Goal: Information Seeking & Learning: Learn about a topic

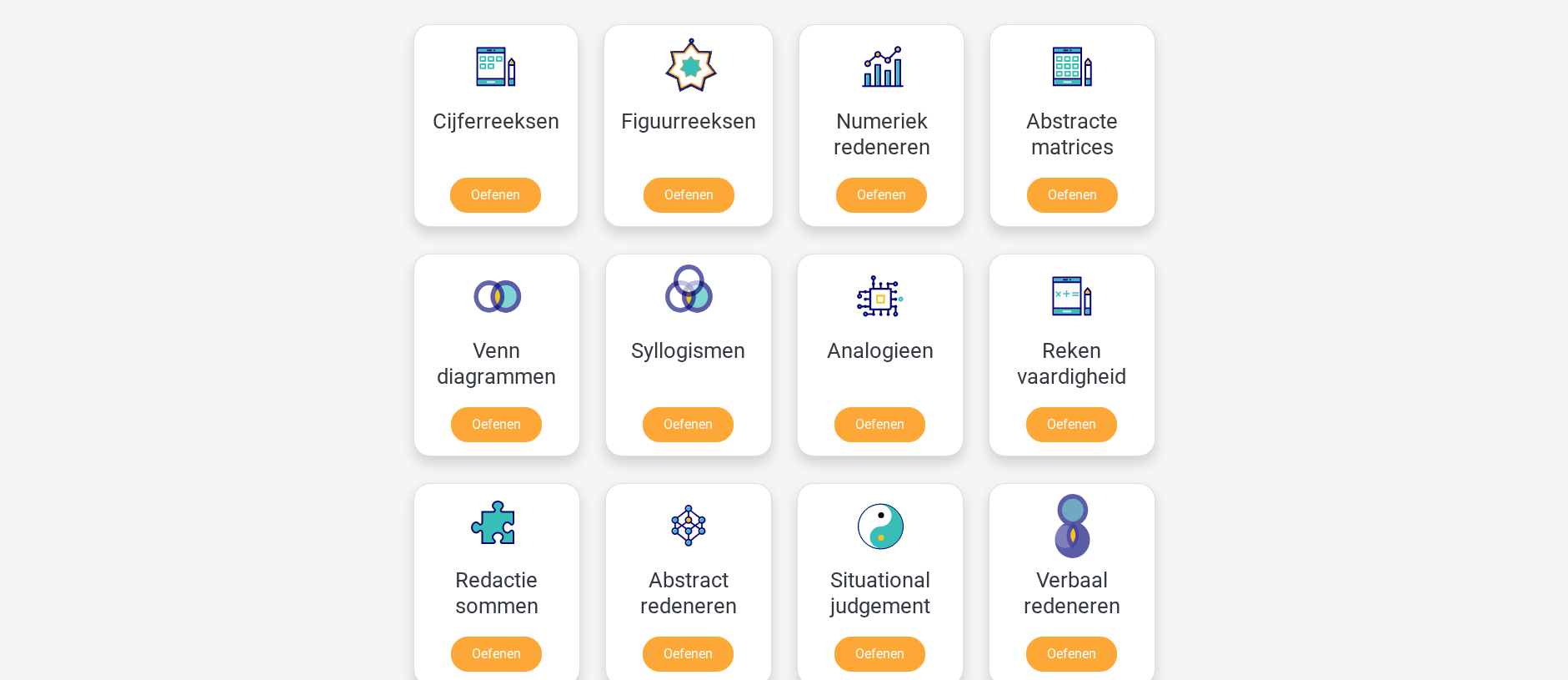
scroll to position [751, 0]
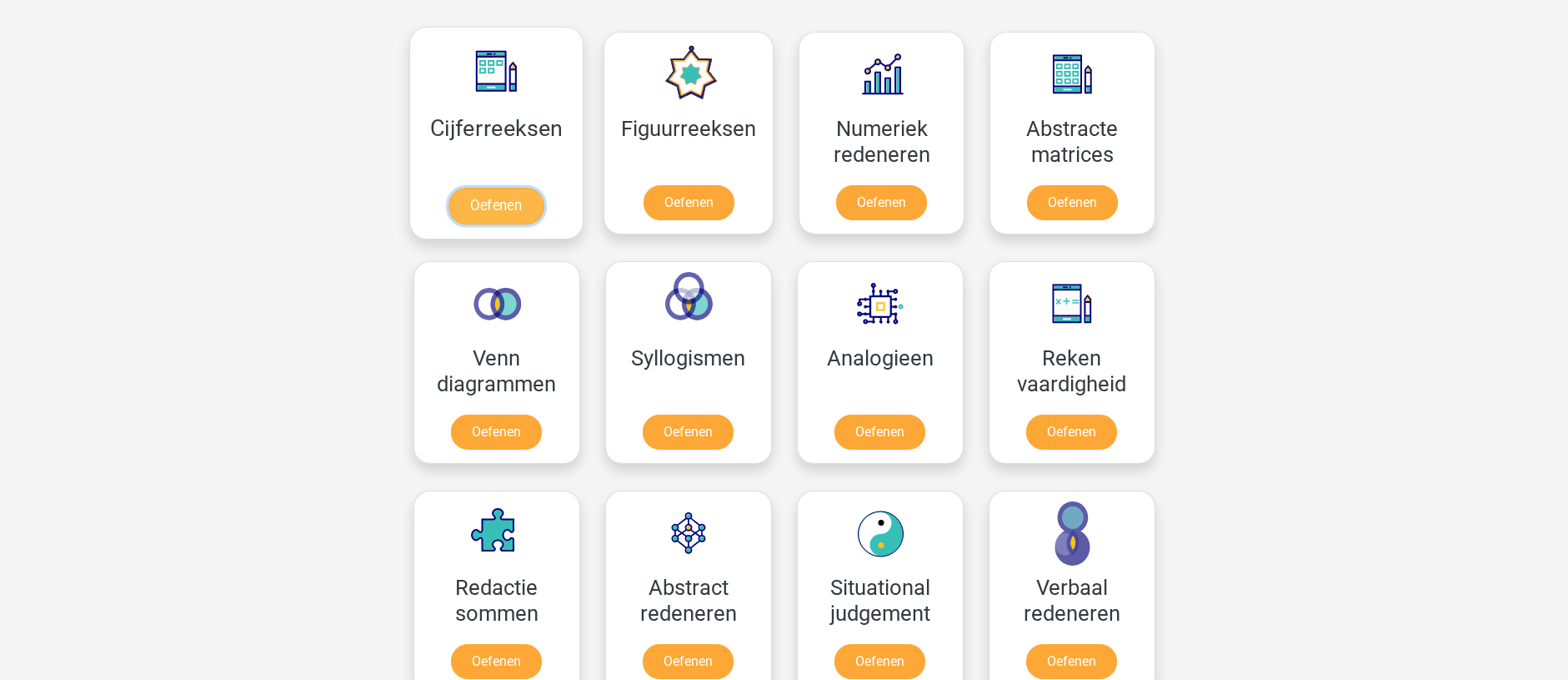
click at [485, 202] on link "Oefenen" at bounding box center [496, 206] width 95 height 37
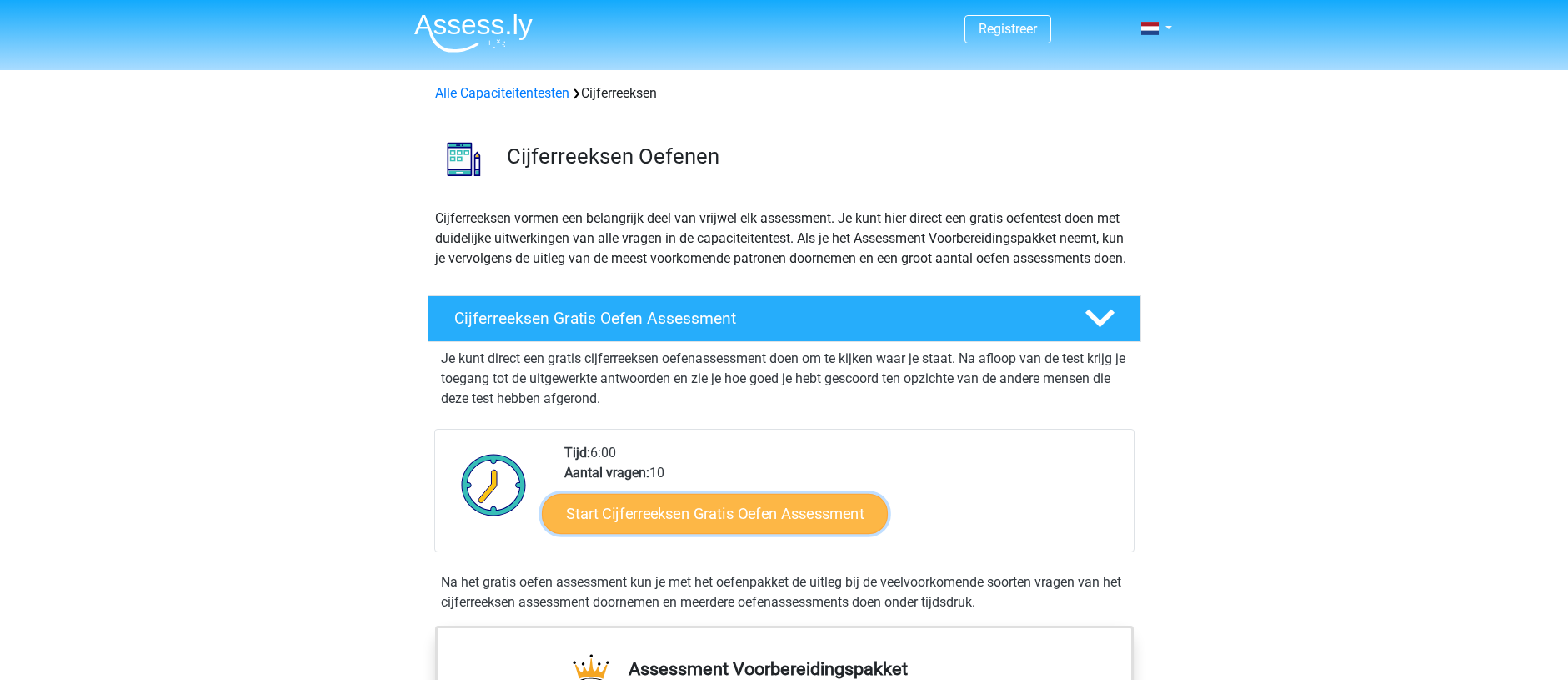
click at [587, 533] on link "Start Cijferreeksen Gratis Oefen Assessment" at bounding box center [715, 513] width 346 height 40
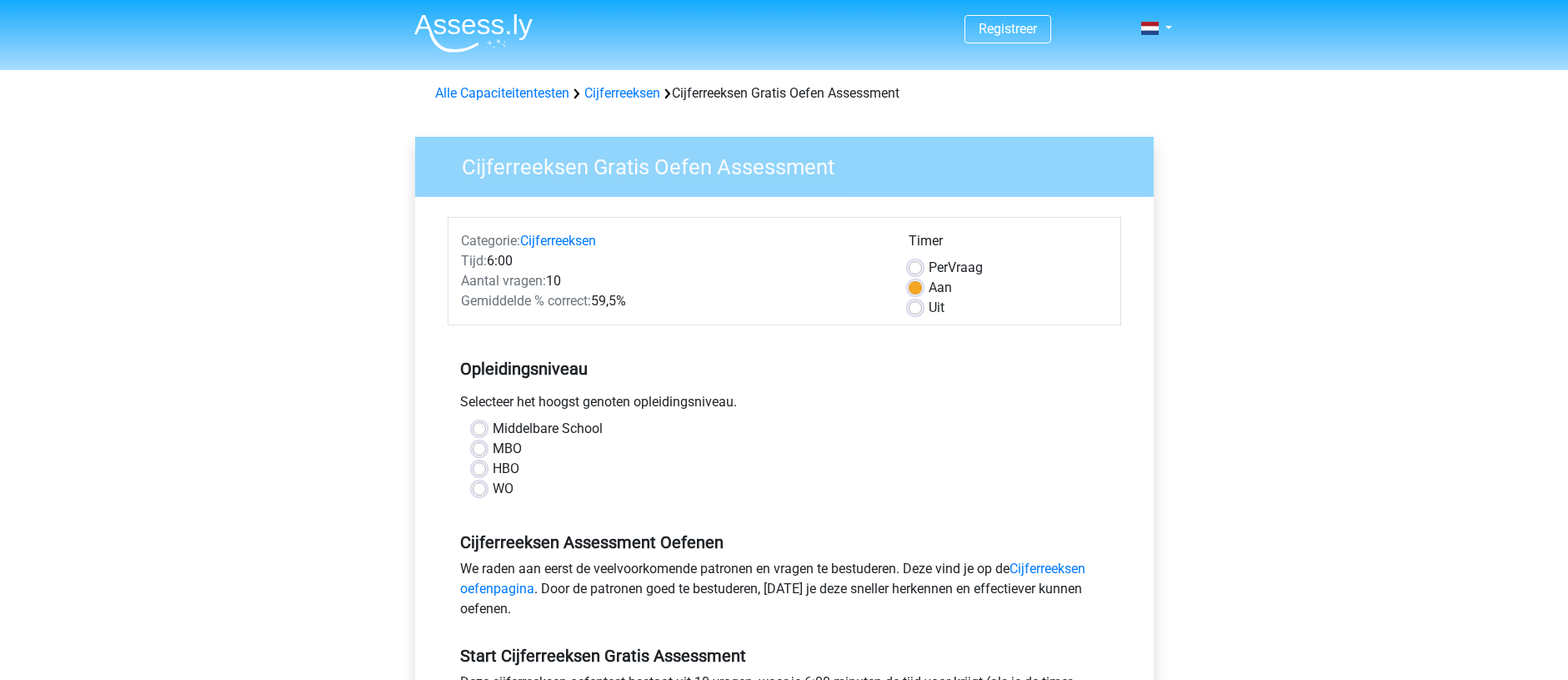
click at [492, 486] on label "WO" at bounding box center [503, 488] width 21 height 20
click at [475, 486] on input "WO" at bounding box center [479, 486] width 13 height 17
radio input "true"
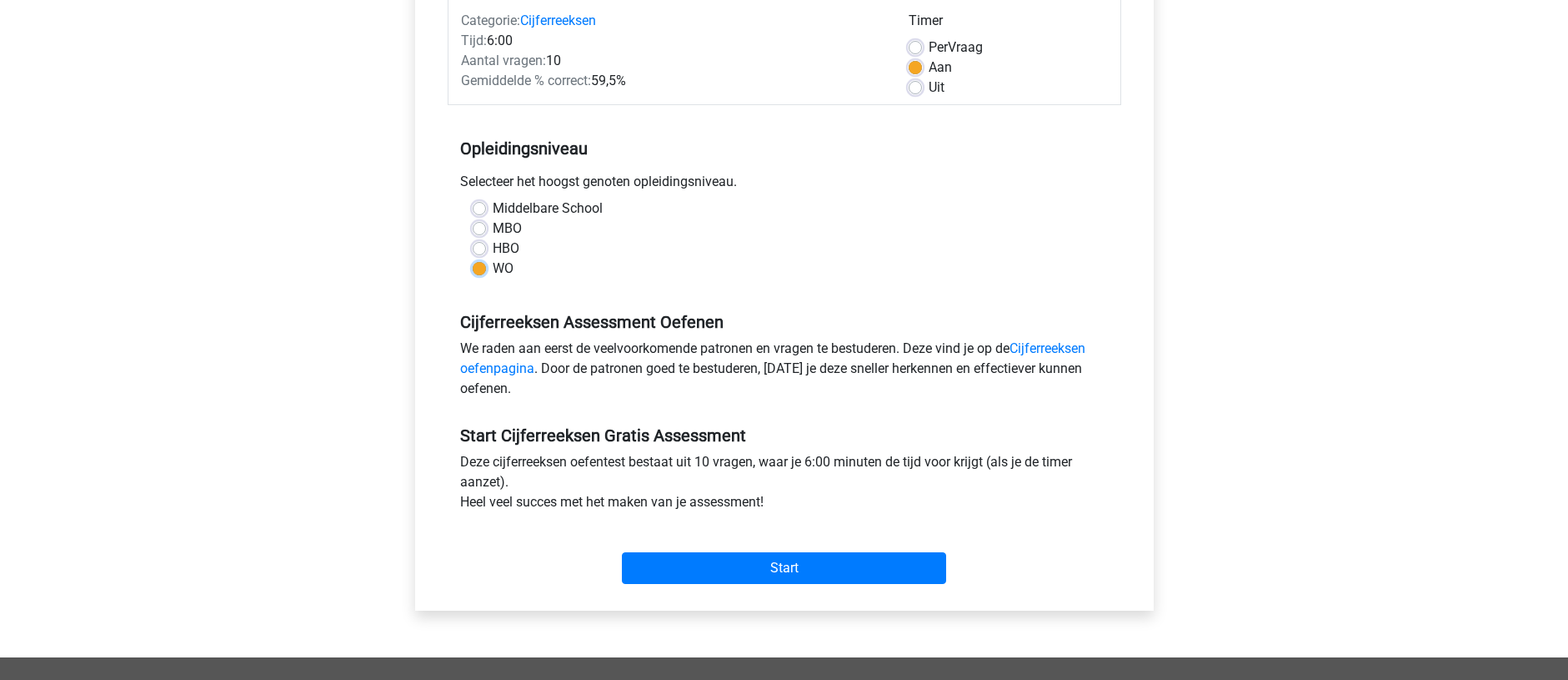
scroll to position [251, 0]
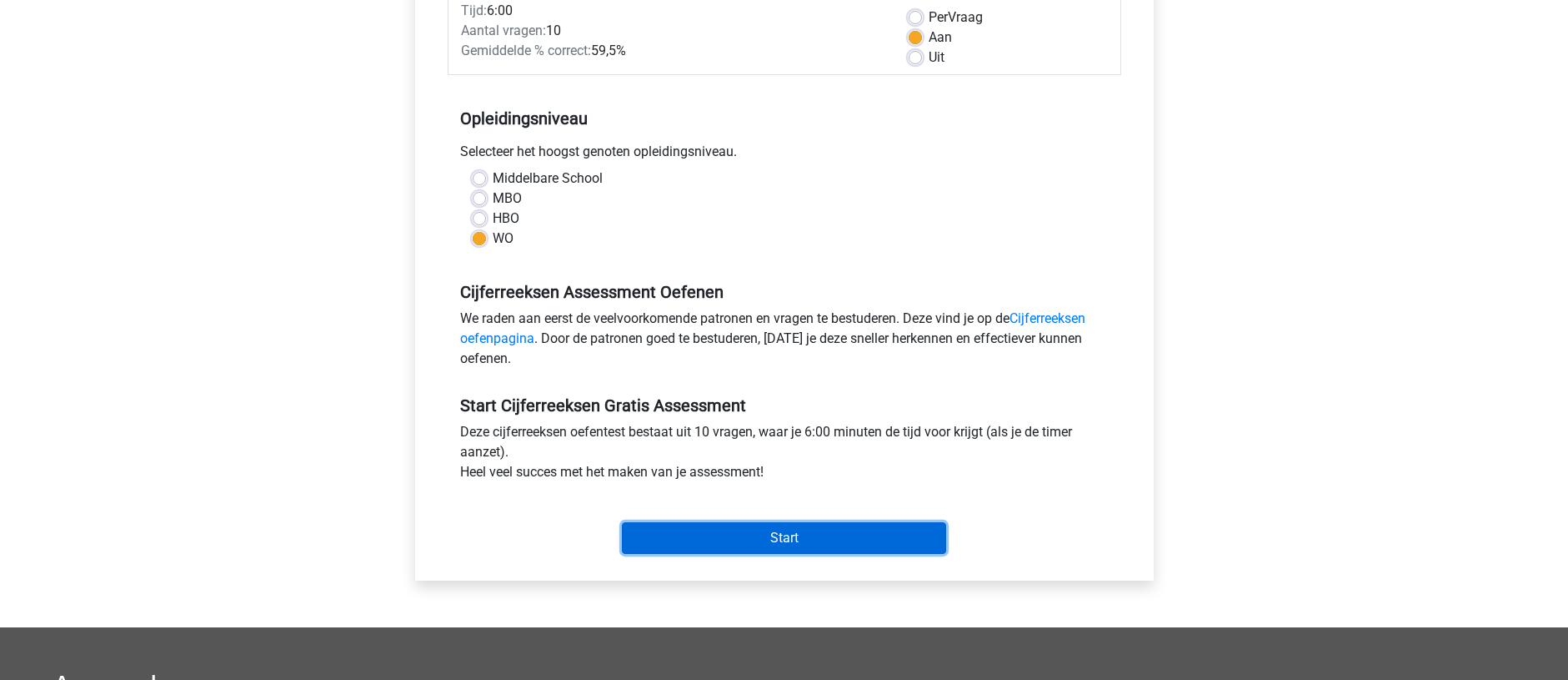
click at [760, 541] on input "Start" at bounding box center [784, 538] width 324 height 32
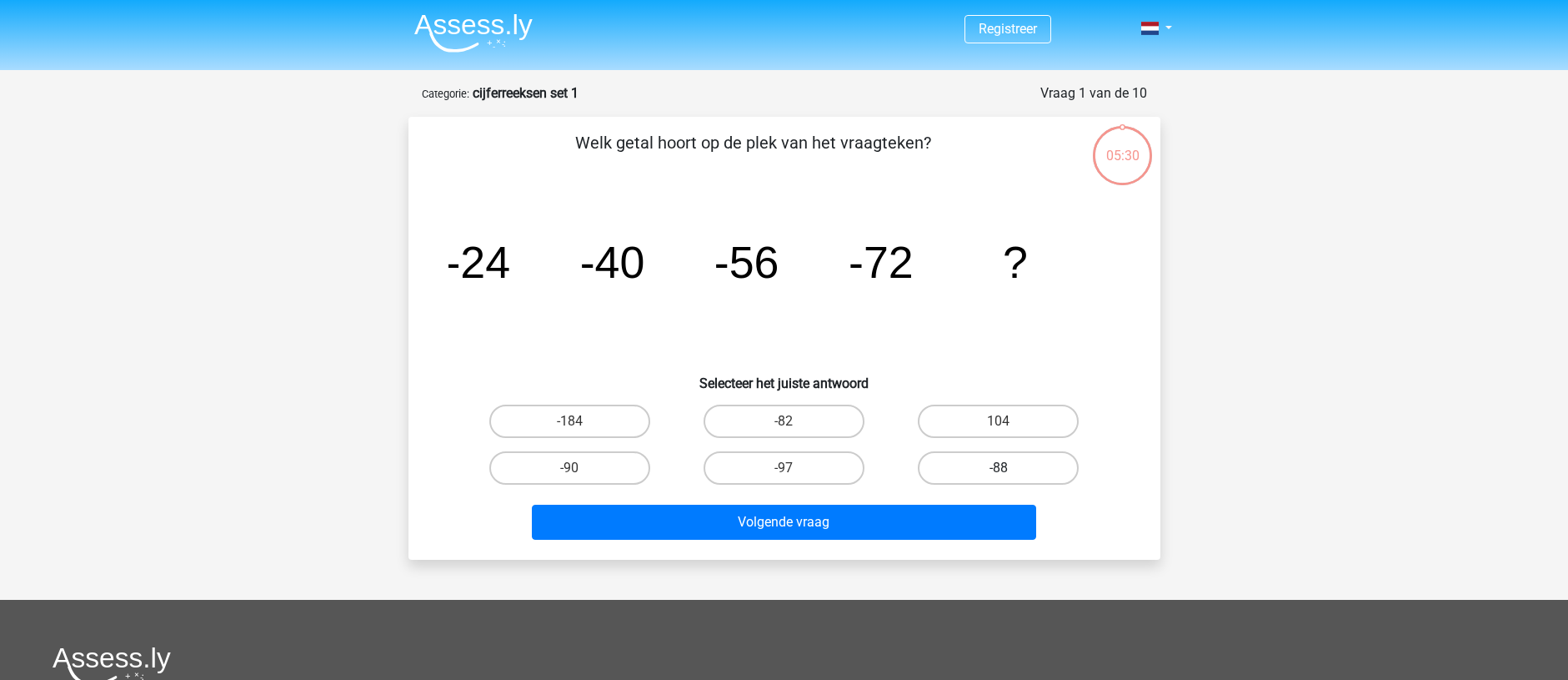
click at [980, 466] on label "-88" at bounding box center [999, 468] width 161 height 33
click at [999, 468] on input "-88" at bounding box center [1004, 473] width 11 height 11
radio input "true"
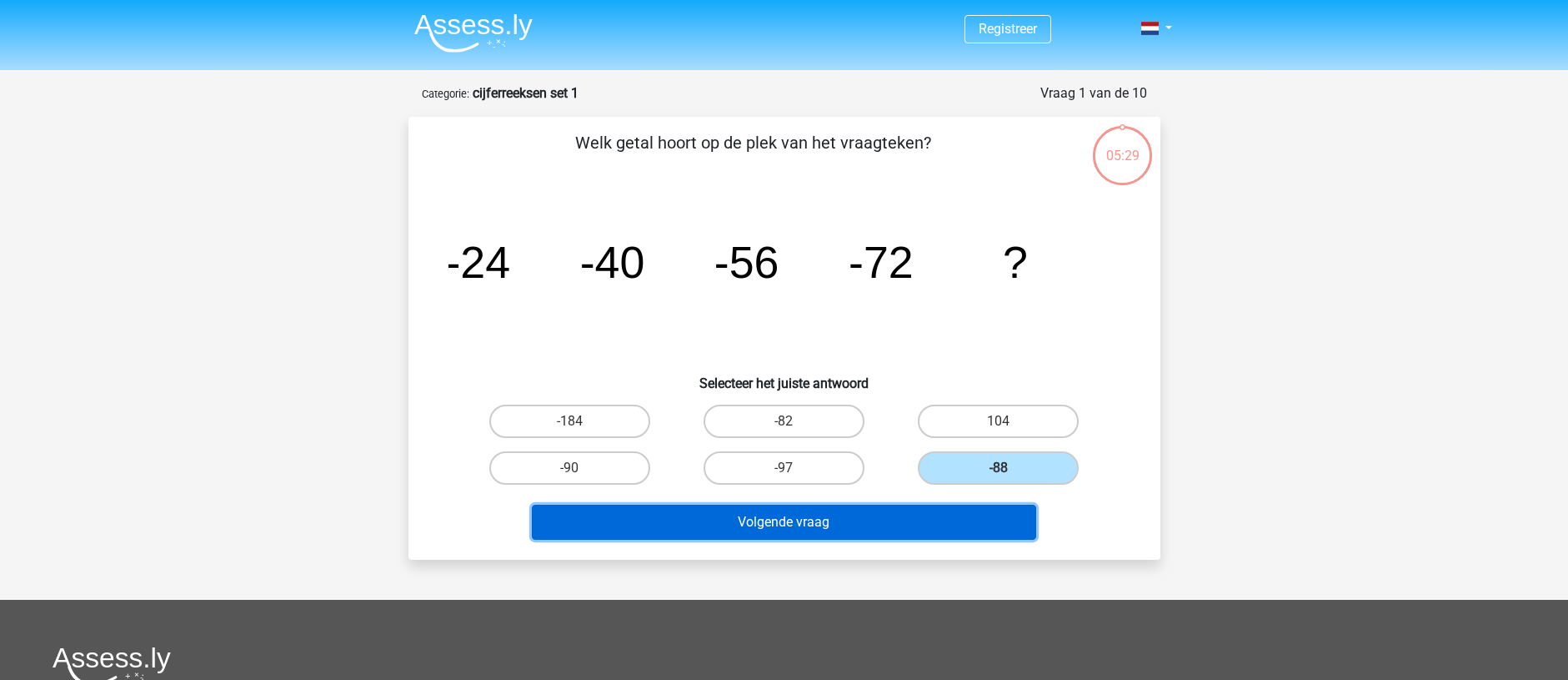
click at [871, 528] on button "Volgende vraag" at bounding box center [784, 522] width 505 height 35
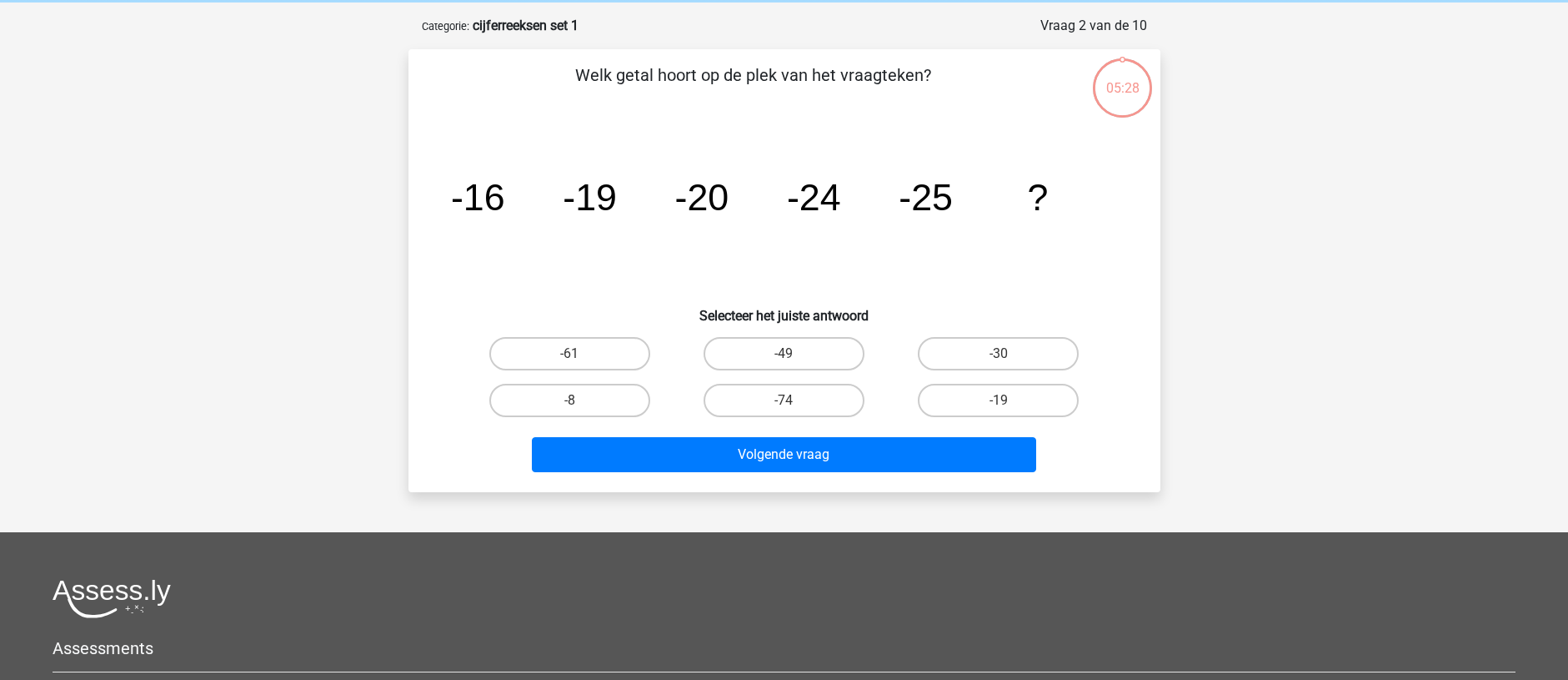
scroll to position [83, 0]
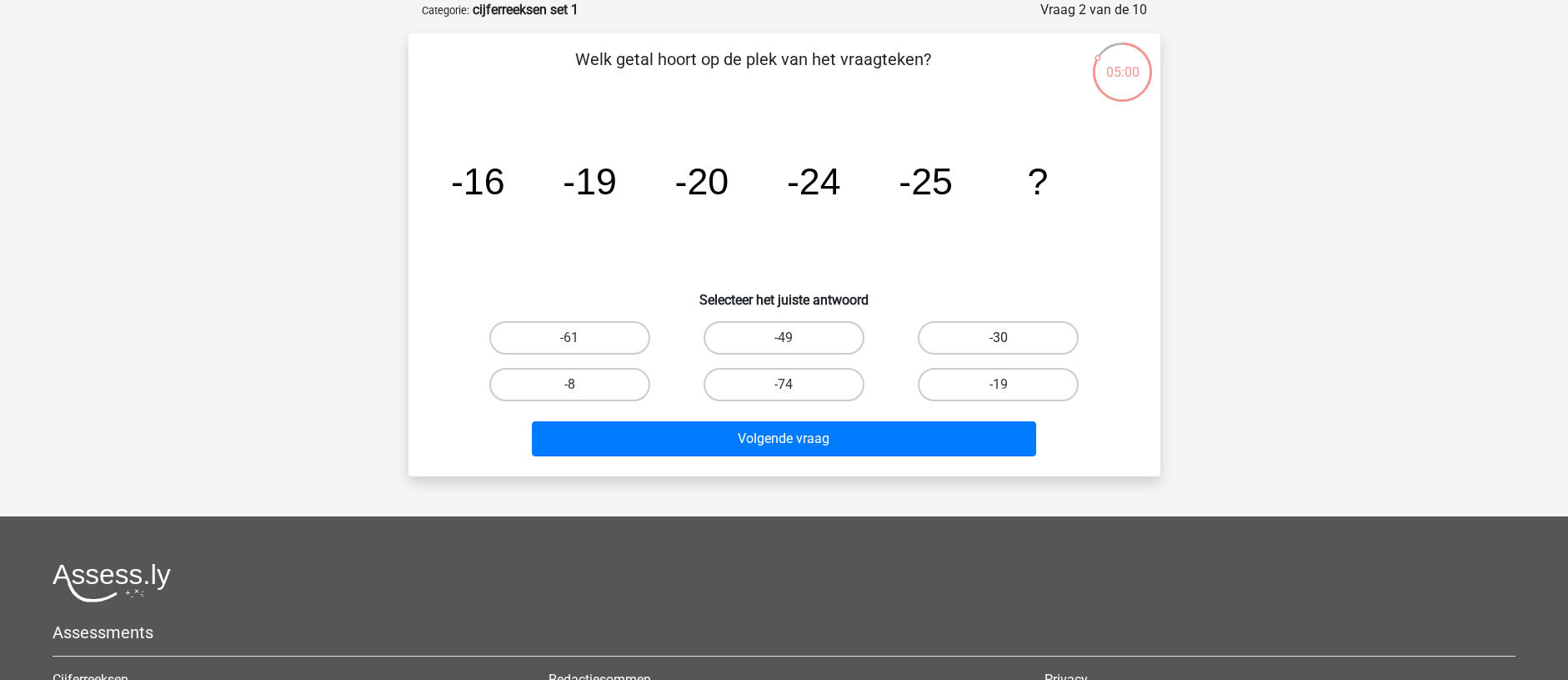
click at [1026, 330] on label "-30" at bounding box center [999, 337] width 161 height 33
click at [1010, 337] on input "-30" at bounding box center [1004, 343] width 11 height 11
radio input "true"
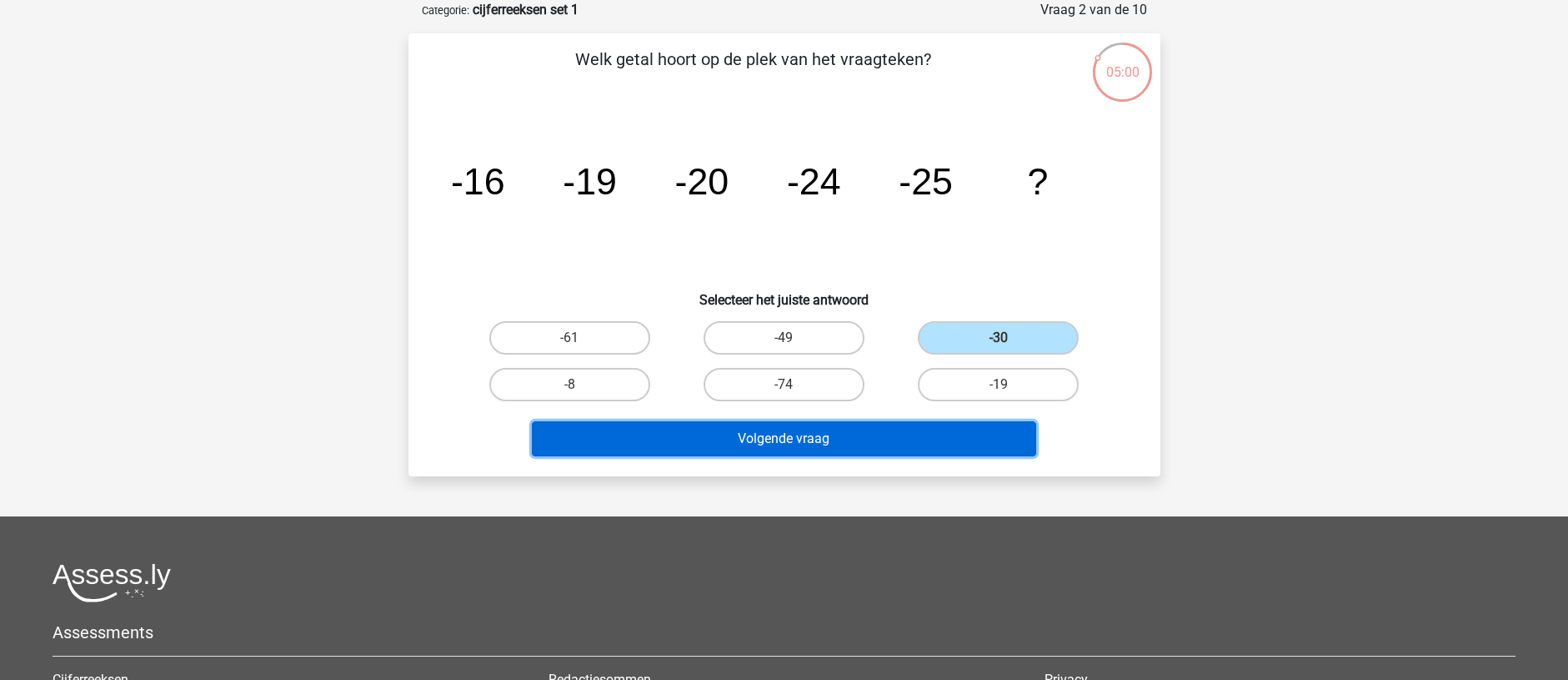
click at [830, 439] on button "Volgende vraag" at bounding box center [784, 439] width 505 height 35
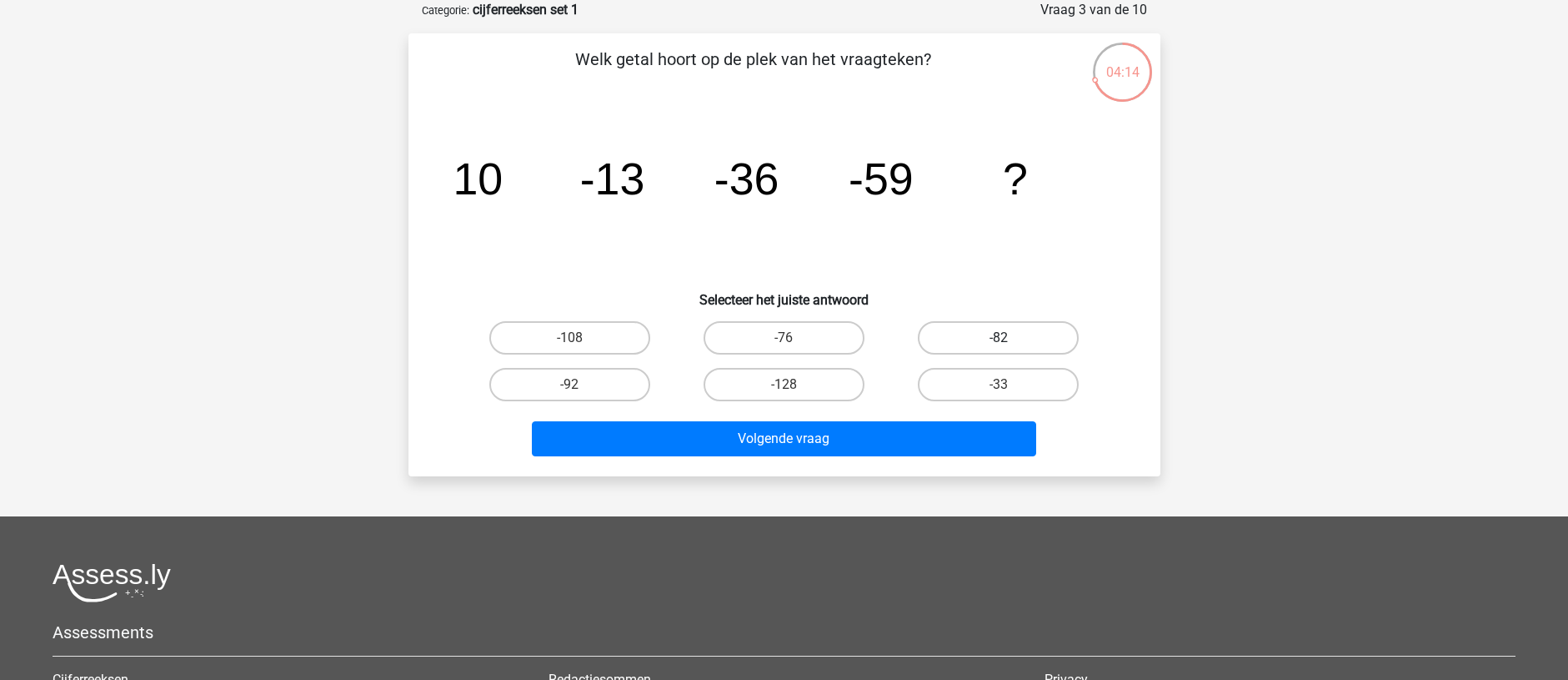
click at [992, 341] on label "-82" at bounding box center [999, 337] width 161 height 33
click at [999, 341] on input "-82" at bounding box center [1004, 343] width 11 height 11
radio input "true"
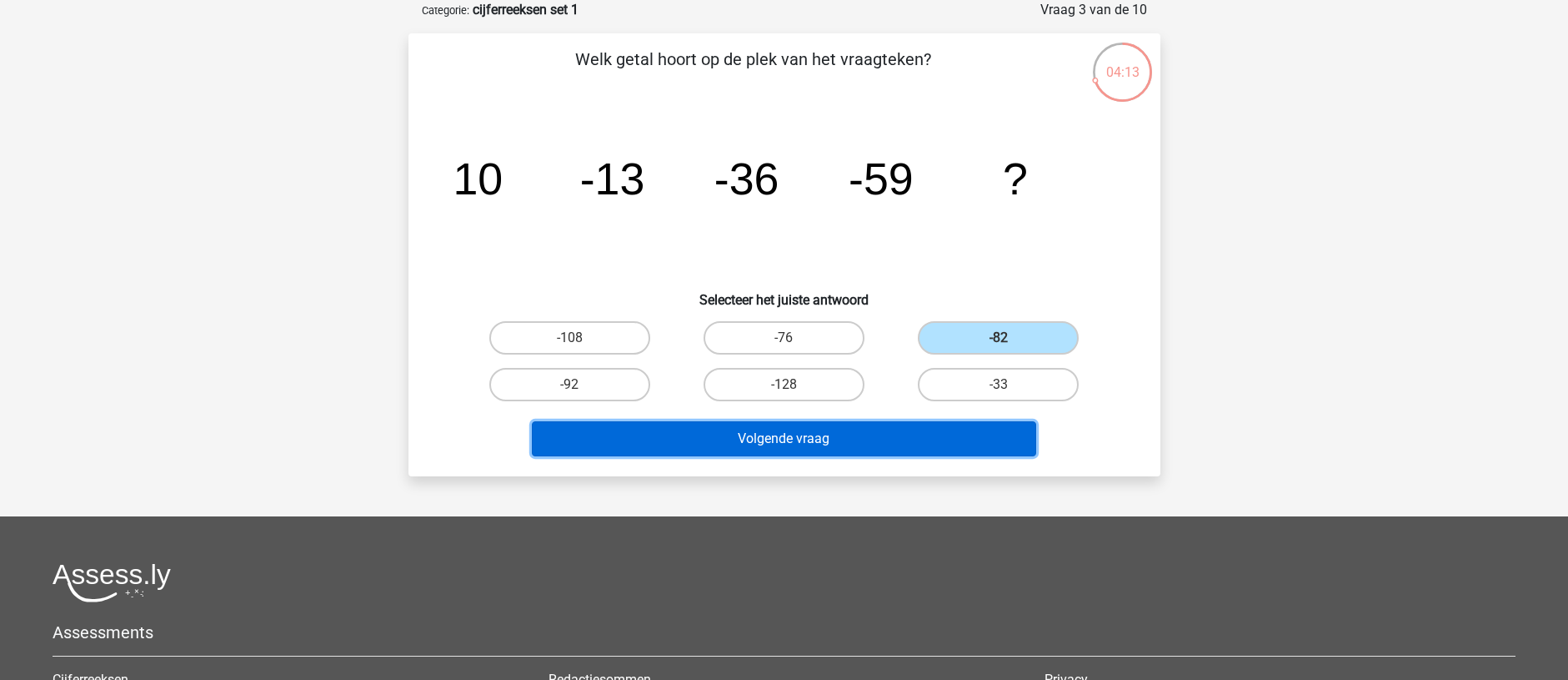
click at [881, 436] on button "Volgende vraag" at bounding box center [784, 439] width 505 height 35
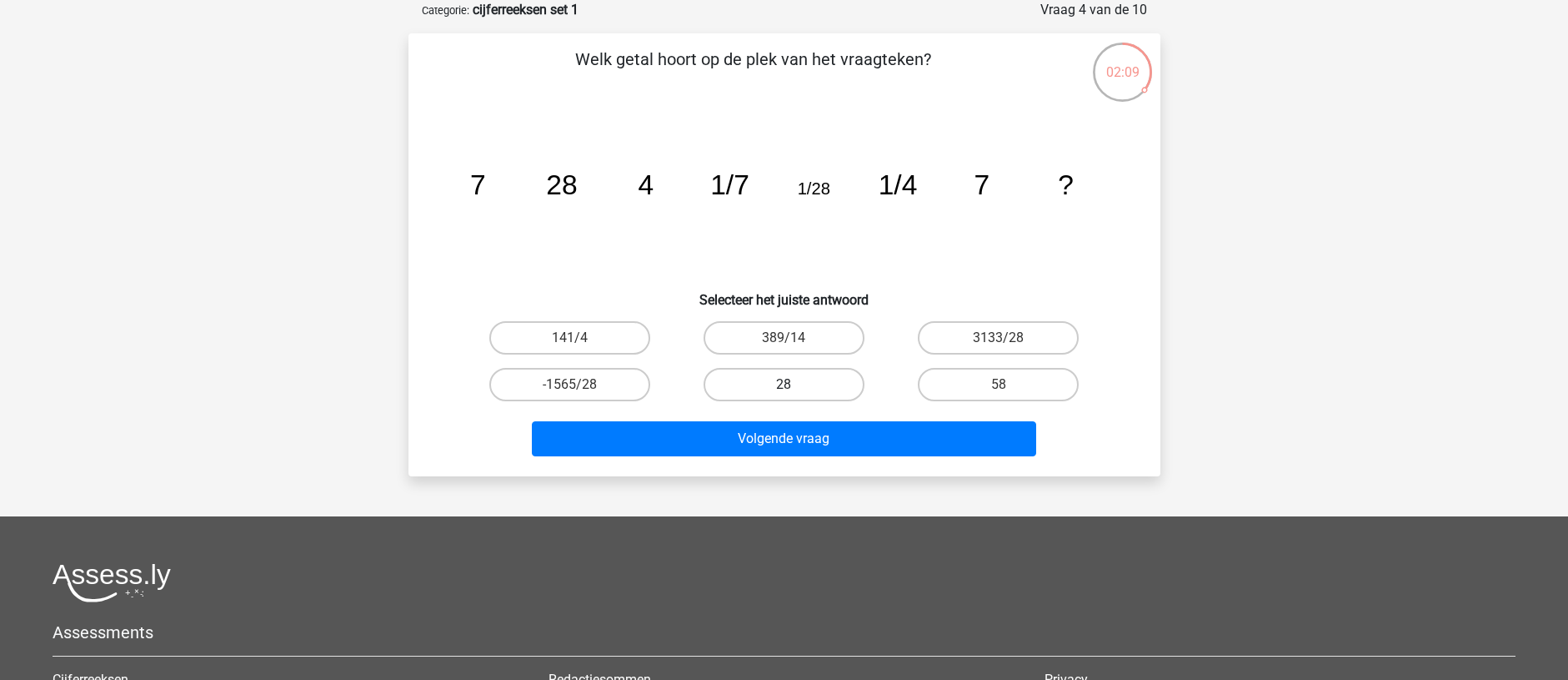
click at [766, 384] on label "28" at bounding box center [784, 385] width 161 height 33
click at [784, 385] on input "28" at bounding box center [789, 390] width 11 height 11
radio input "true"
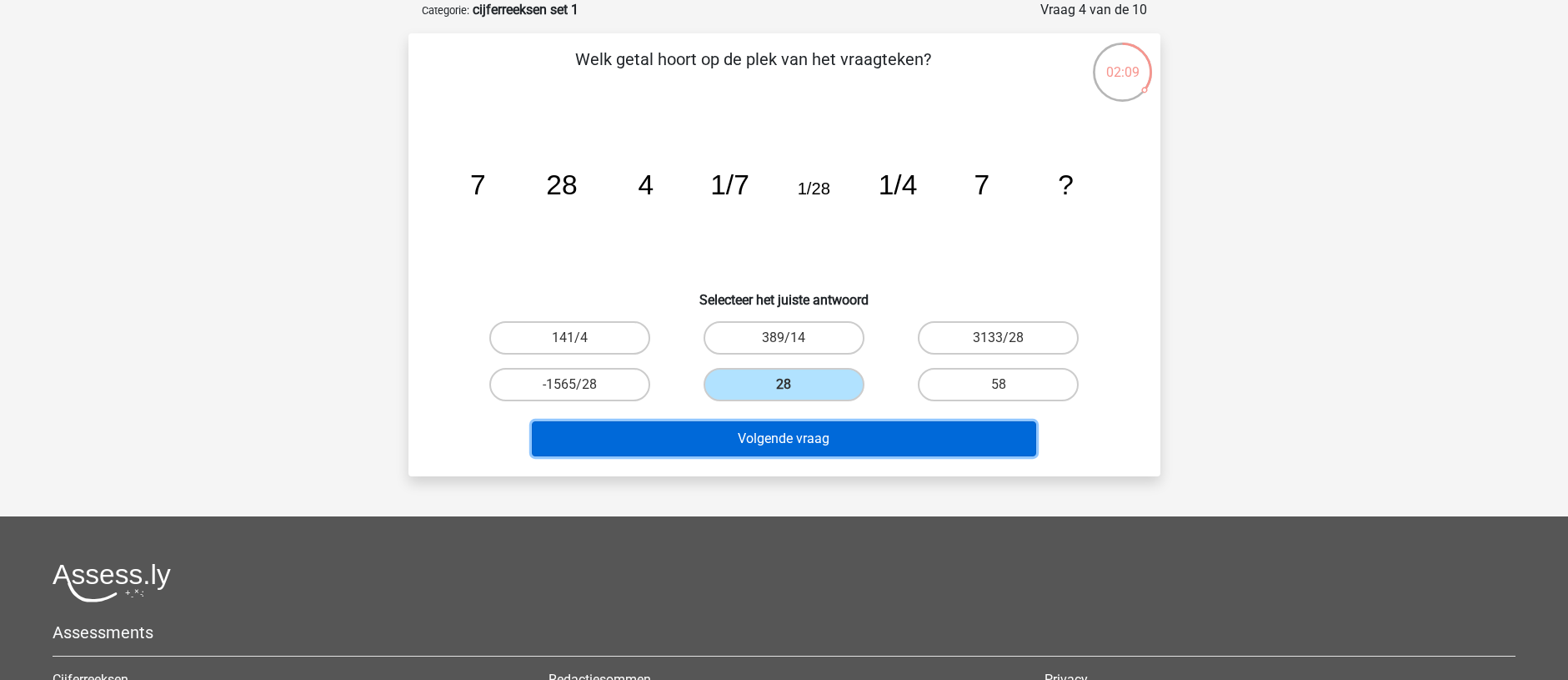
click at [787, 449] on button "Volgende vraag" at bounding box center [784, 439] width 505 height 35
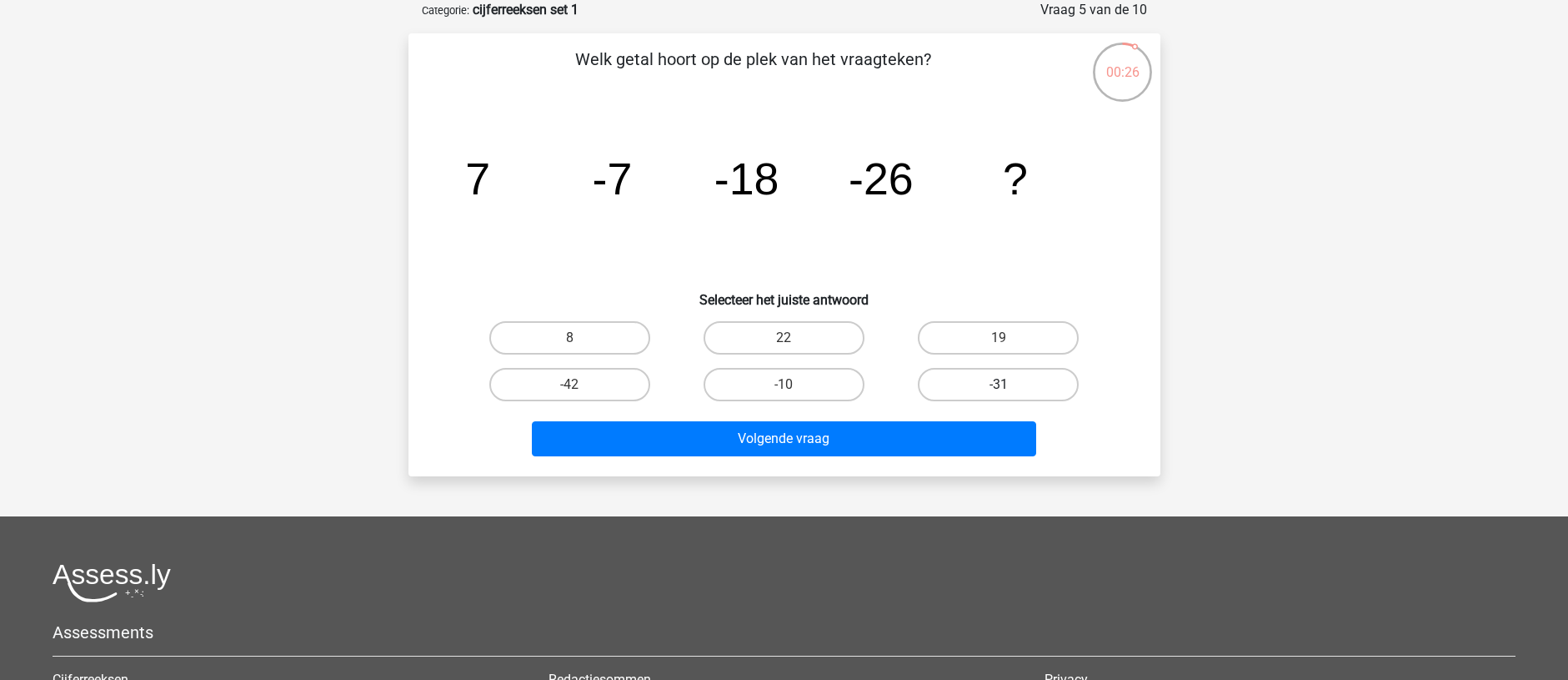
click at [956, 387] on label "-31" at bounding box center [999, 385] width 161 height 33
click at [999, 387] on input "-31" at bounding box center [1004, 390] width 11 height 11
radio input "true"
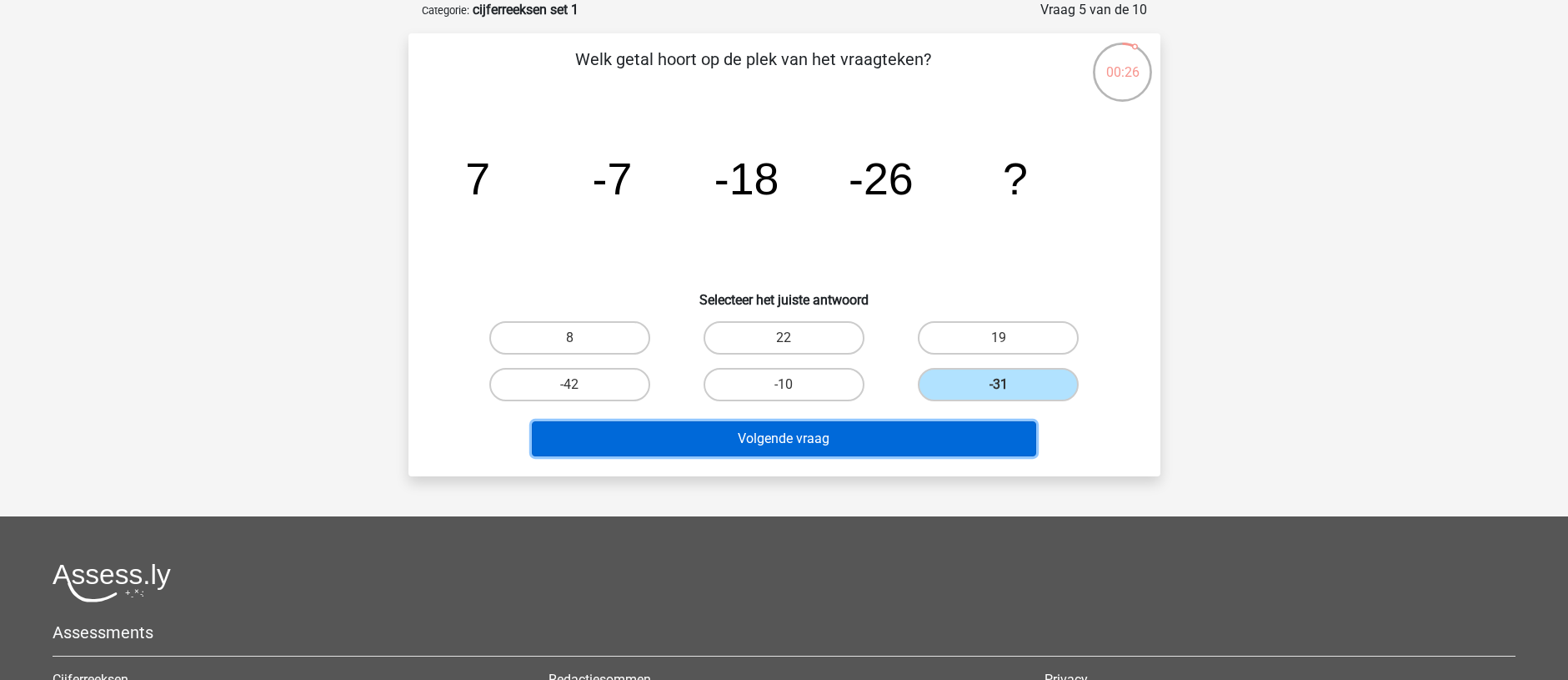
click at [926, 429] on button "Volgende vraag" at bounding box center [784, 439] width 505 height 35
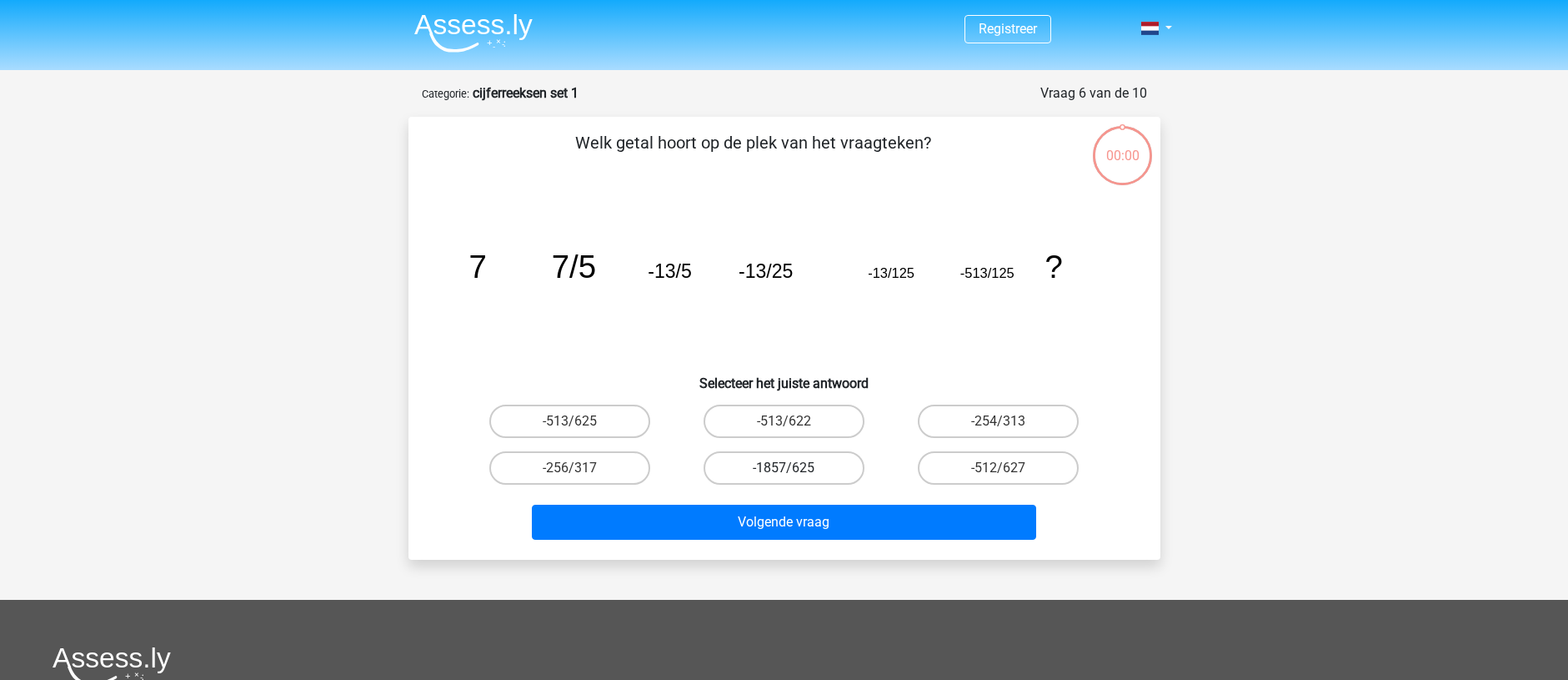
scroll to position [83, 0]
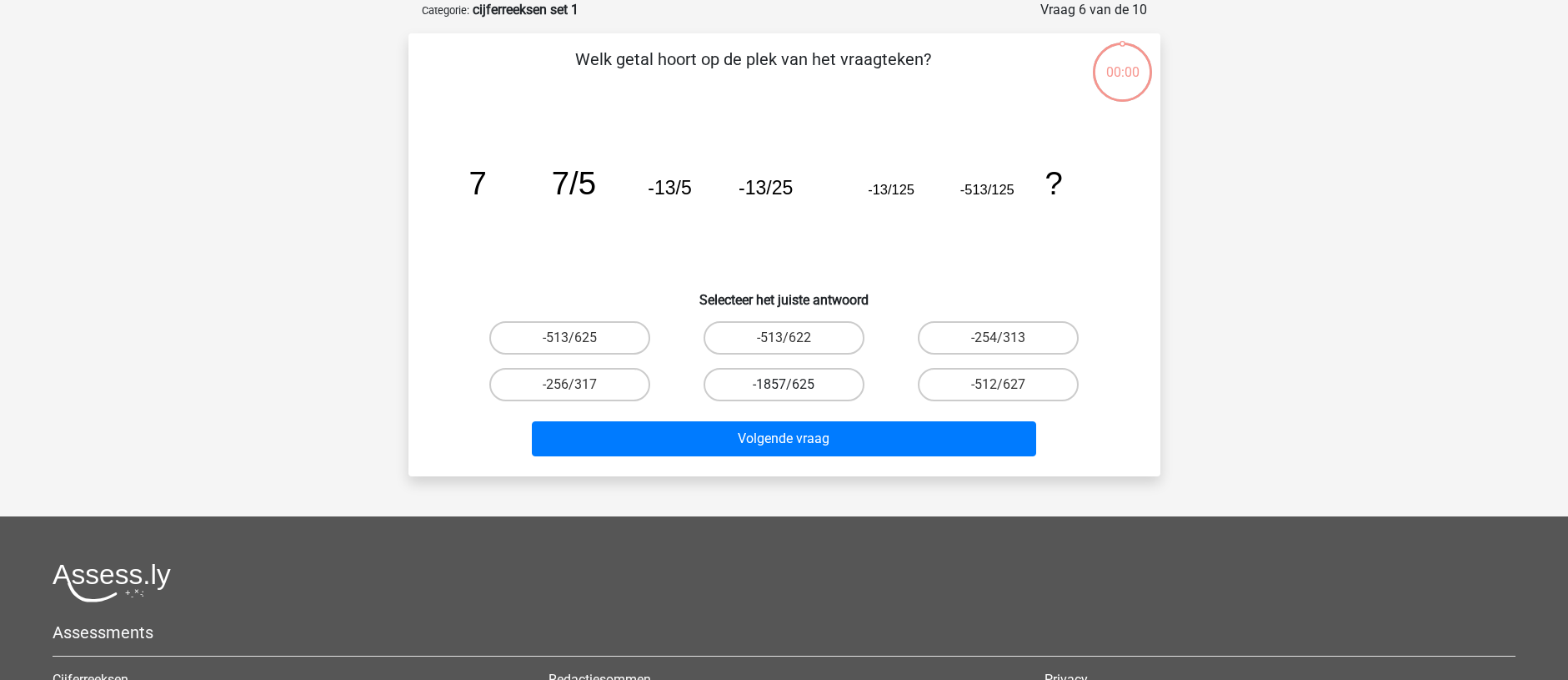
click at [802, 386] on label "-1857/625" at bounding box center [784, 385] width 161 height 33
click at [795, 386] on input "-1857/625" at bounding box center [789, 390] width 11 height 11
radio input "true"
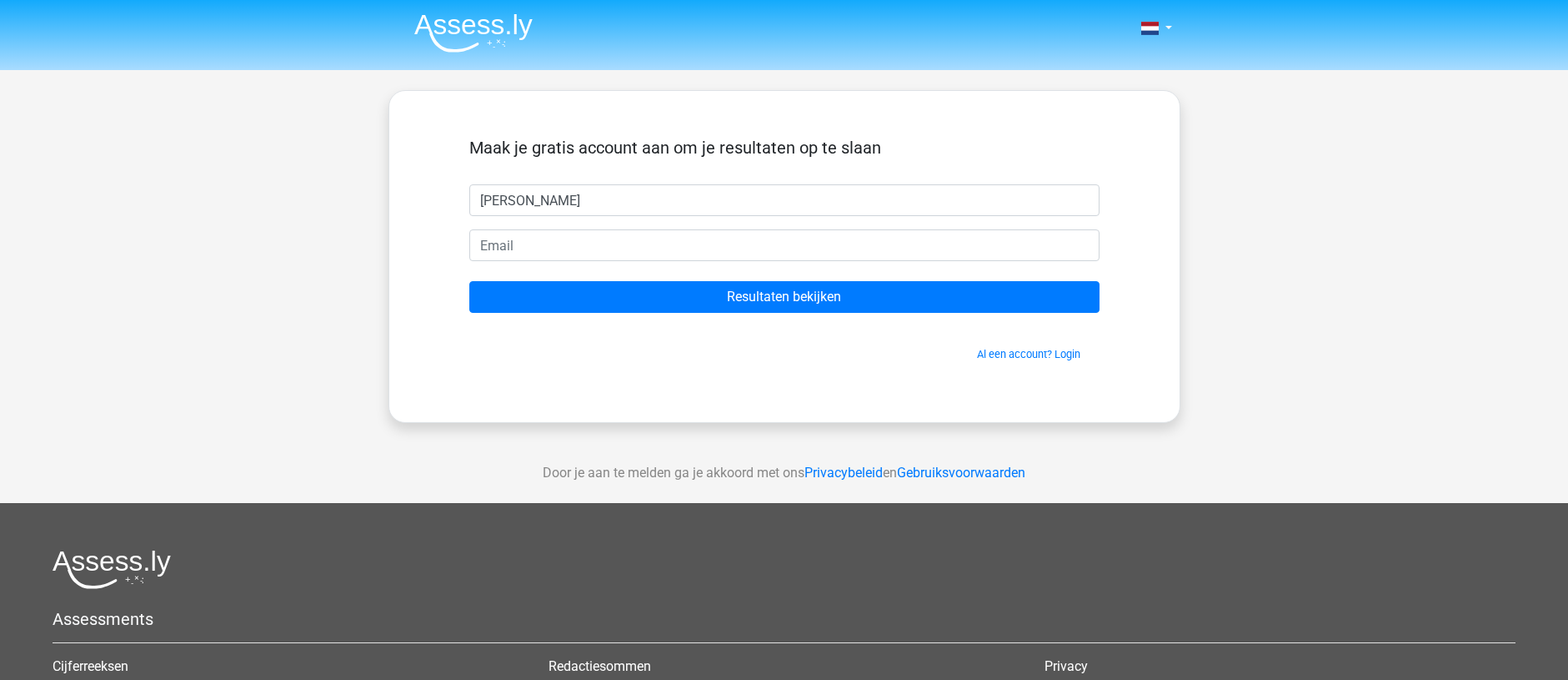
type input "[PERSON_NAME]"
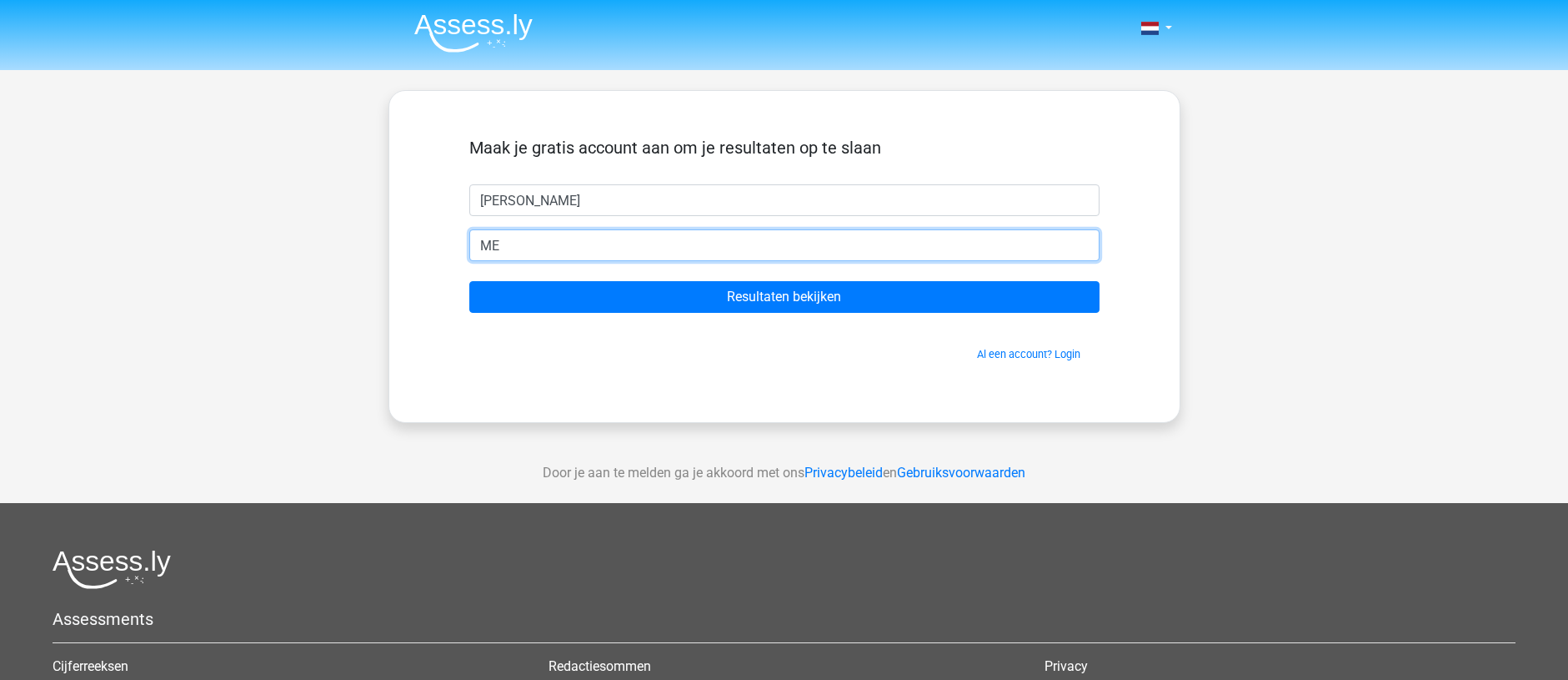
type input "[EMAIL_ADDRESS][DOMAIN_NAME]"
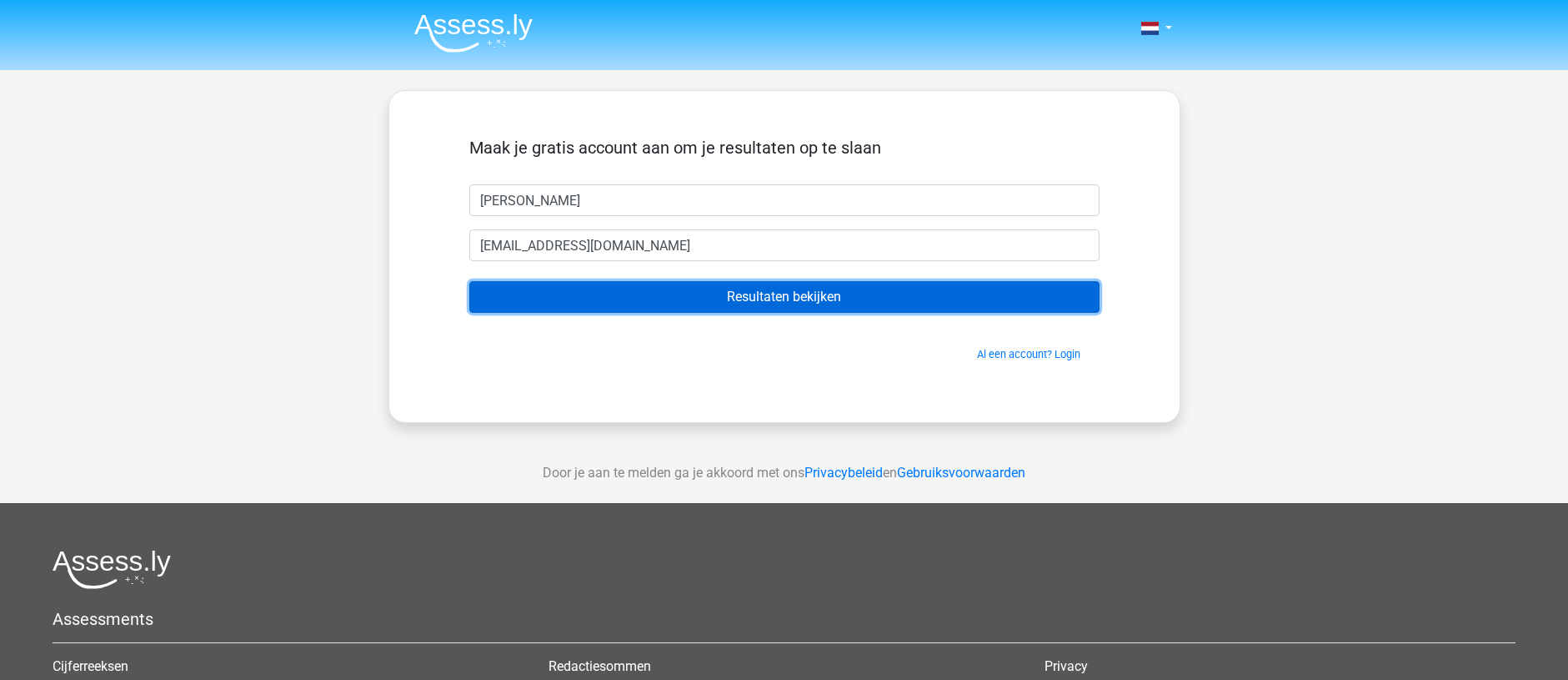
click at [590, 298] on input "Resultaten bekijken" at bounding box center [785, 297] width 631 height 32
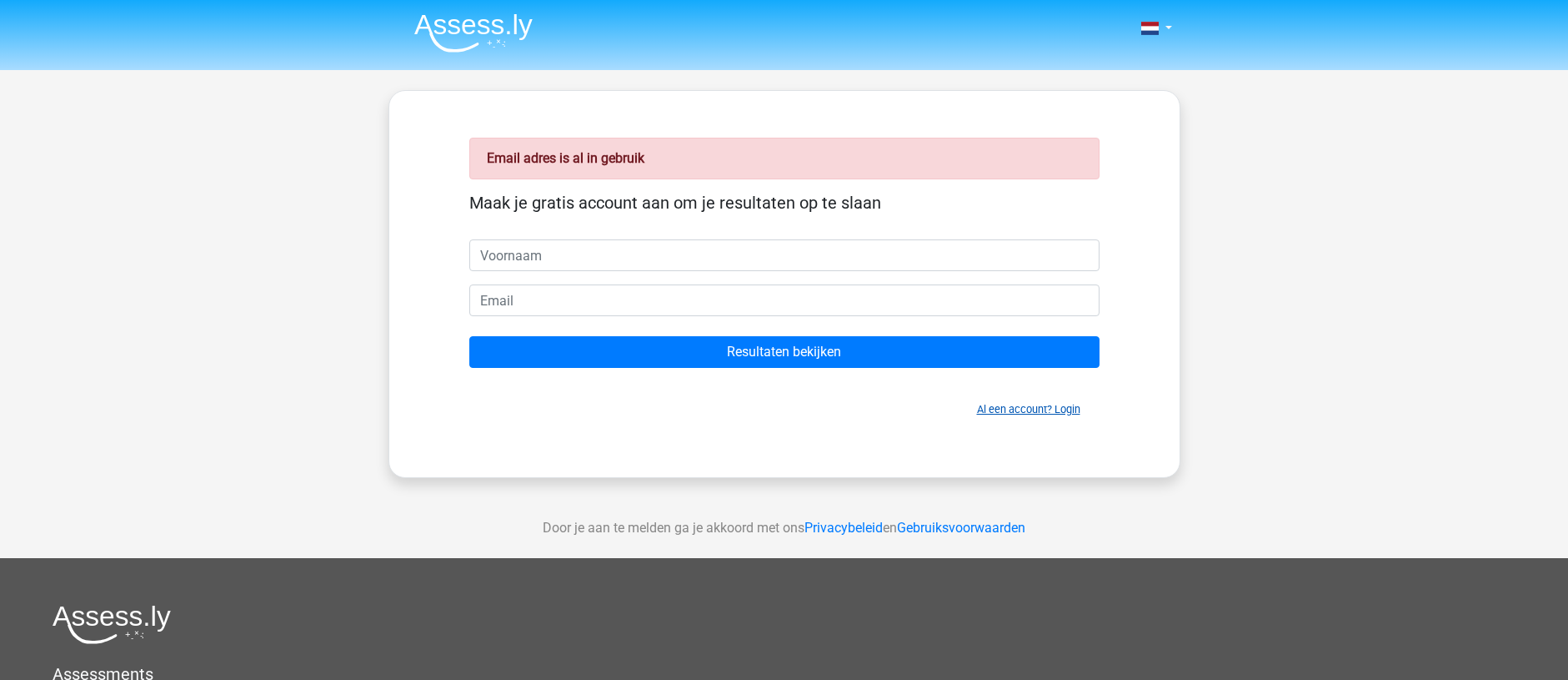
click at [1055, 414] on link "Al een account? Login" at bounding box center [1028, 409] width 103 height 12
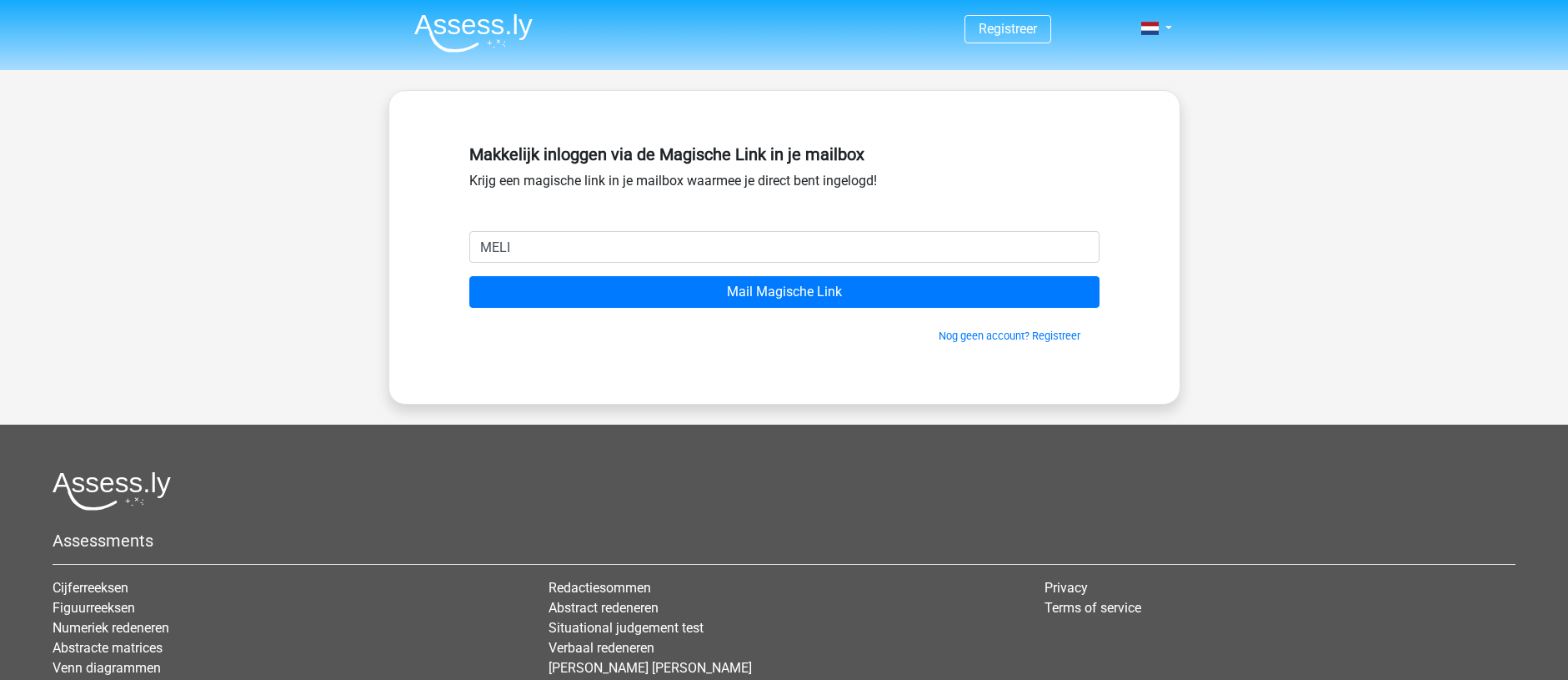
click at [878, 334] on span "Nog geen account? Registreer" at bounding box center [784, 336] width 617 height 16
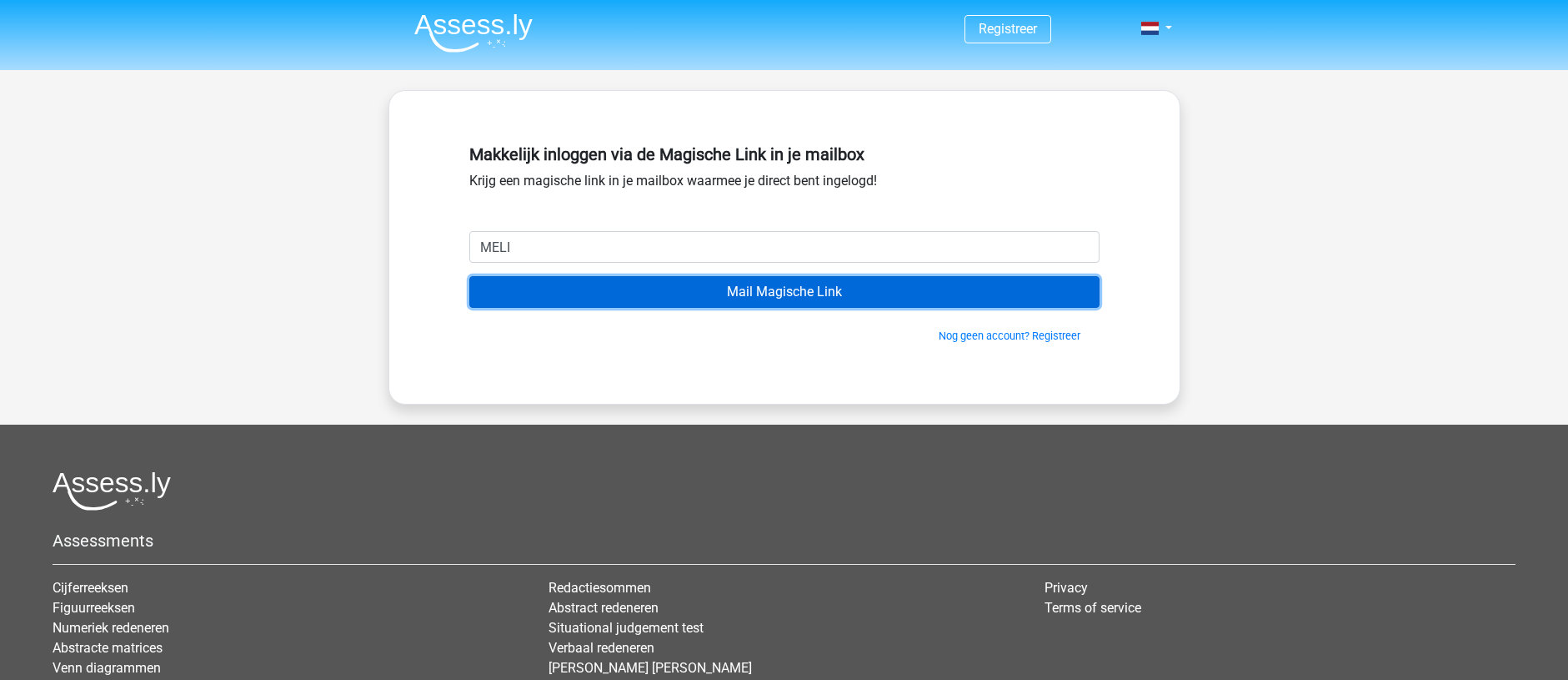
drag, startPoint x: 788, startPoint y: 287, endPoint x: 562, endPoint y: 275, distance: 226.3
click at [715, 287] on input "Mail Magische Link" at bounding box center [785, 292] width 631 height 32
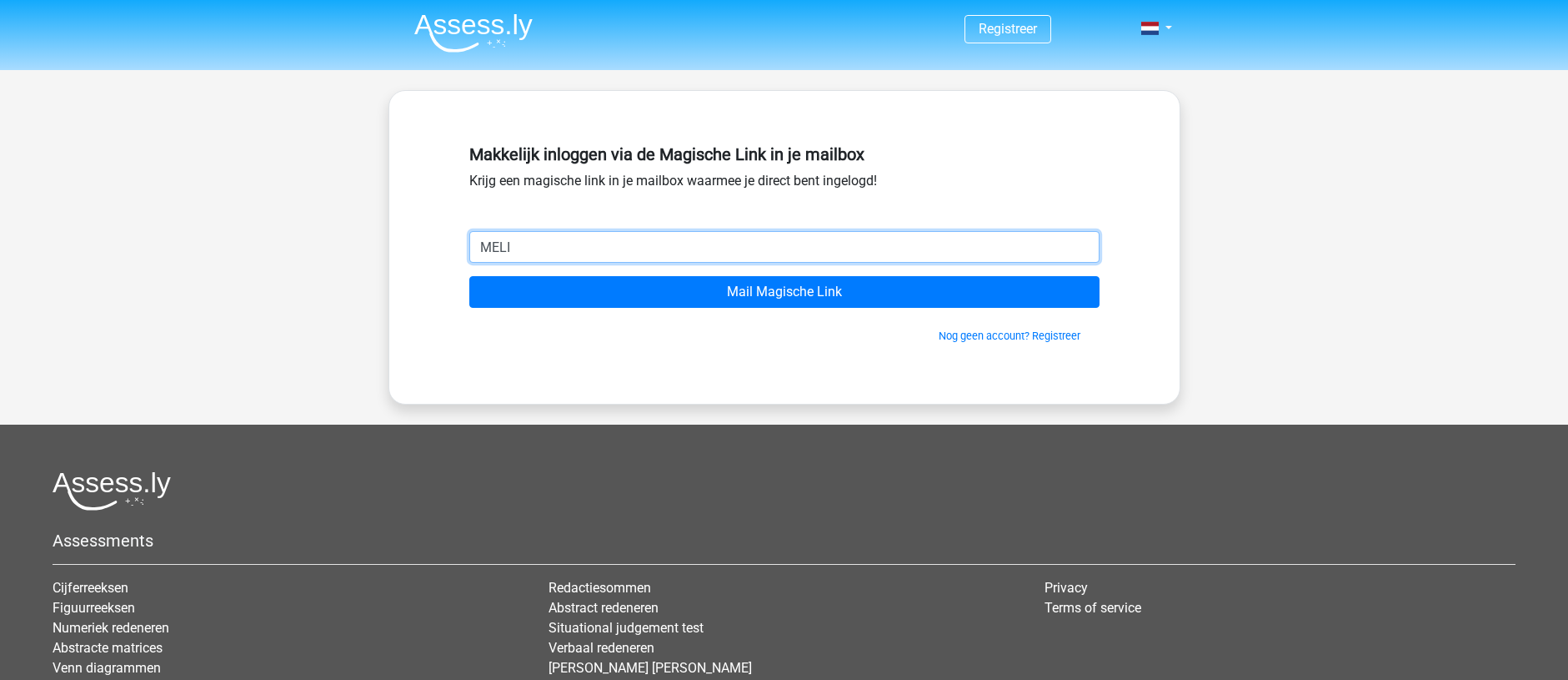
click at [527, 249] on input "MELI" at bounding box center [785, 247] width 631 height 32
type input "melisb5@hotmail.com"
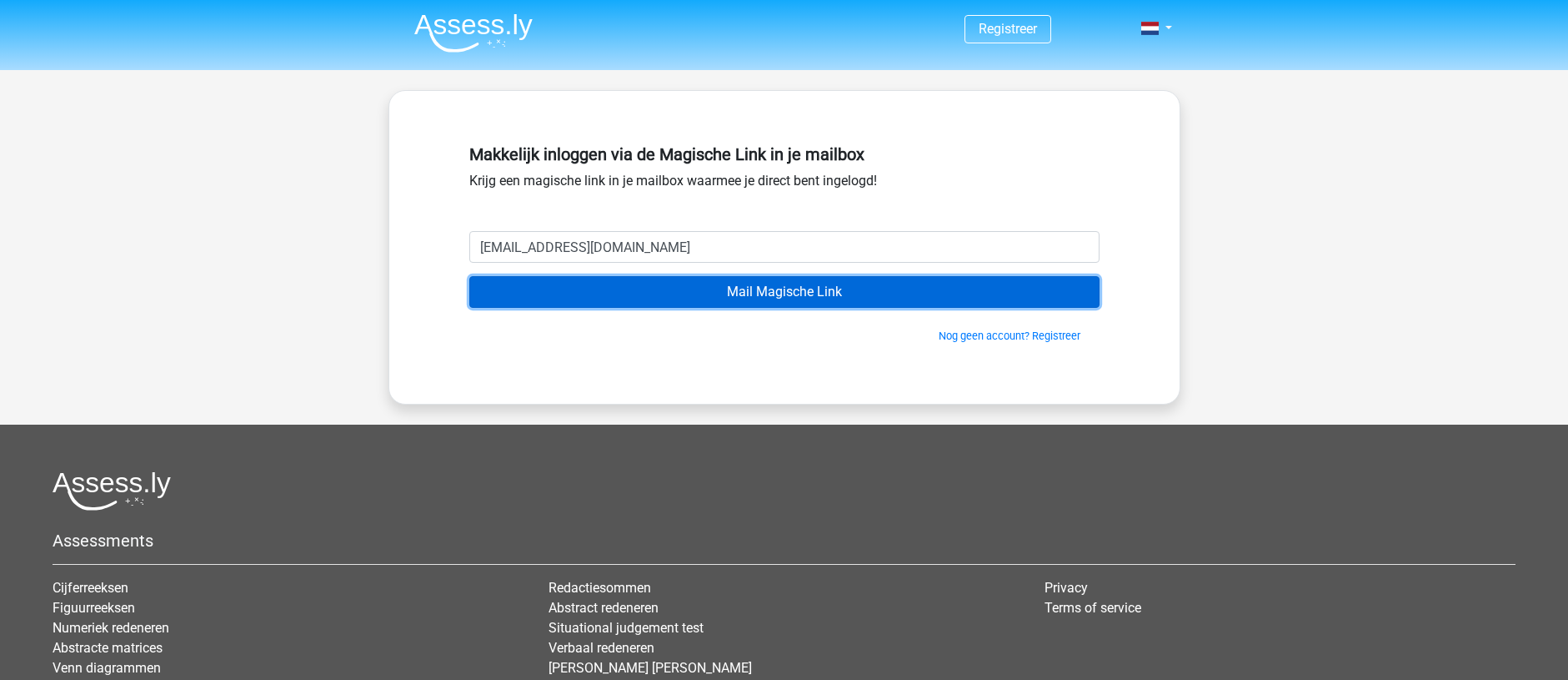
click at [625, 281] on input "Mail Magische Link" at bounding box center [785, 292] width 631 height 32
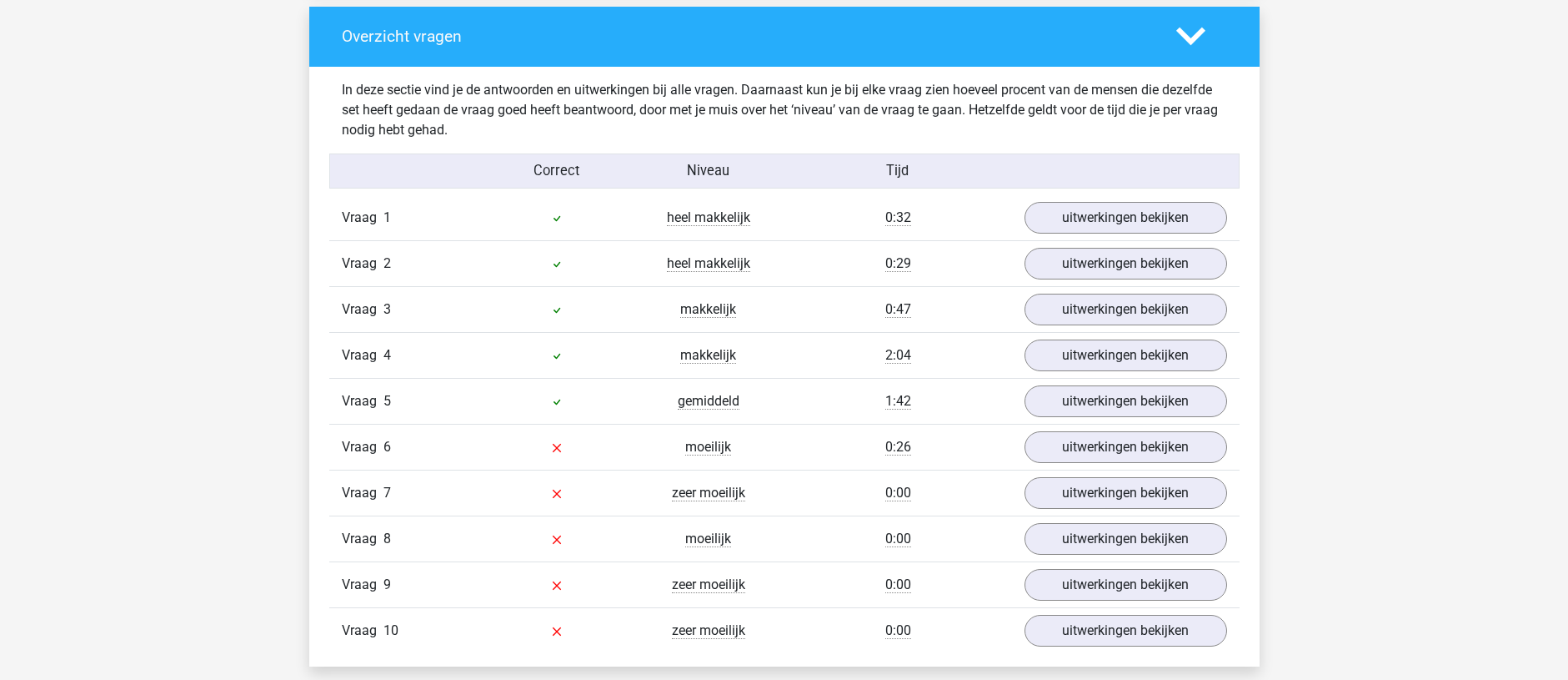
scroll to position [1418, 0]
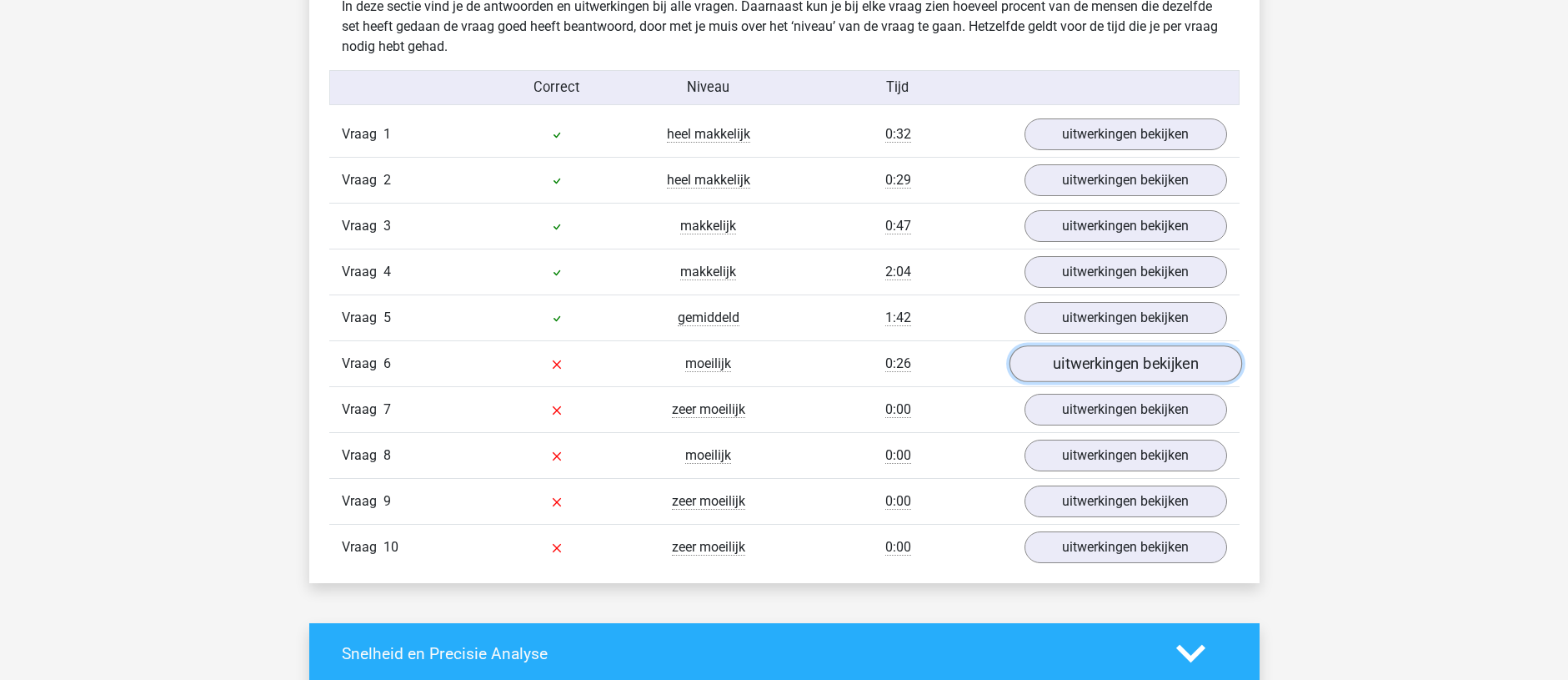
click at [1132, 361] on link "uitwerkingen bekijken" at bounding box center [1126, 364] width 233 height 37
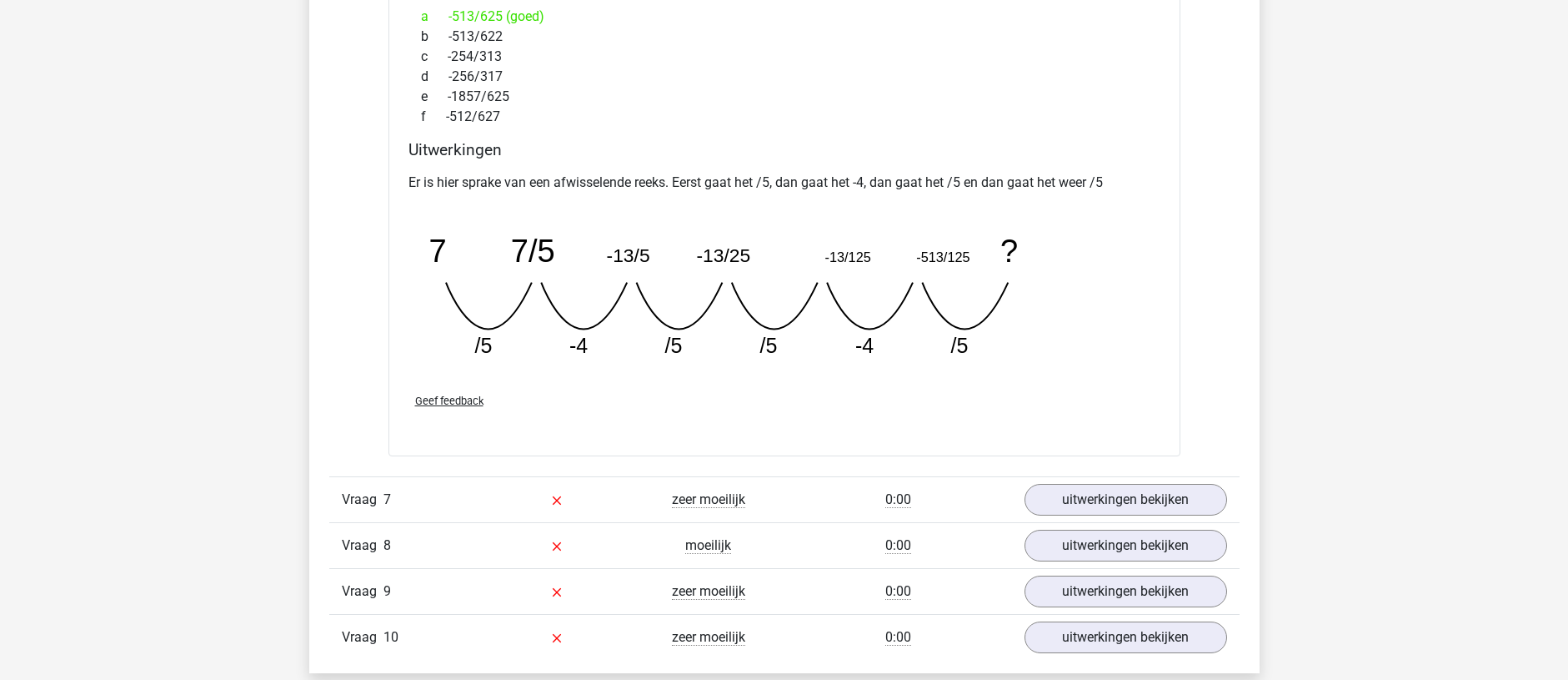
scroll to position [2085, 0]
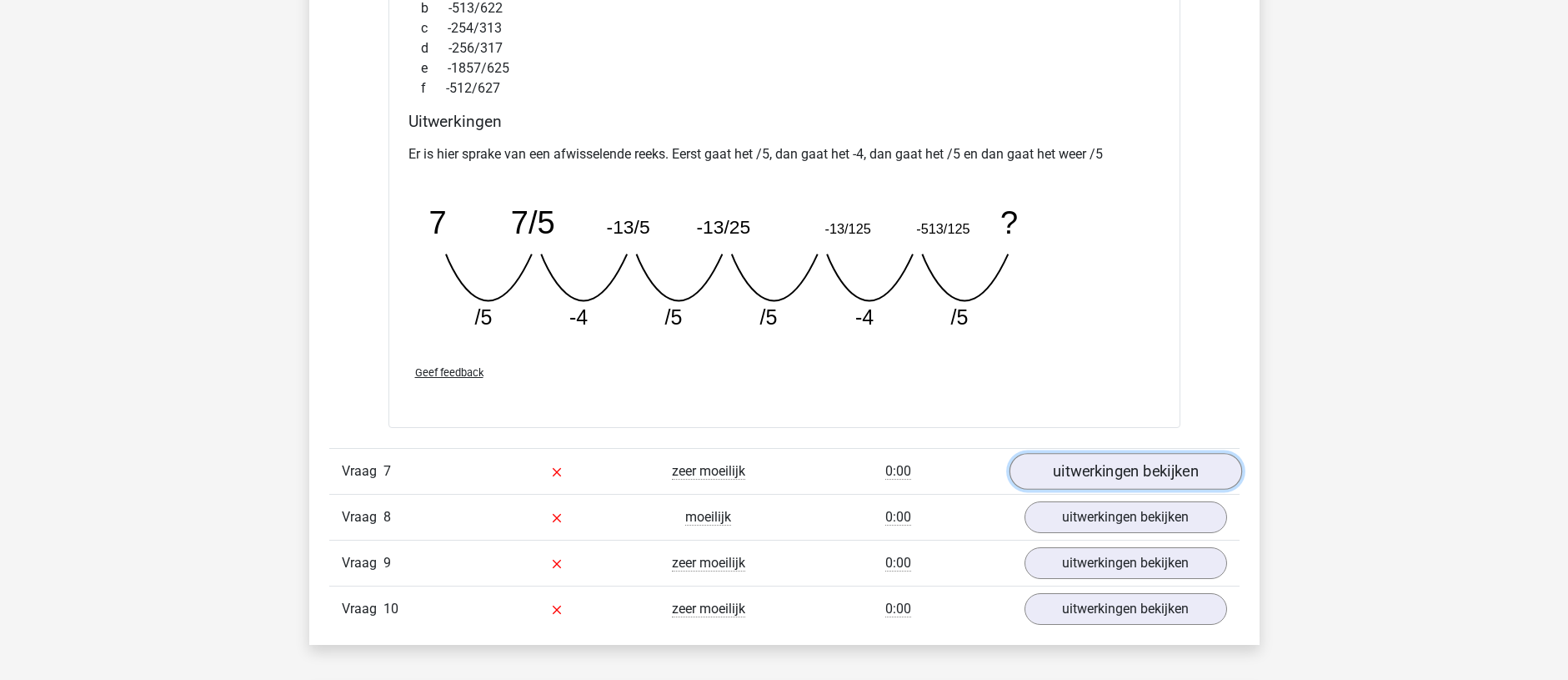
click at [1090, 468] on link "uitwerkingen bekijken" at bounding box center [1126, 471] width 233 height 37
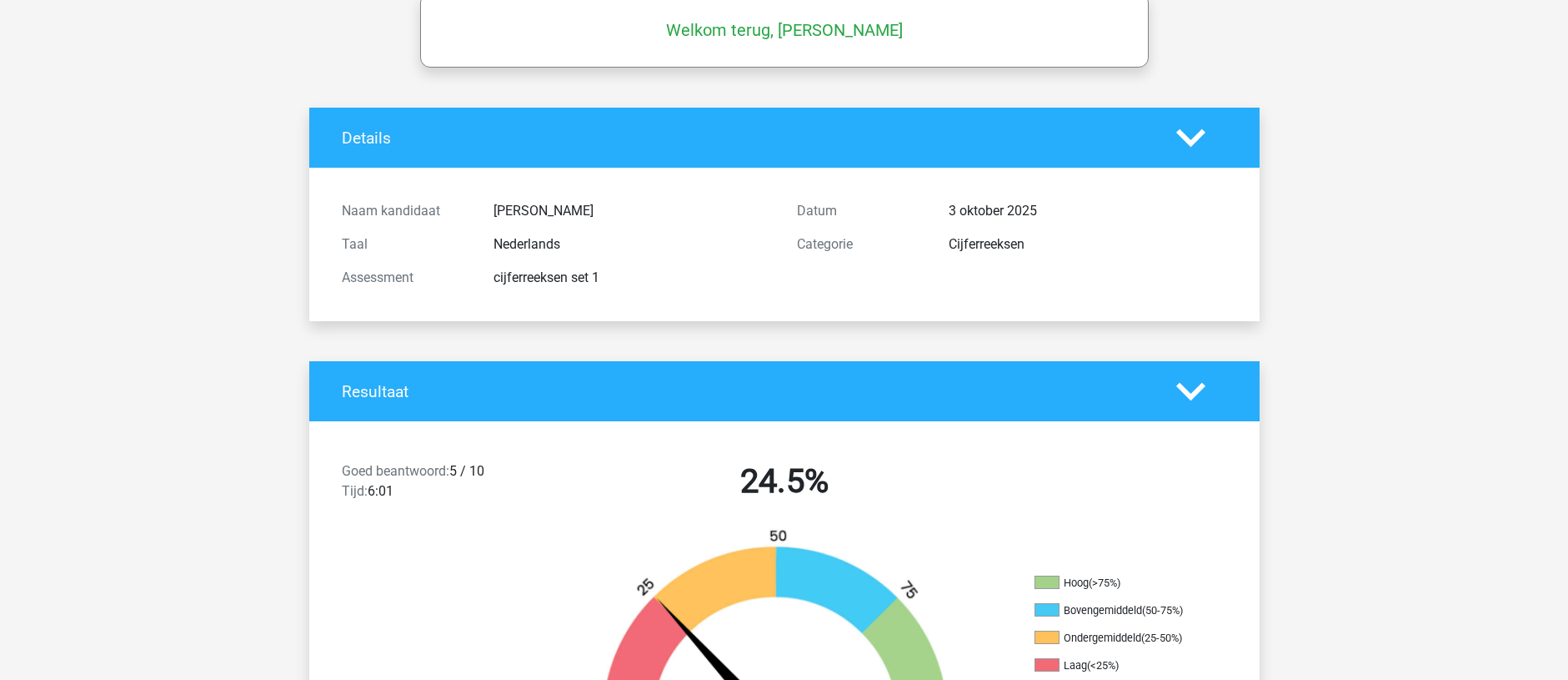
scroll to position [0, 0]
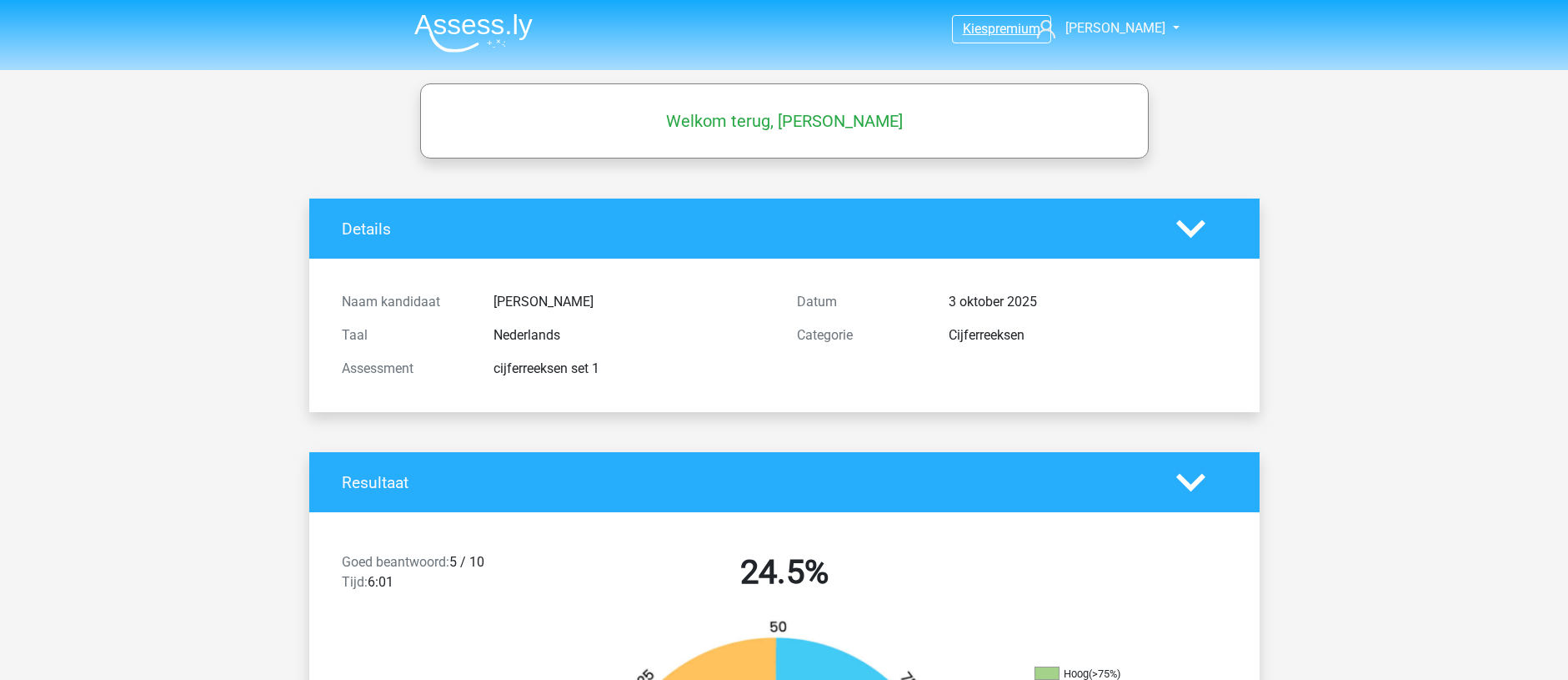
click at [993, 32] on span "premium" at bounding box center [1014, 29] width 53 height 16
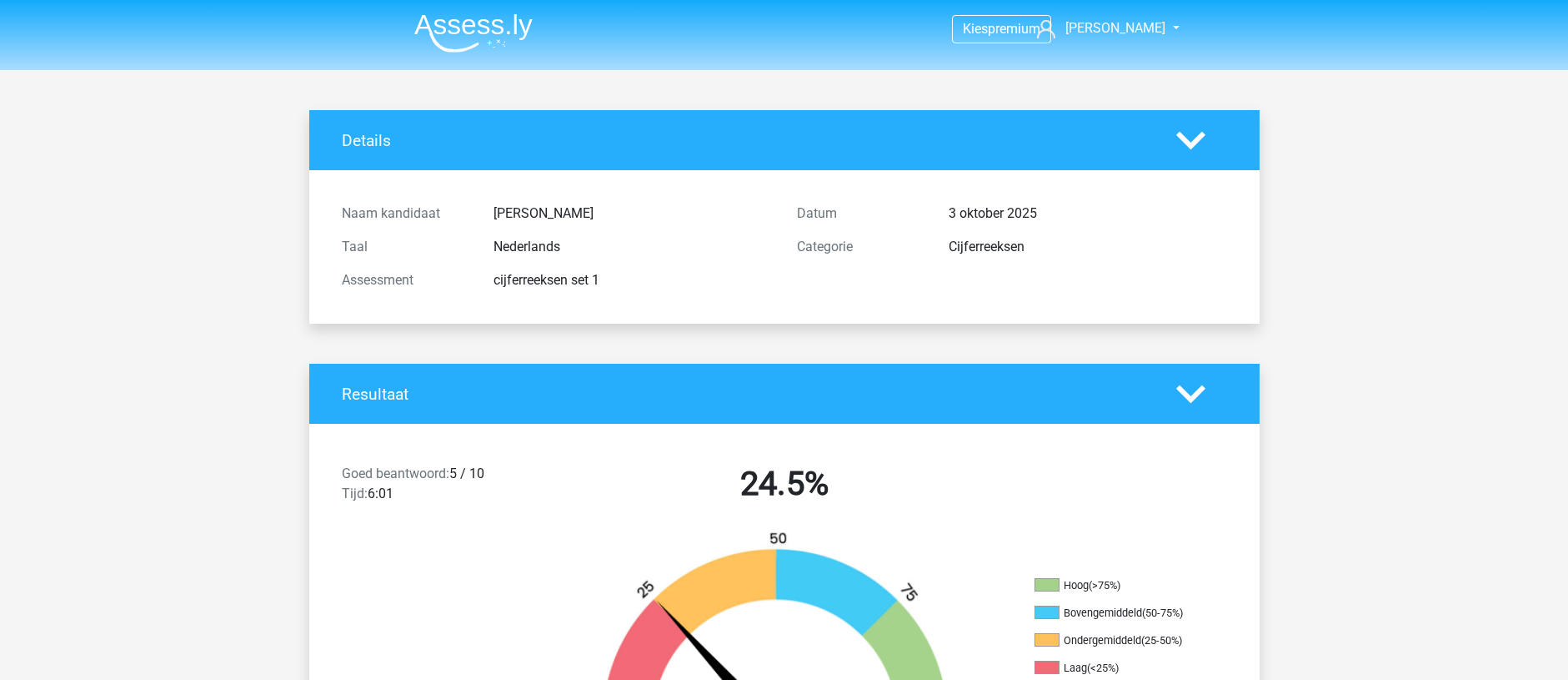
click at [466, 36] on img at bounding box center [473, 32] width 118 height 39
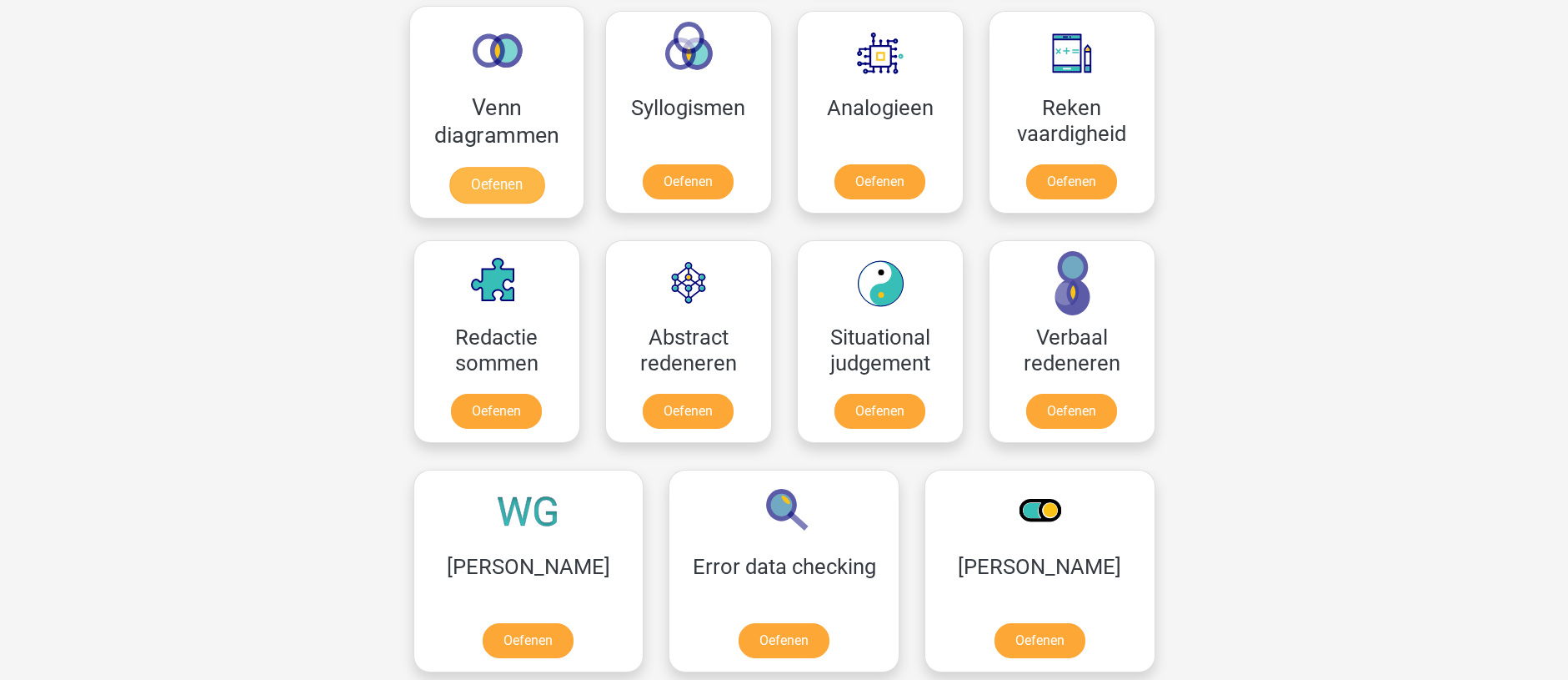
scroll to position [1084, 0]
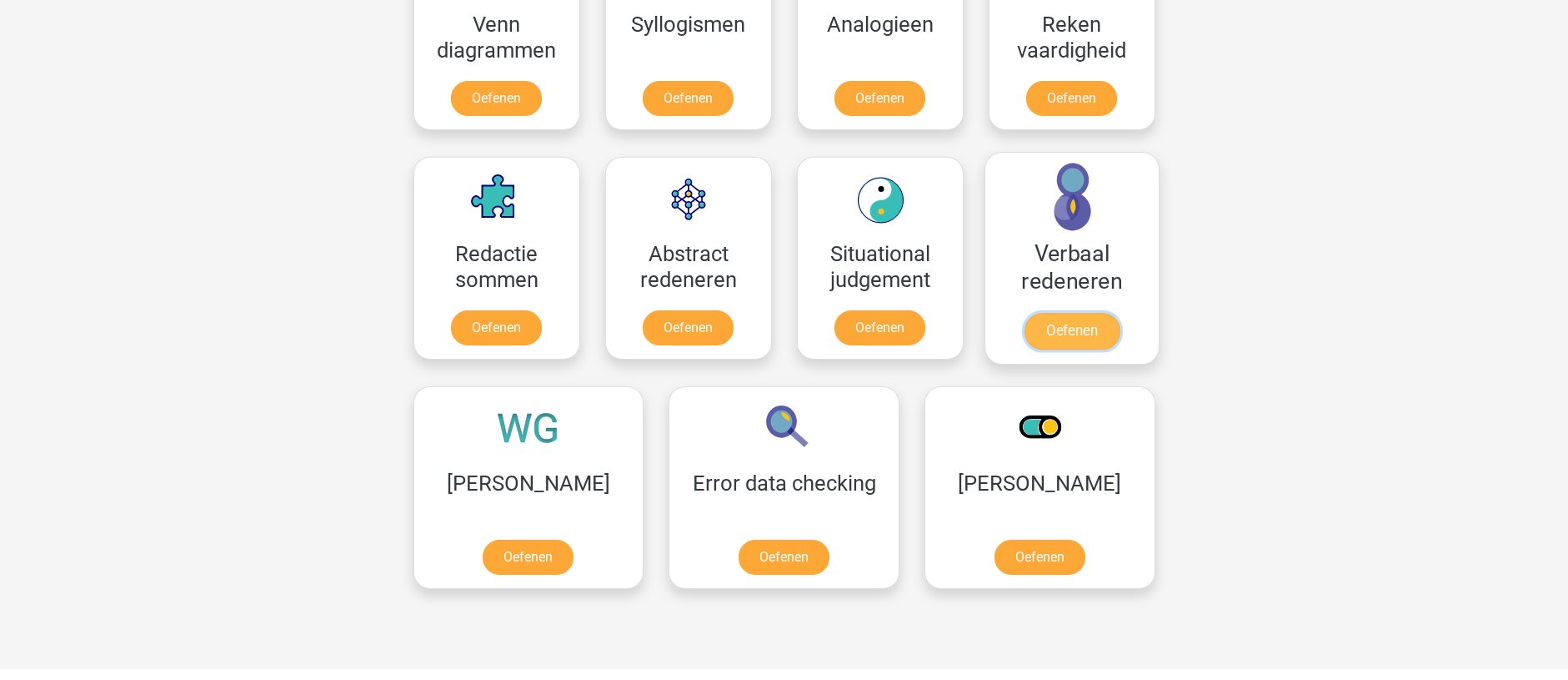
click at [1062, 341] on link "Oefenen" at bounding box center [1071, 331] width 95 height 37
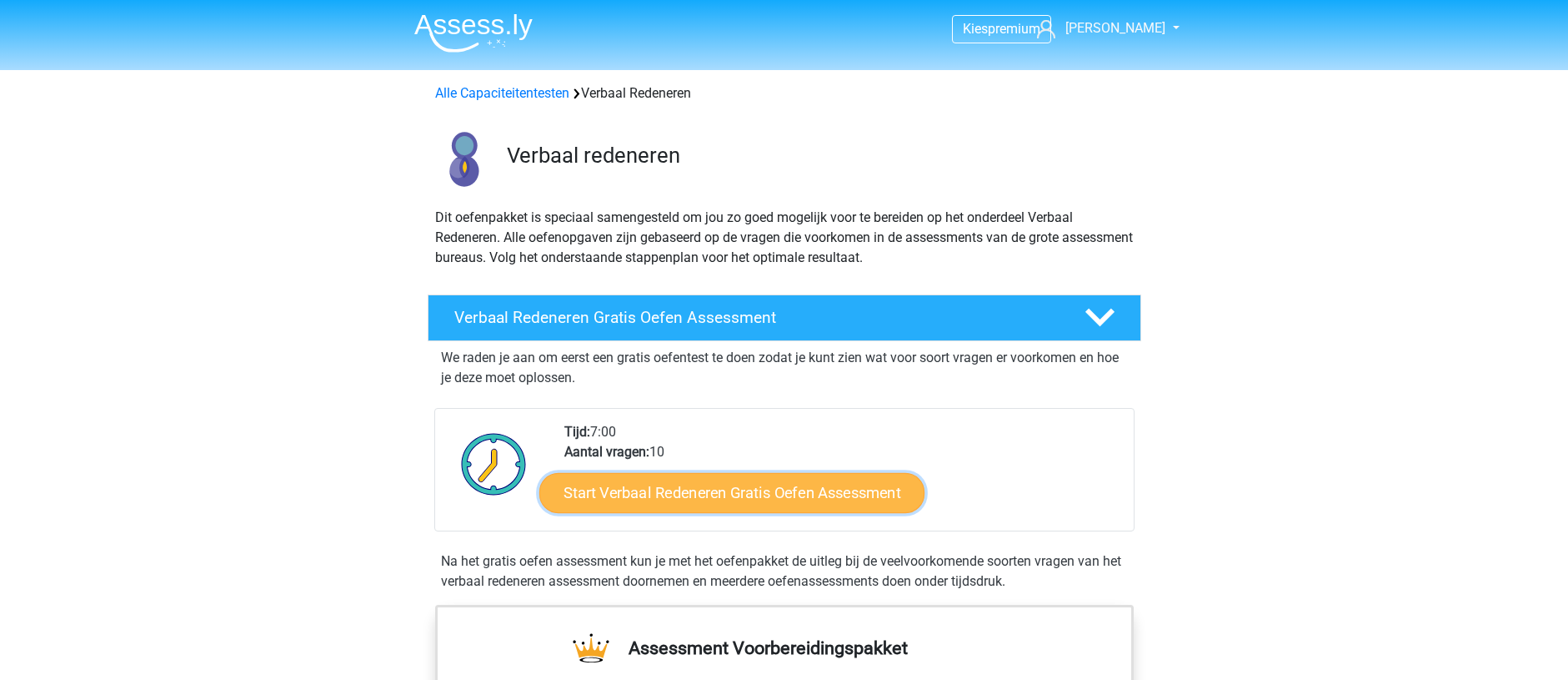
click at [683, 488] on link "Start Verbaal Redeneren Gratis Oefen Assessment" at bounding box center [732, 493] width 385 height 40
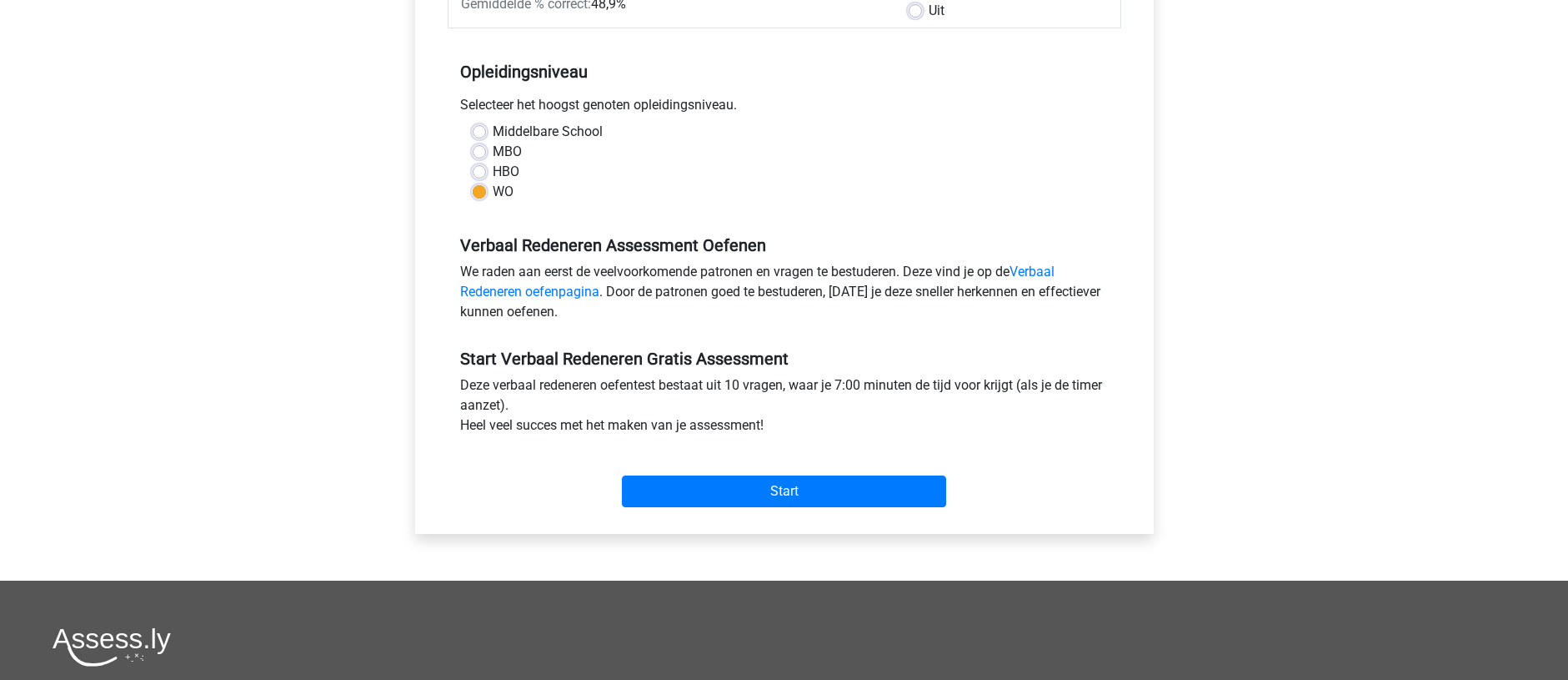
scroll to position [334, 0]
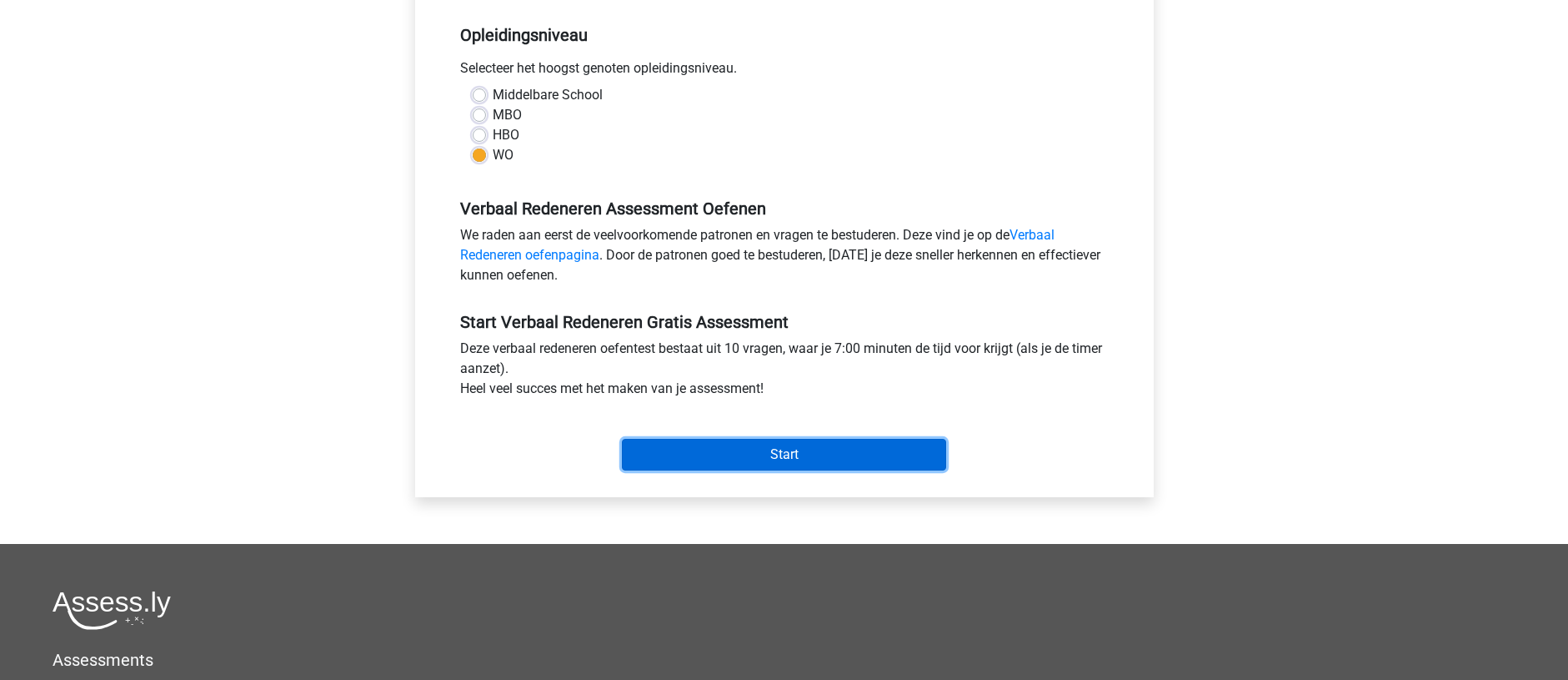
click at [676, 450] on input "Start" at bounding box center [784, 455] width 324 height 32
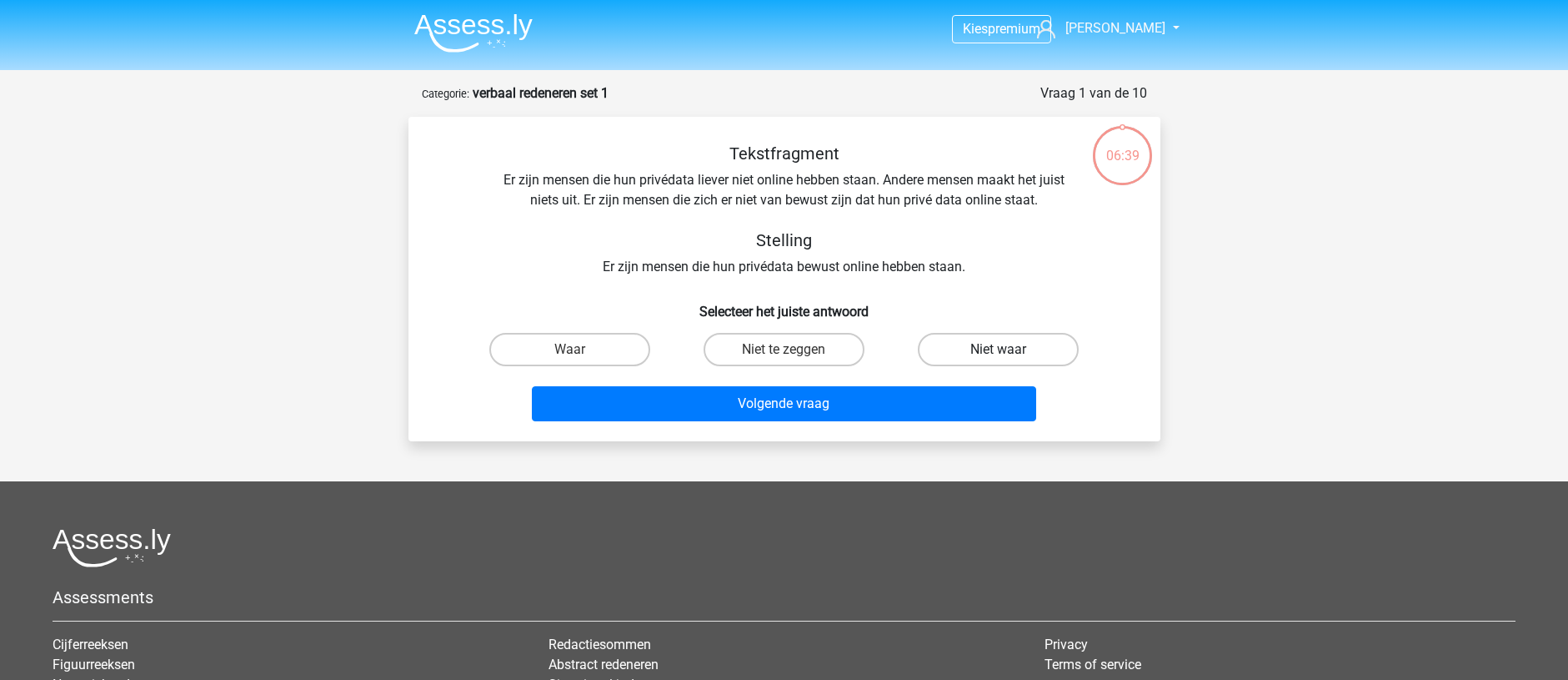
click at [1028, 340] on label "Niet waar" at bounding box center [999, 350] width 161 height 33
click at [1010, 350] on input "Niet waar" at bounding box center [1004, 355] width 11 height 11
radio input "true"
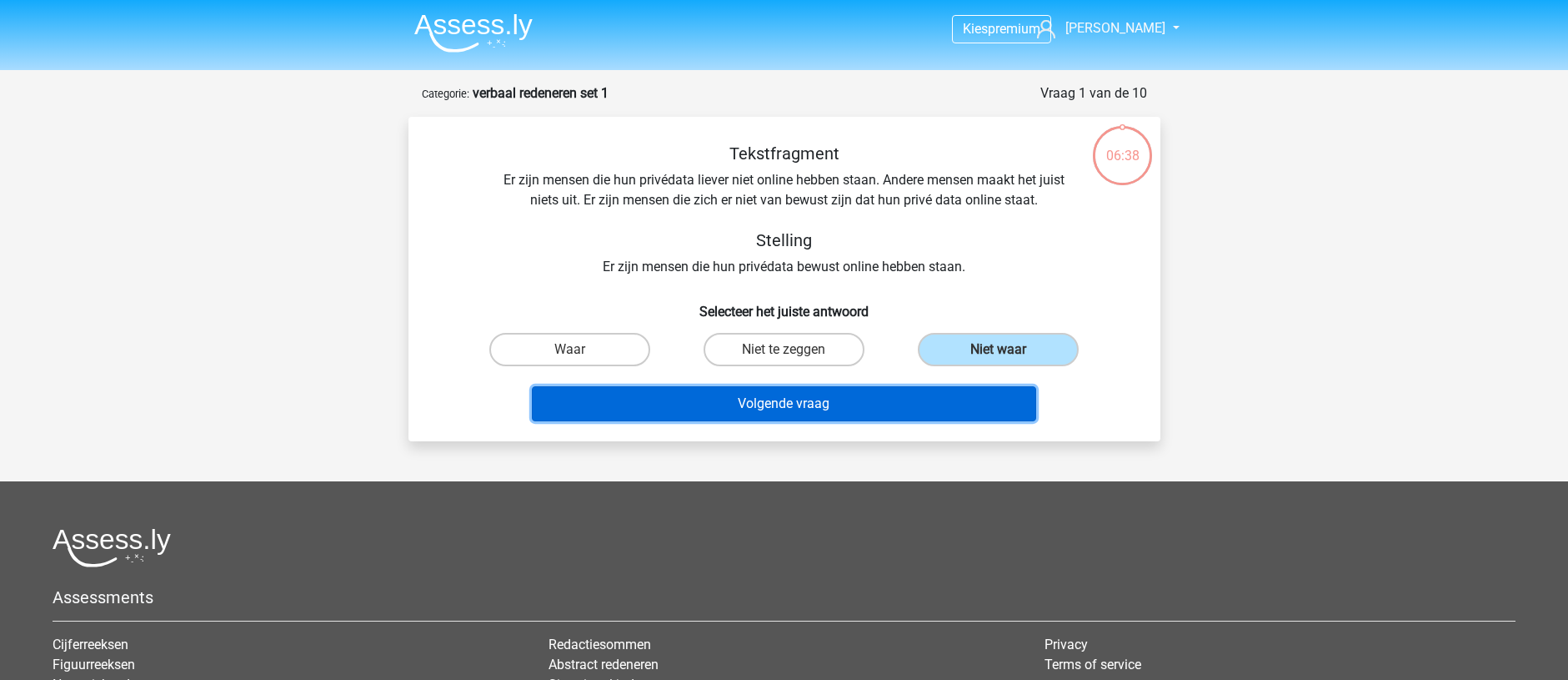
click at [910, 398] on button "Volgende vraag" at bounding box center [784, 404] width 505 height 35
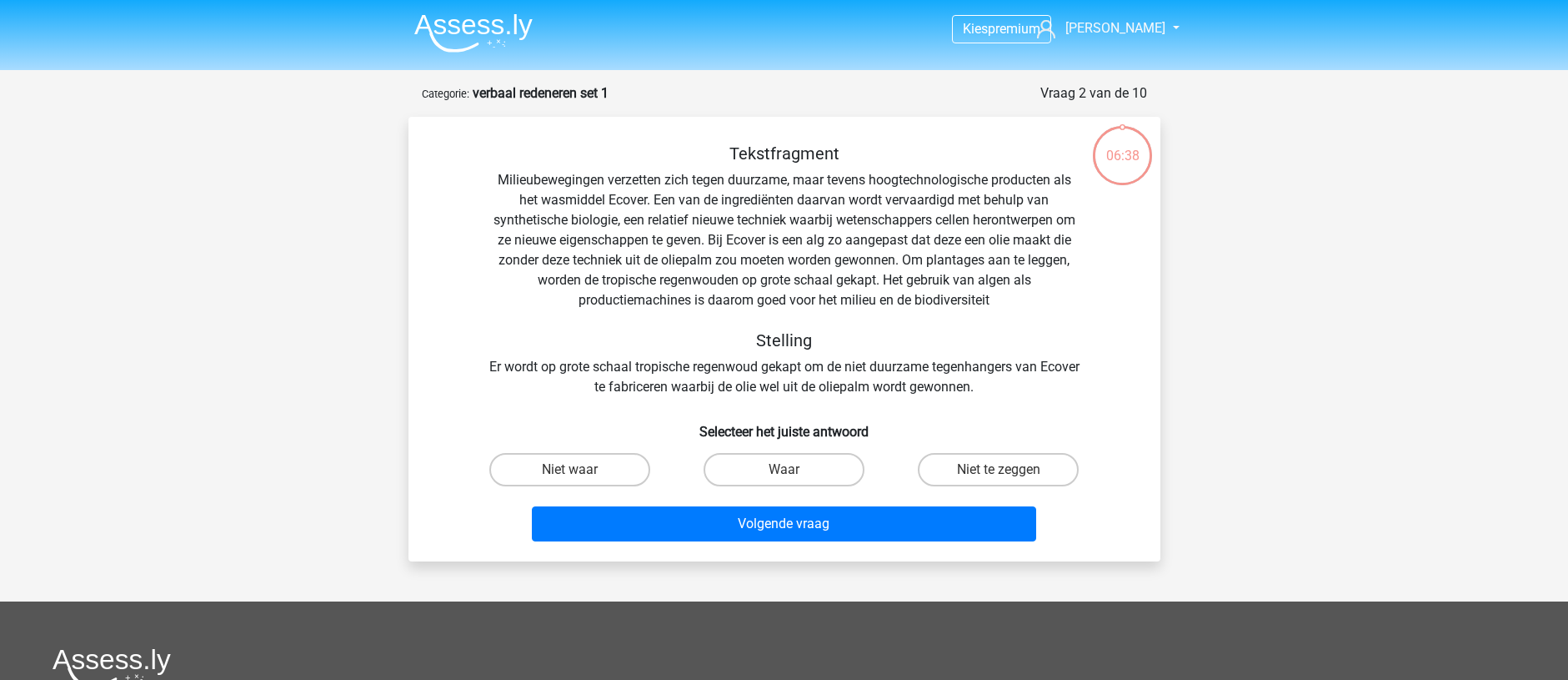
scroll to position [83, 0]
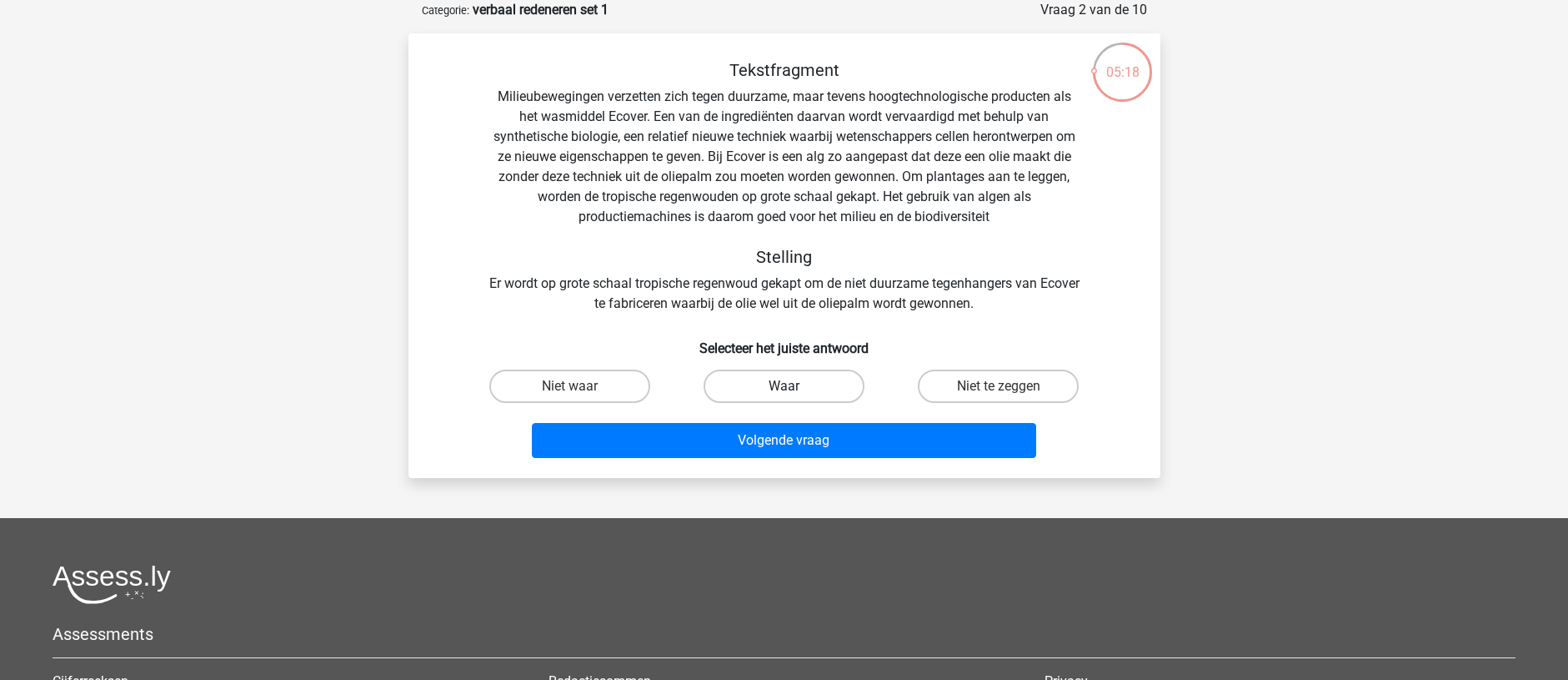
click at [786, 381] on label "Waar" at bounding box center [784, 386] width 161 height 33
click at [786, 386] on input "Waar" at bounding box center [789, 392] width 11 height 11
radio input "true"
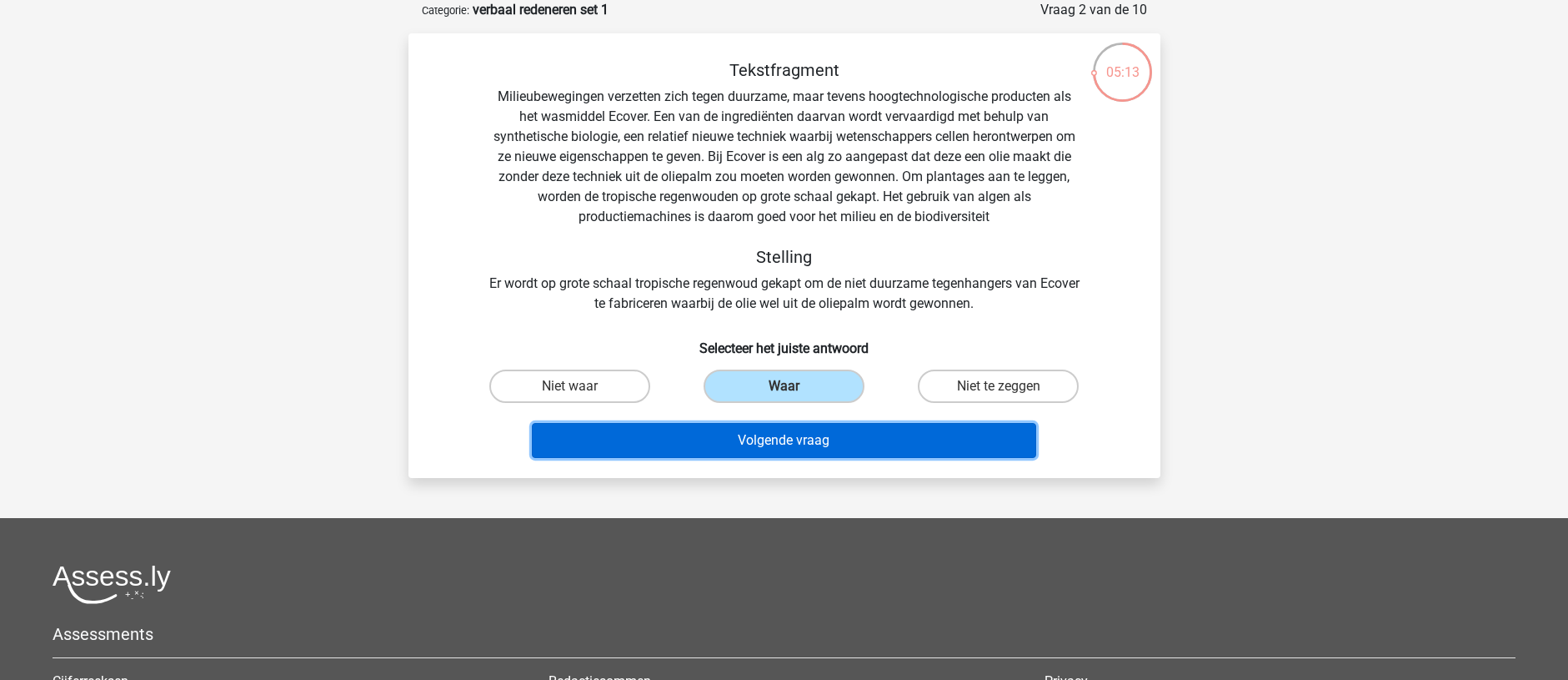
click at [784, 439] on button "Volgende vraag" at bounding box center [784, 441] width 505 height 35
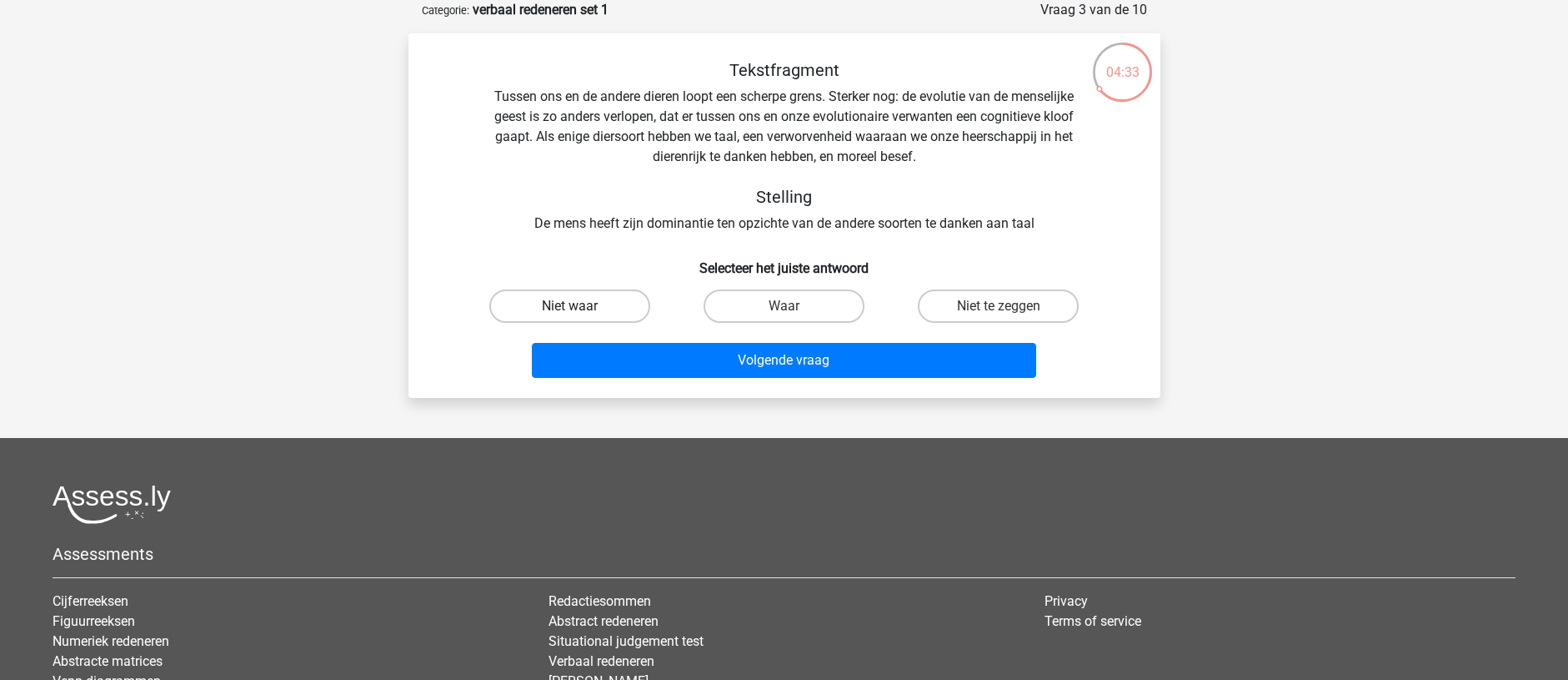
click at [548, 298] on label "Niet waar" at bounding box center [570, 306] width 161 height 33
click at [569, 306] on input "Niet waar" at bounding box center [575, 311] width 11 height 11
radio input "true"
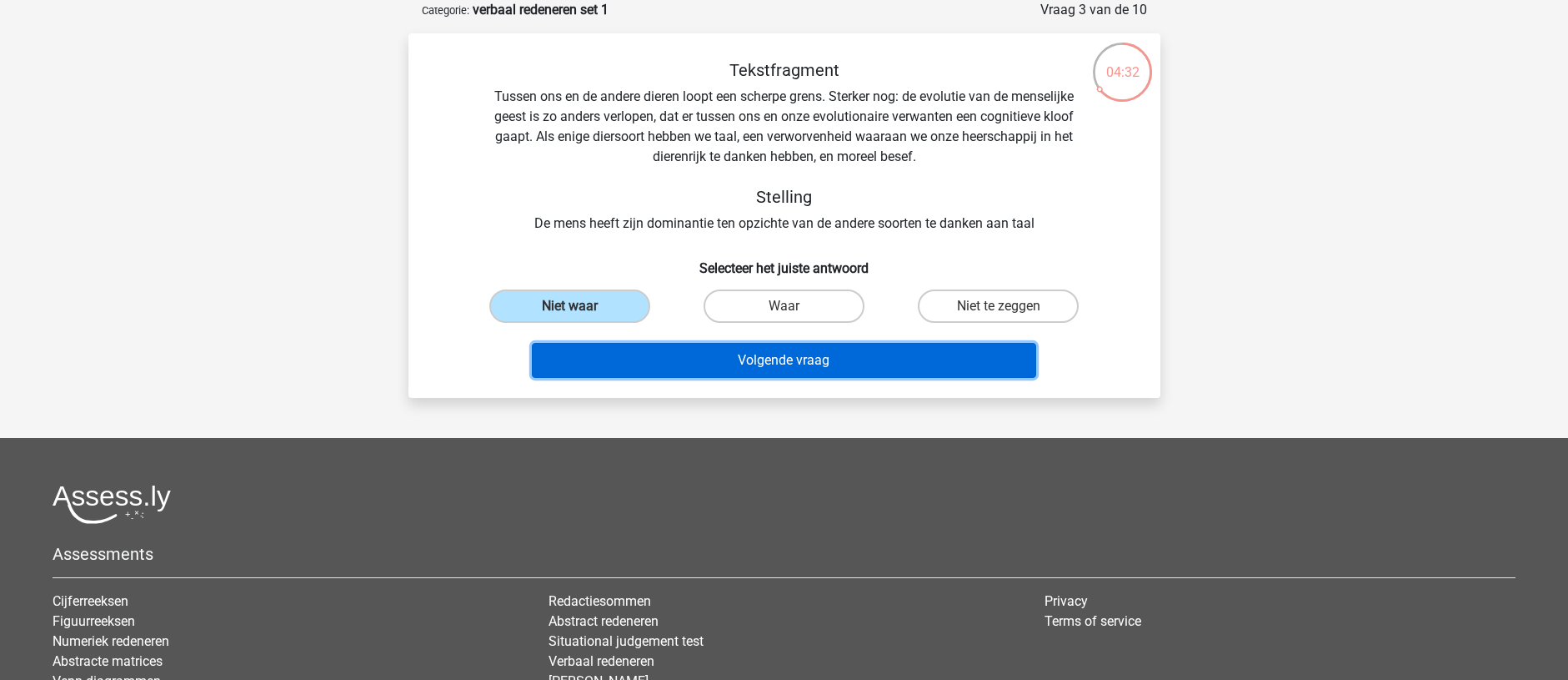
click at [648, 361] on button "Volgende vraag" at bounding box center [784, 360] width 505 height 35
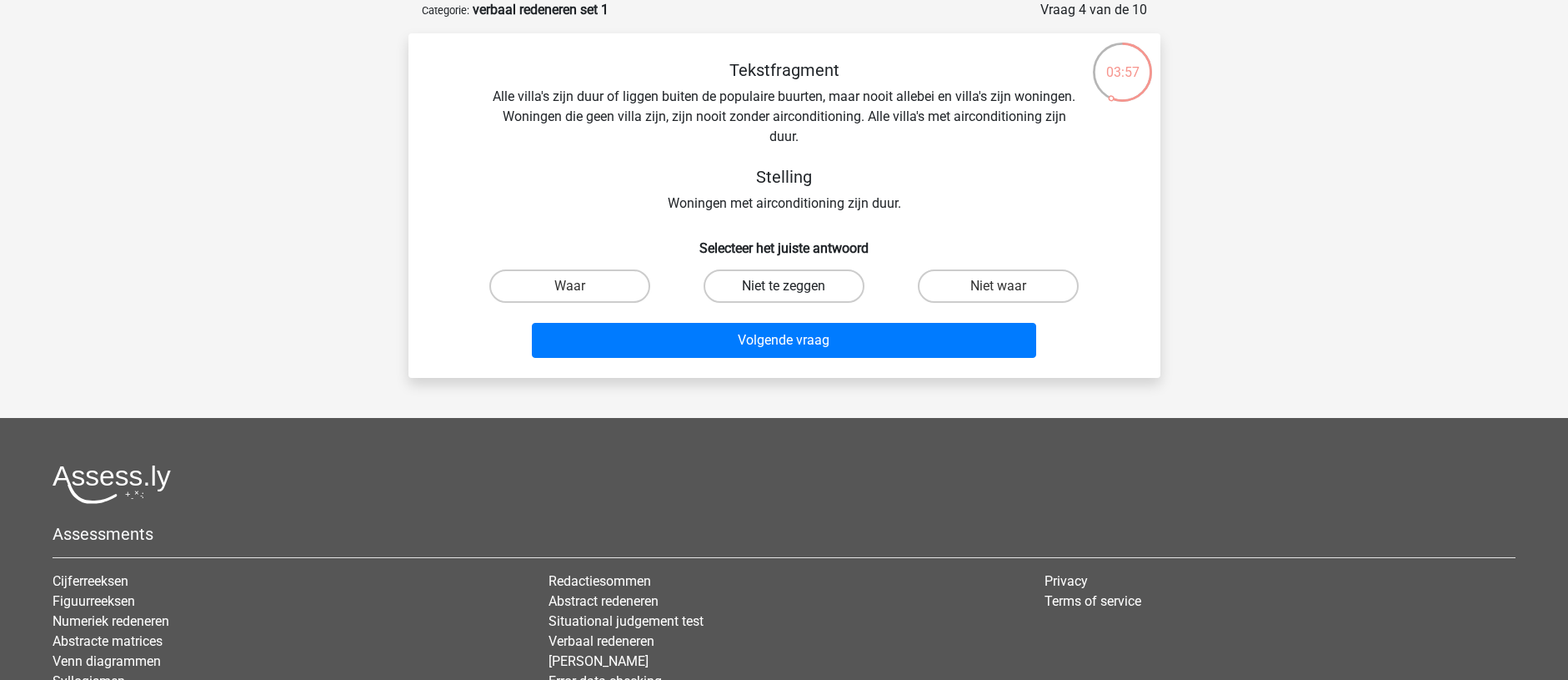
click at [738, 285] on label "Niet te zeggen" at bounding box center [784, 286] width 161 height 33
click at [784, 286] on input "Niet te zeggen" at bounding box center [789, 291] width 11 height 11
radio input "true"
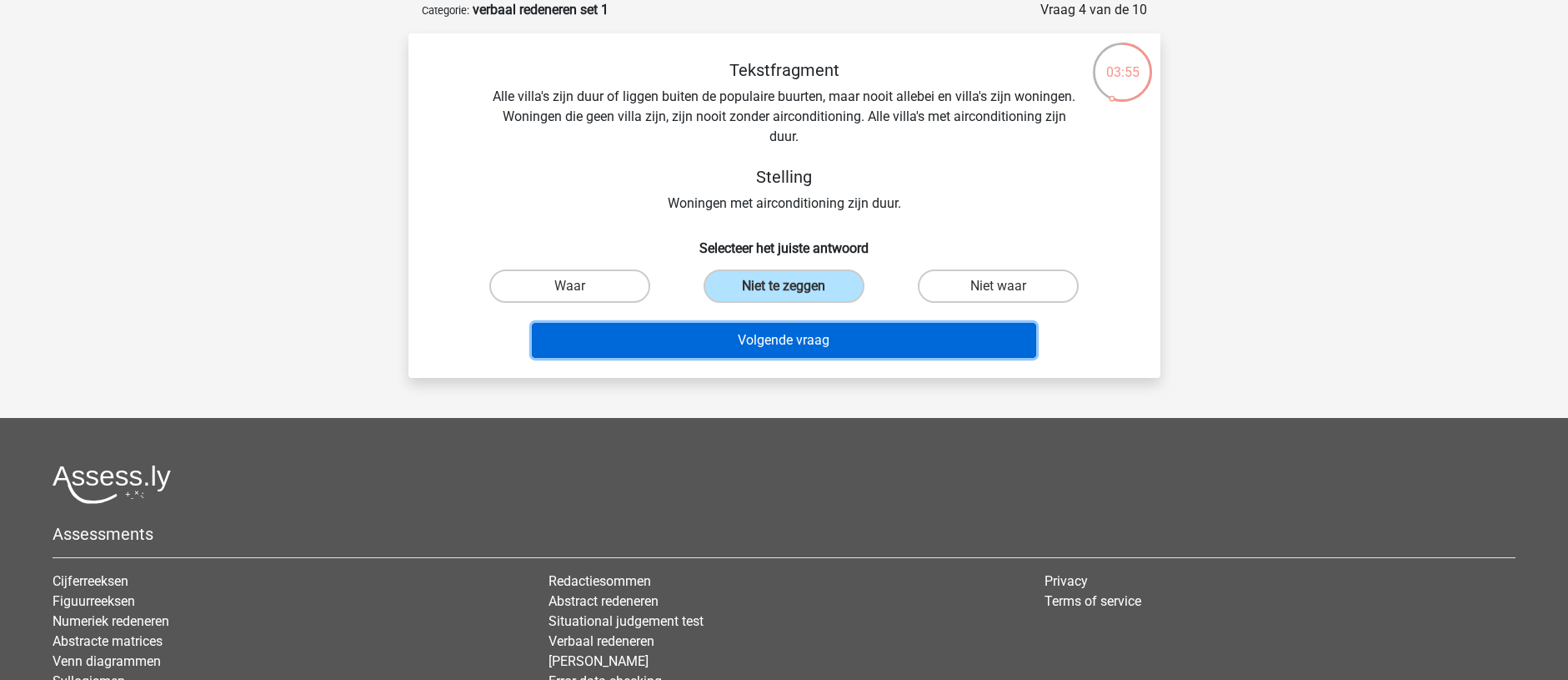
click at [749, 345] on button "Volgende vraag" at bounding box center [784, 340] width 505 height 35
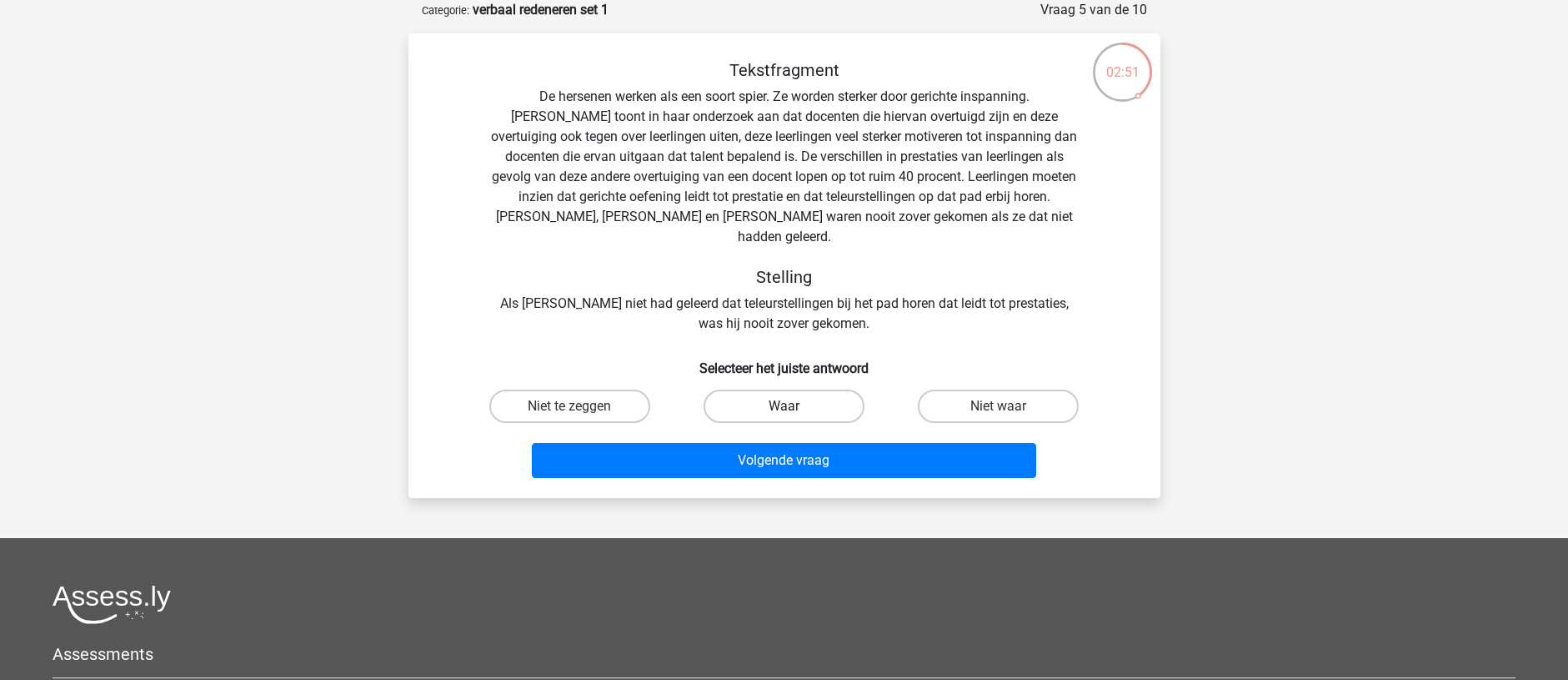
click at [732, 389] on label "Waar" at bounding box center [784, 406] width 161 height 33
click at [784, 407] on input "Waar" at bounding box center [789, 412] width 11 height 11
radio input "true"
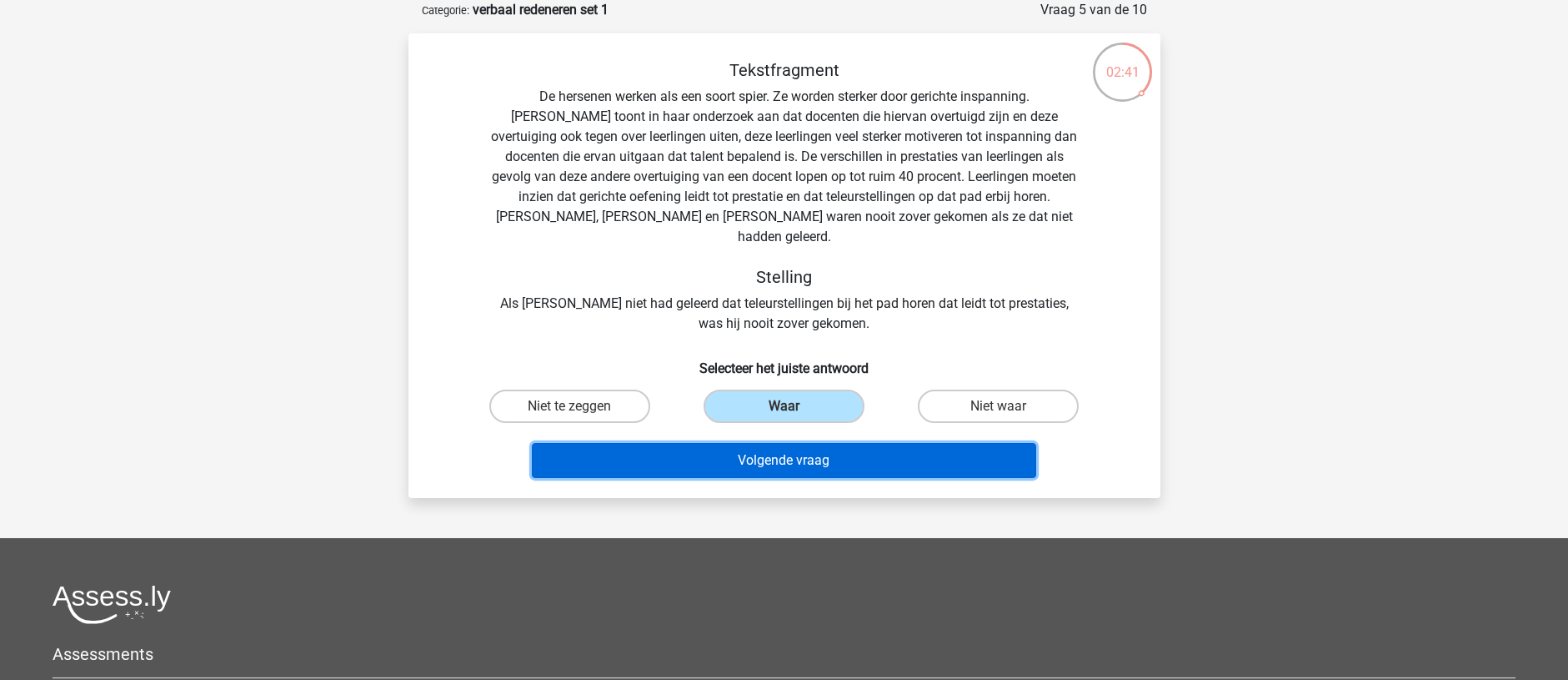
click at [748, 450] on button "Volgende vraag" at bounding box center [784, 460] width 505 height 35
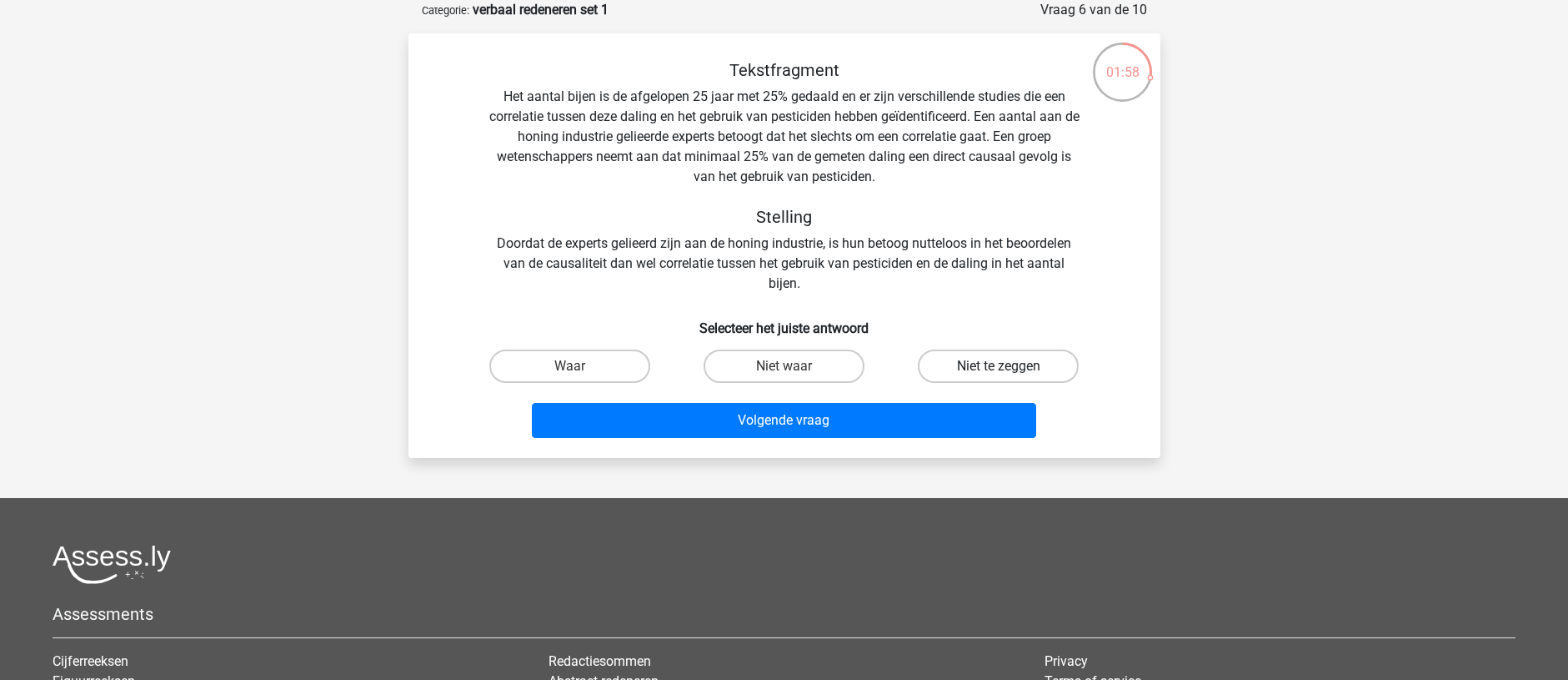
click at [1025, 367] on label "Niet te zeggen" at bounding box center [999, 366] width 161 height 33
click at [1010, 367] on input "Niet te zeggen" at bounding box center [1004, 372] width 11 height 11
radio input "true"
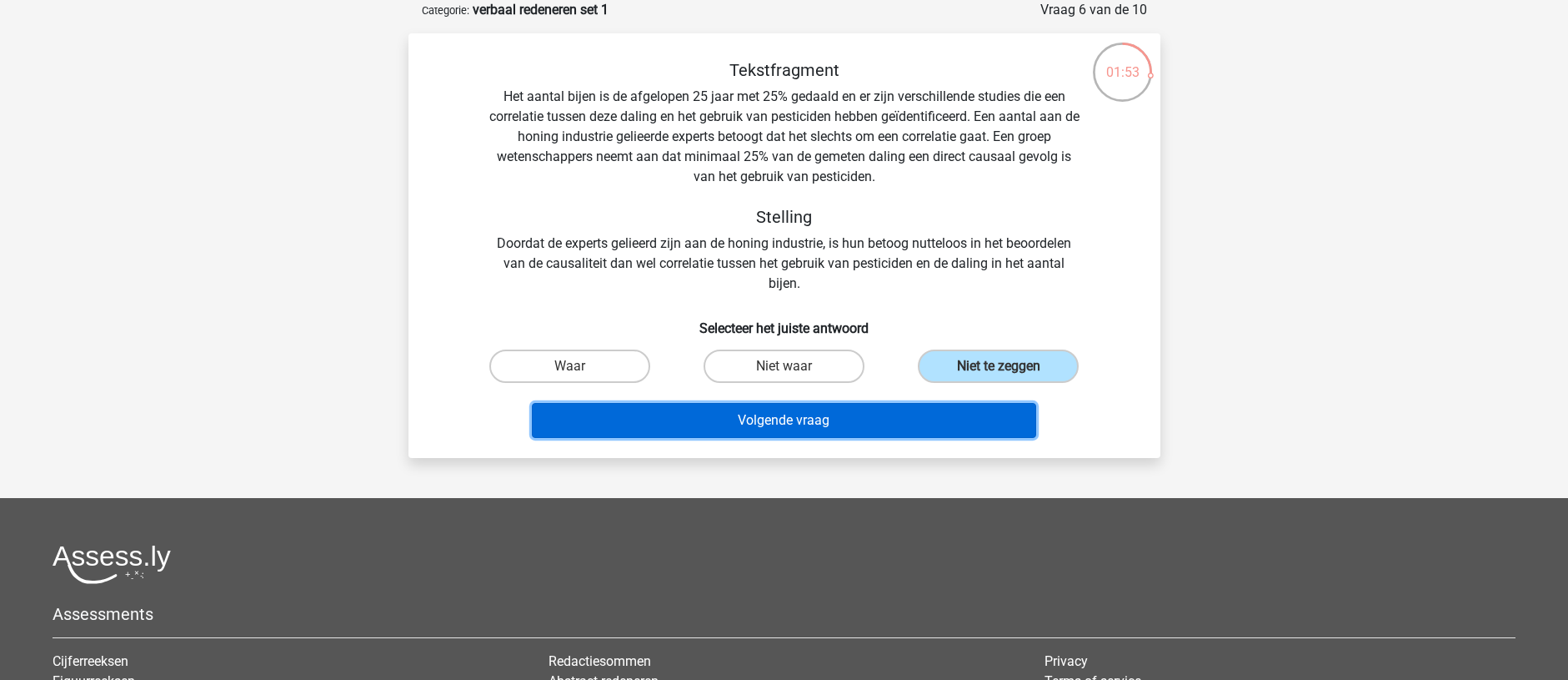
click at [940, 417] on button "Volgende vraag" at bounding box center [784, 421] width 505 height 35
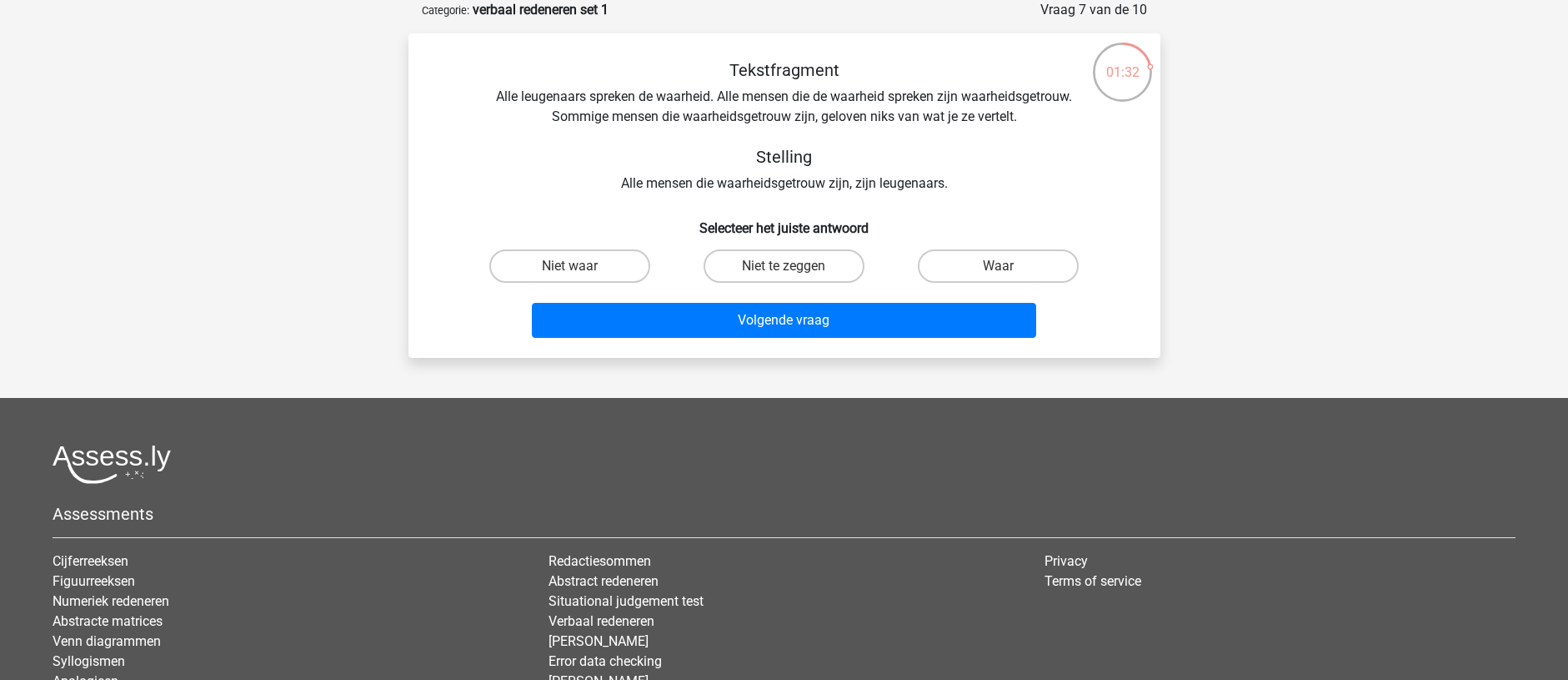
click at [606, 123] on div "Tekstfragment Alle leugenaars spreken de waarheid. Alle mensen die de waarheid …" at bounding box center [785, 127] width 699 height 133
drag, startPoint x: 890, startPoint y: 119, endPoint x: 746, endPoint y: 140, distance: 145.5
click at [886, 119] on div "Tekstfragment Alle leugenaars spreken de waarheid. Alle mensen die de waarheid …" at bounding box center [785, 127] width 699 height 133
click at [678, 110] on div "Tekstfragment Alle leugenaars spreken de waarheid. Alle mensen die de waarheid …" at bounding box center [785, 127] width 699 height 133
click at [971, 268] on label "Waar" at bounding box center [999, 266] width 161 height 33
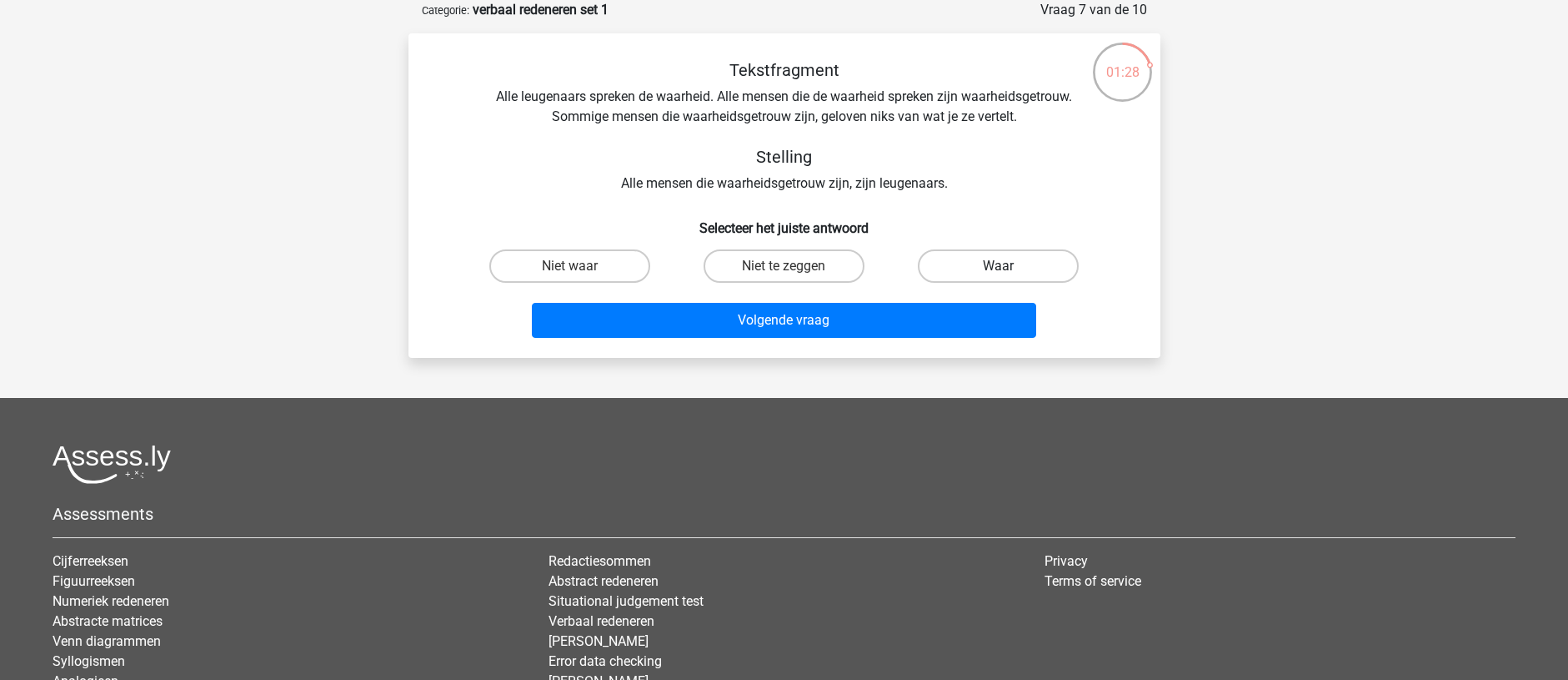
click at [999, 268] on input "Waar" at bounding box center [1004, 272] width 11 height 11
radio input "true"
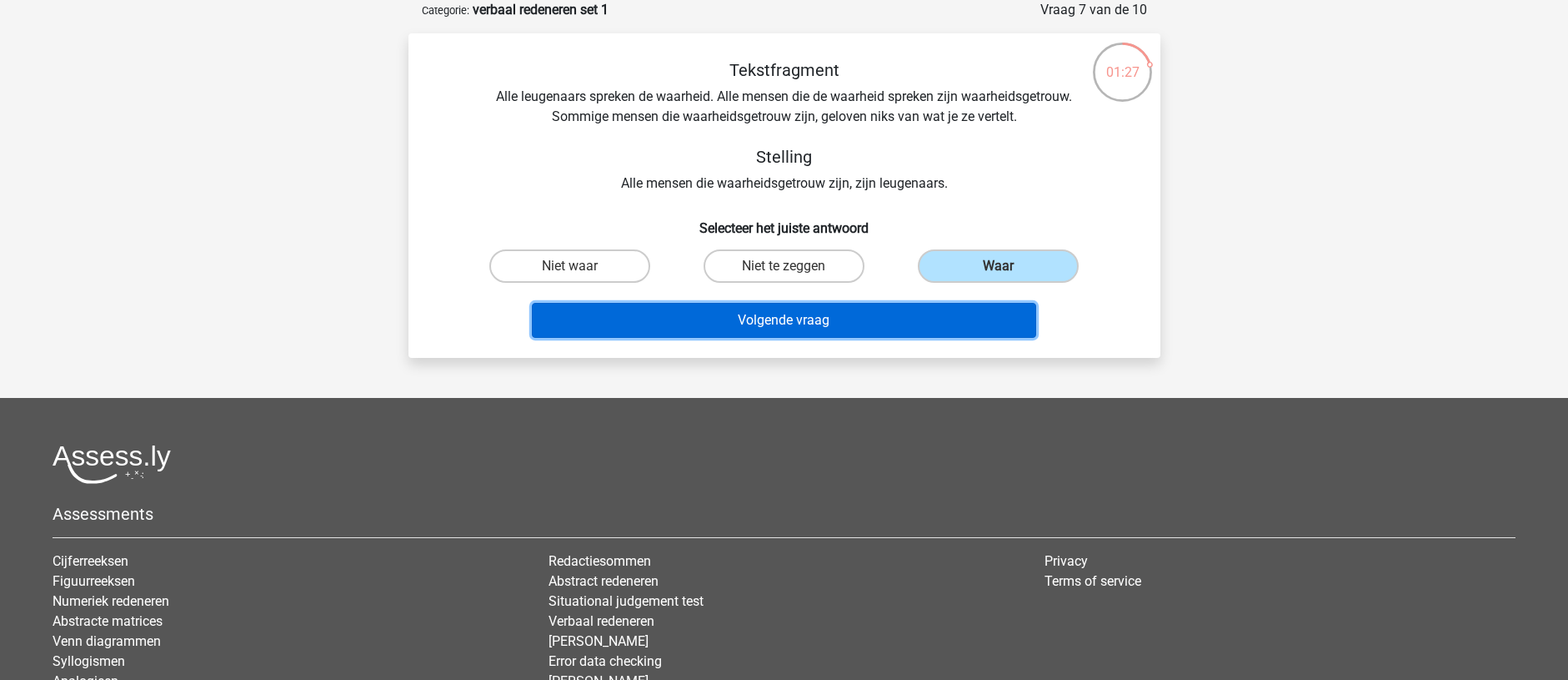
click at [886, 323] on button "Volgende vraag" at bounding box center [784, 320] width 505 height 35
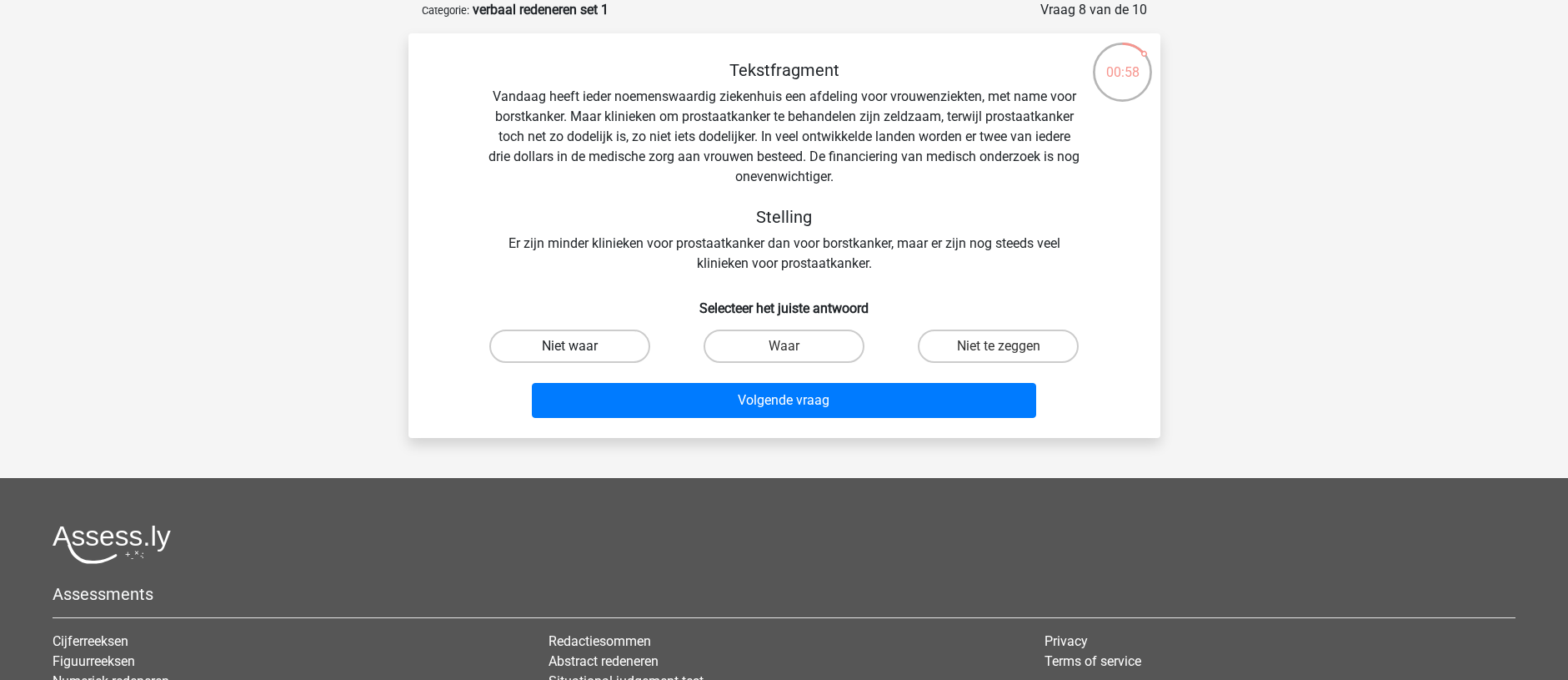
click at [627, 340] on label "Niet waar" at bounding box center [570, 346] width 161 height 33
click at [580, 346] on input "Niet waar" at bounding box center [575, 351] width 11 height 11
radio input "true"
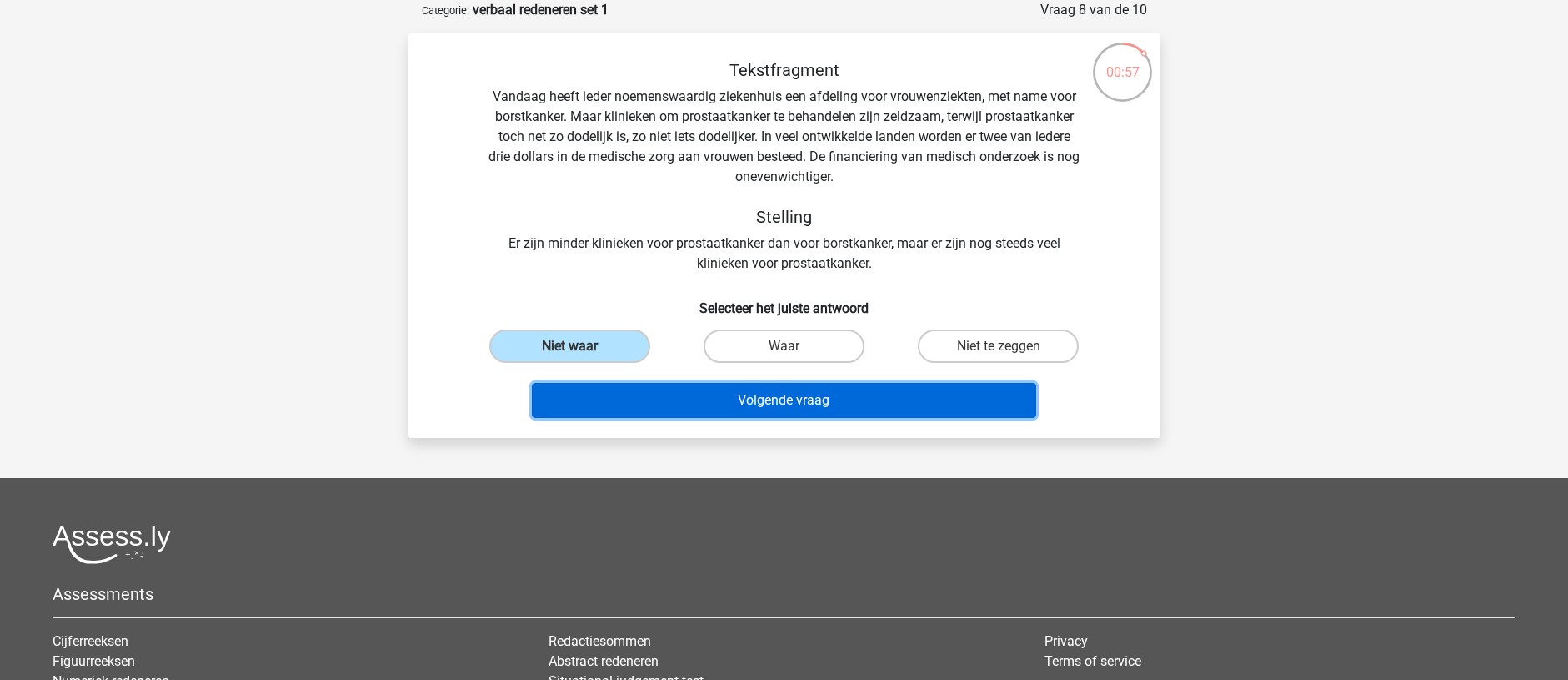
click at [701, 412] on button "Volgende vraag" at bounding box center [784, 400] width 505 height 35
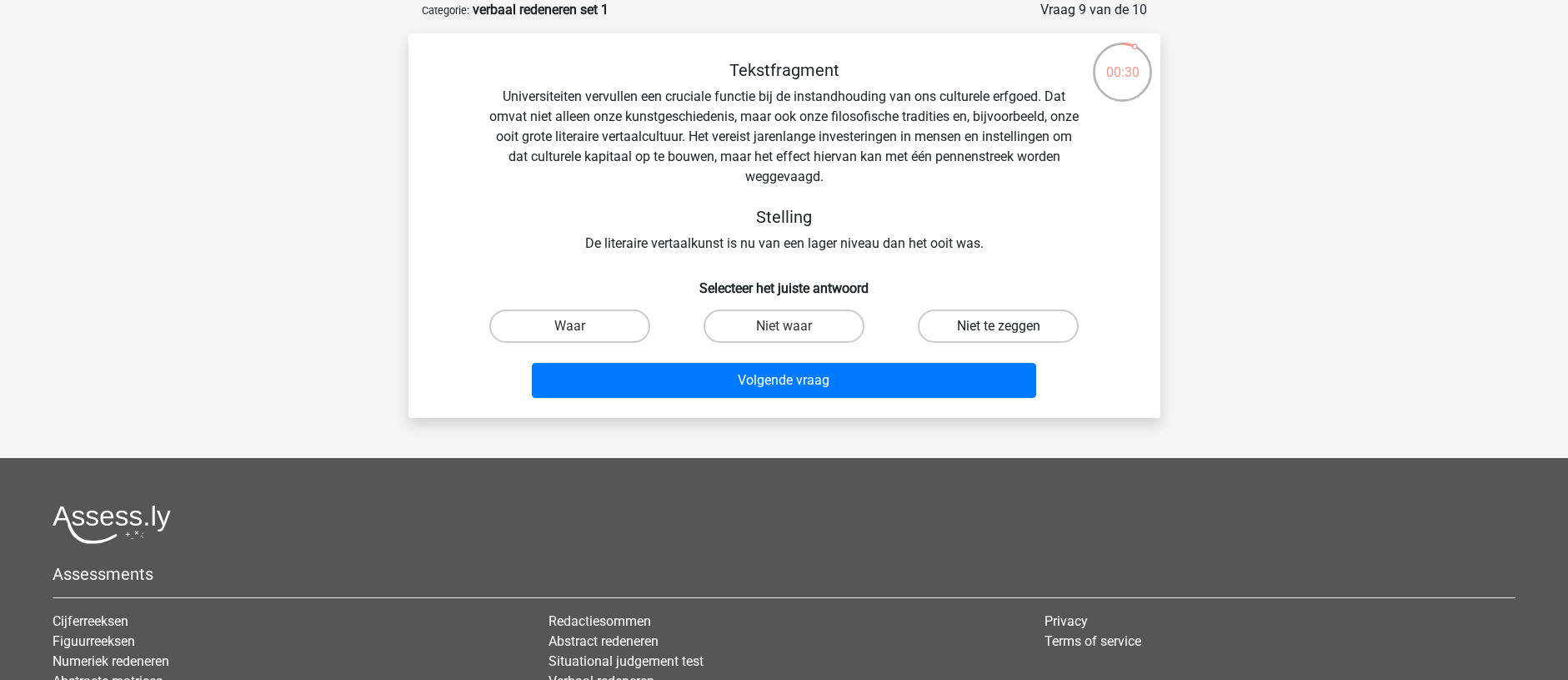
click at [1027, 322] on label "Niet te zeggen" at bounding box center [999, 326] width 161 height 33
click at [1010, 326] on input "Niet te zeggen" at bounding box center [1004, 331] width 11 height 11
radio input "true"
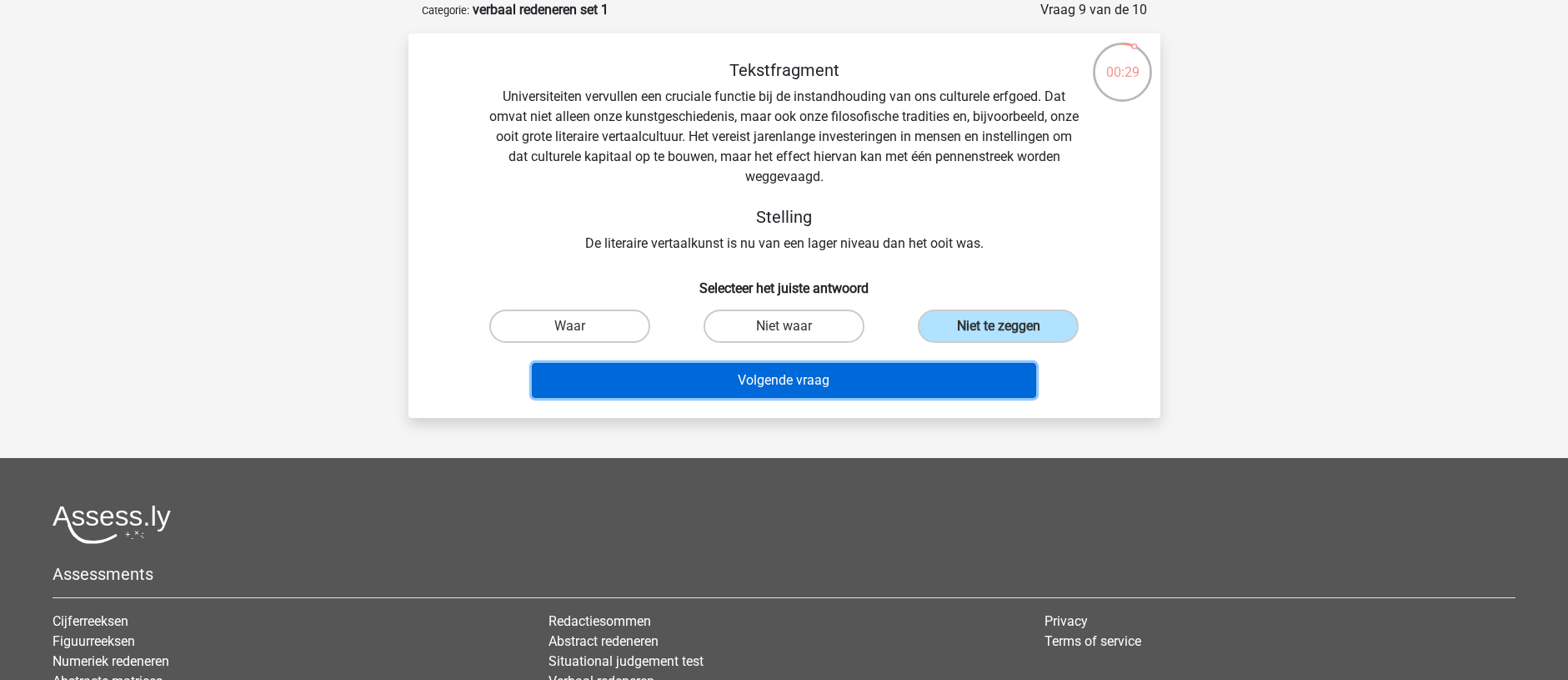
click at [936, 389] on button "Volgende vraag" at bounding box center [784, 380] width 505 height 35
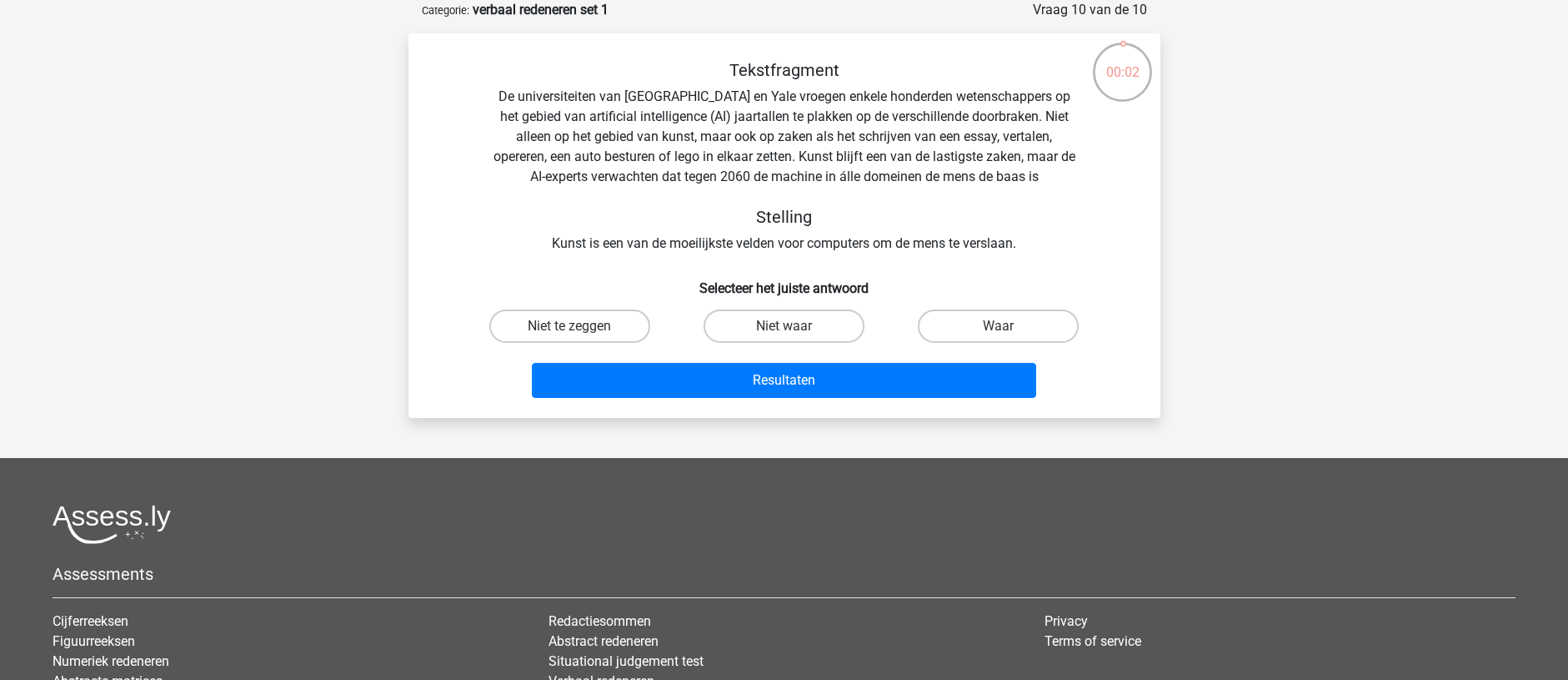
click at [625, 174] on div "Tekstfragment De universiteiten van Oxford en Yale vroegen enkele honderden wet…" at bounding box center [785, 157] width 699 height 194
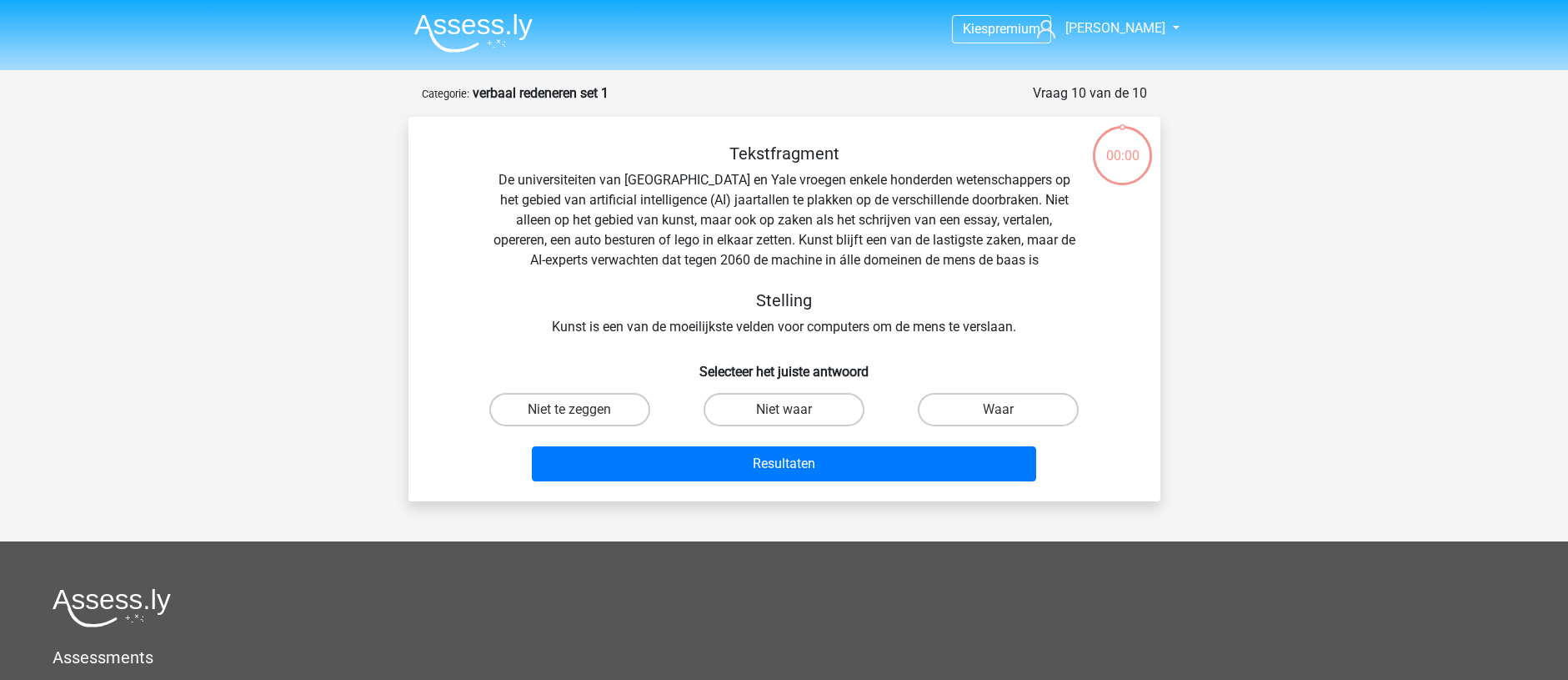
scroll to position [83, 0]
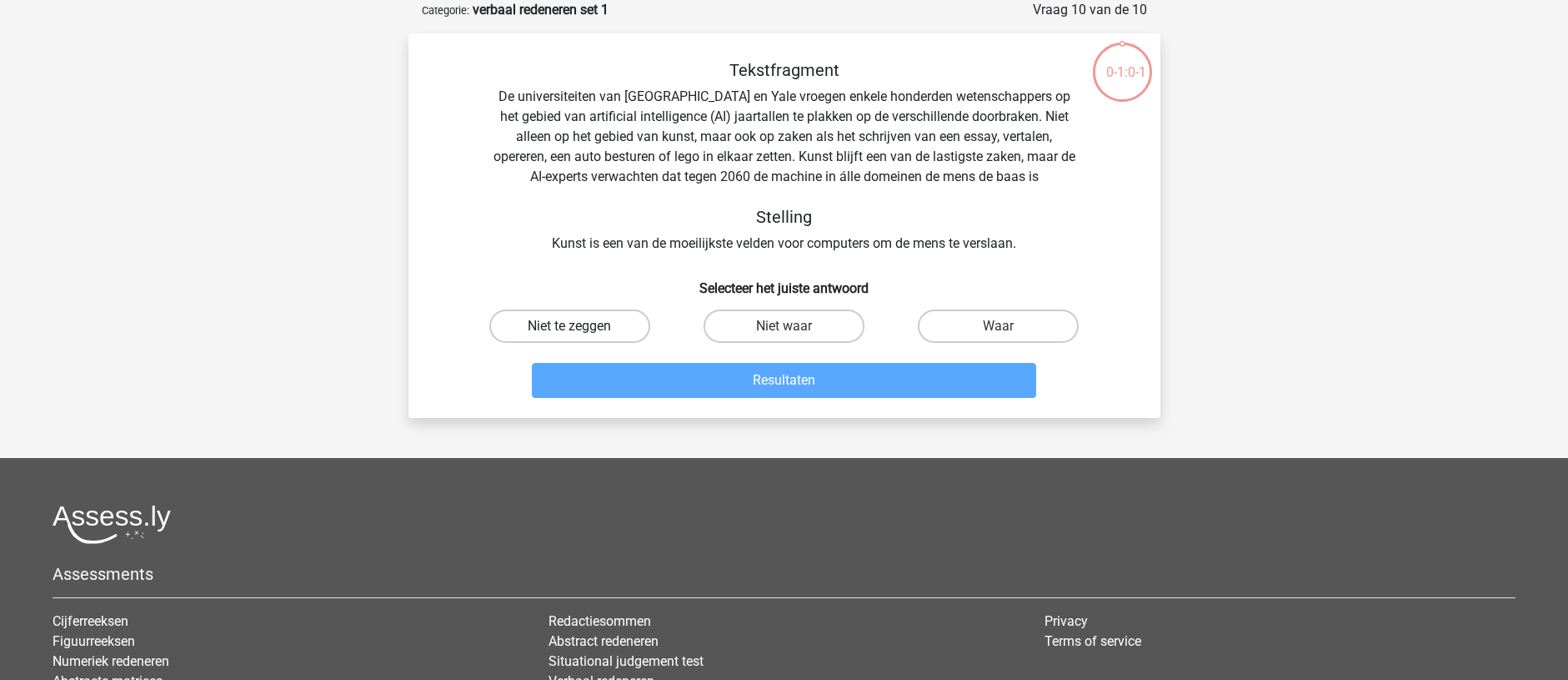
click at [629, 321] on label "Niet te zeggen" at bounding box center [570, 326] width 161 height 33
click at [580, 326] on input "Niet te zeggen" at bounding box center [575, 331] width 11 height 11
radio input "true"
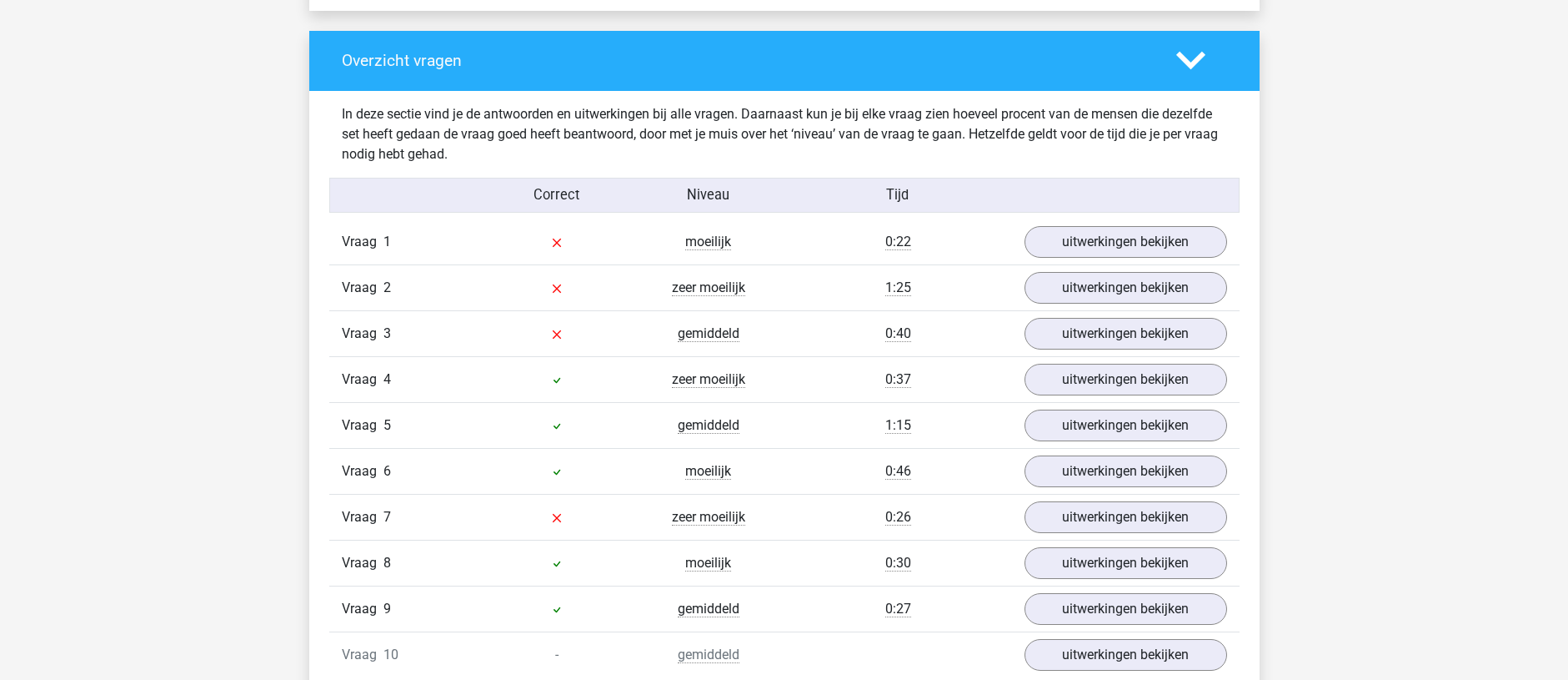
scroll to position [1251, 0]
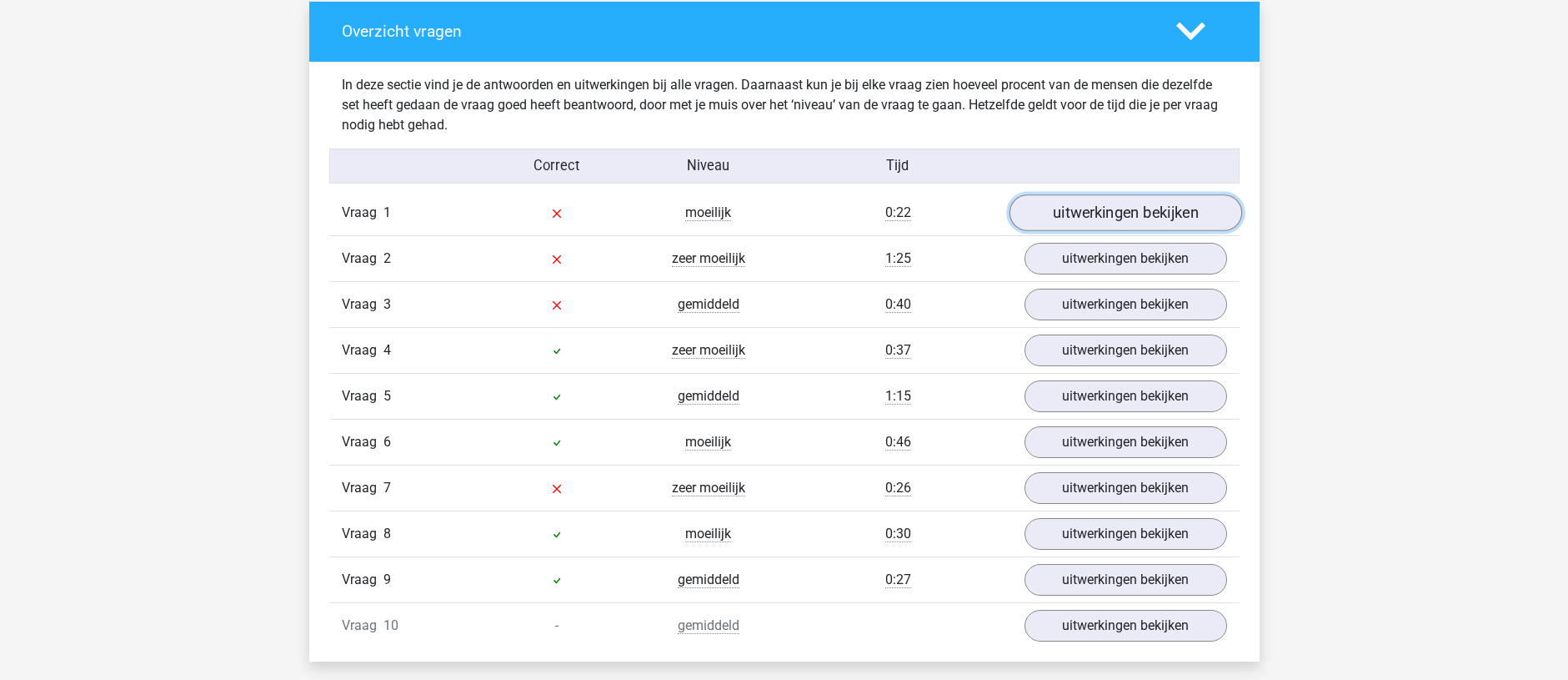
click at [1131, 209] on link "uitwerkingen bekijken" at bounding box center [1126, 213] width 233 height 37
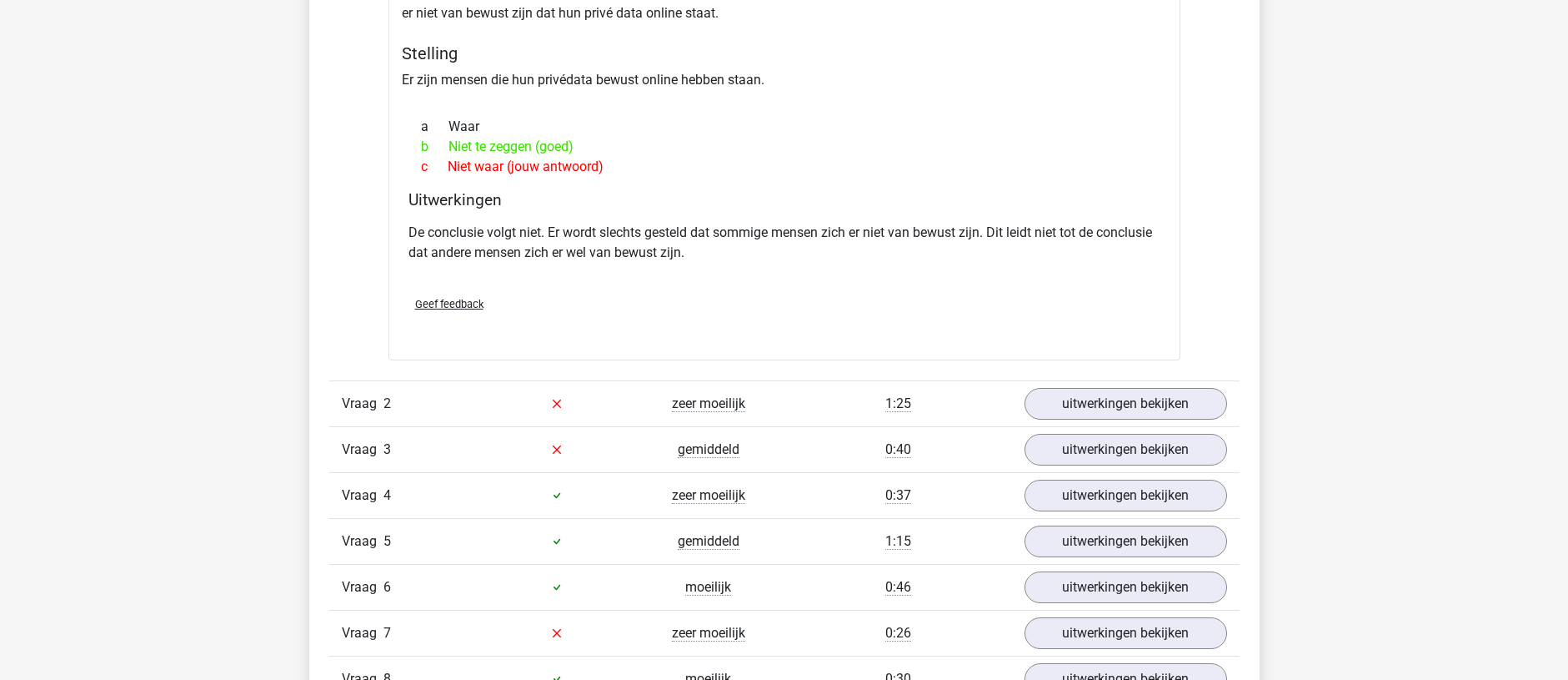
scroll to position [1584, 0]
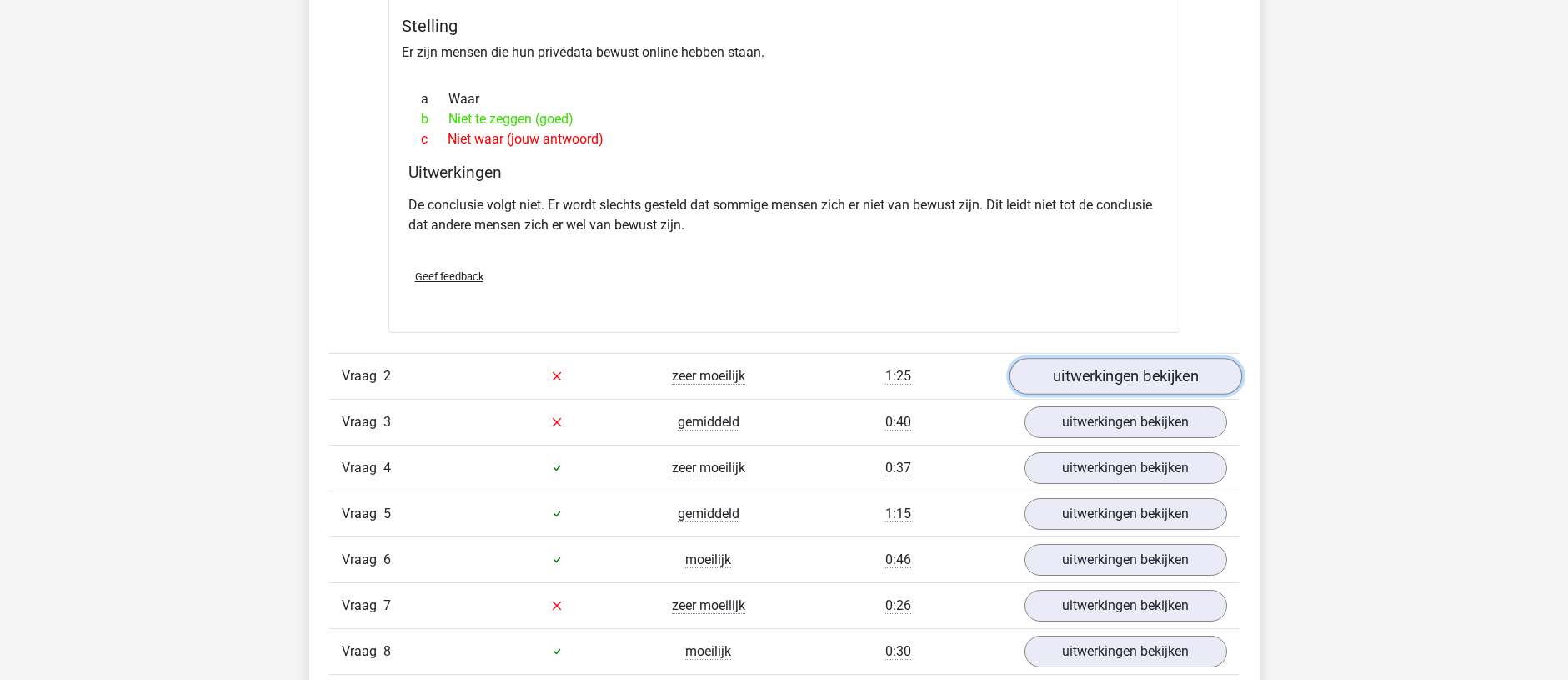
click at [1087, 372] on link "uitwerkingen bekijken" at bounding box center [1126, 376] width 233 height 37
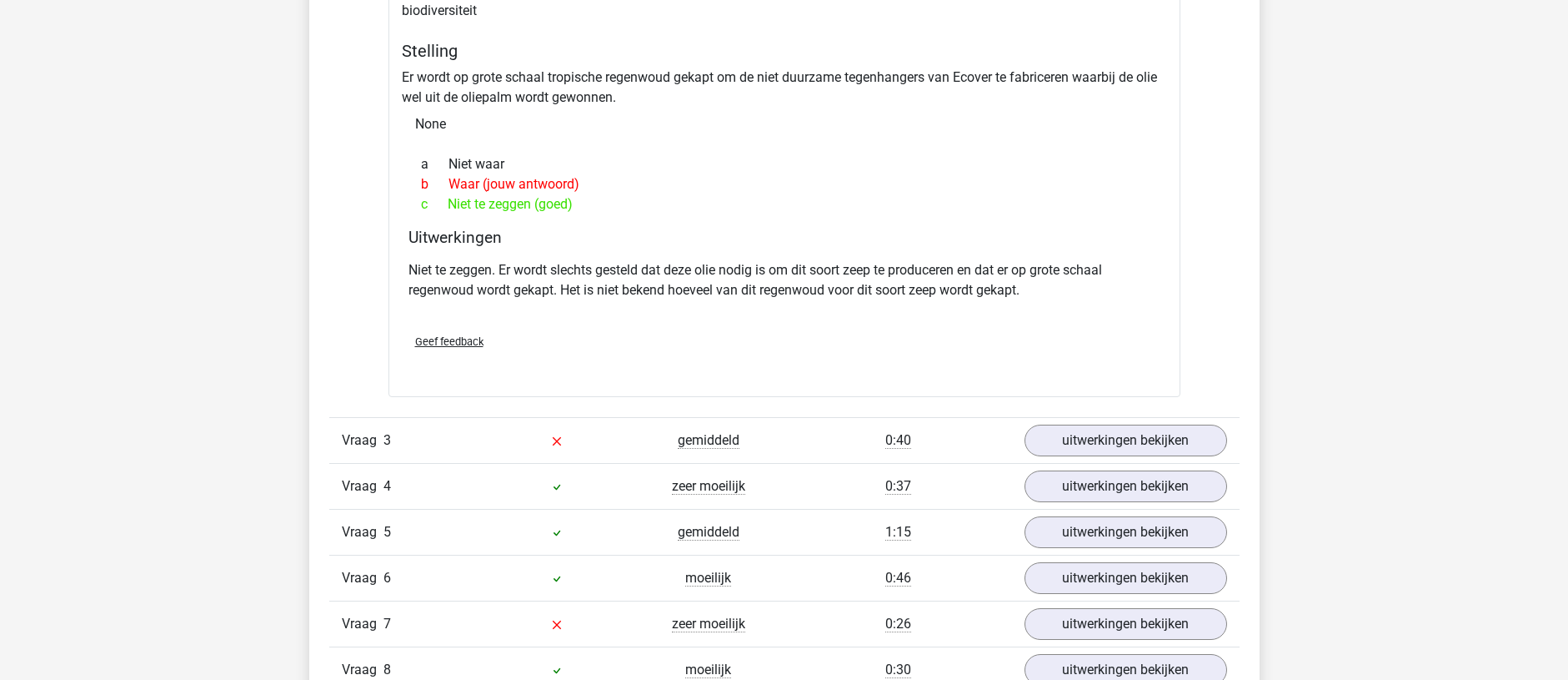
scroll to position [2169, 0]
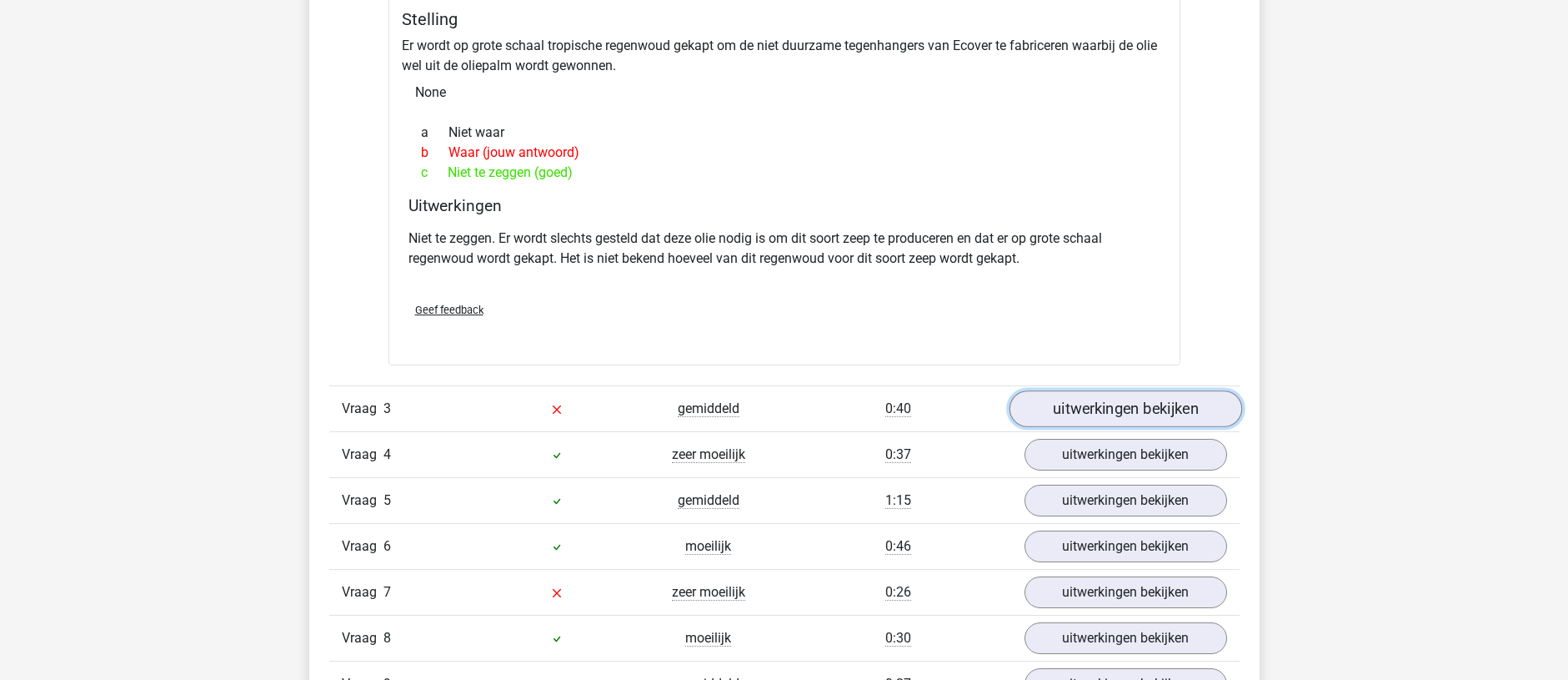
click at [1036, 406] on link "uitwerkingen bekijken" at bounding box center [1126, 408] width 233 height 37
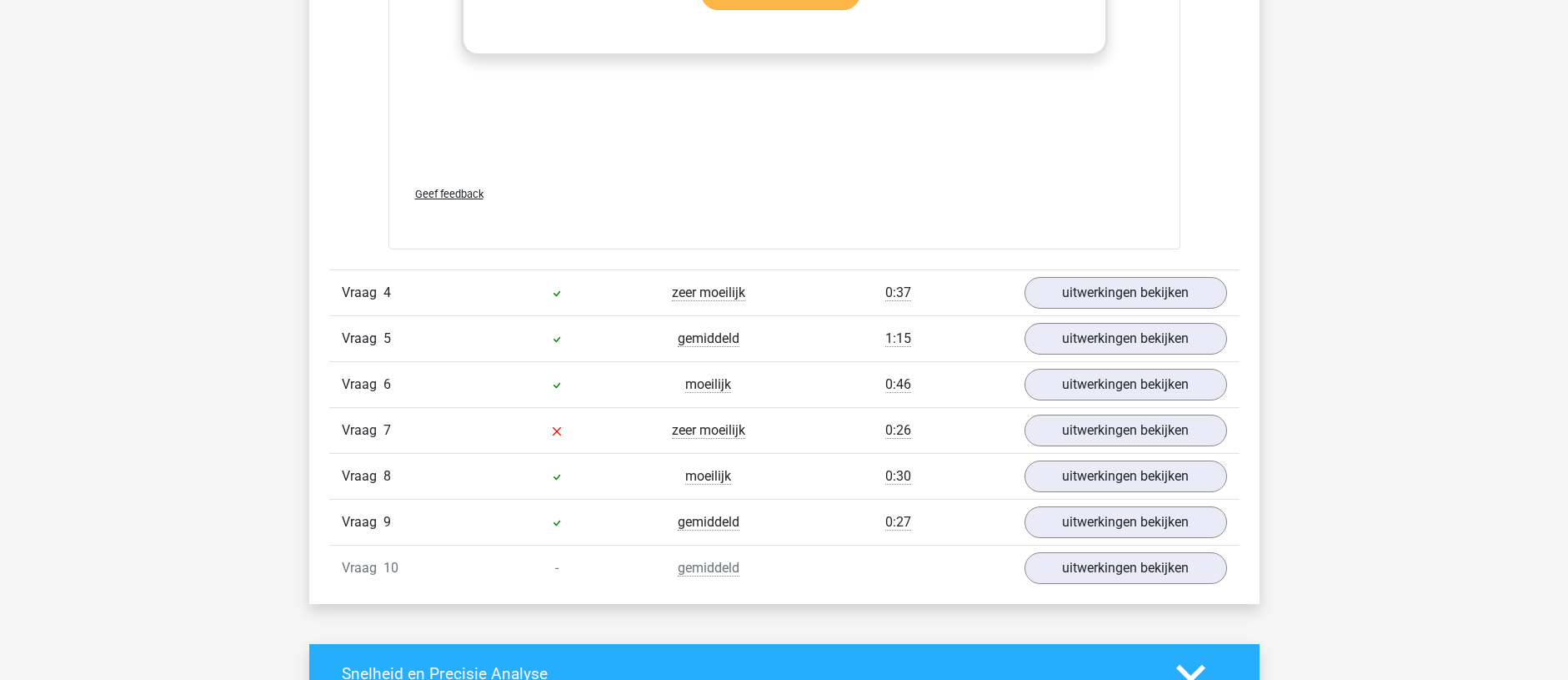
scroll to position [3253, 0]
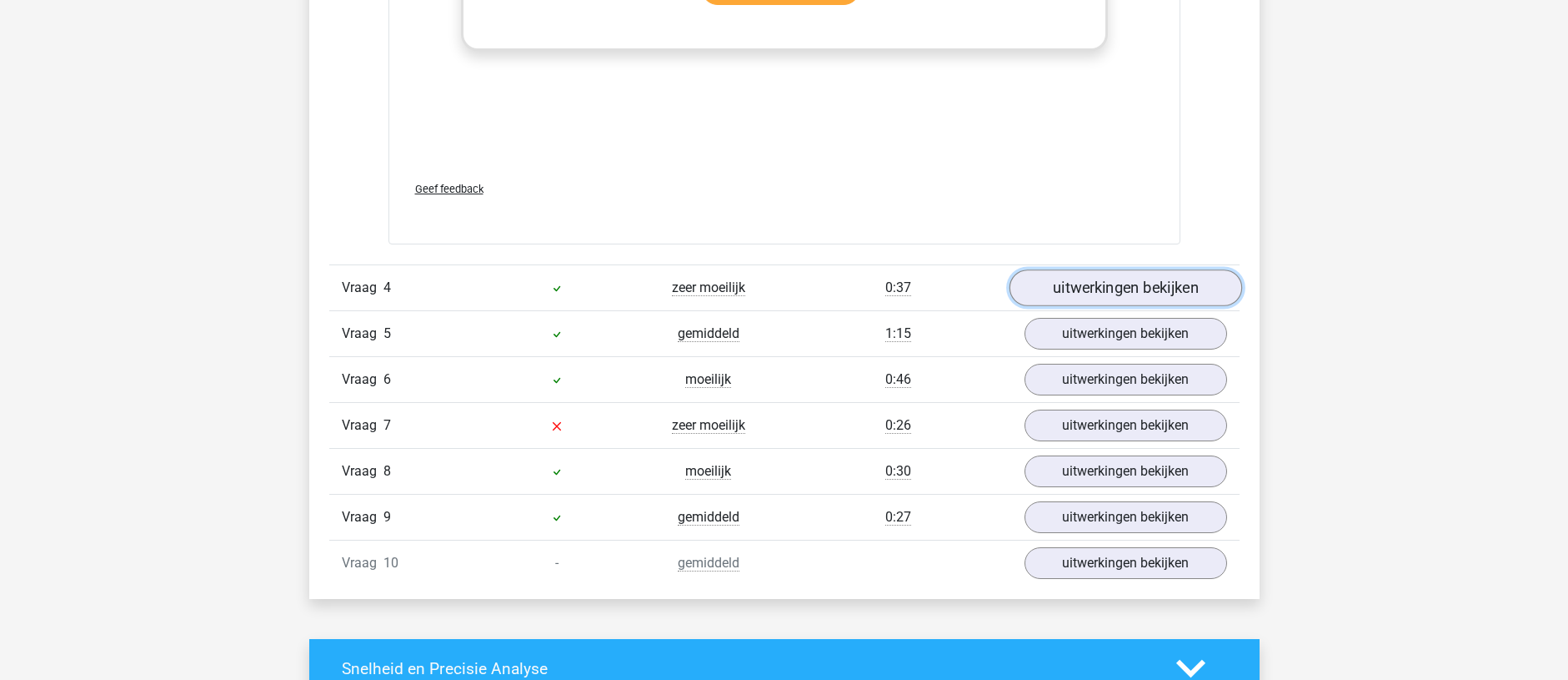
click at [1105, 294] on link "uitwerkingen bekijken" at bounding box center [1126, 287] width 233 height 37
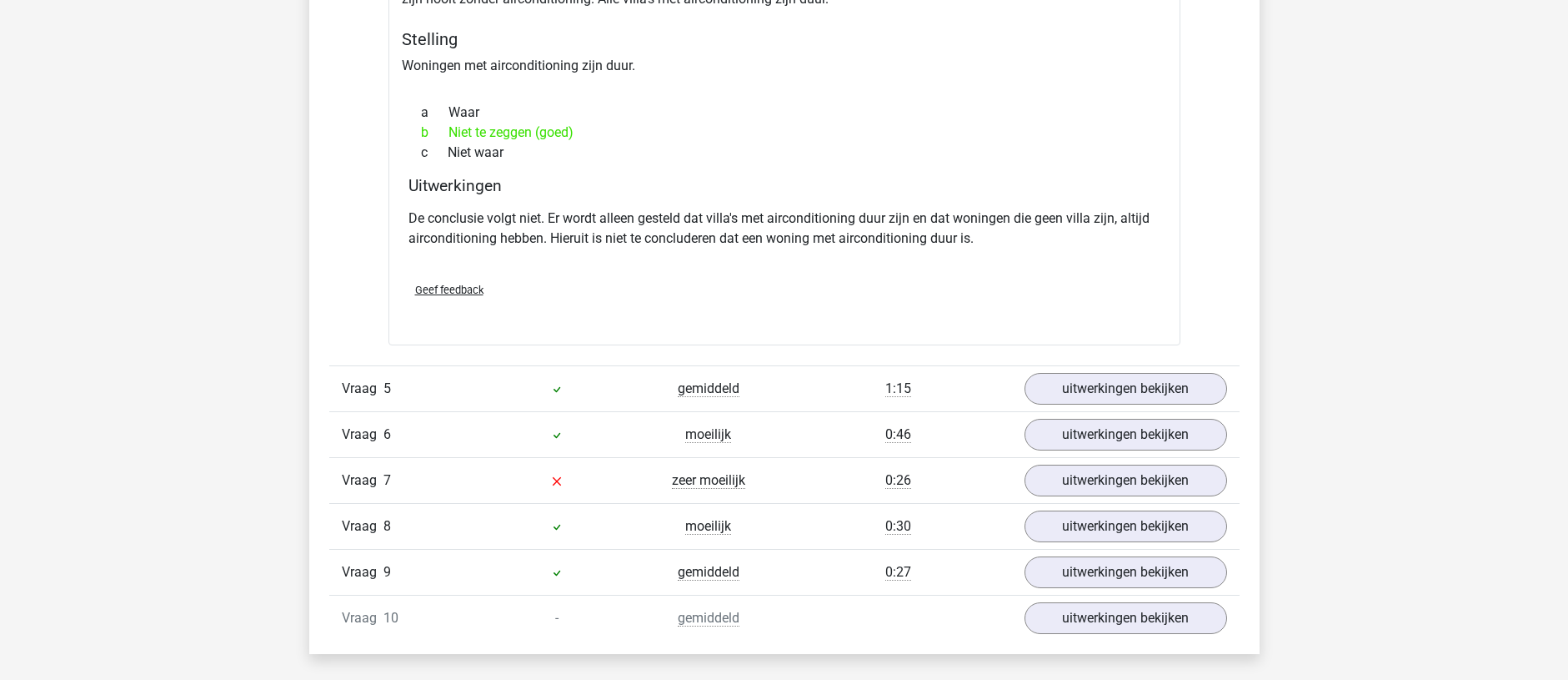
scroll to position [3670, 0]
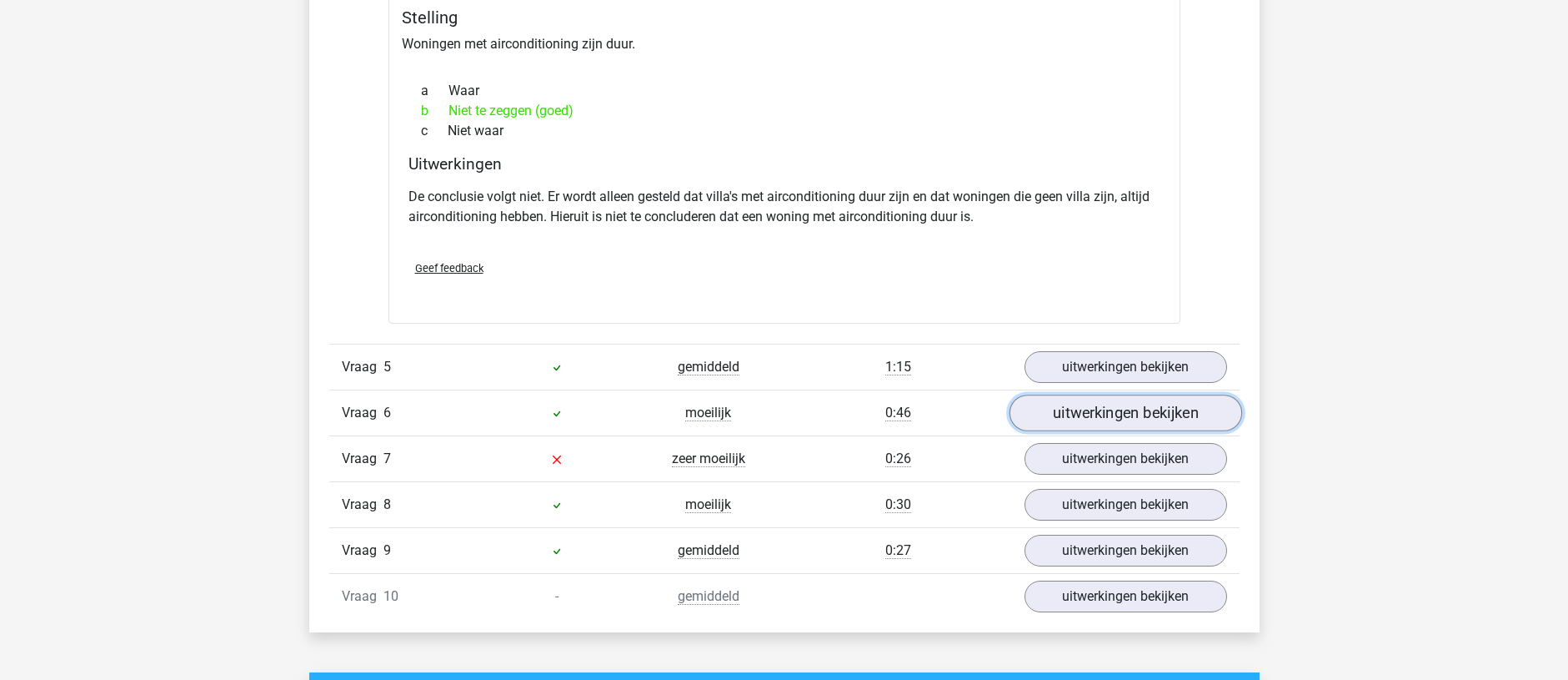
click at [1116, 417] on link "uitwerkingen bekijken" at bounding box center [1126, 413] width 233 height 37
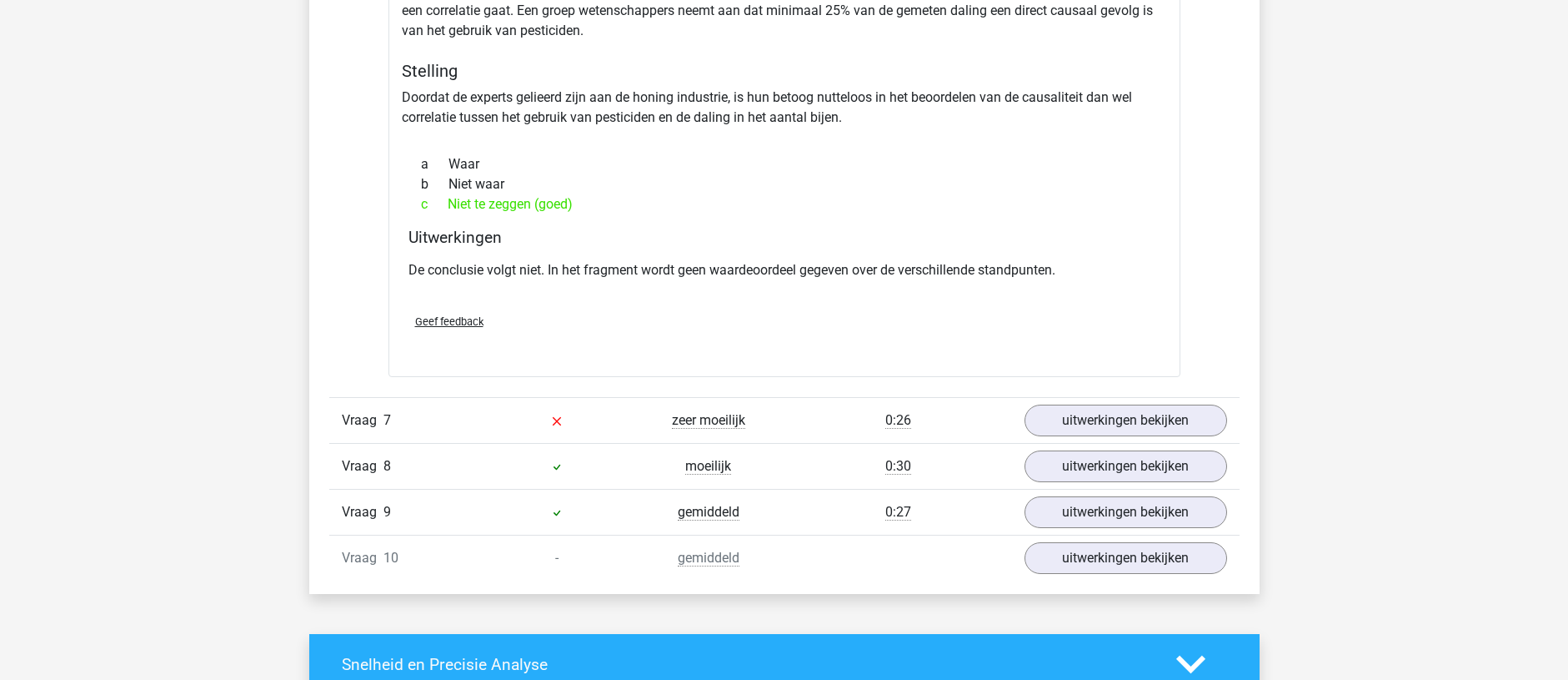
scroll to position [4254, 0]
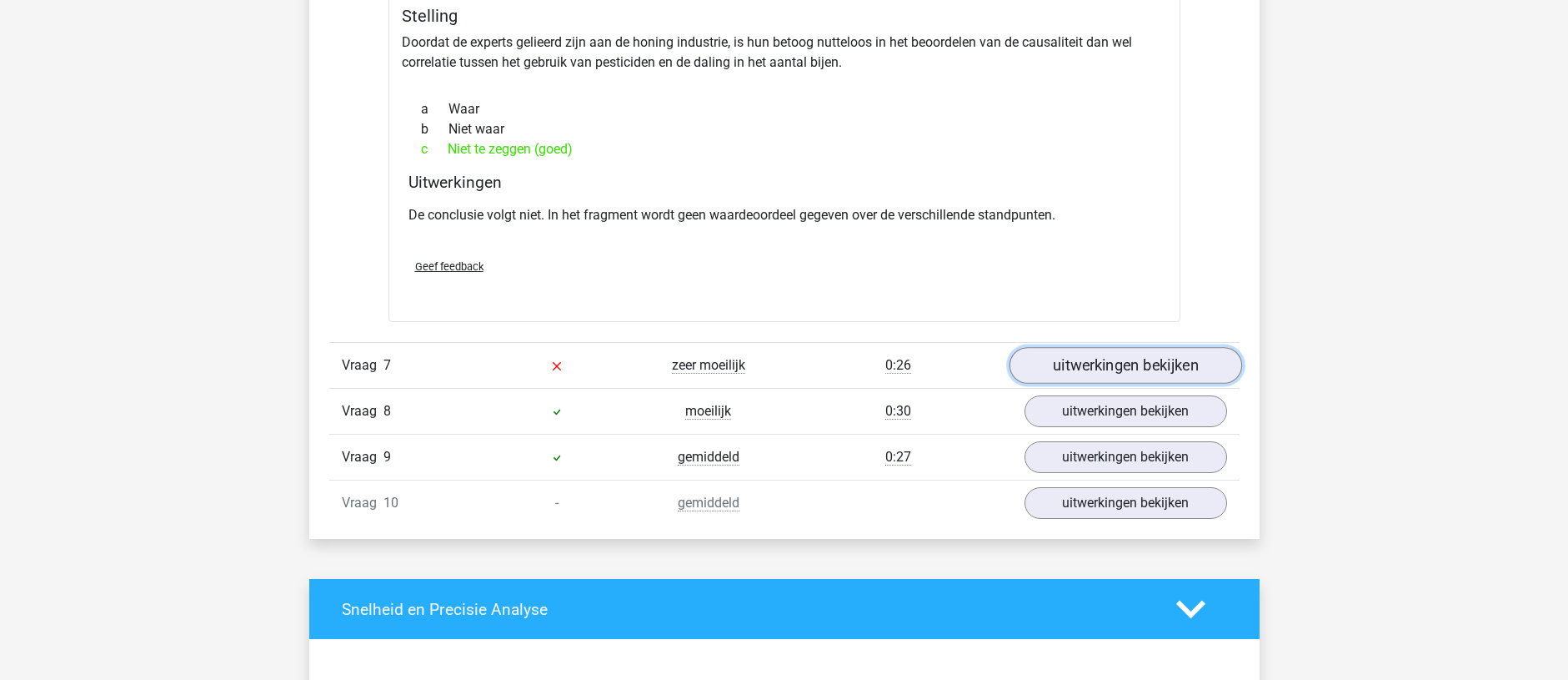
click at [1071, 376] on link "uitwerkingen bekijken" at bounding box center [1126, 366] width 233 height 37
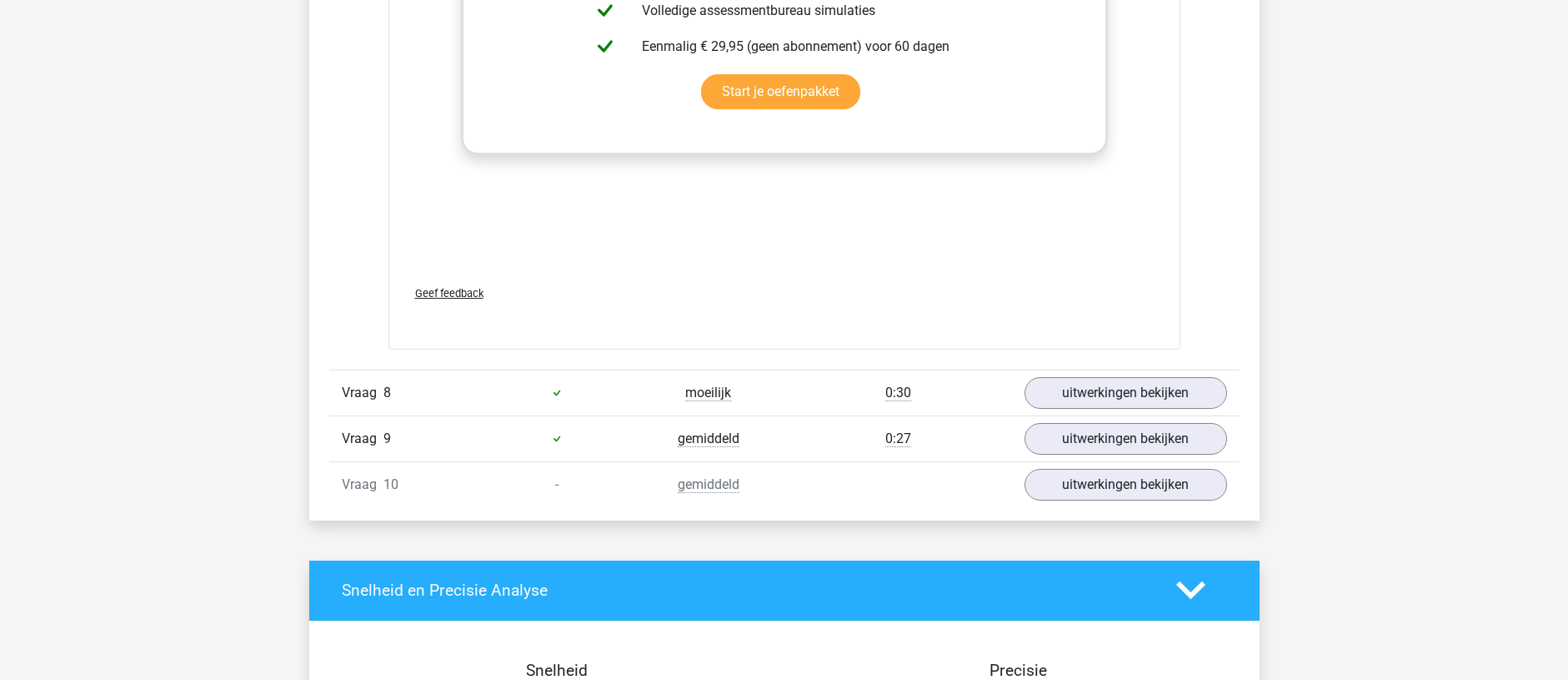
scroll to position [5171, 0]
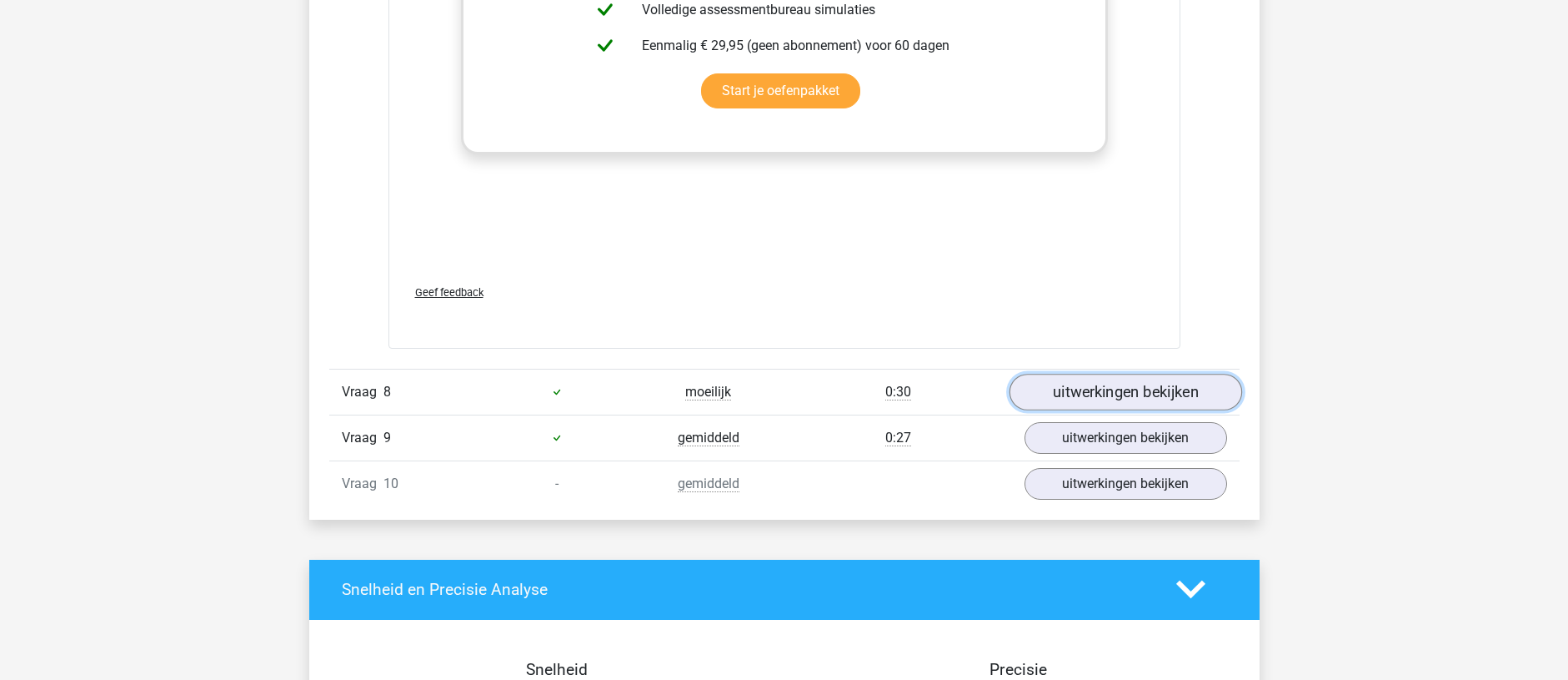
click at [1094, 400] on link "uitwerkingen bekijken" at bounding box center [1126, 392] width 233 height 37
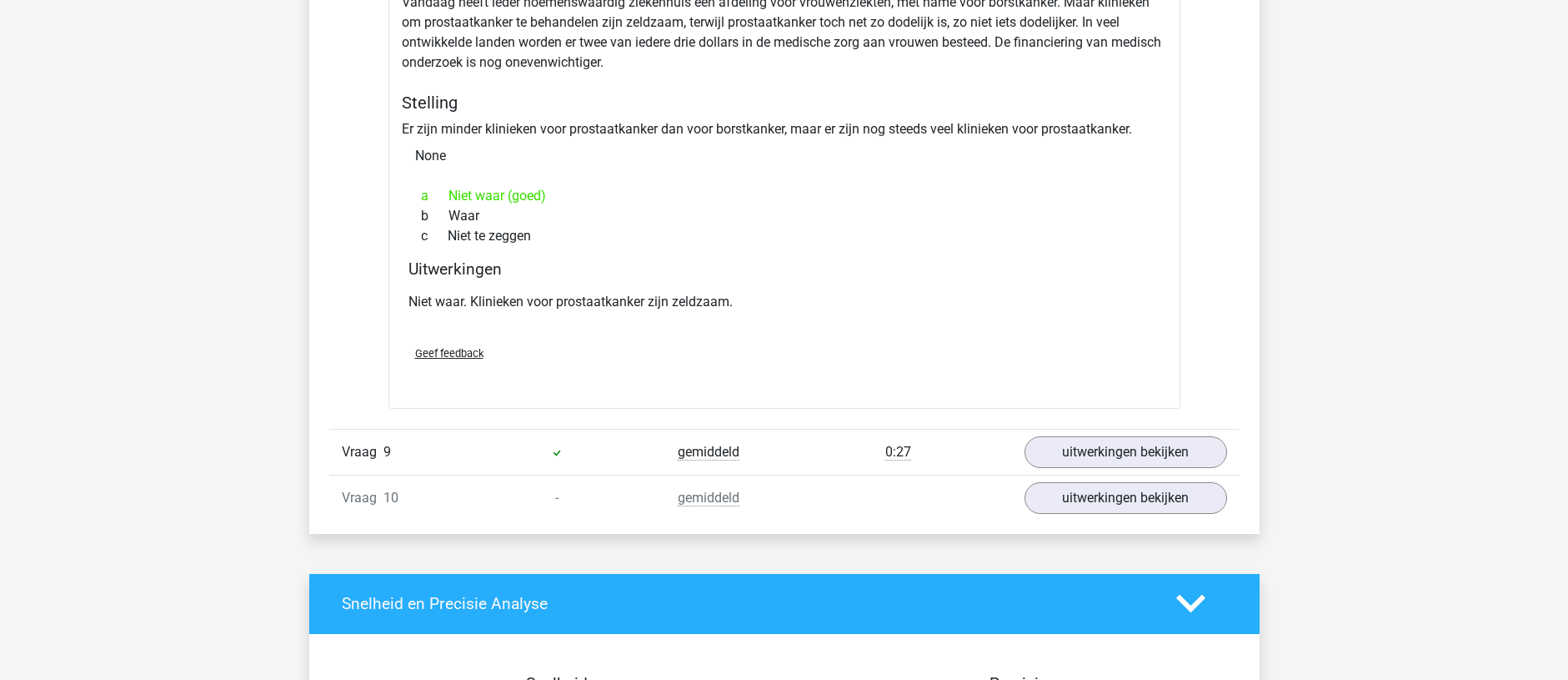
scroll to position [5671, 0]
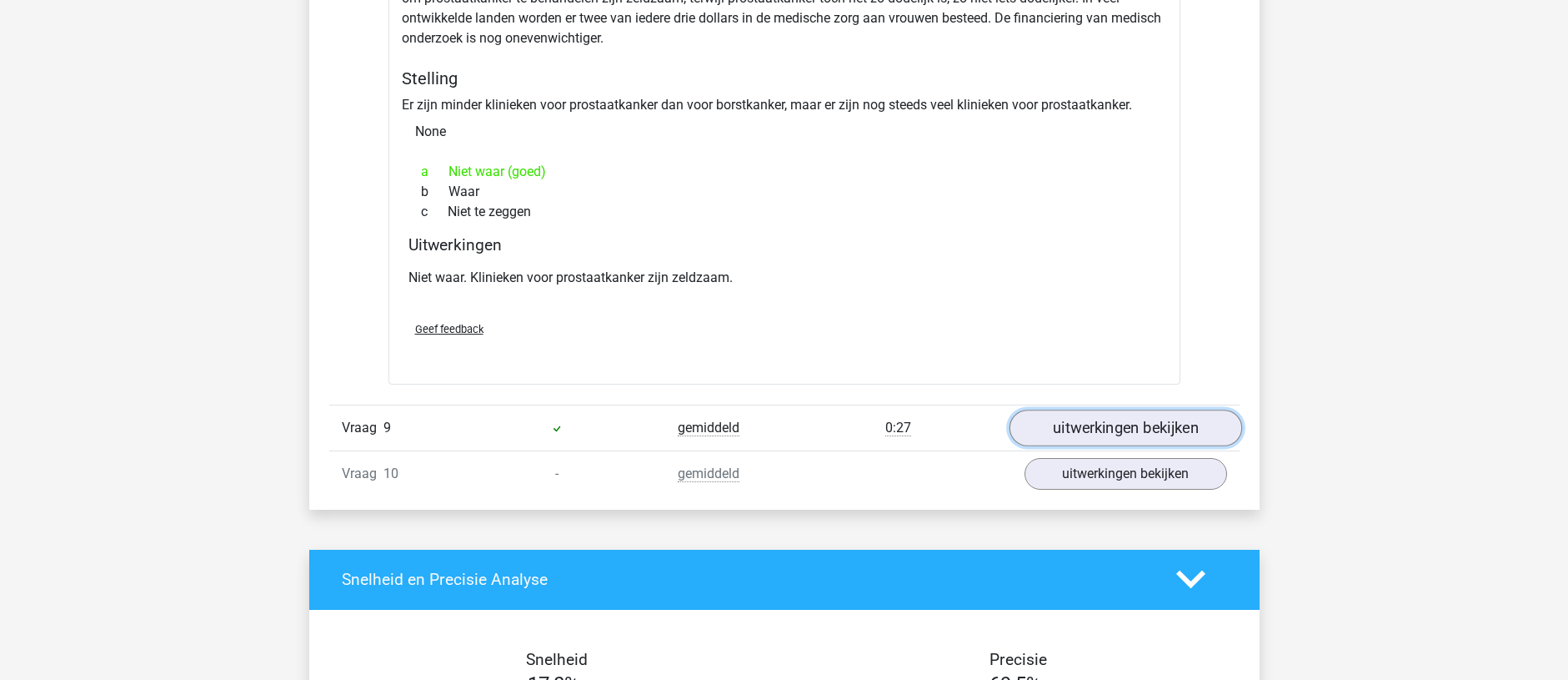
click at [1105, 425] on link "uitwerkingen bekijken" at bounding box center [1126, 428] width 233 height 37
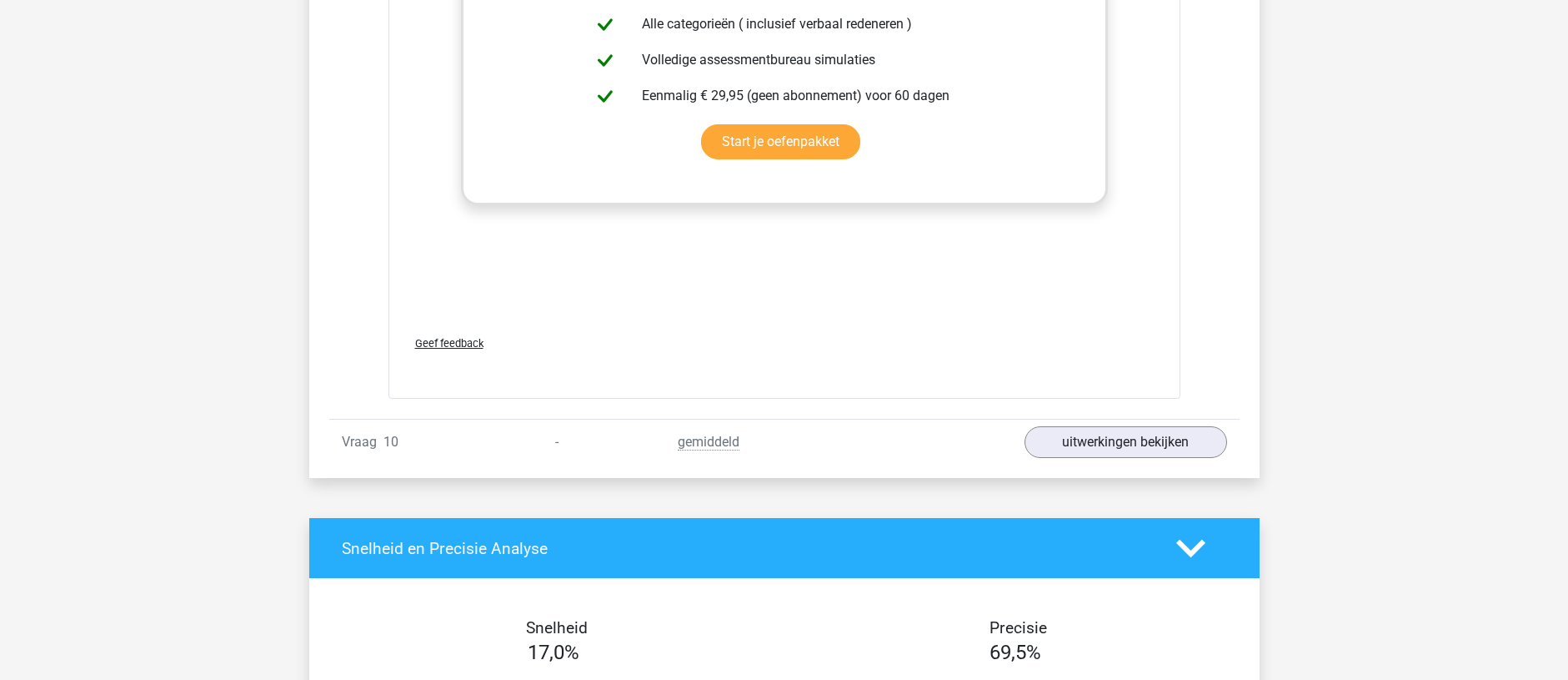
scroll to position [6672, 0]
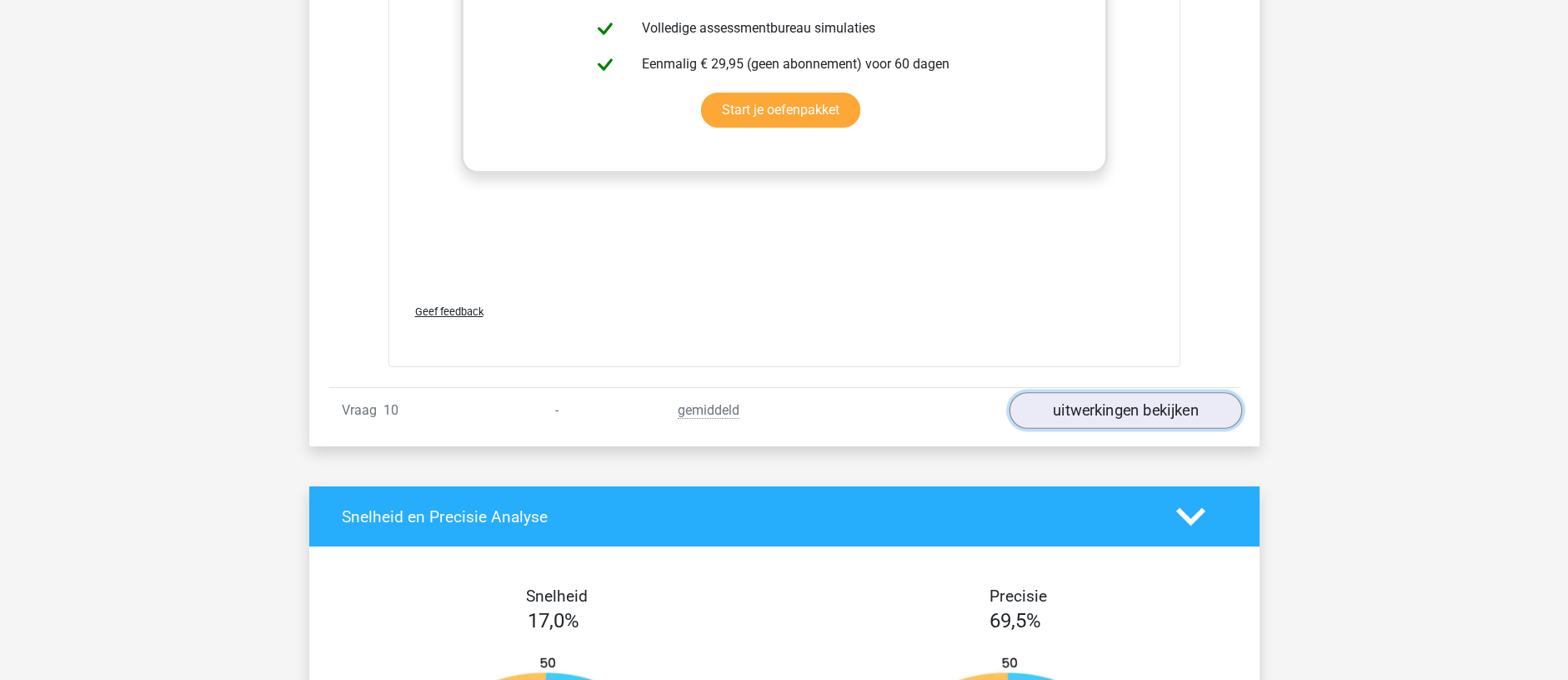
click at [1101, 414] on link "uitwerkingen bekijken" at bounding box center [1126, 410] width 233 height 37
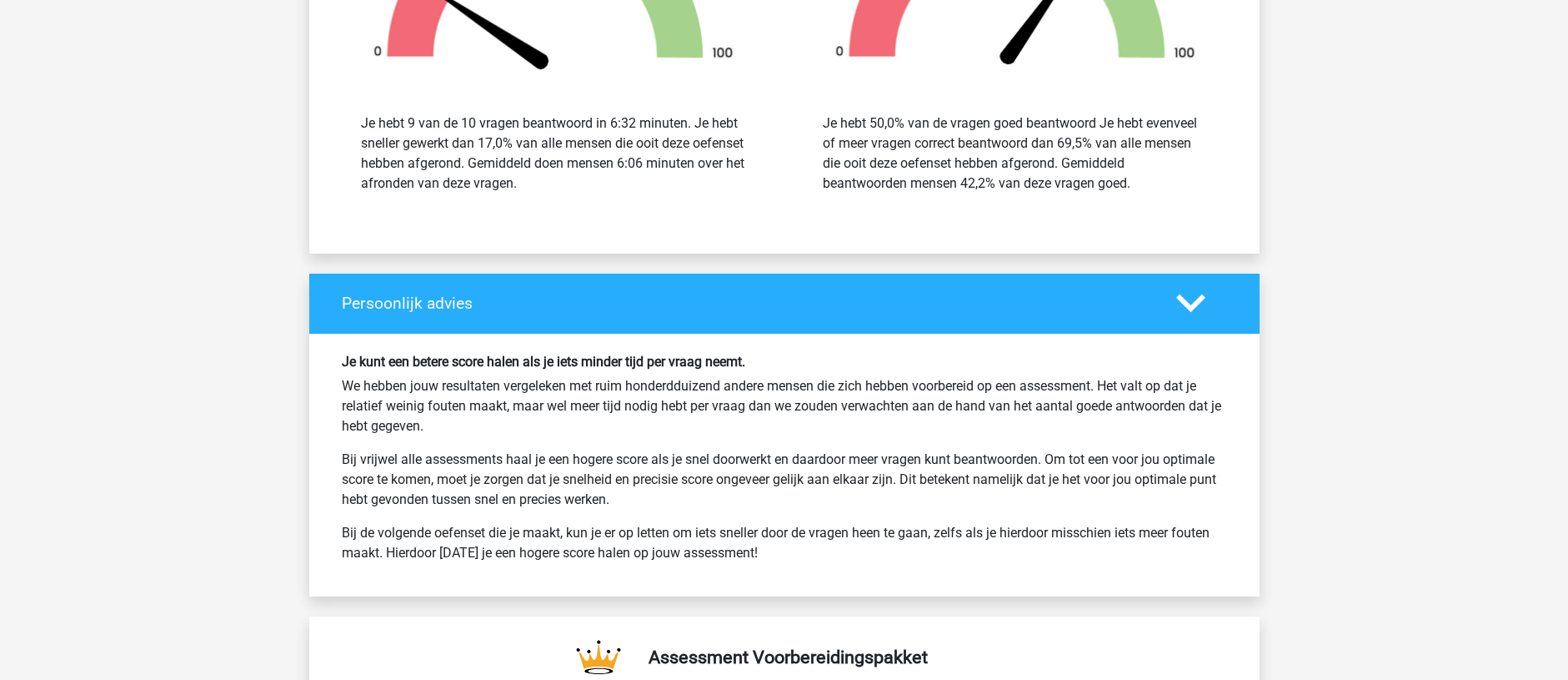
scroll to position [8507, 0]
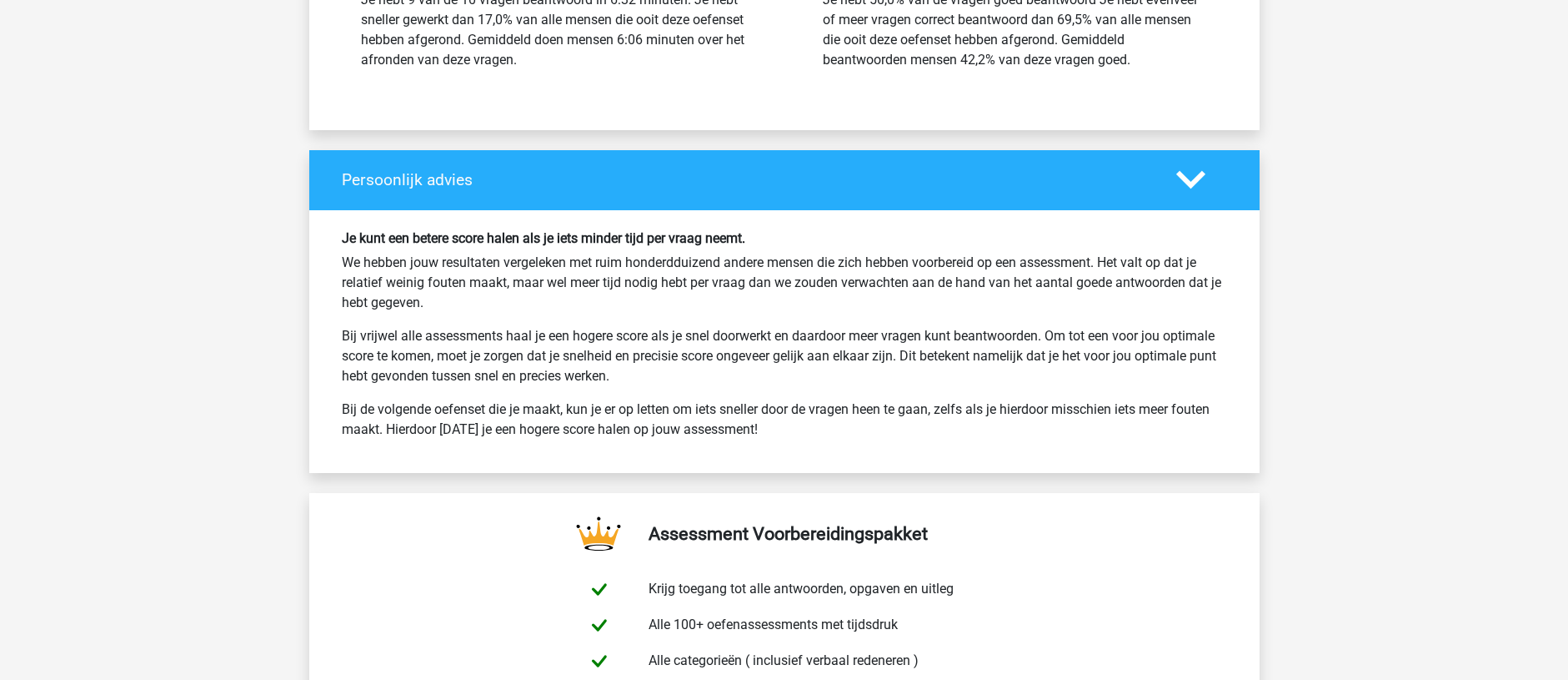
click at [532, 261] on p "We hebben jouw resultaten vergeleken met ruim honderdduizend andere mensen die …" at bounding box center [784, 282] width 886 height 60
drag, startPoint x: 517, startPoint y: 256, endPoint x: 512, endPoint y: 244, distance: 13.0
click at [512, 244] on div "Je kunt een betere score halen als je iets minder tijd per vraag neemt. We hebb…" at bounding box center [784, 342] width 910 height 223
drag, startPoint x: 512, startPoint y: 244, endPoint x: 510, endPoint y: 231, distance: 13.2
click at [510, 231] on h6 "Je kunt een betere score halen als je iets minder tijd per vraag neemt." at bounding box center [784, 238] width 886 height 16
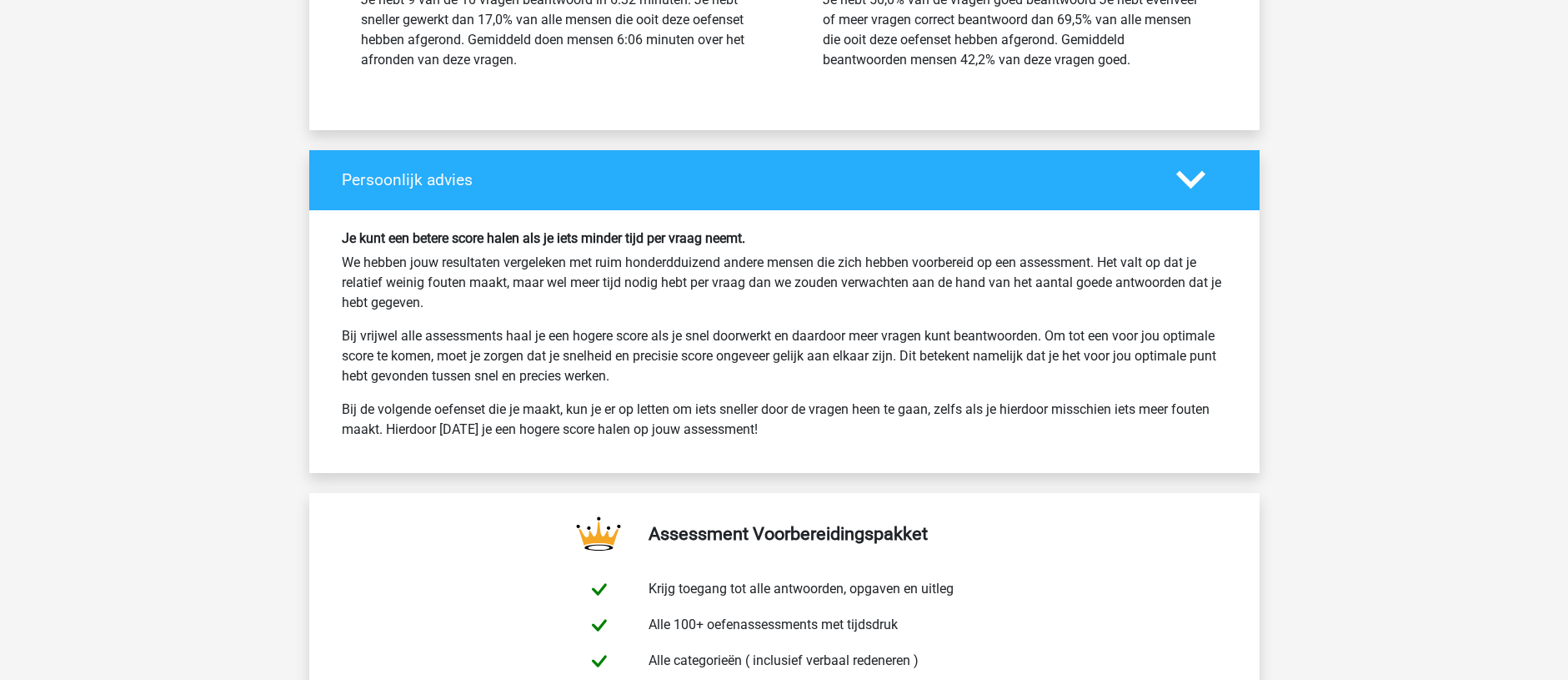
click at [508, 263] on p "We hebben jouw resultaten vergeleken met ruim honderdduizend andere mensen die …" at bounding box center [784, 282] width 886 height 60
click at [584, 280] on p "We hebben jouw resultaten vergeleken met ruim honderdduizend andere mensen die …" at bounding box center [784, 282] width 886 height 60
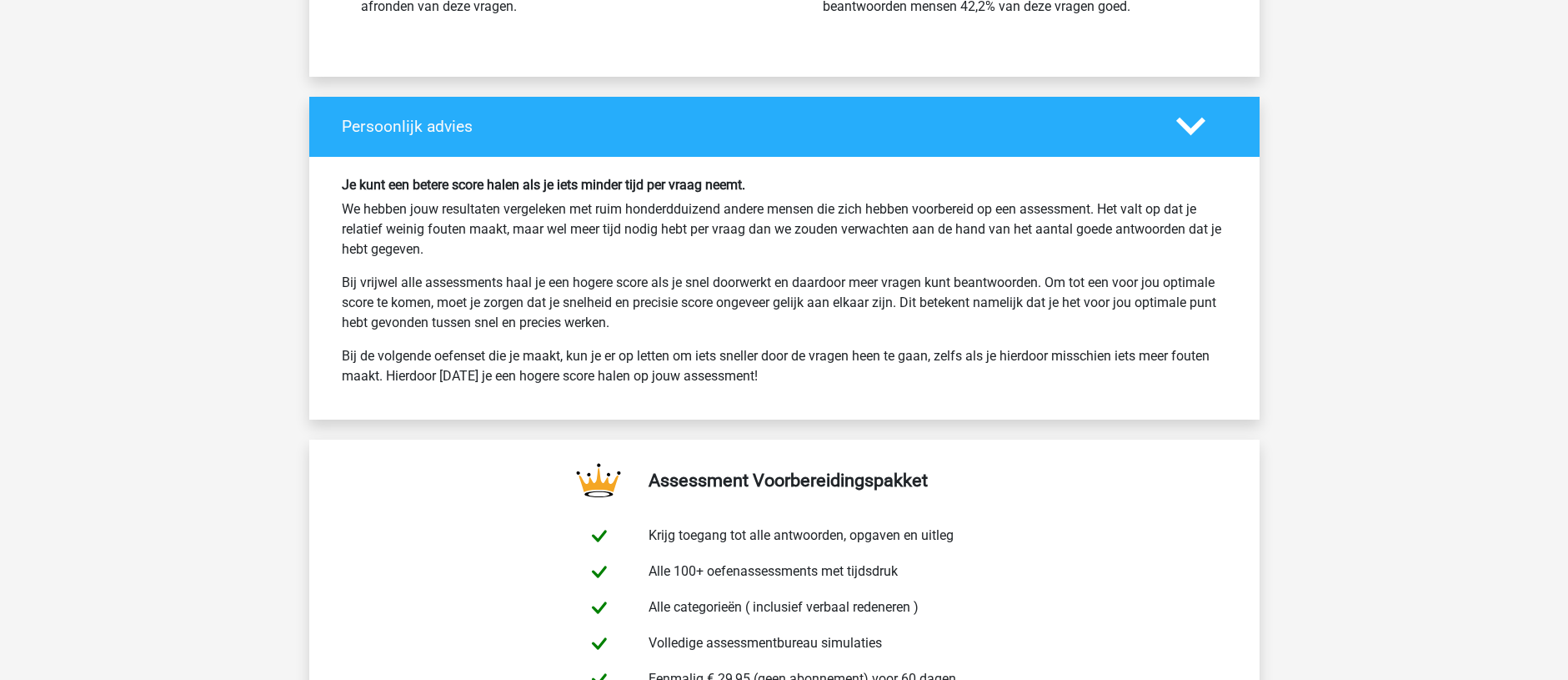
scroll to position [8590, 0]
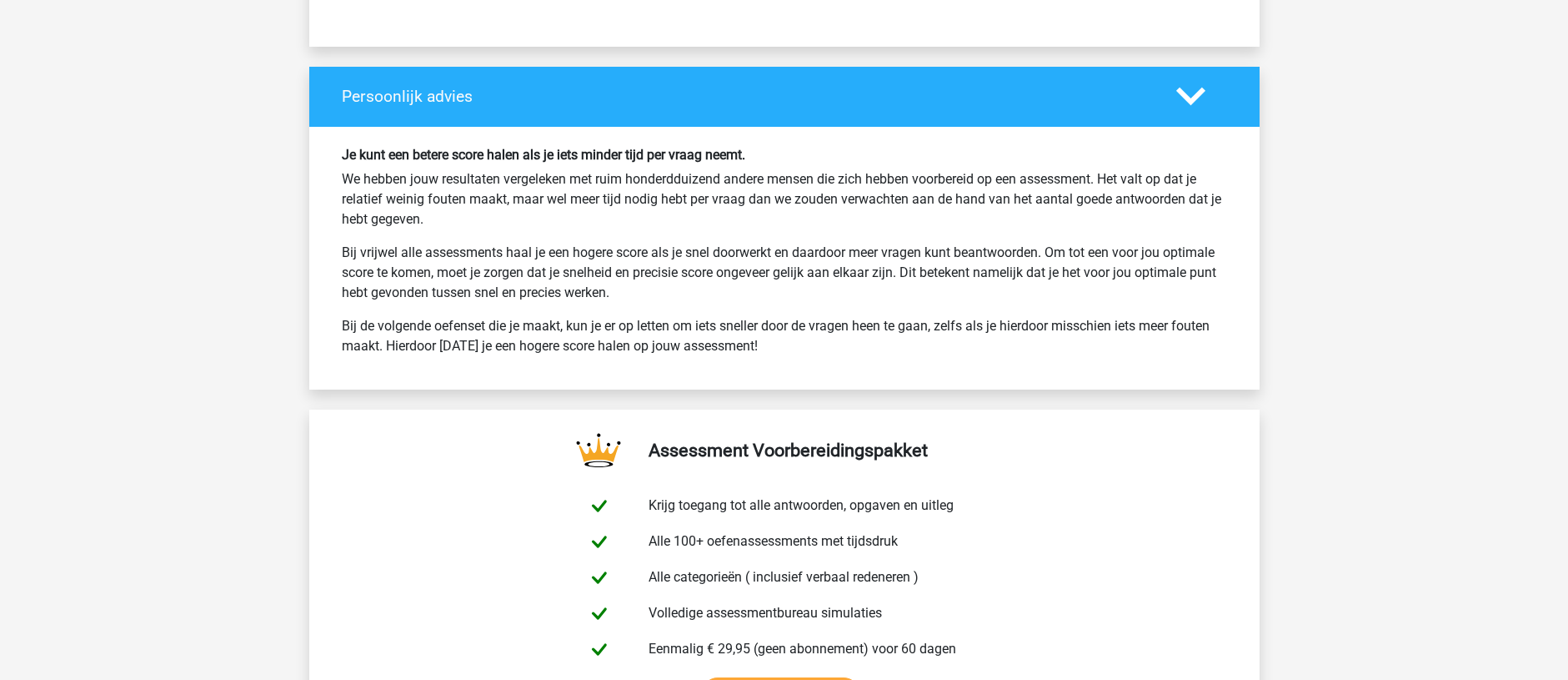
click at [517, 305] on div "Je kunt een betere score halen als je iets minder tijd per vraag neemt. We hebb…" at bounding box center [784, 259] width 910 height 223
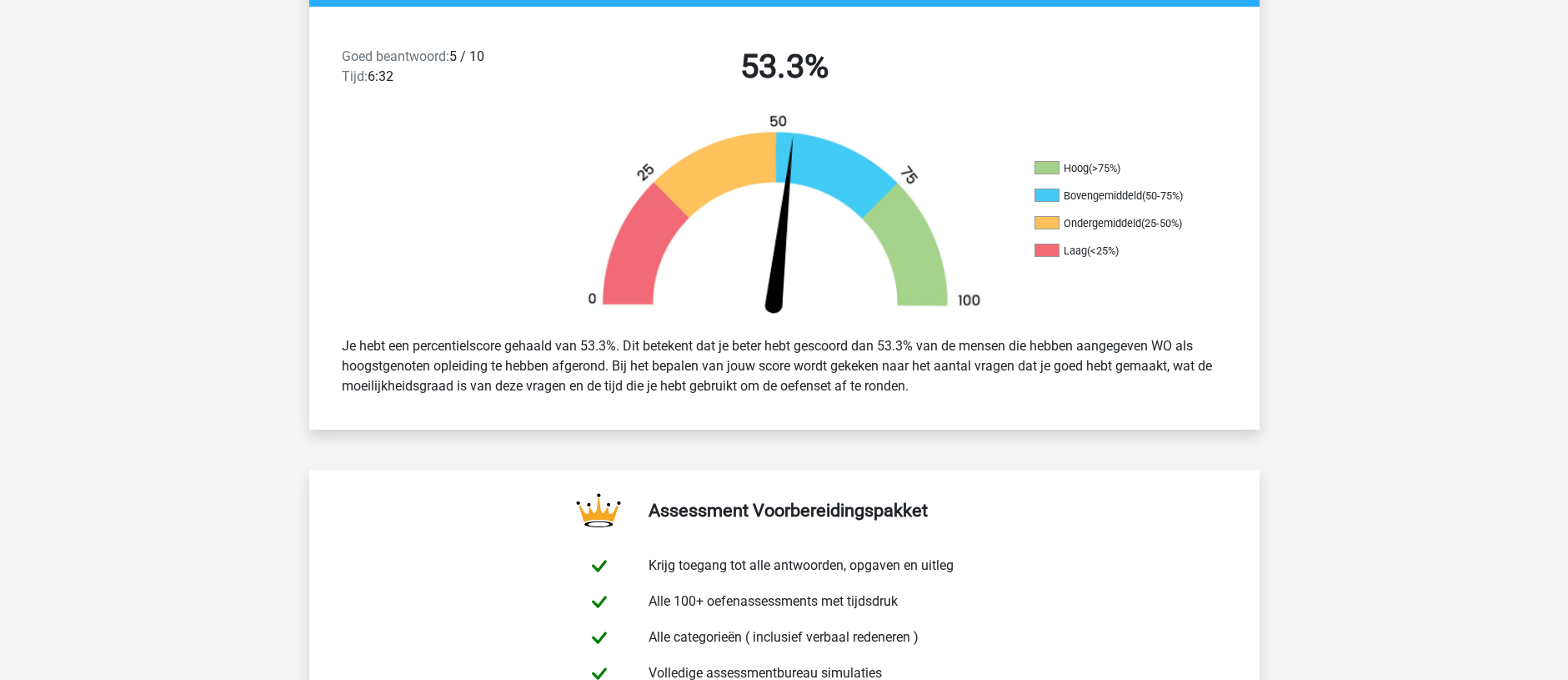
scroll to position [0, 0]
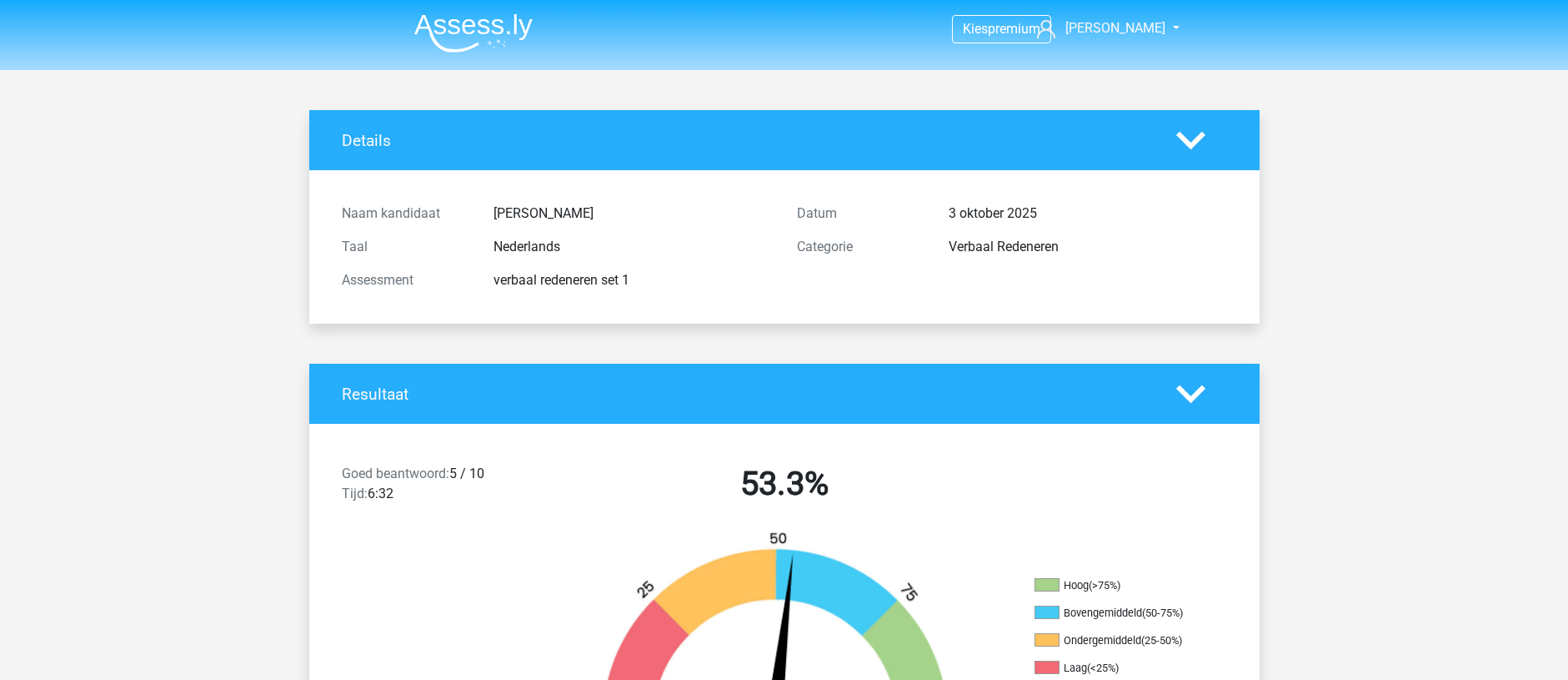
click at [454, 34] on img at bounding box center [473, 32] width 118 height 39
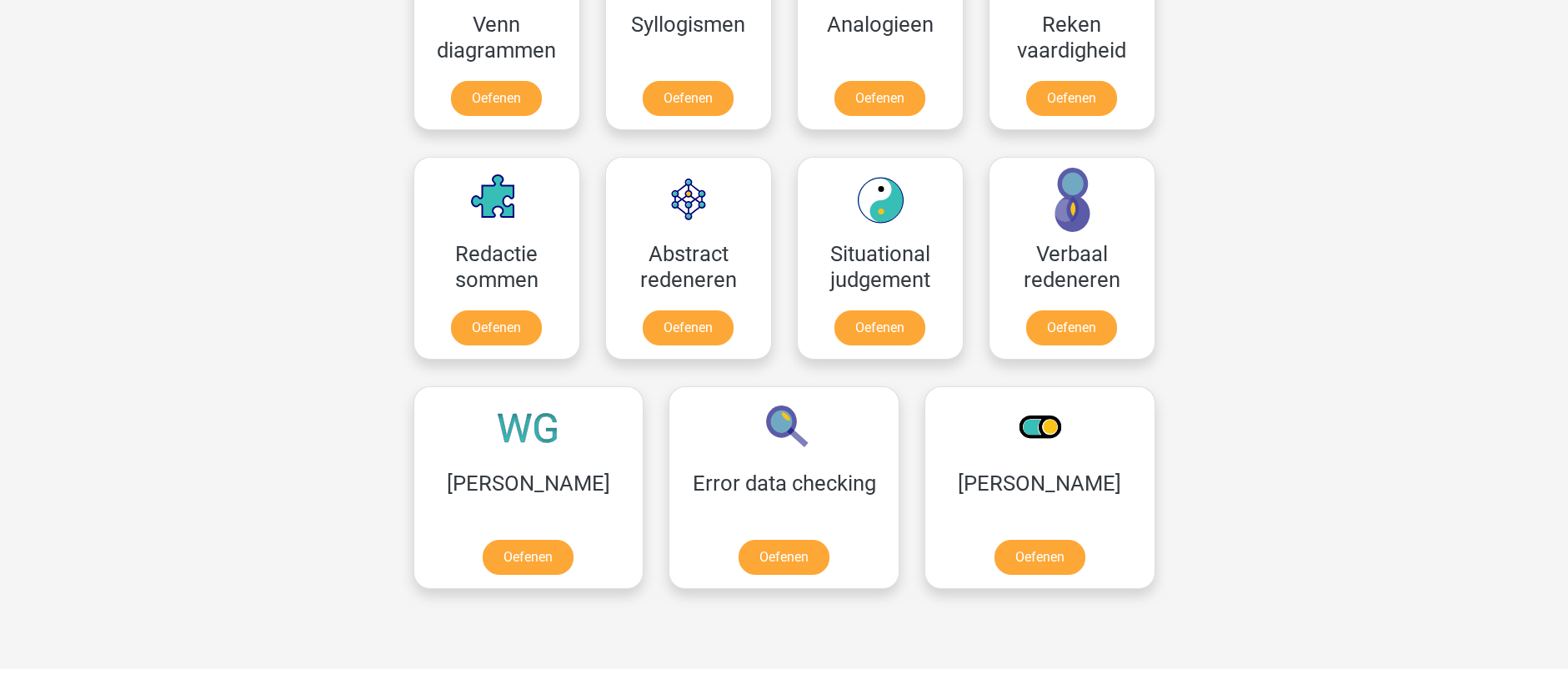
scroll to position [1167, 0]
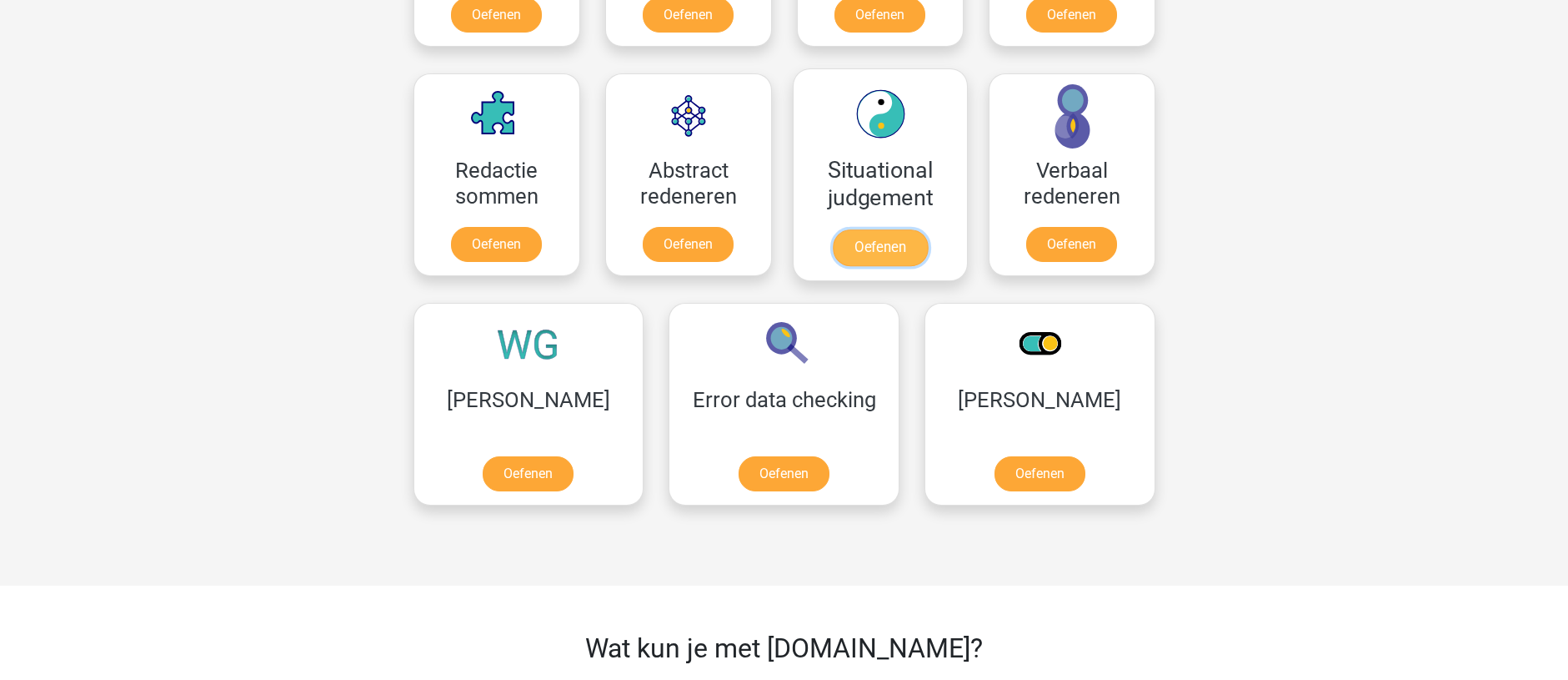
click at [886, 248] on link "Oefenen" at bounding box center [879, 248] width 95 height 37
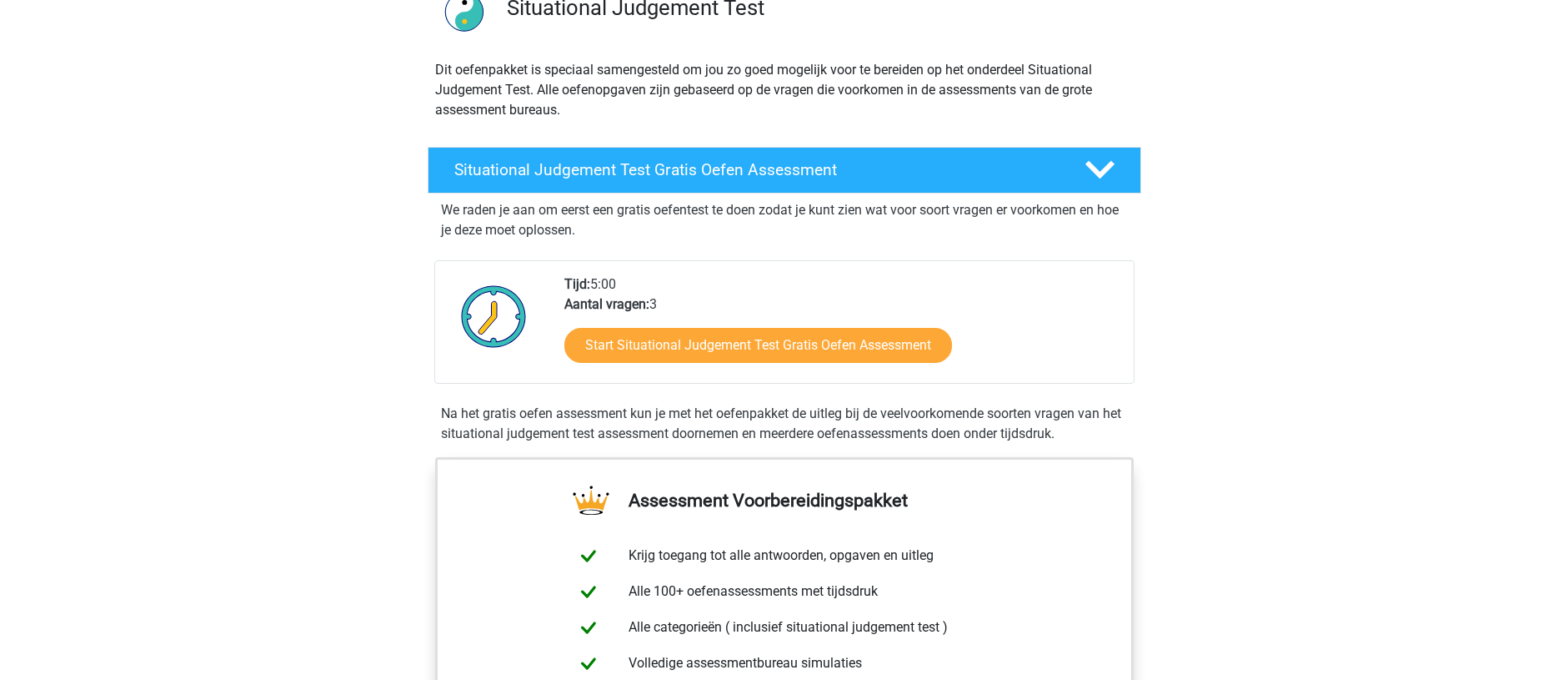
scroll to position [166, 0]
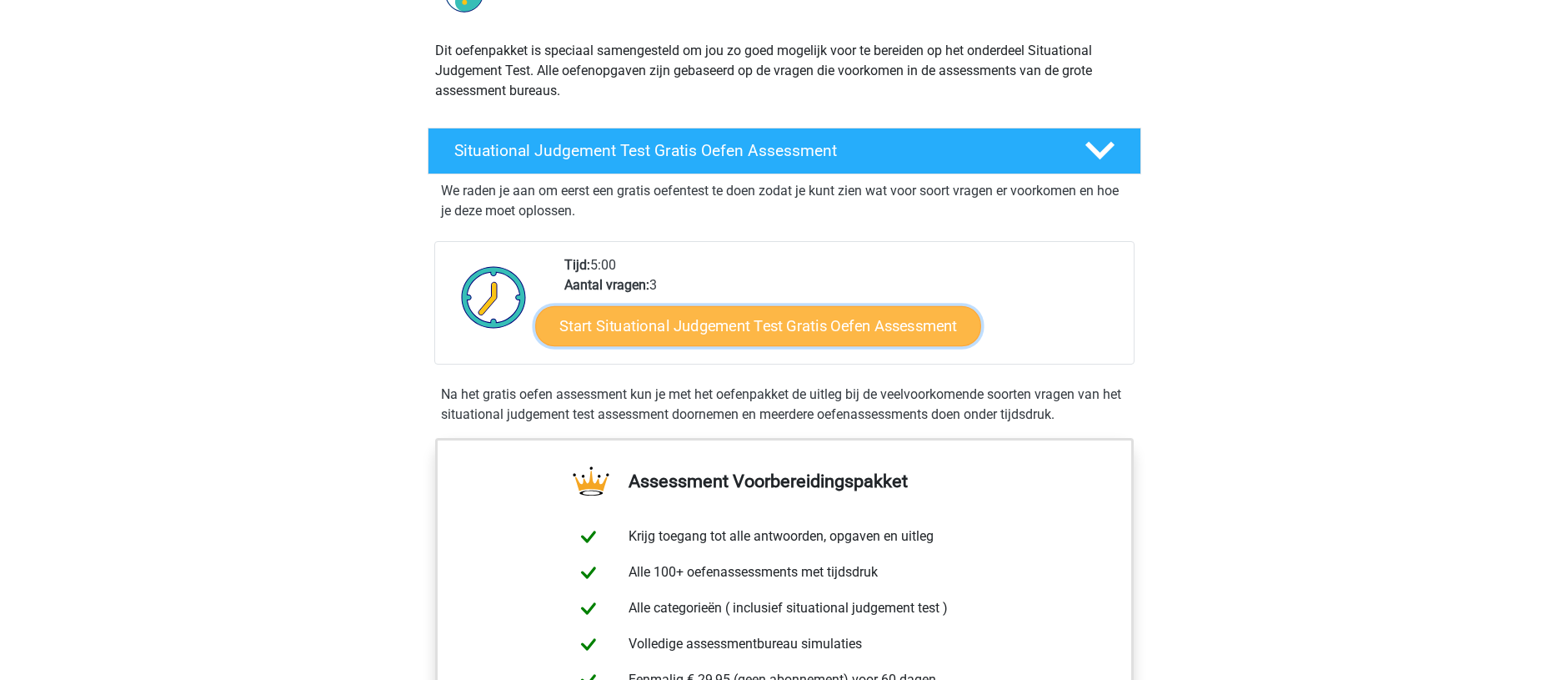
click at [769, 322] on link "Start Situational Judgement Test Gratis Oefen Assessment" at bounding box center [758, 326] width 446 height 40
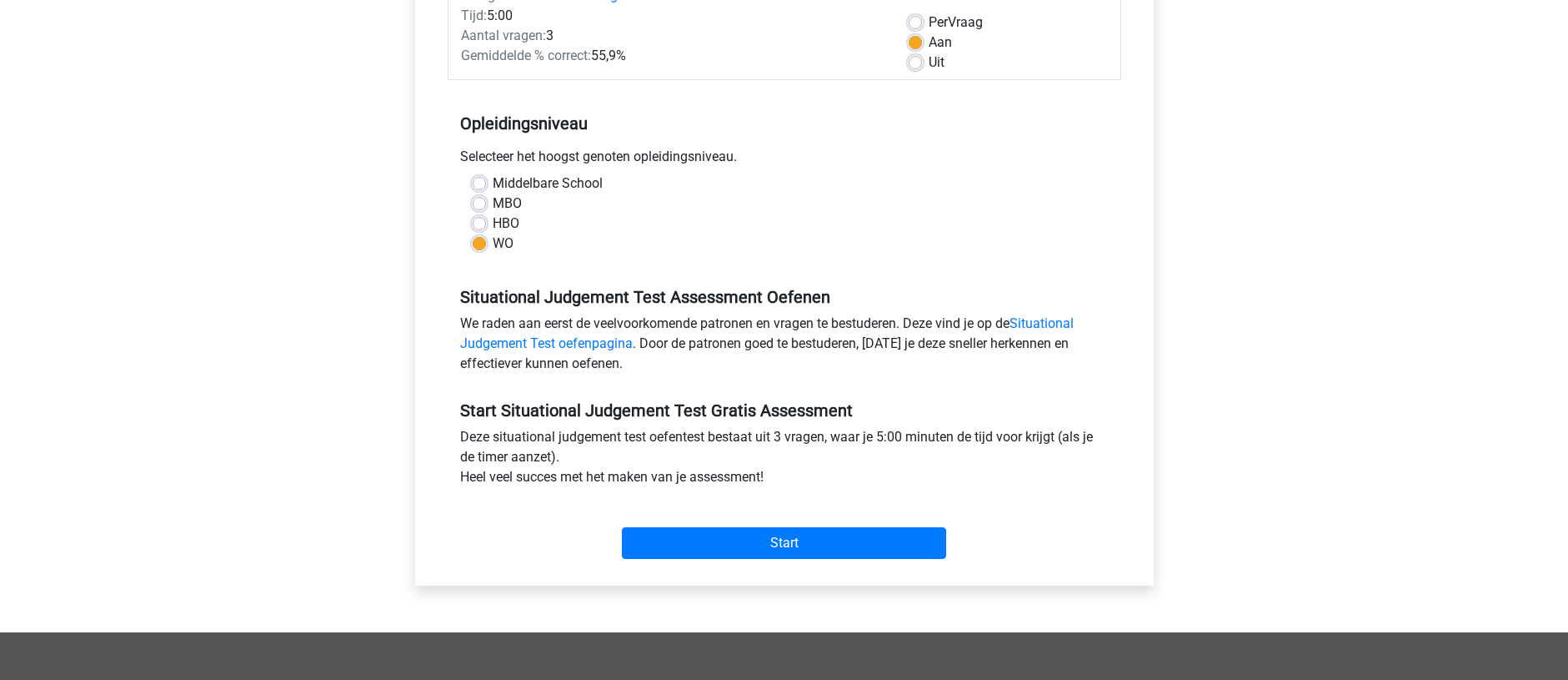
scroll to position [251, 0]
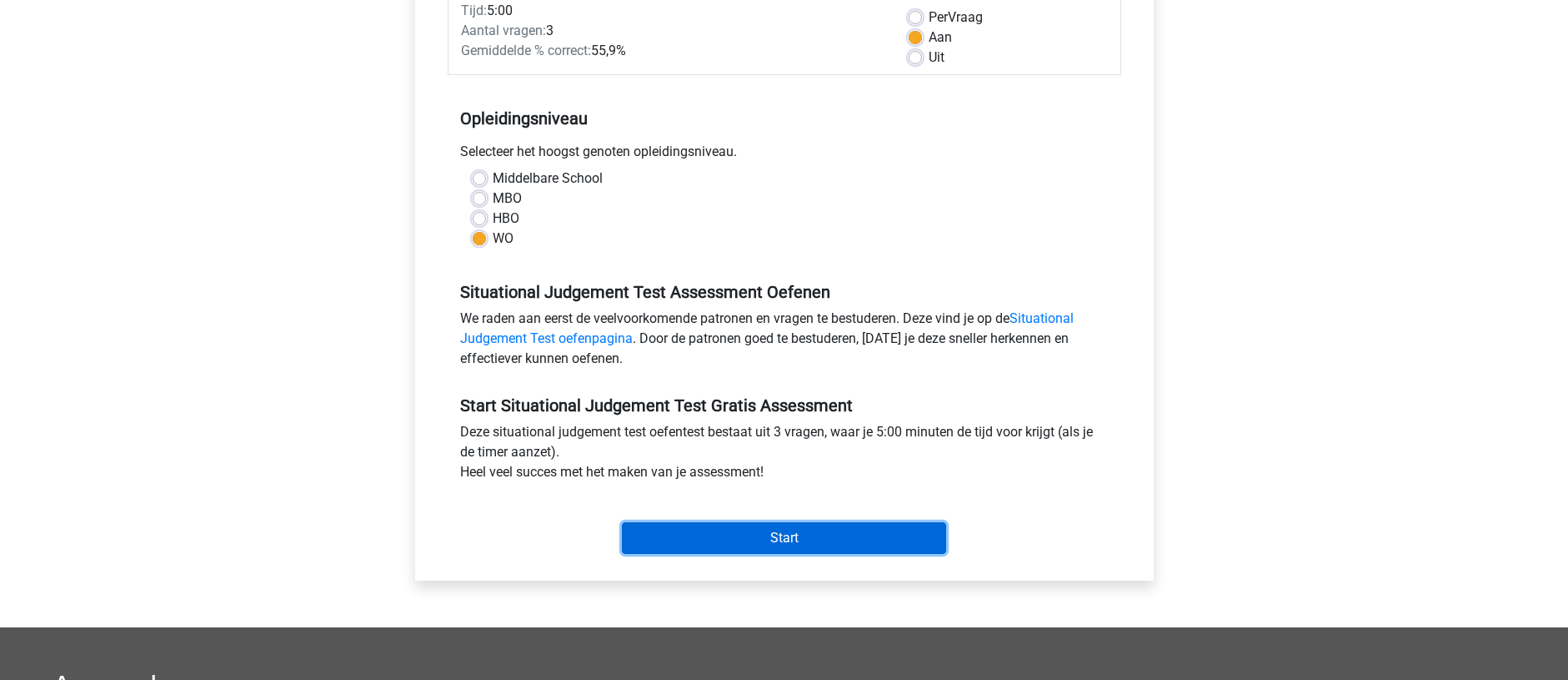
click at [710, 535] on input "Start" at bounding box center [784, 538] width 324 height 32
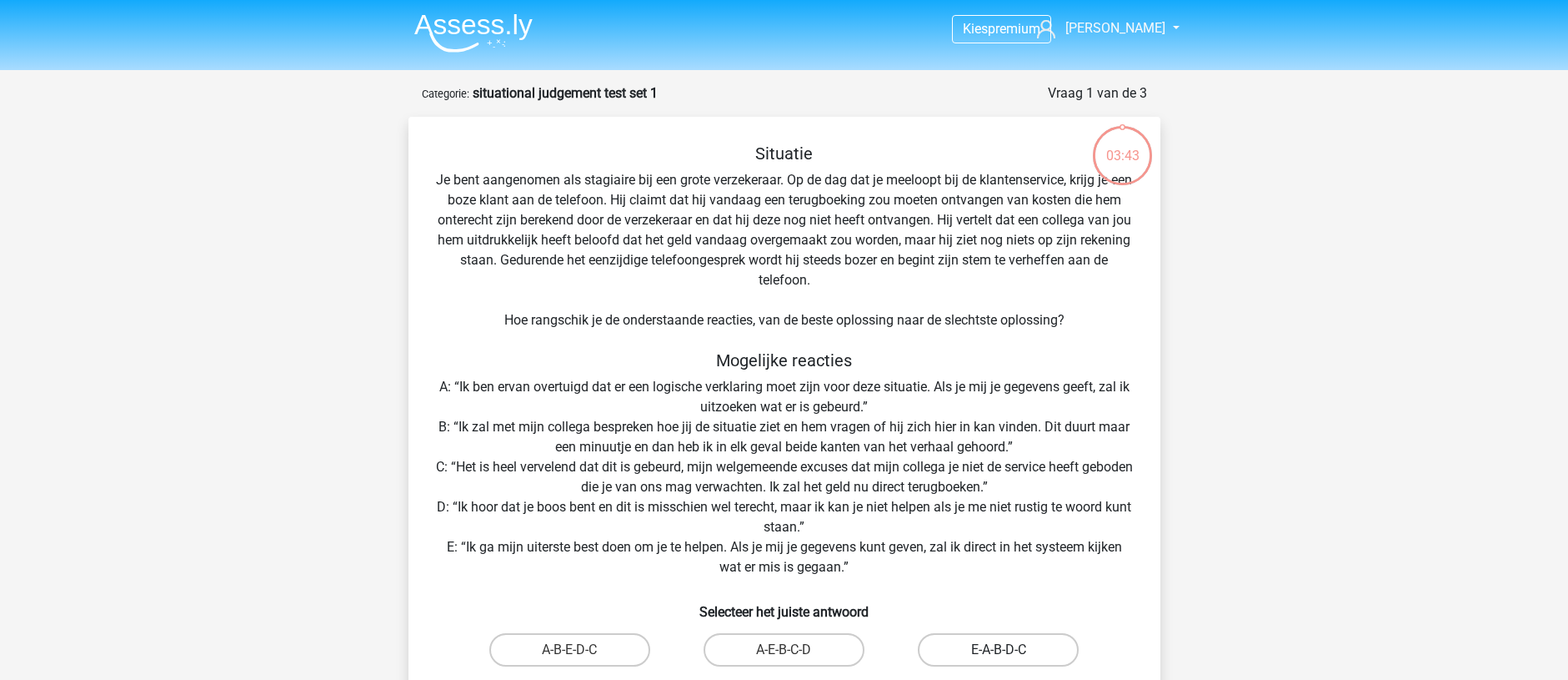
click at [967, 644] on label "E-A-B-D-C" at bounding box center [999, 649] width 161 height 33
click at [999, 649] on input "E-A-B-D-C" at bounding box center [1004, 655] width 11 height 11
radio input "true"
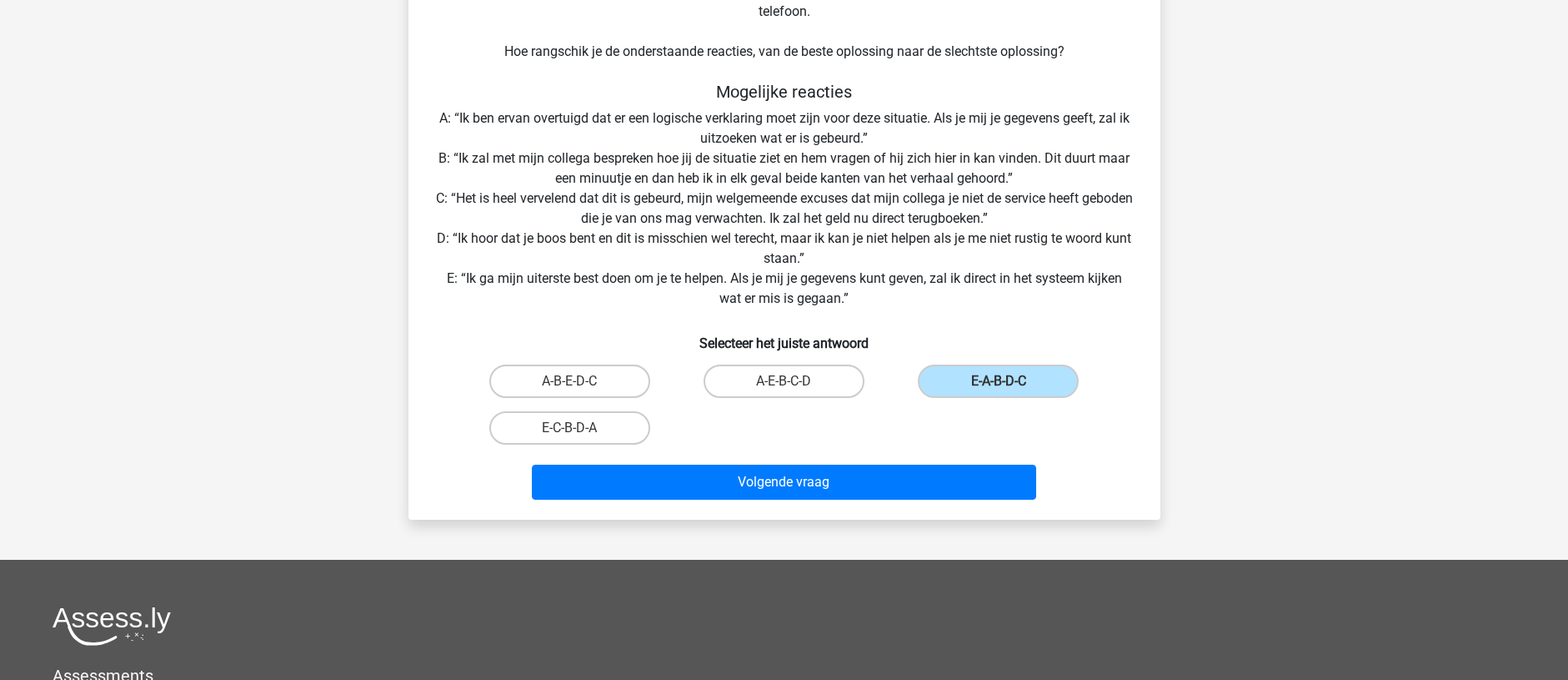
scroll to position [334, 0]
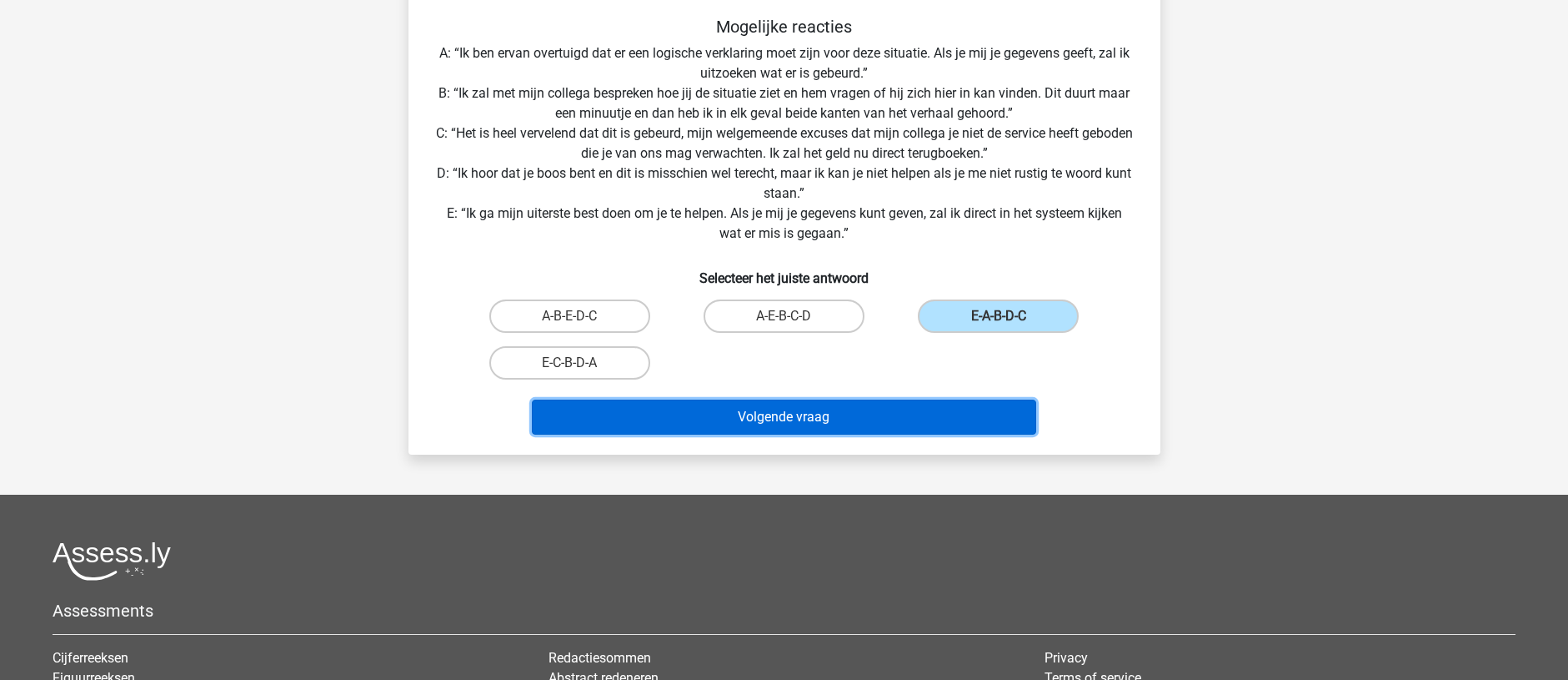
click at [759, 429] on button "Volgende vraag" at bounding box center [784, 417] width 505 height 35
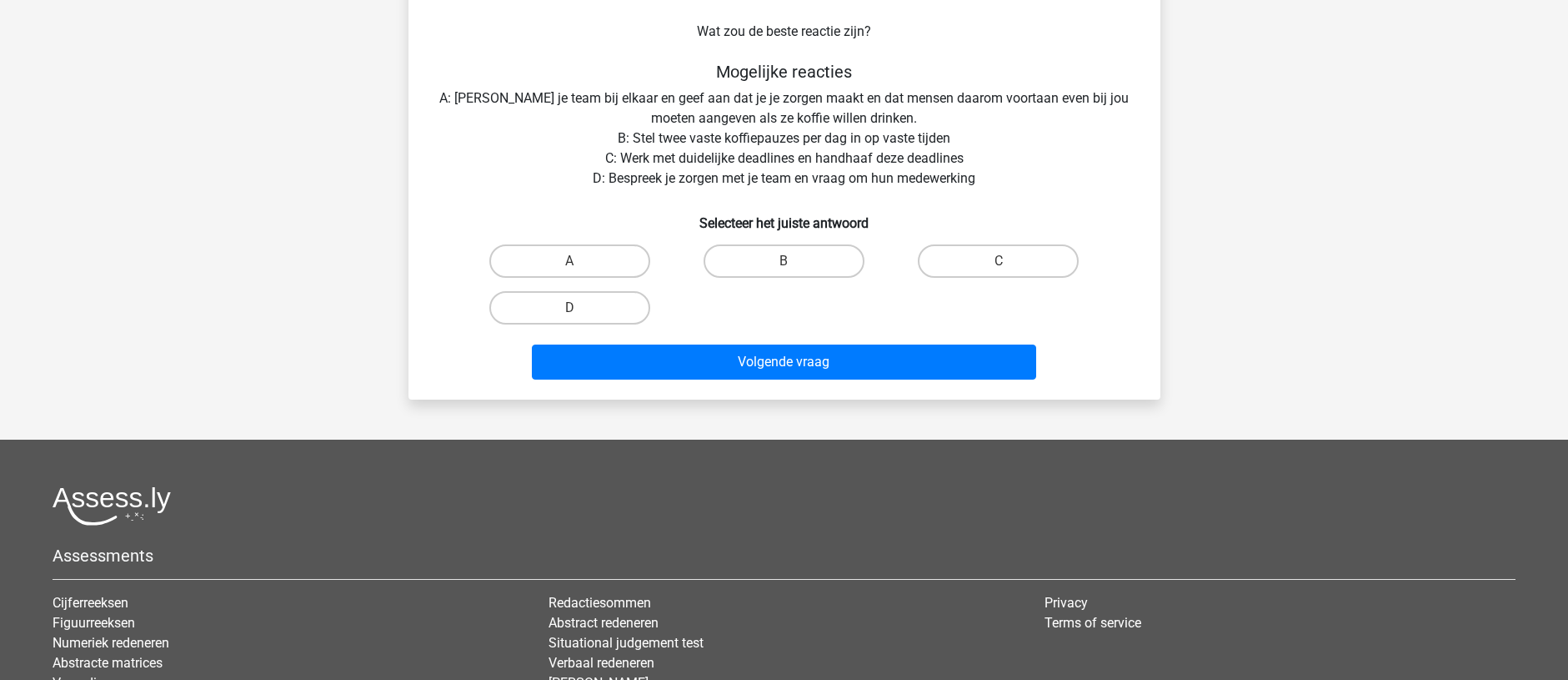
scroll to position [83, 0]
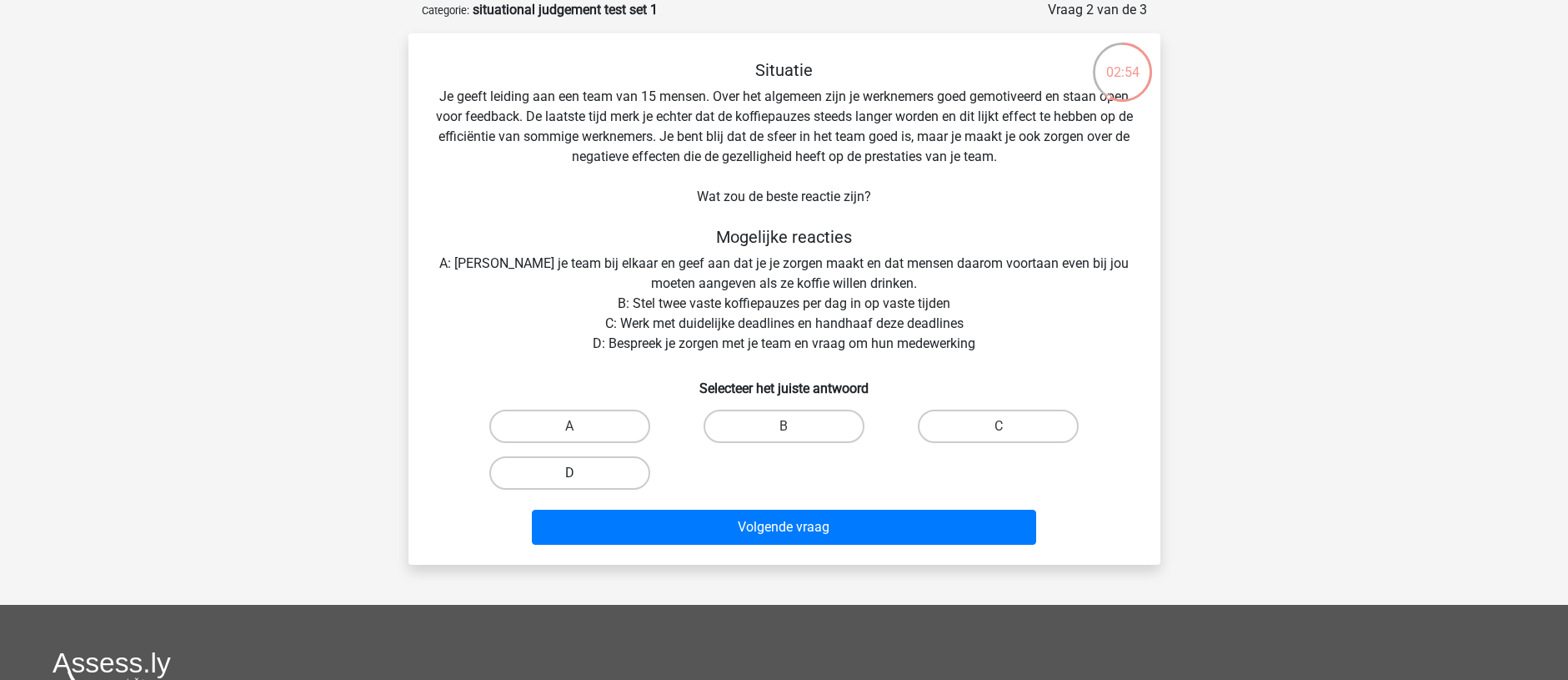
click at [595, 483] on label "D" at bounding box center [570, 473] width 161 height 33
click at [580, 483] on input "D" at bounding box center [575, 478] width 11 height 11
radio input "true"
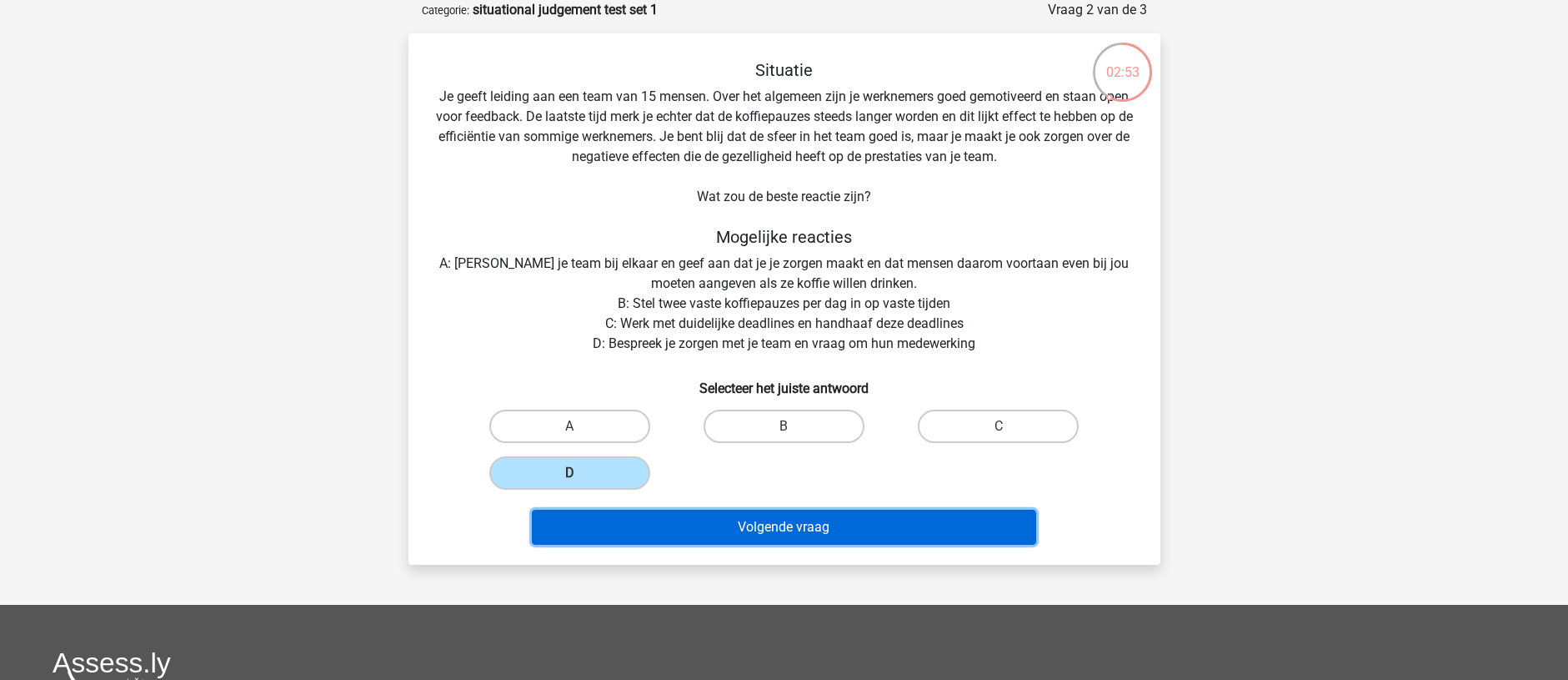
click at [631, 524] on button "Volgende vraag" at bounding box center [784, 528] width 505 height 35
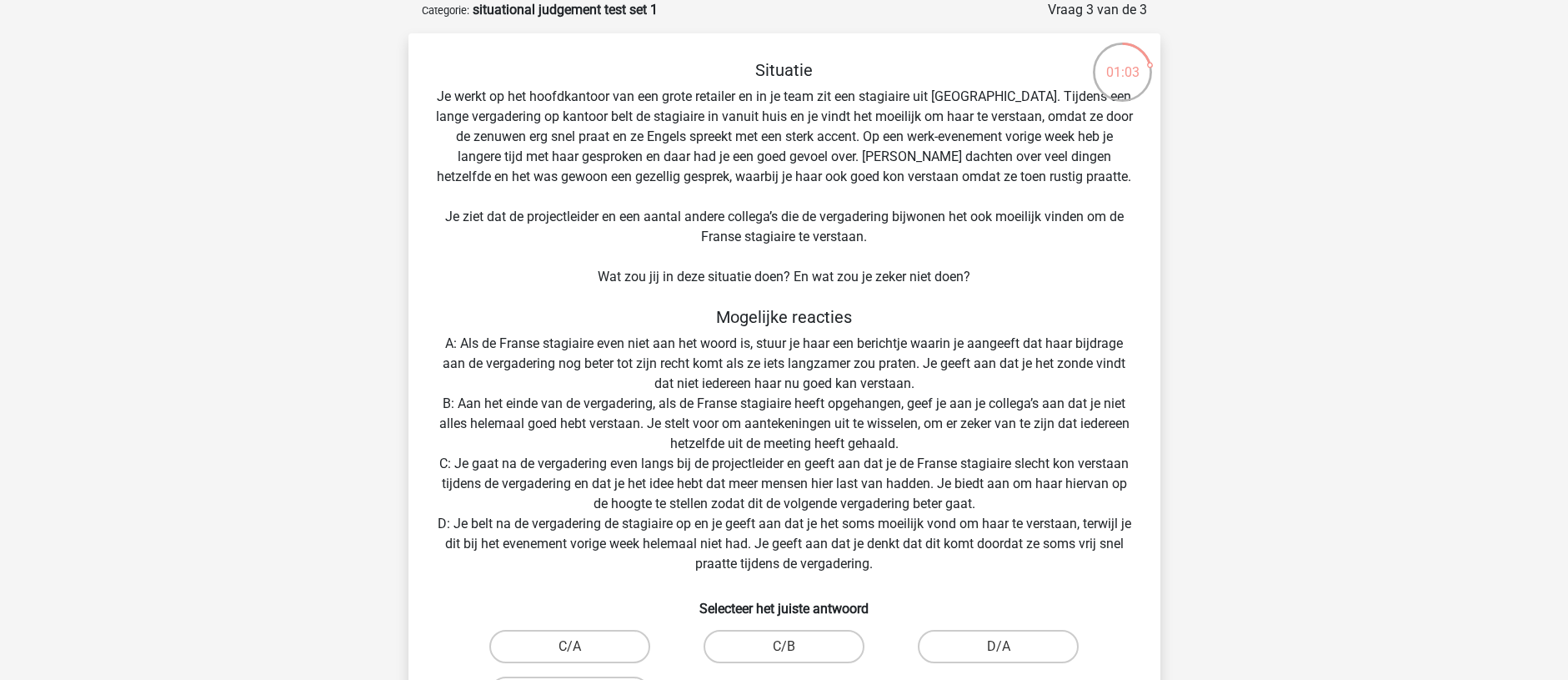
scroll to position [166, 0]
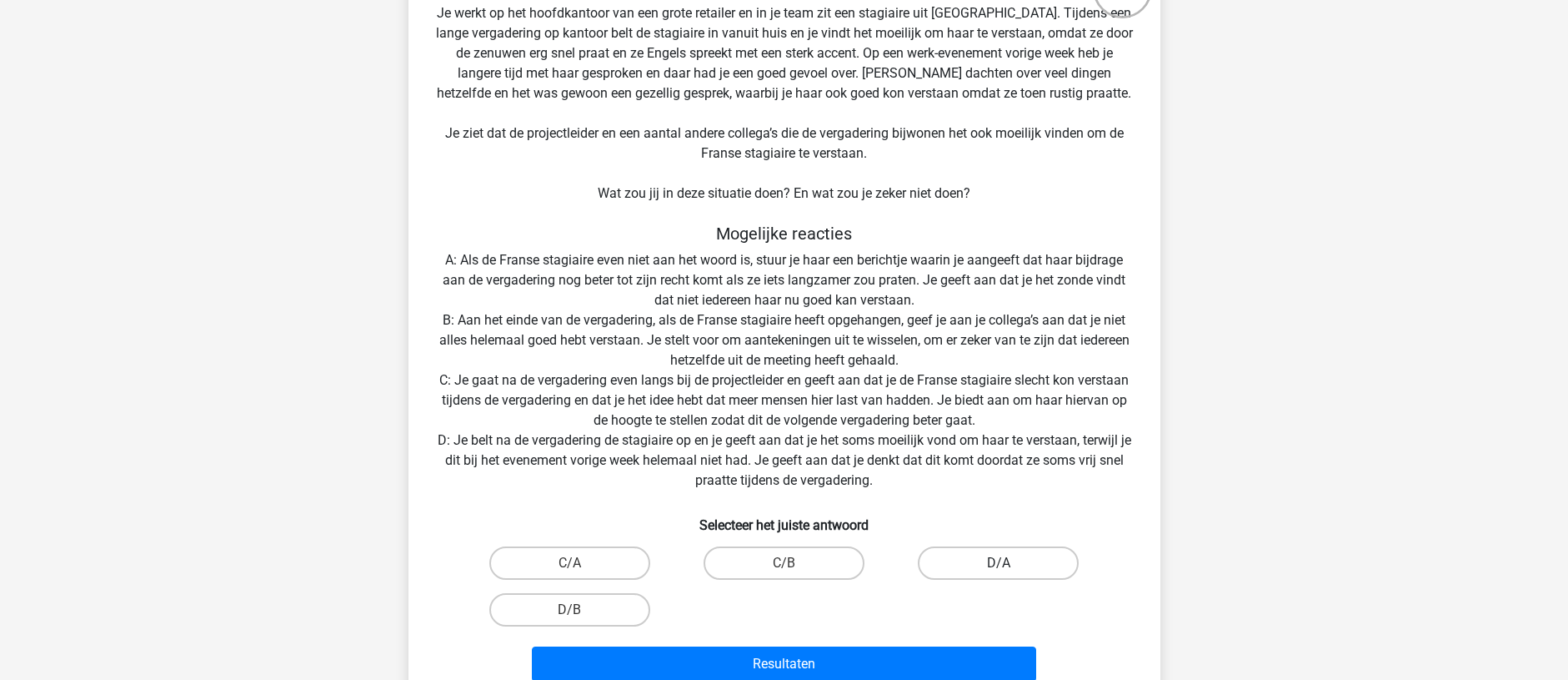
click at [970, 559] on label "D/A" at bounding box center [999, 563] width 161 height 33
click at [999, 563] on input "D/A" at bounding box center [1004, 568] width 11 height 11
radio input "true"
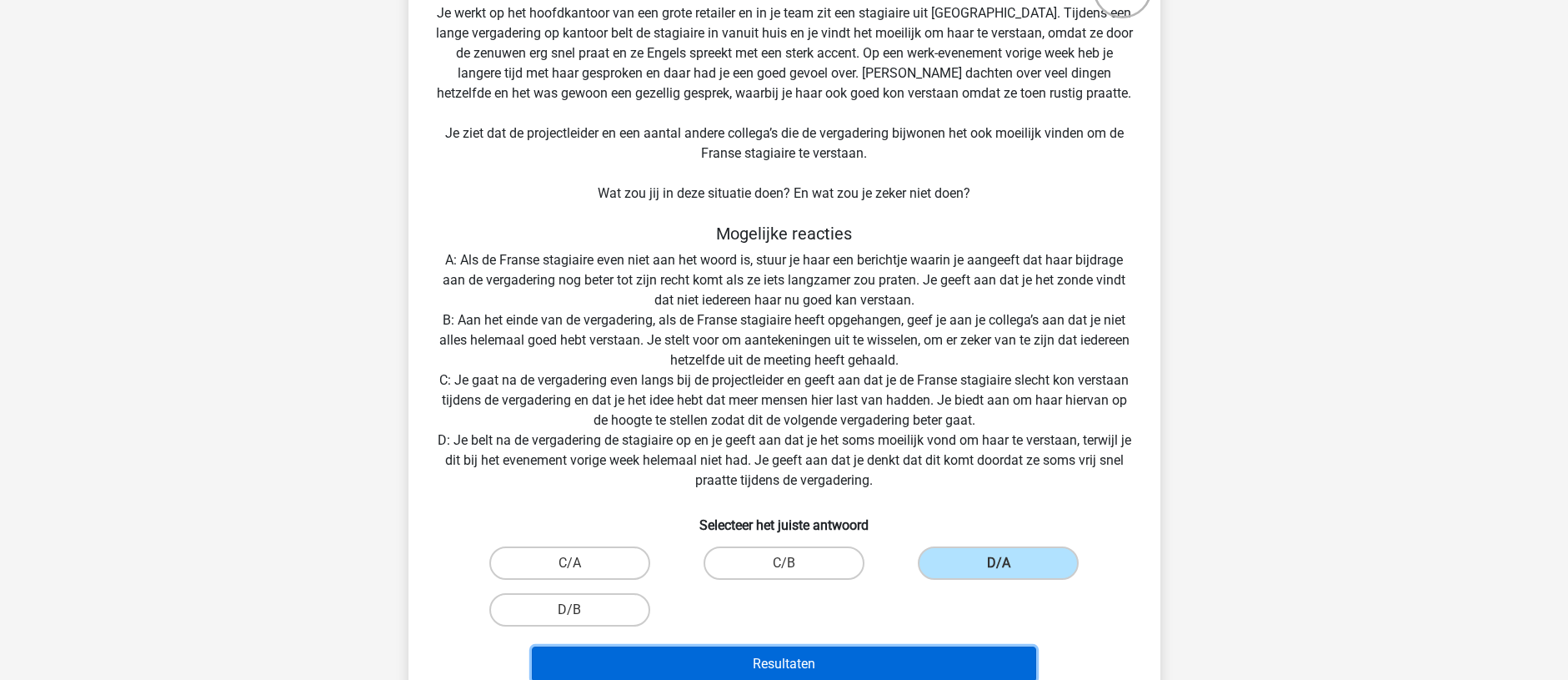
click at [948, 669] on button "Resultaten" at bounding box center [784, 664] width 505 height 35
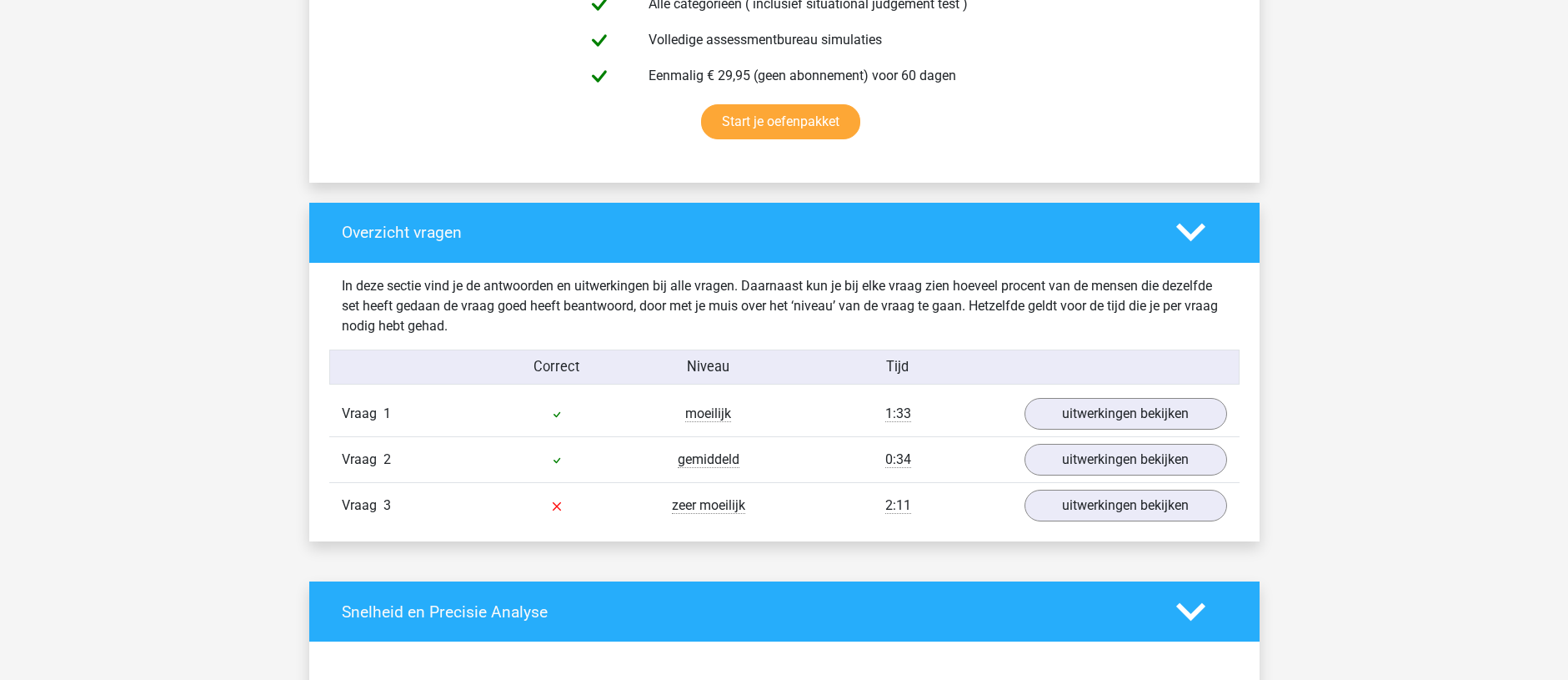
scroll to position [1084, 0]
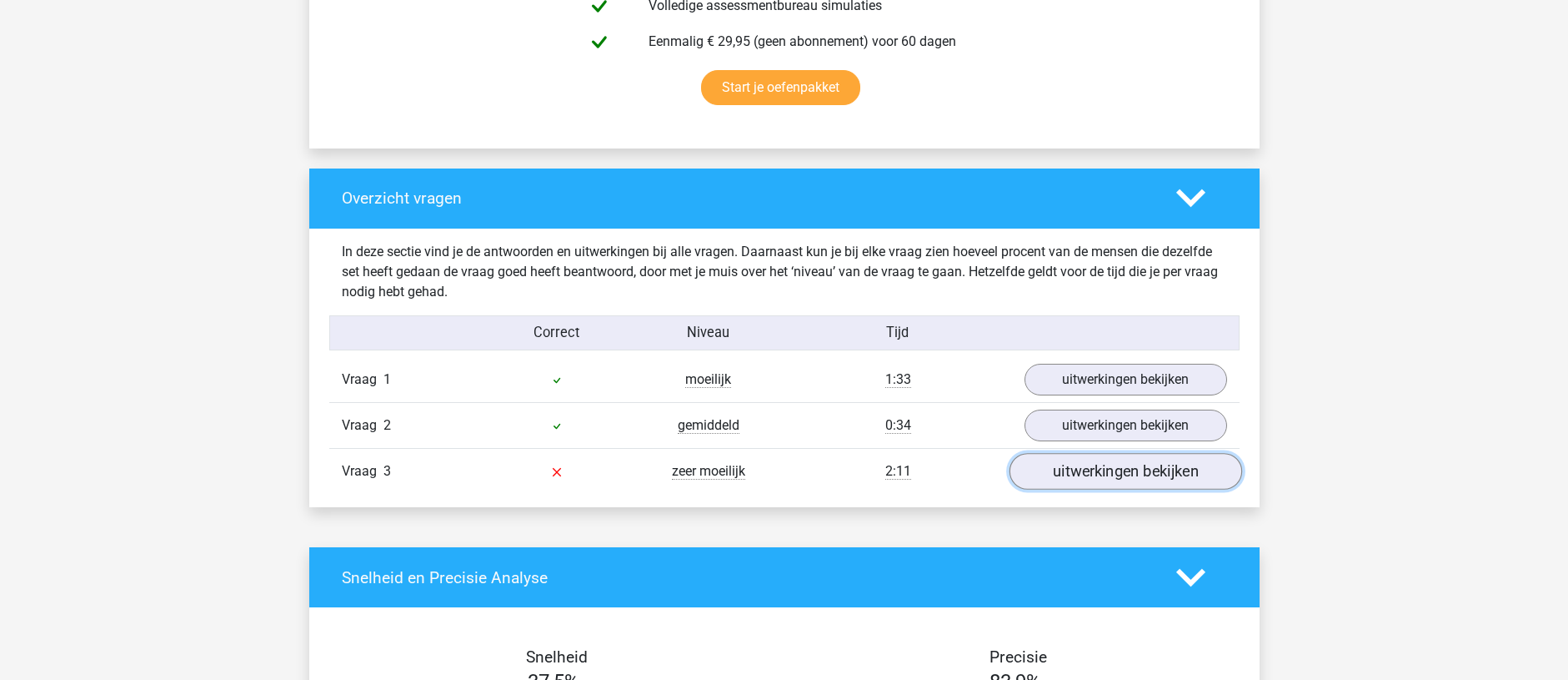
click at [1057, 473] on link "uitwerkingen bekijken" at bounding box center [1126, 471] width 233 height 37
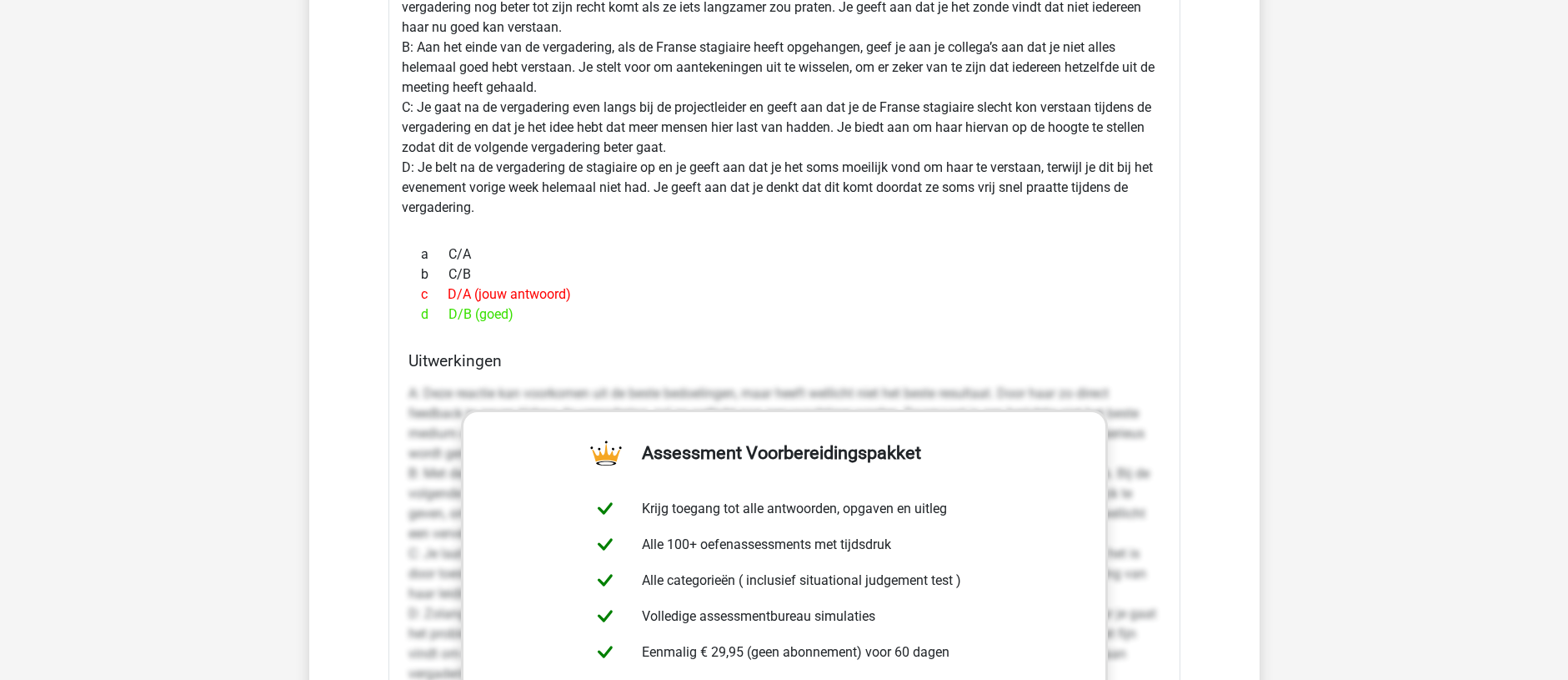
scroll to position [1918, 0]
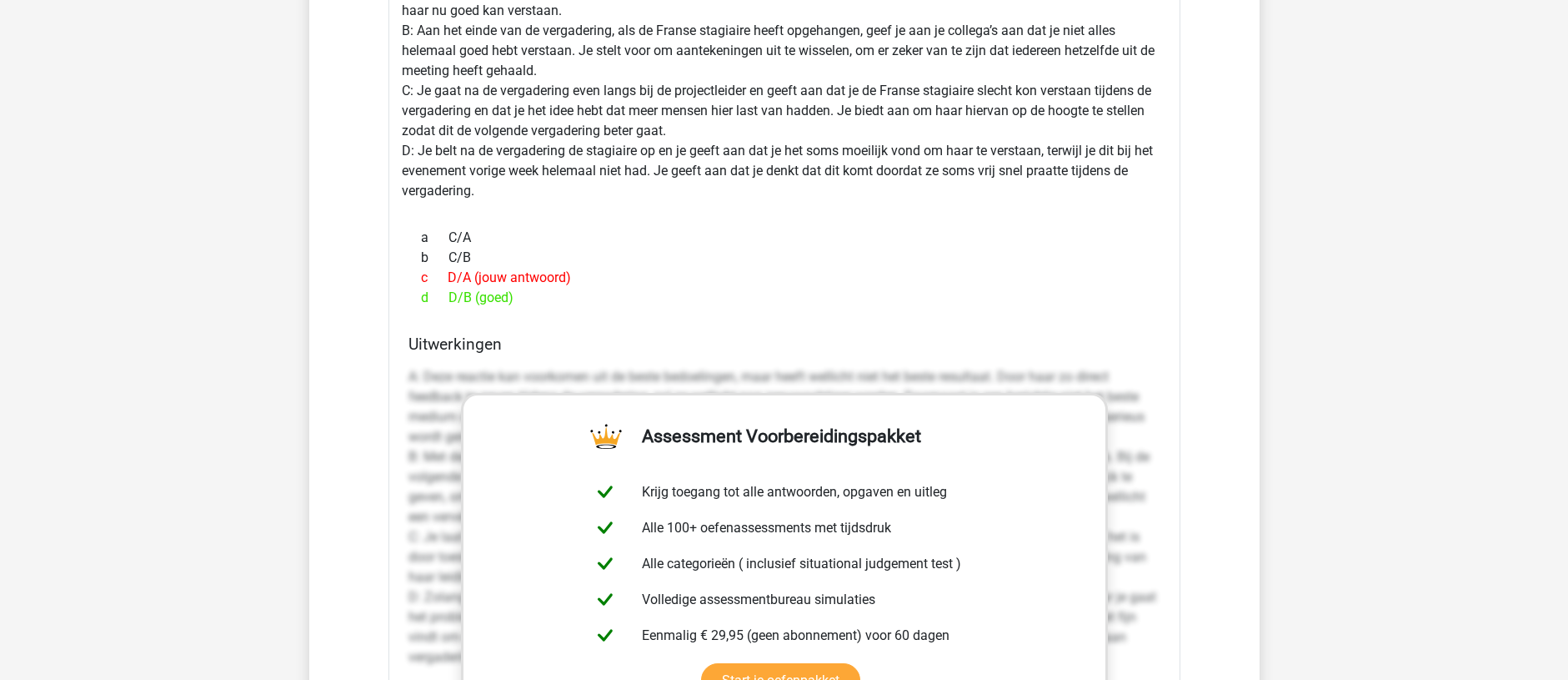
click at [447, 499] on p "A: Deze reactie kan voorkomen uit de beste bedoelingen, maar heeft wellicht nie…" at bounding box center [784, 517] width 752 height 301
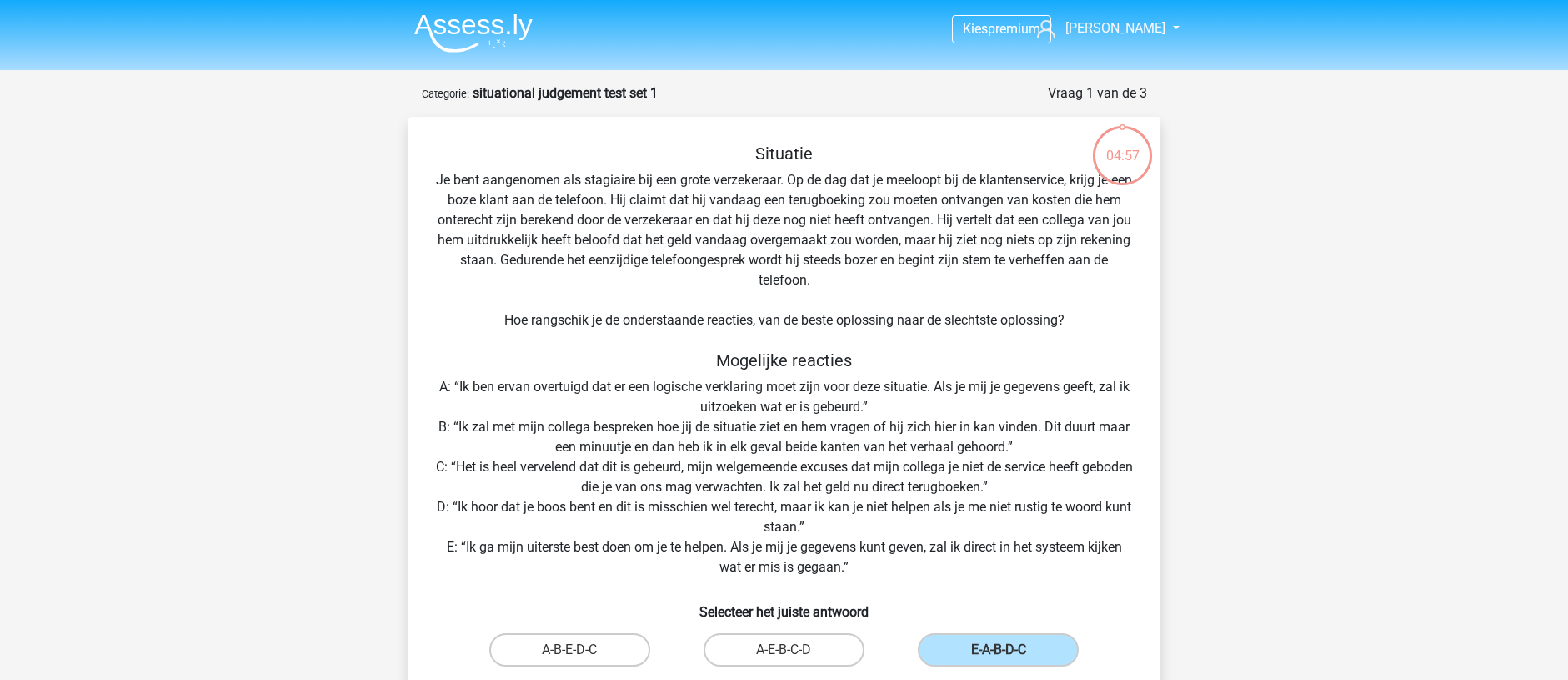
click at [462, 18] on img at bounding box center [473, 32] width 118 height 39
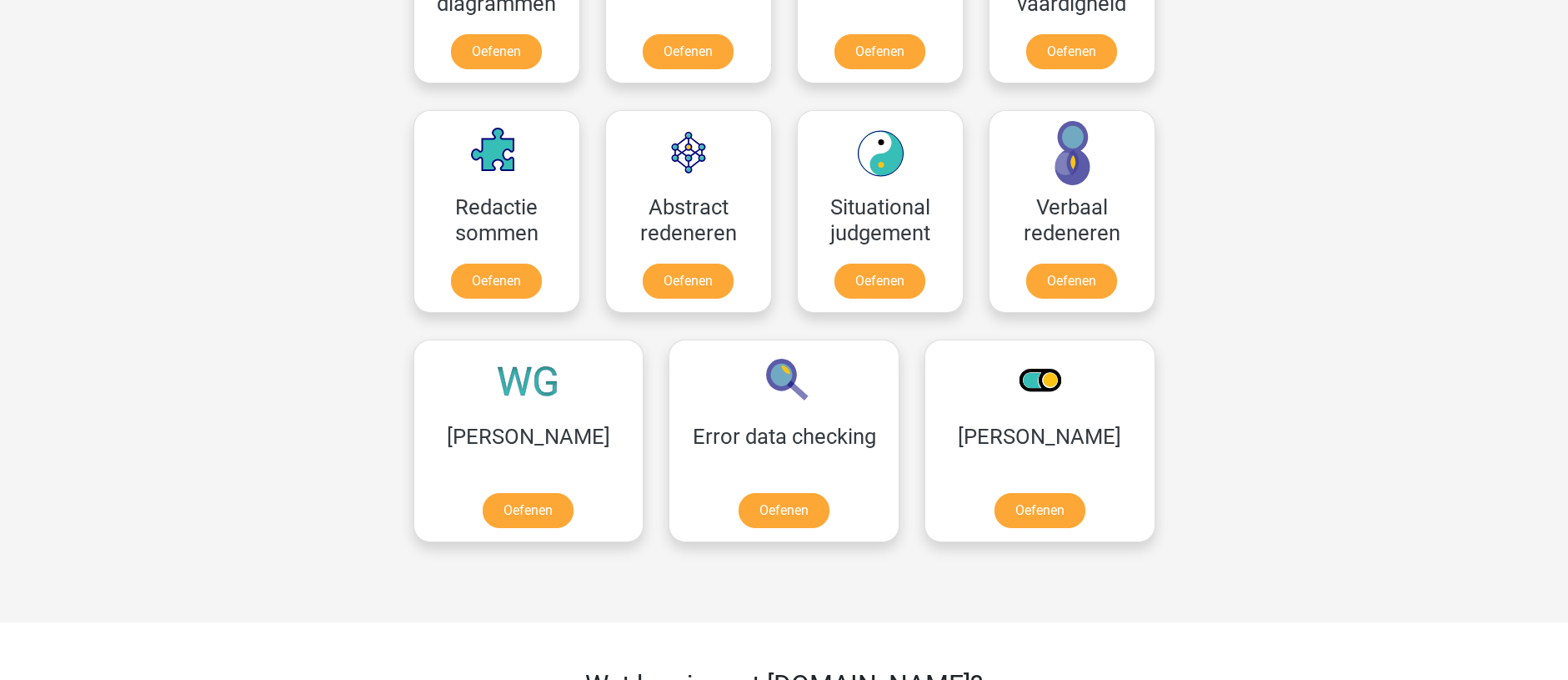
scroll to position [1167, 0]
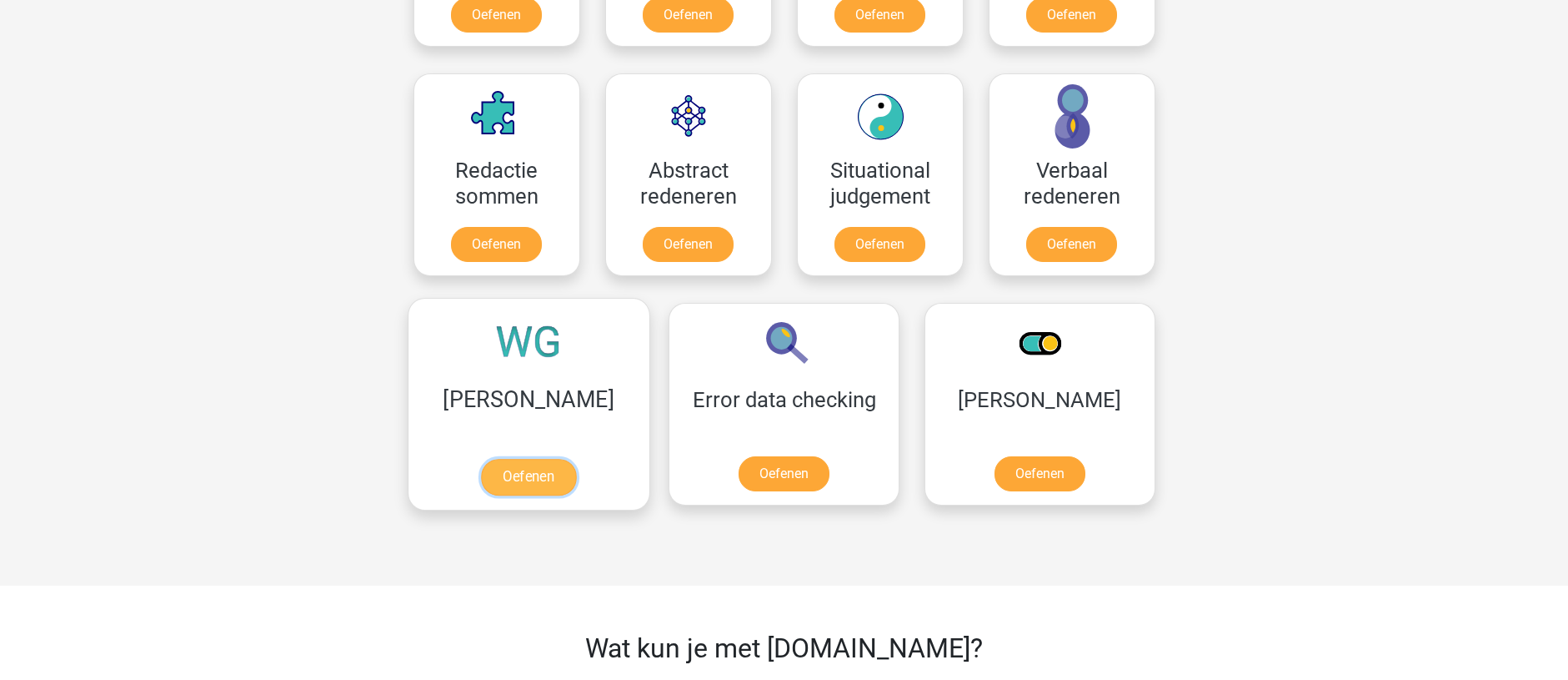
click at [481, 471] on link "Oefenen" at bounding box center [528, 477] width 95 height 37
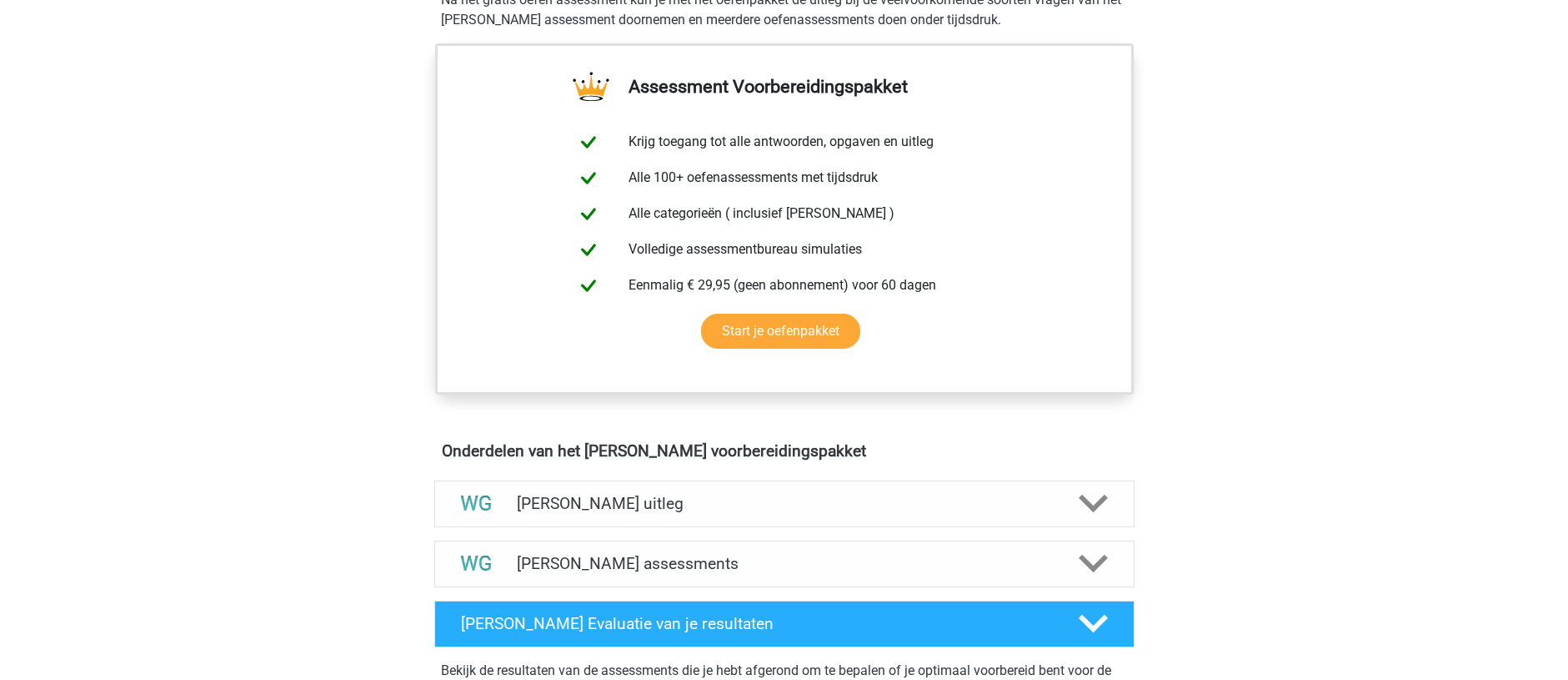
scroll to position [584, 0]
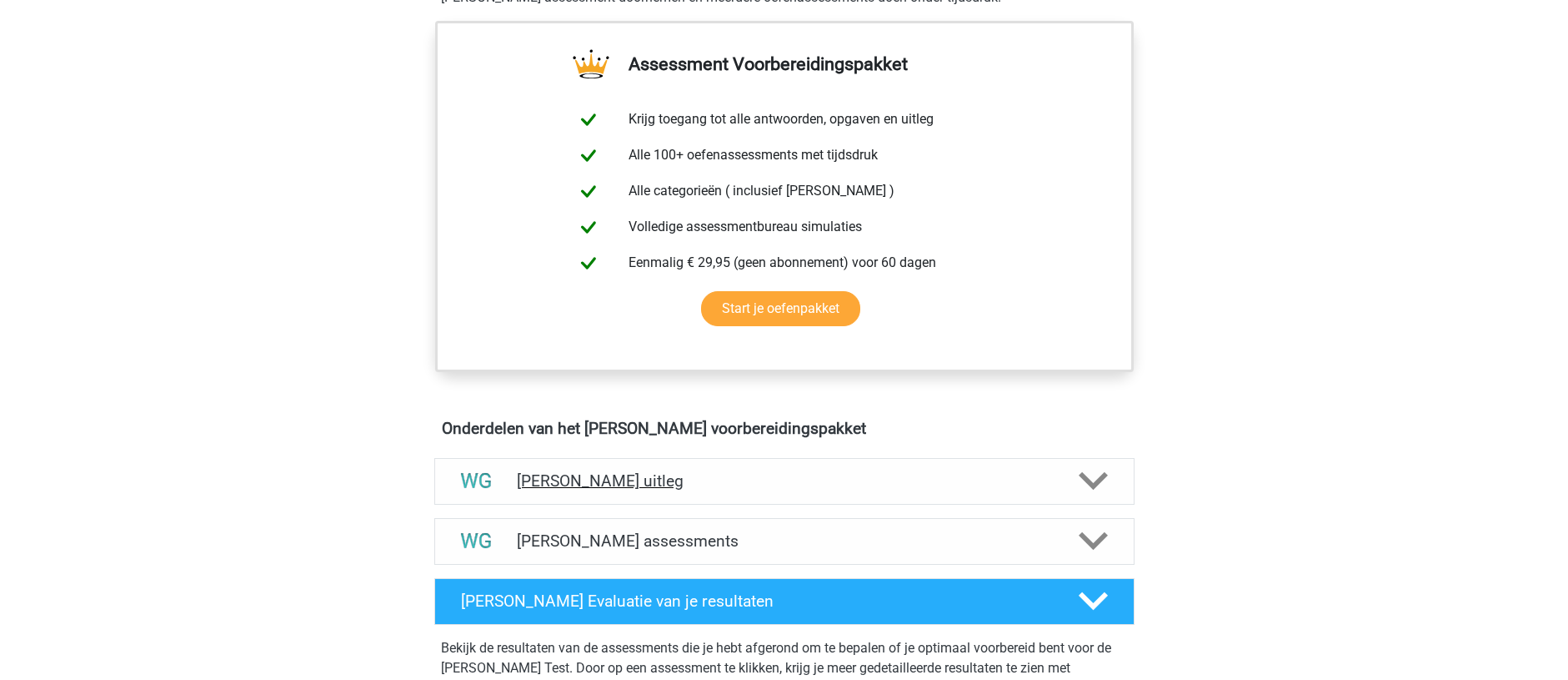
click at [534, 478] on h4 "Watson Glaser uitleg" at bounding box center [784, 481] width 535 height 19
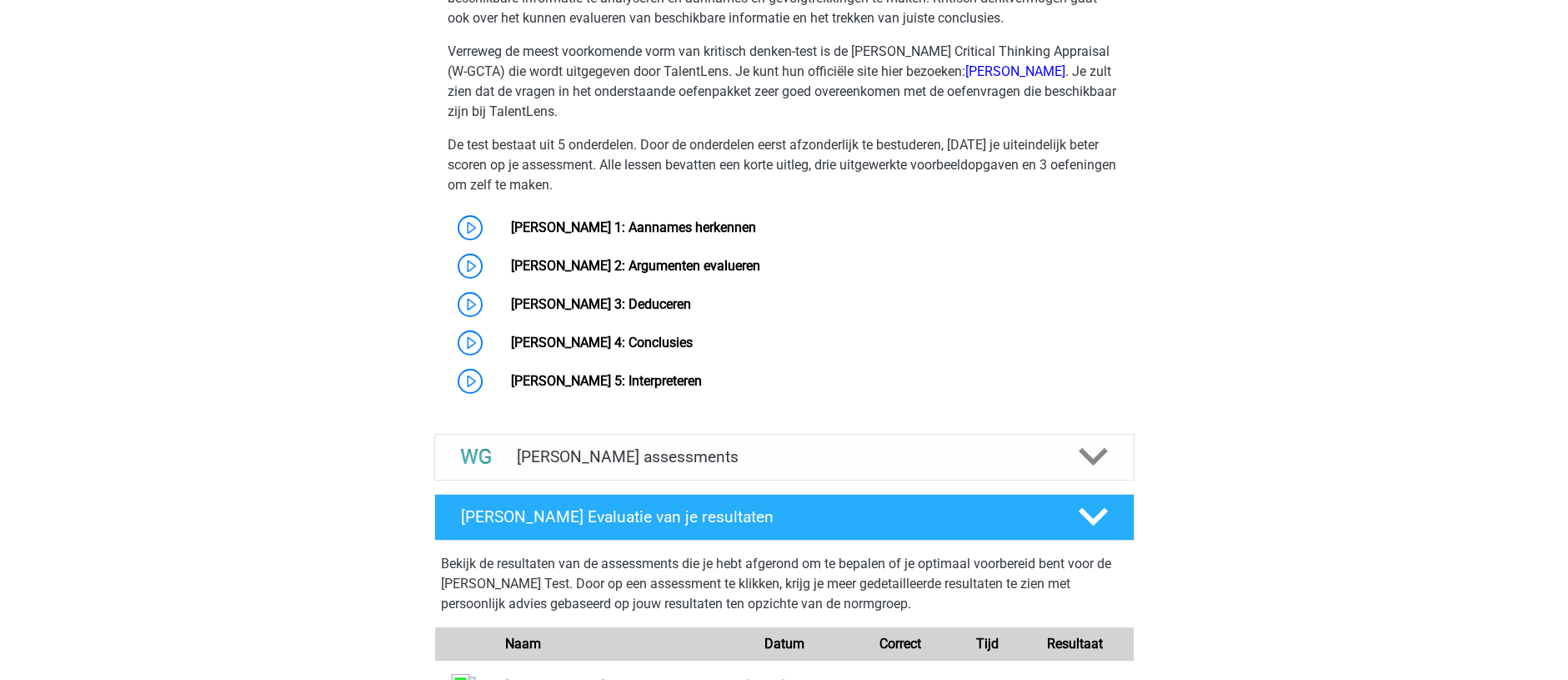
scroll to position [1251, 0]
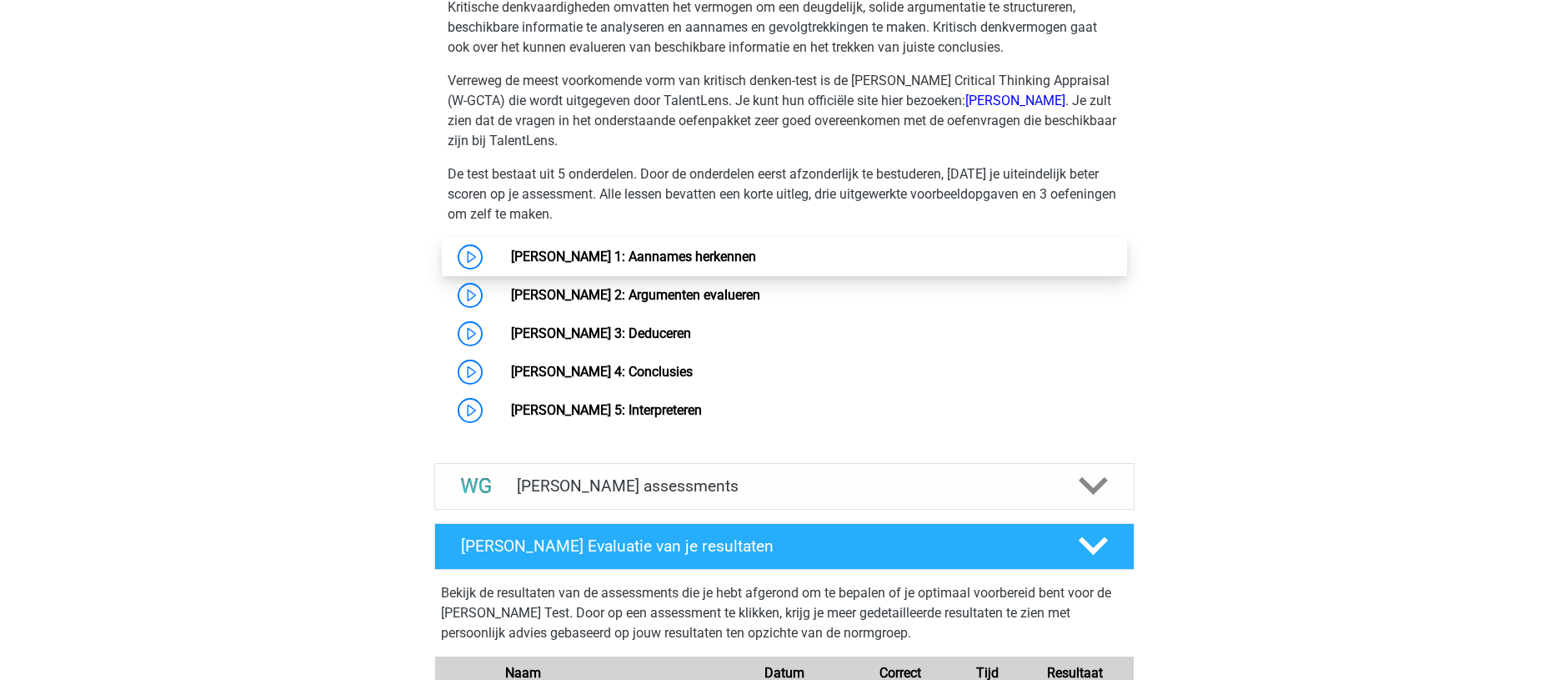
click at [511, 252] on link "[PERSON_NAME] 1: Aannames herkennen" at bounding box center [633, 257] width 245 height 16
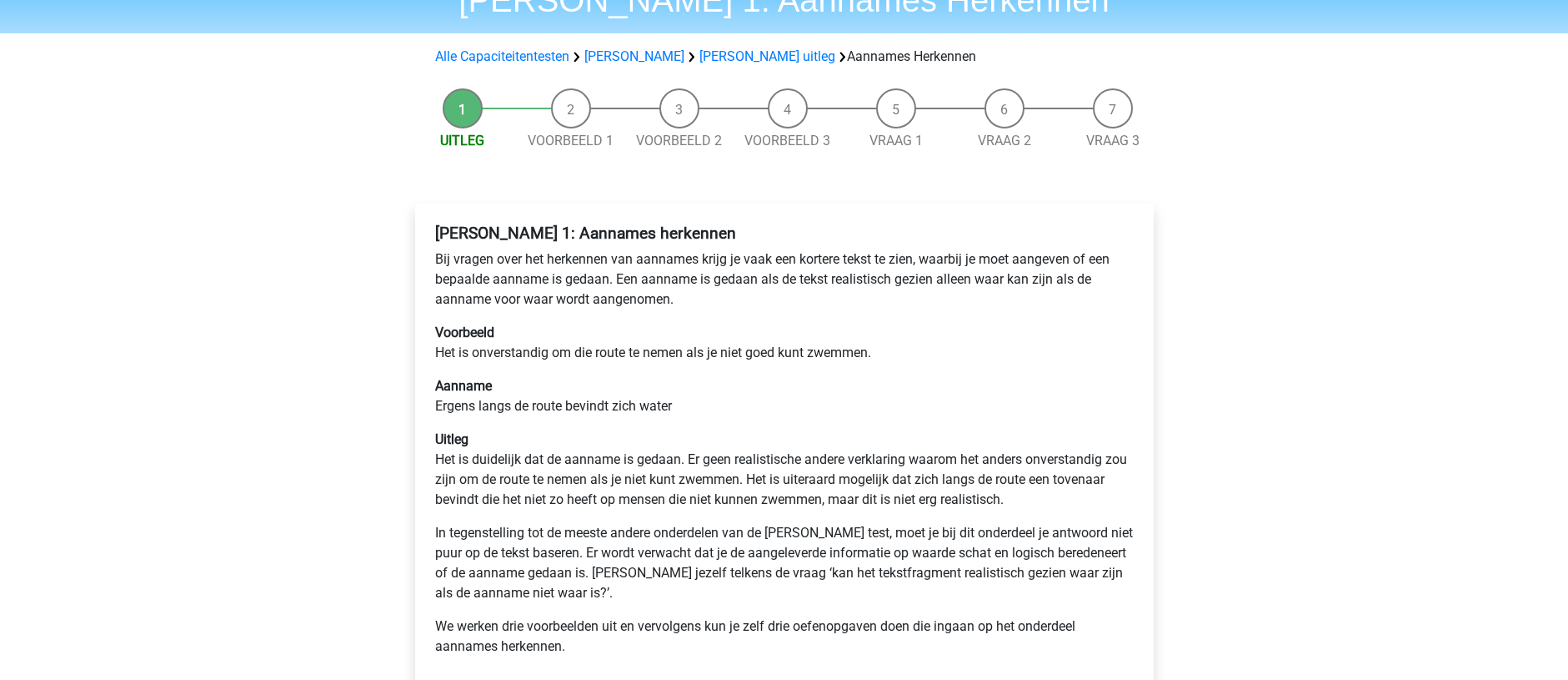
scroll to position [166, 0]
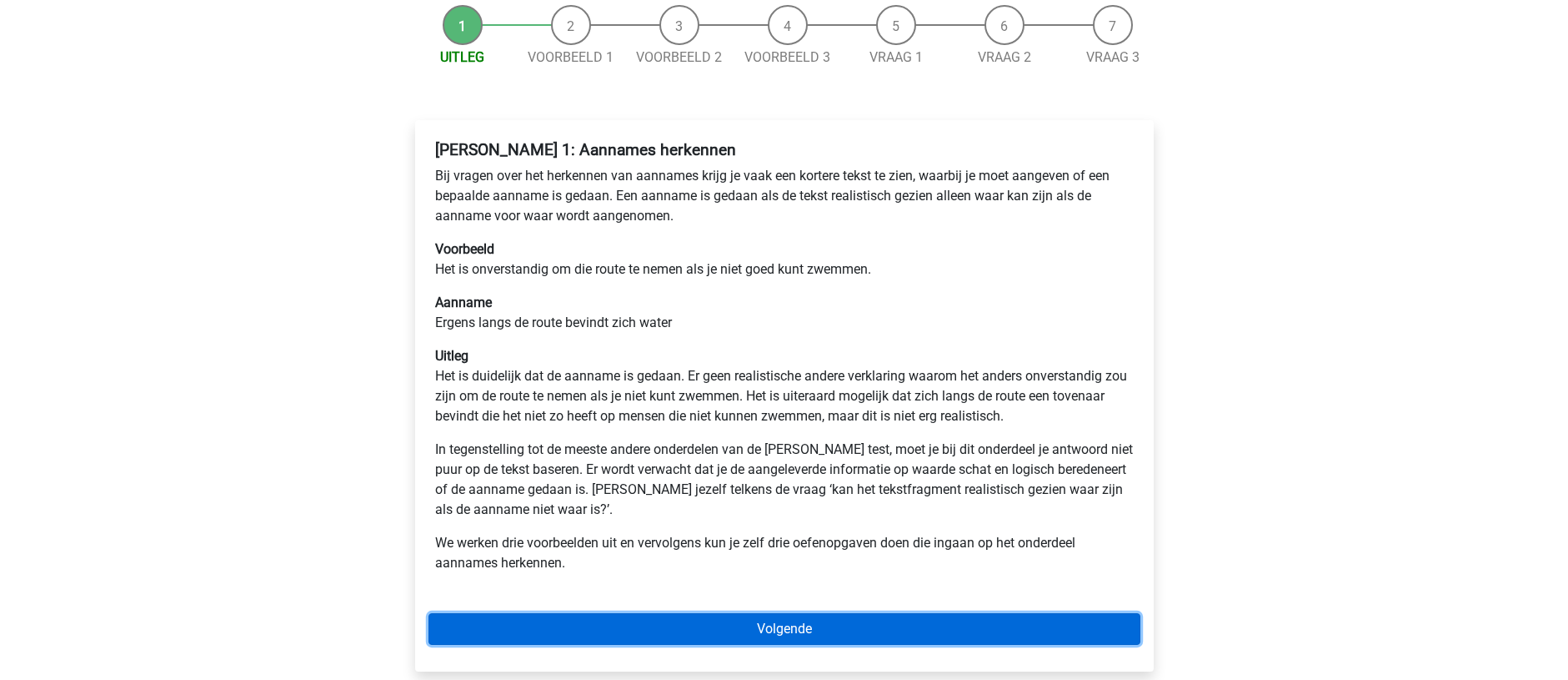
click at [675, 625] on link "Volgende" at bounding box center [784, 629] width 712 height 32
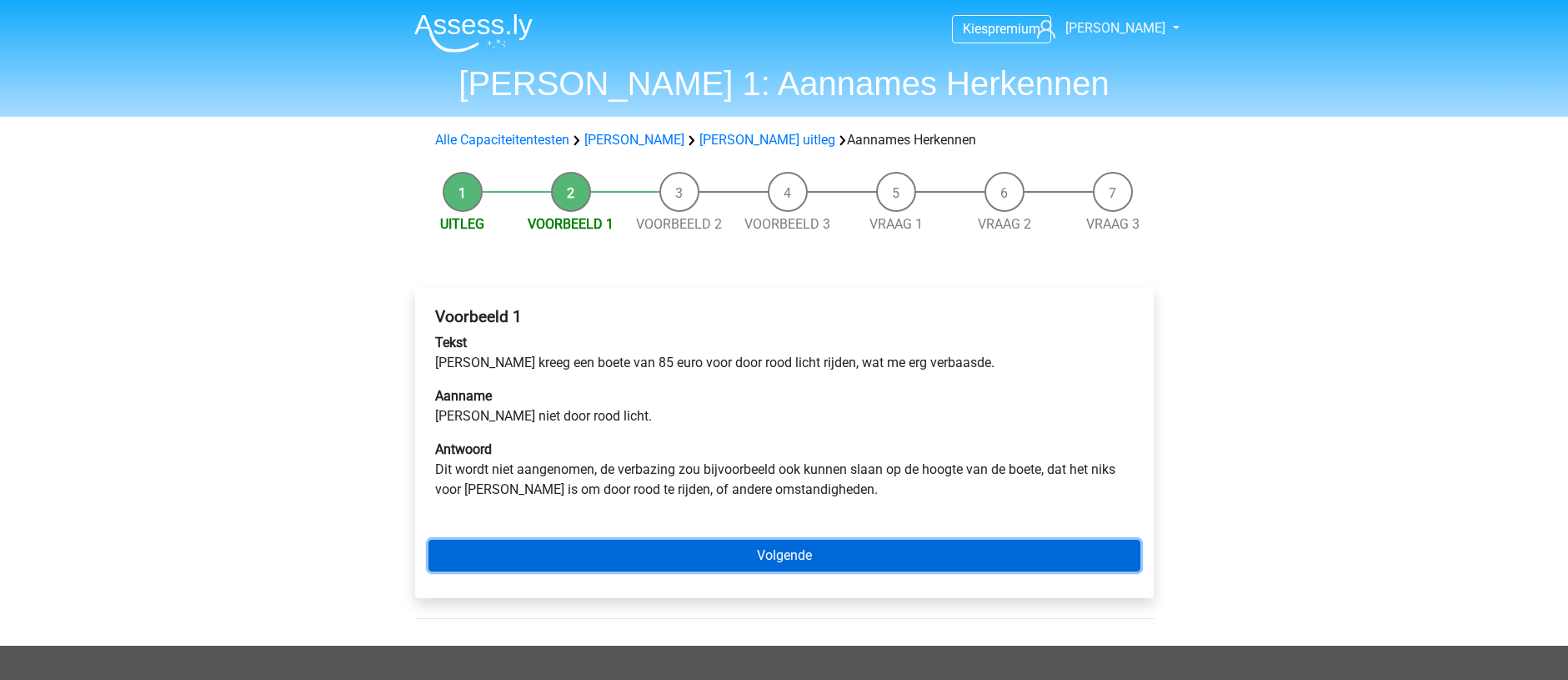
click at [707, 548] on link "Volgende" at bounding box center [784, 556] width 712 height 32
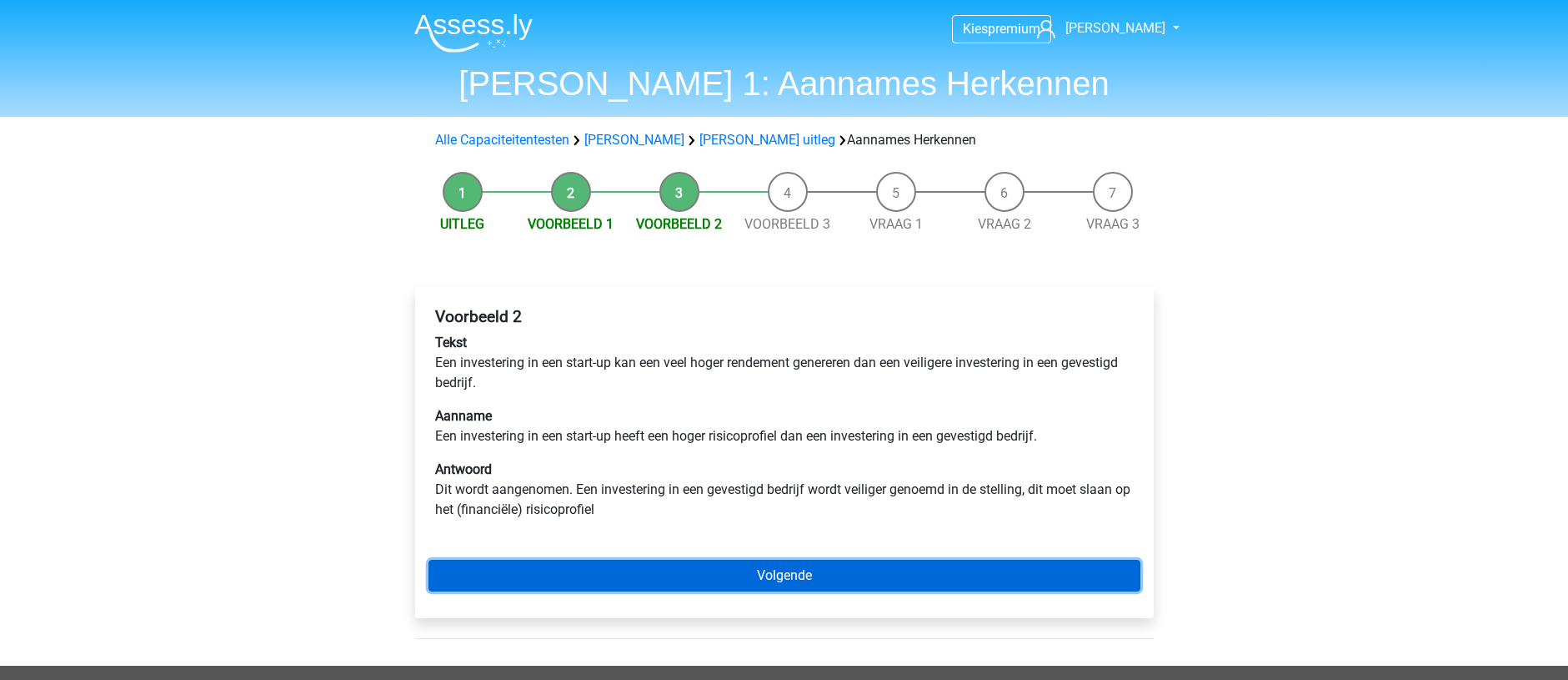
click at [702, 567] on link "Volgende" at bounding box center [784, 576] width 712 height 32
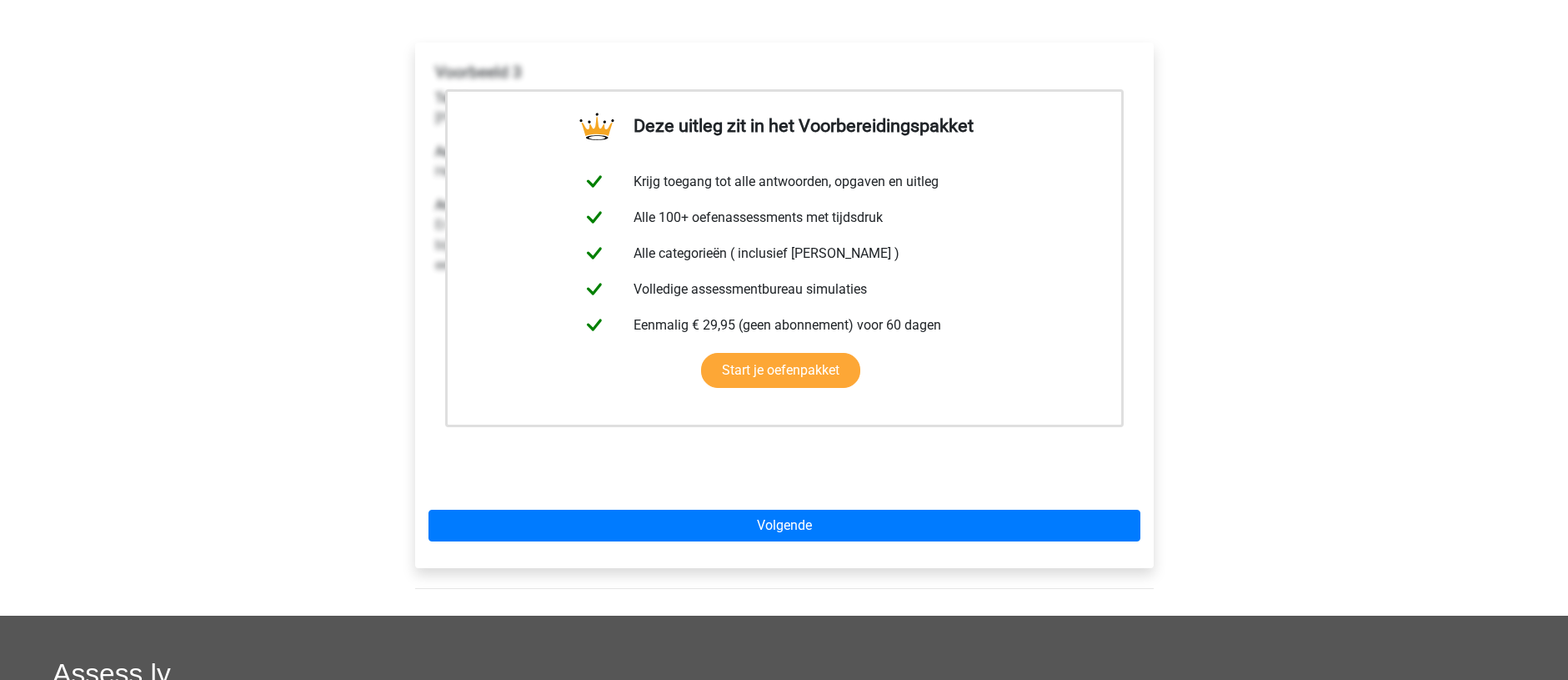
scroll to position [251, 0]
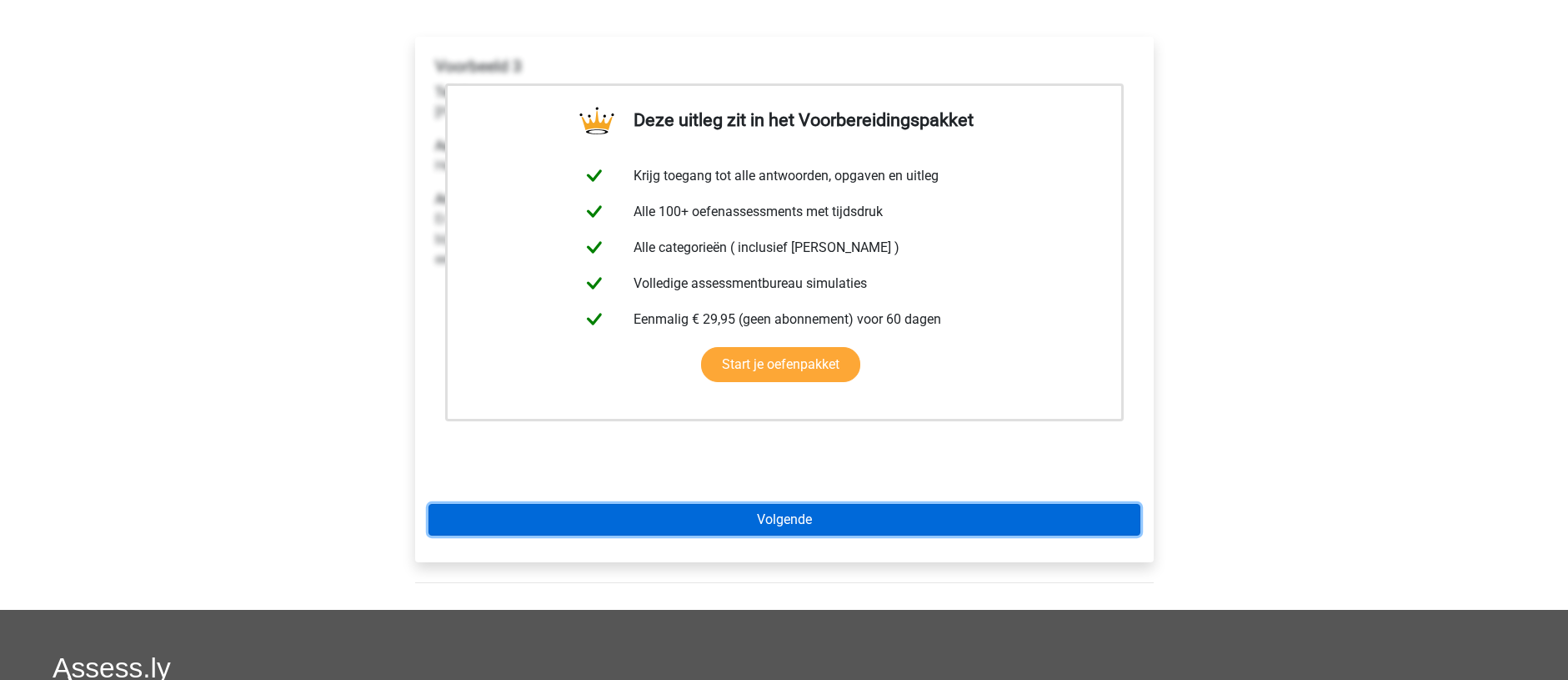
click at [516, 520] on link "Volgende" at bounding box center [784, 520] width 712 height 32
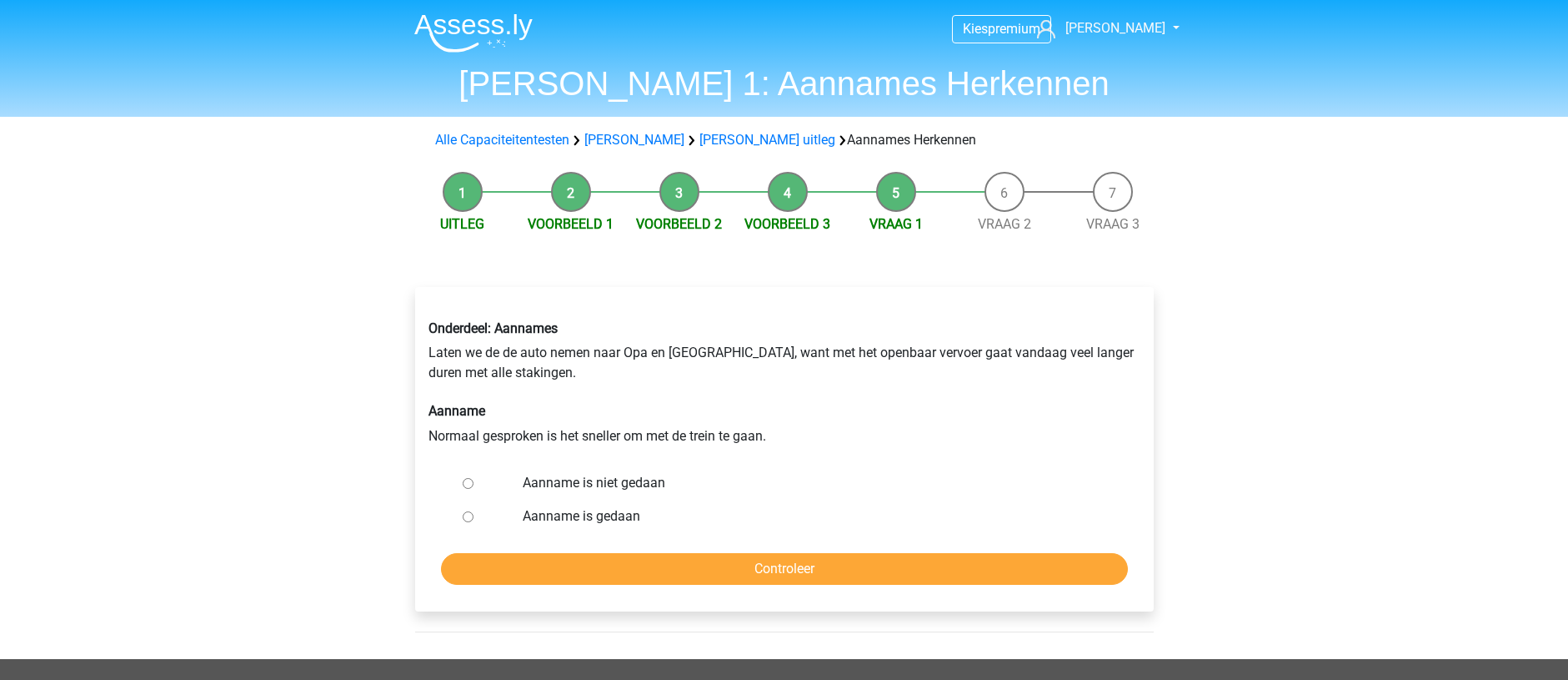
click at [467, 483] on input "Aanname is niet gedaan" at bounding box center [468, 483] width 11 height 11
radio input "true"
click at [532, 569] on input "Controleer" at bounding box center [784, 569] width 687 height 32
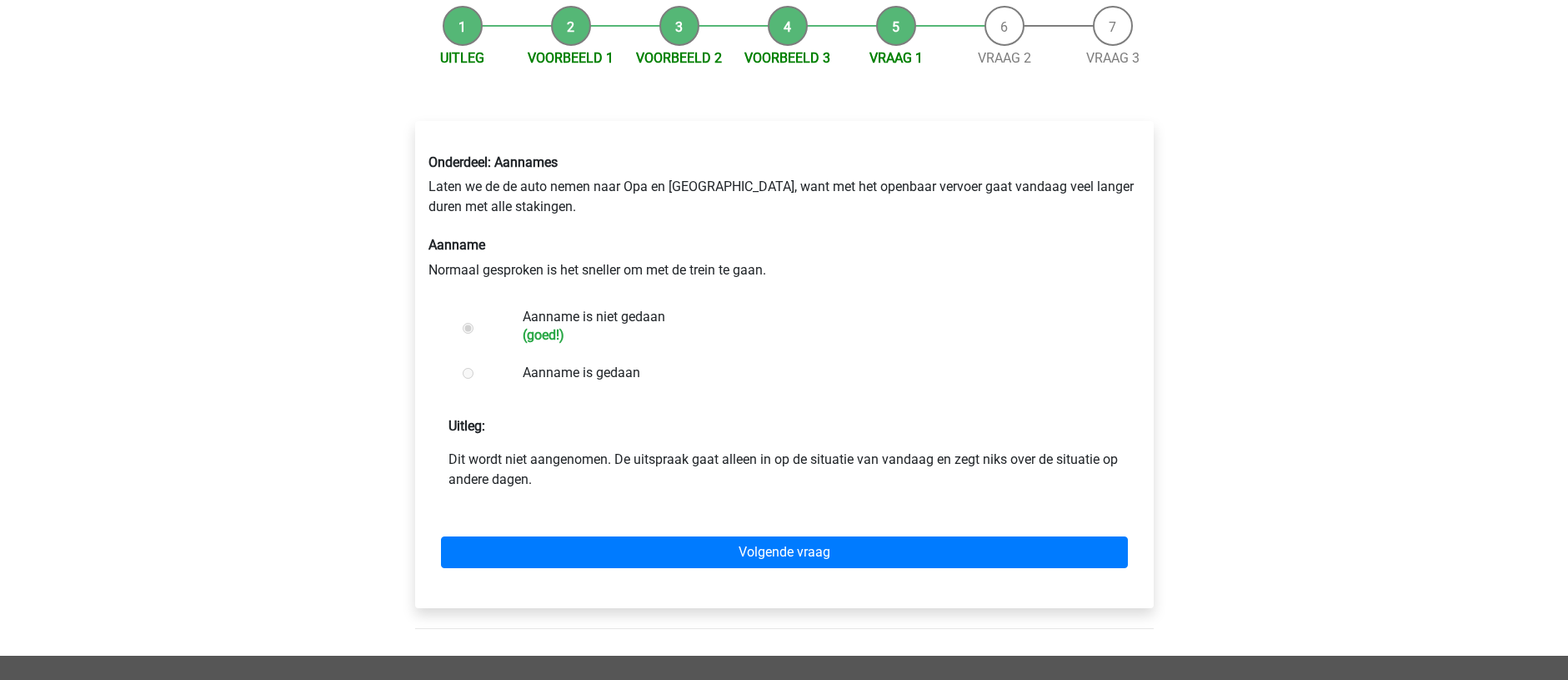
scroll to position [166, 0]
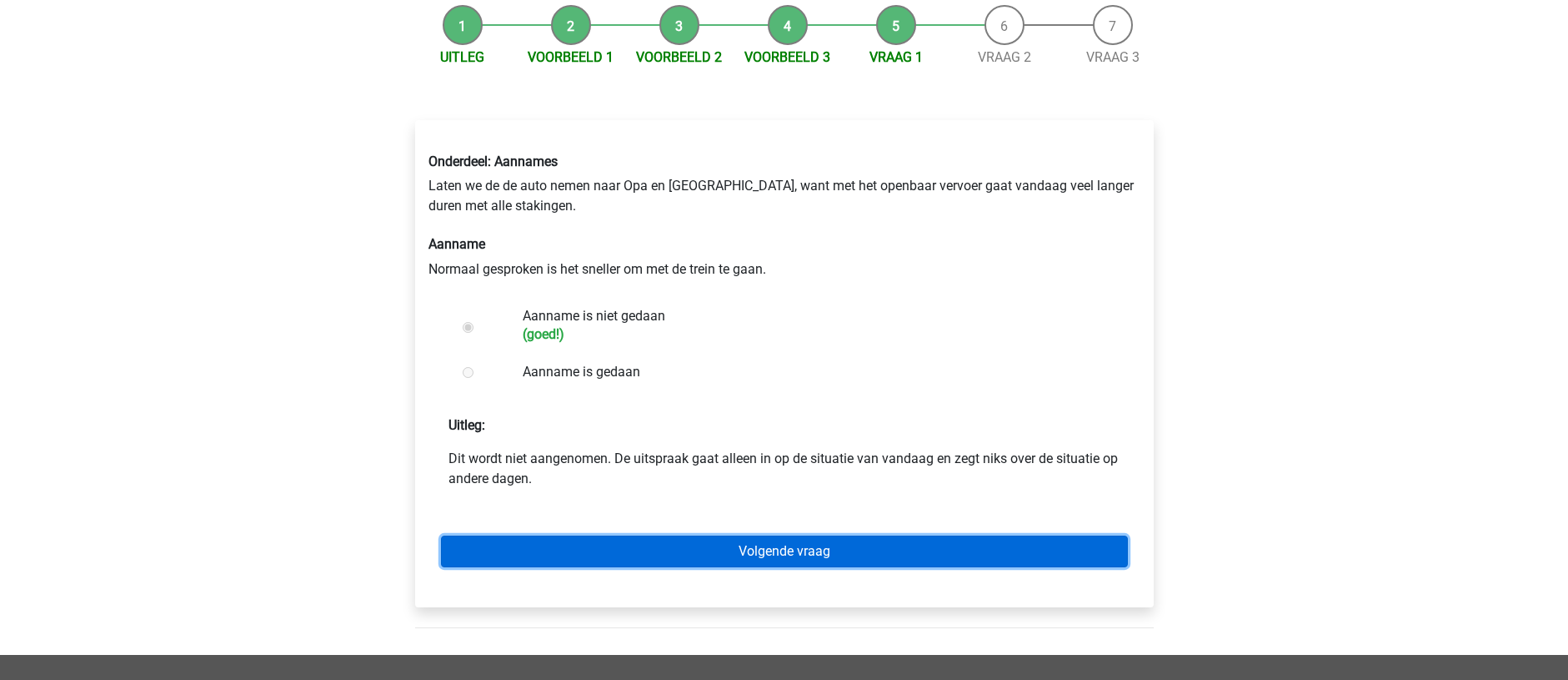
click at [665, 560] on link "Volgende vraag" at bounding box center [784, 551] width 687 height 32
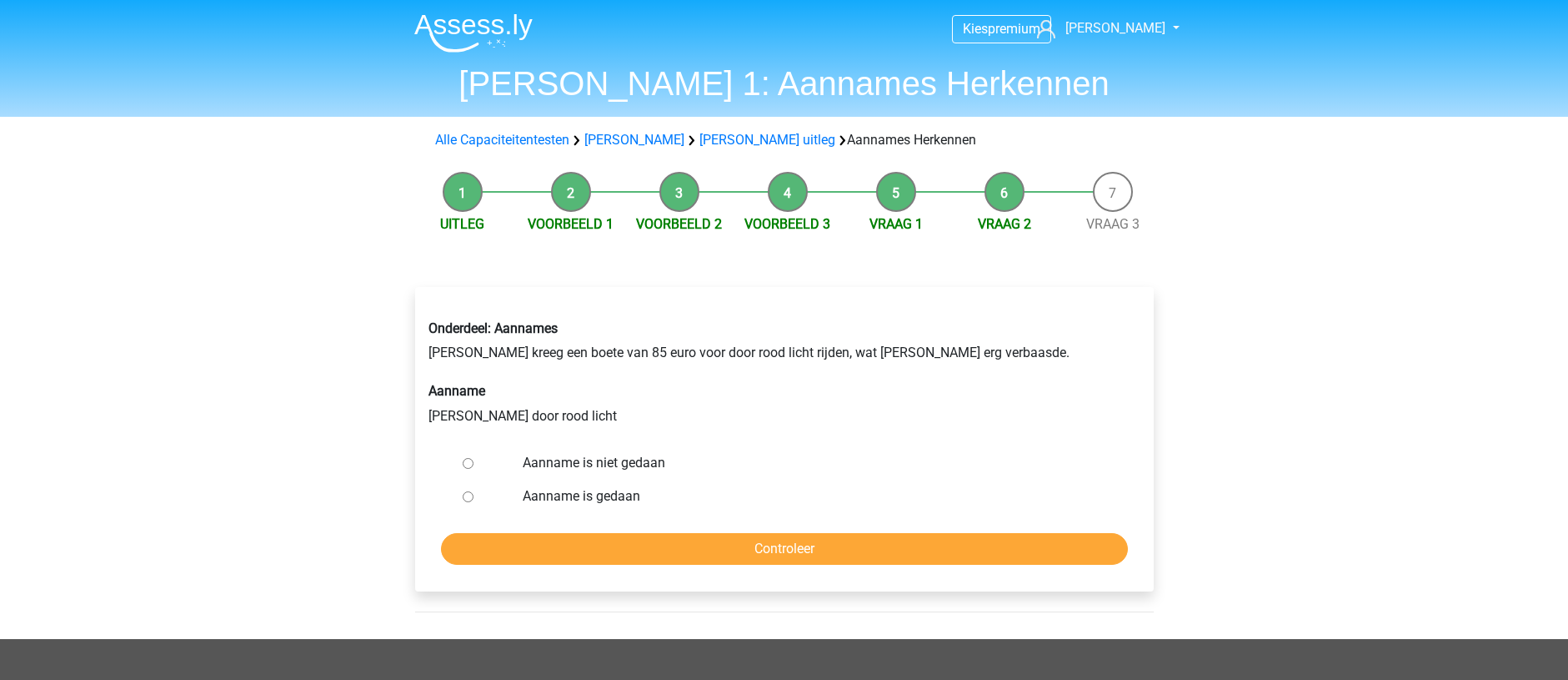
click at [465, 498] on input "Aanname is gedaan" at bounding box center [468, 497] width 11 height 11
radio input "true"
click at [498, 536] on input "Controleer" at bounding box center [784, 549] width 687 height 32
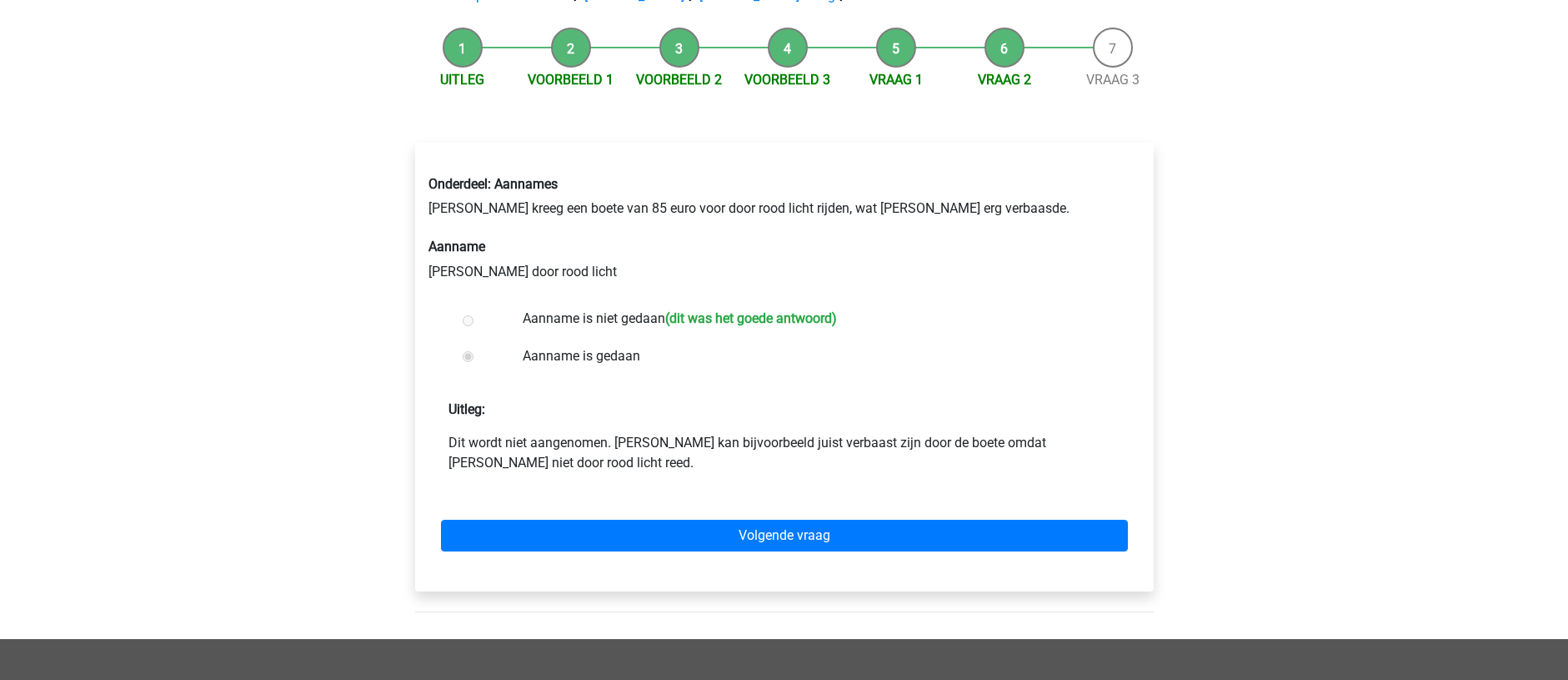
scroll to position [166, 0]
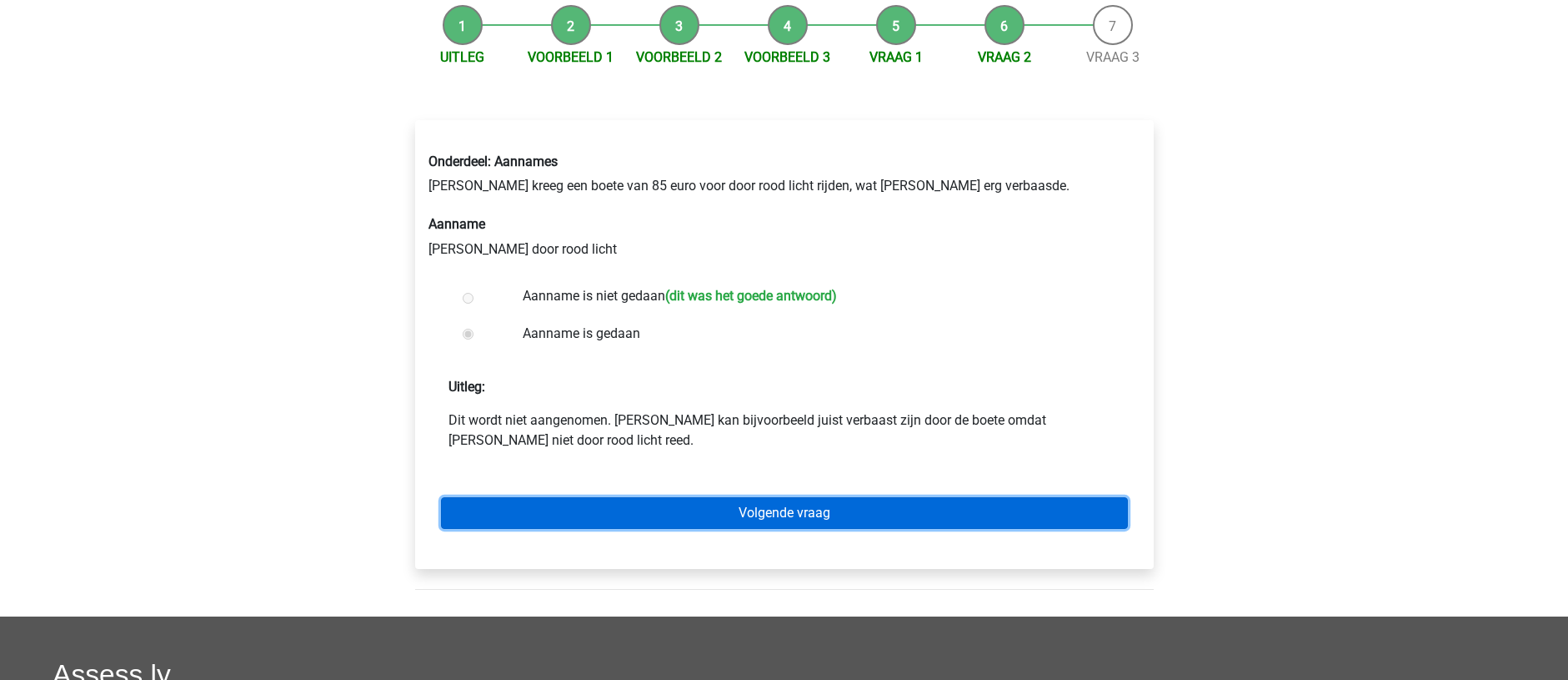
click at [492, 518] on link "Volgende vraag" at bounding box center [784, 513] width 687 height 32
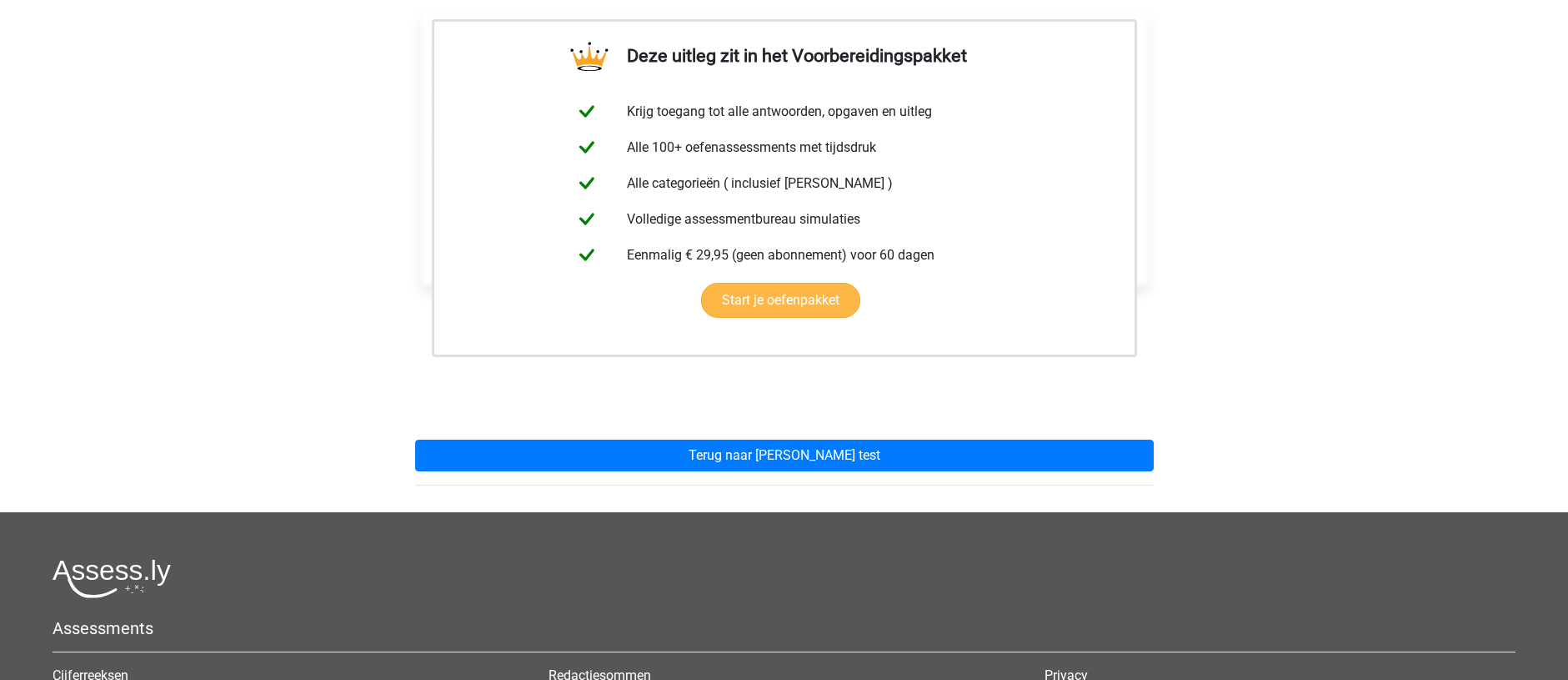
scroll to position [334, 0]
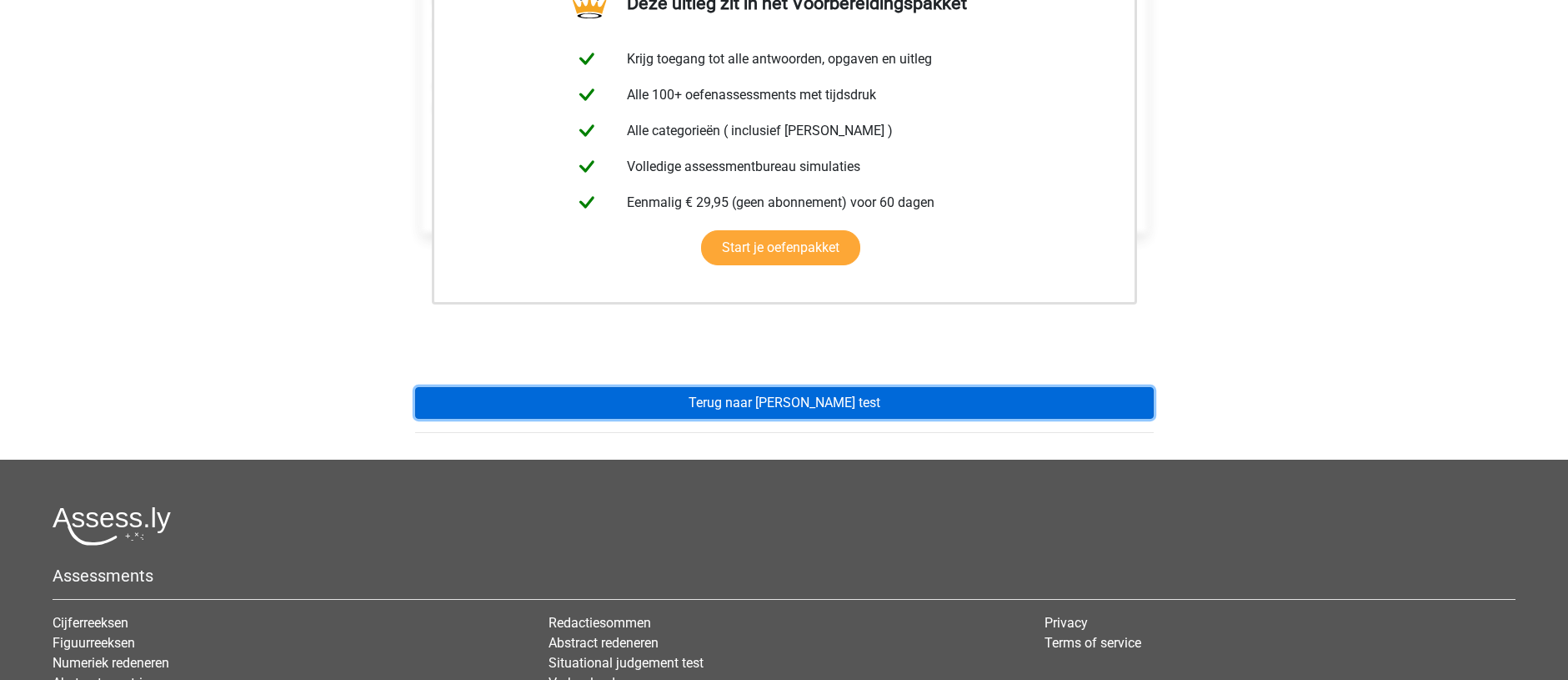
click at [517, 406] on link "Terug naar [PERSON_NAME] test" at bounding box center [784, 403] width 738 height 32
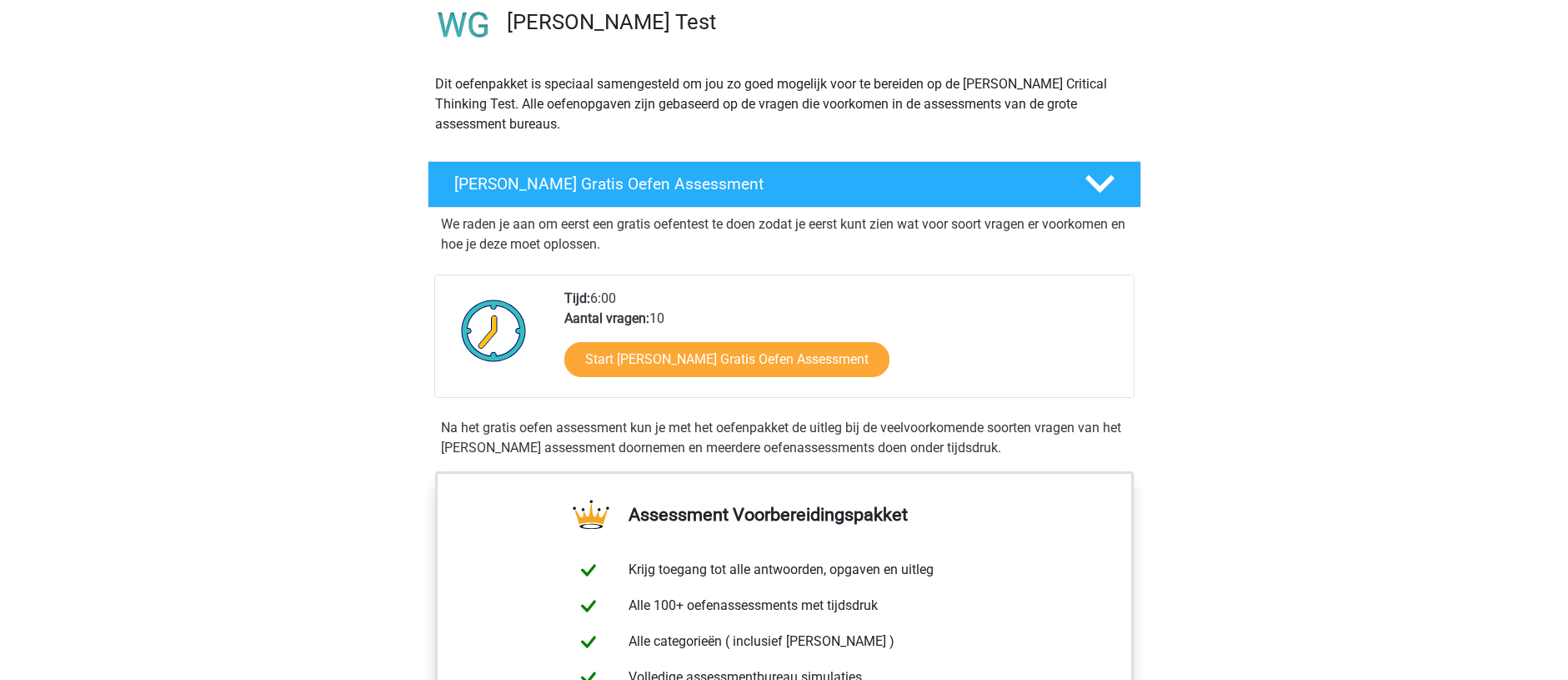
scroll to position [83, 0]
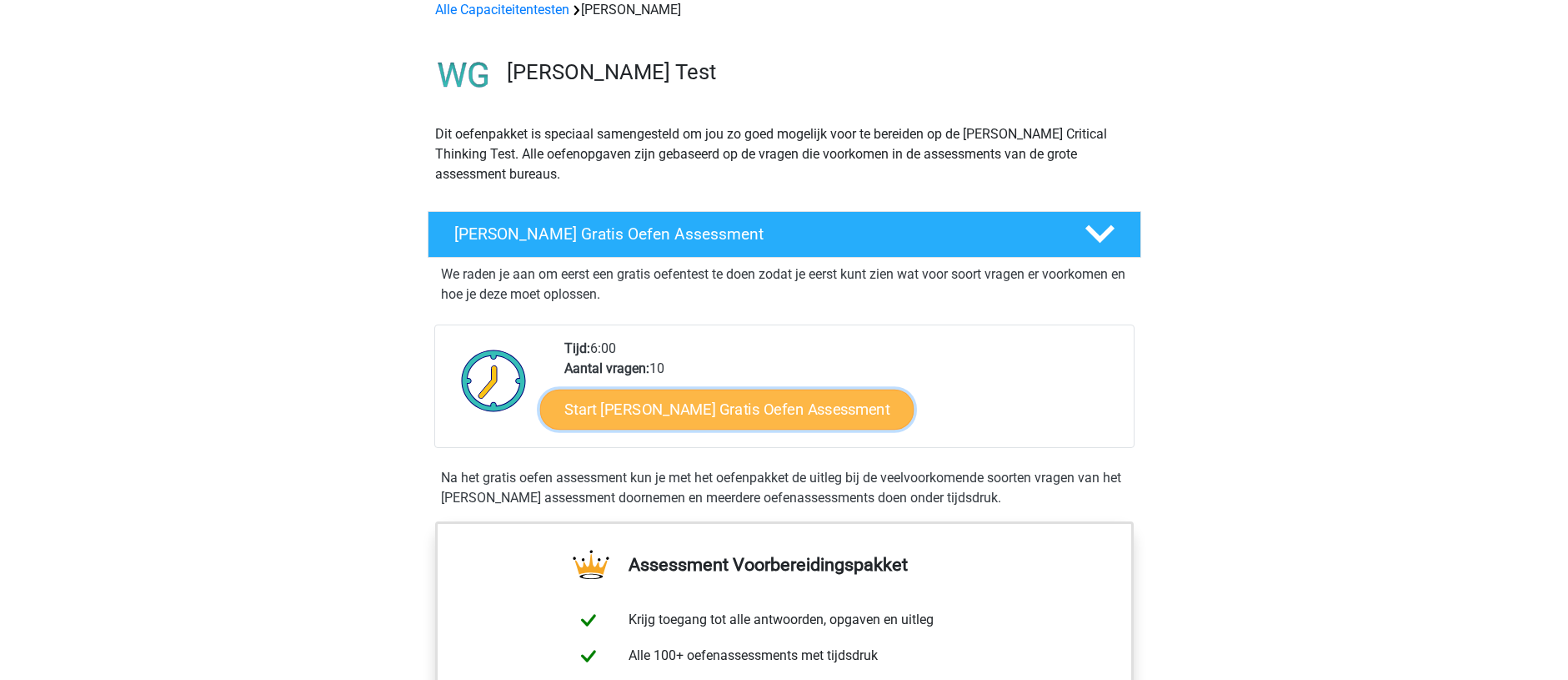
click at [716, 428] on link "Start [PERSON_NAME] Gratis Oefen Assessment" at bounding box center [727, 409] width 374 height 40
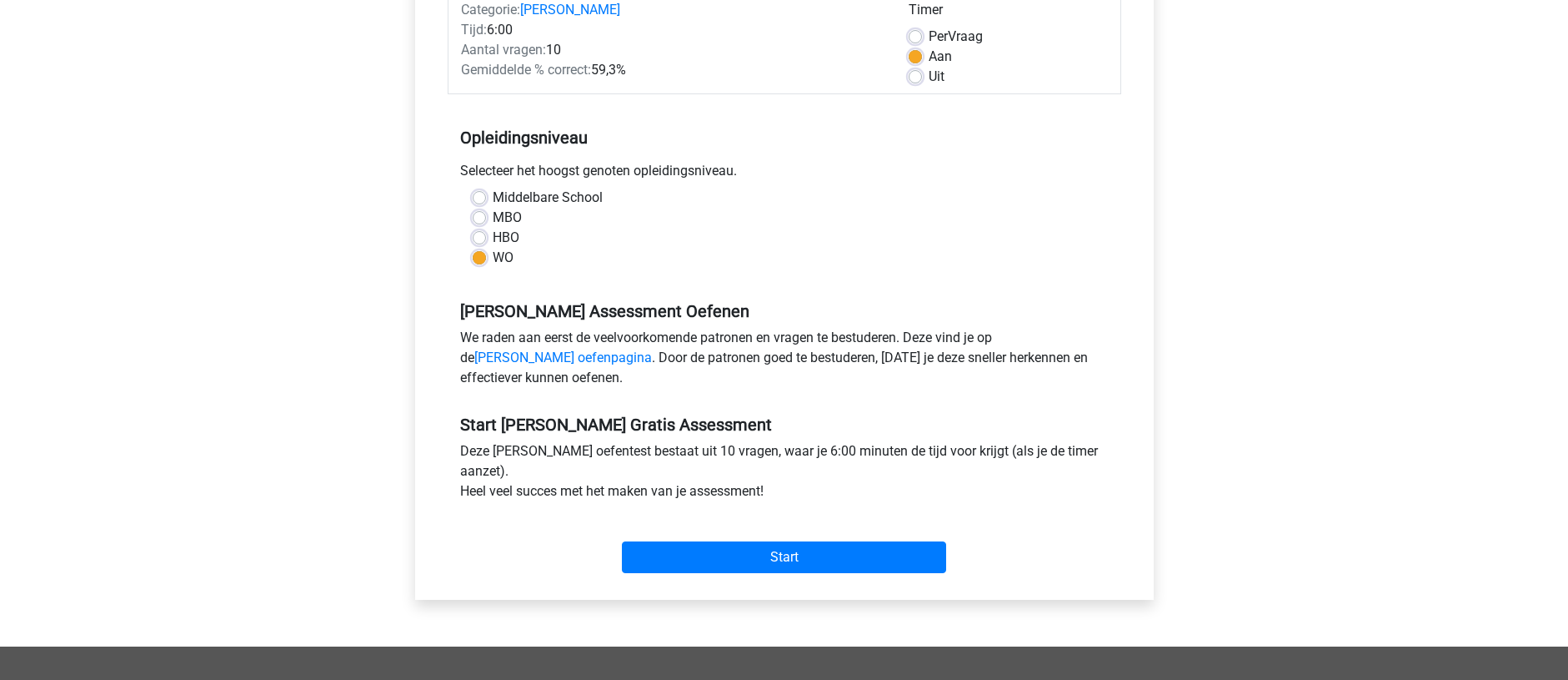
scroll to position [251, 0]
